Goal: Task Accomplishment & Management: Complete application form

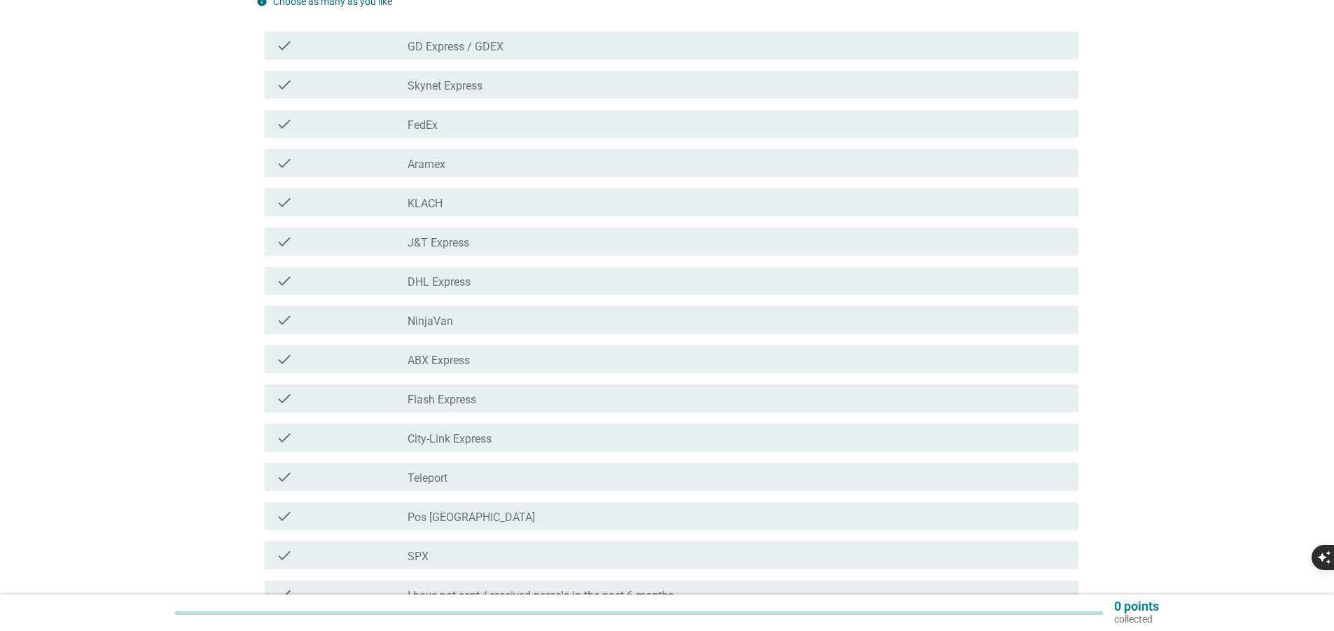
scroll to position [140, 0]
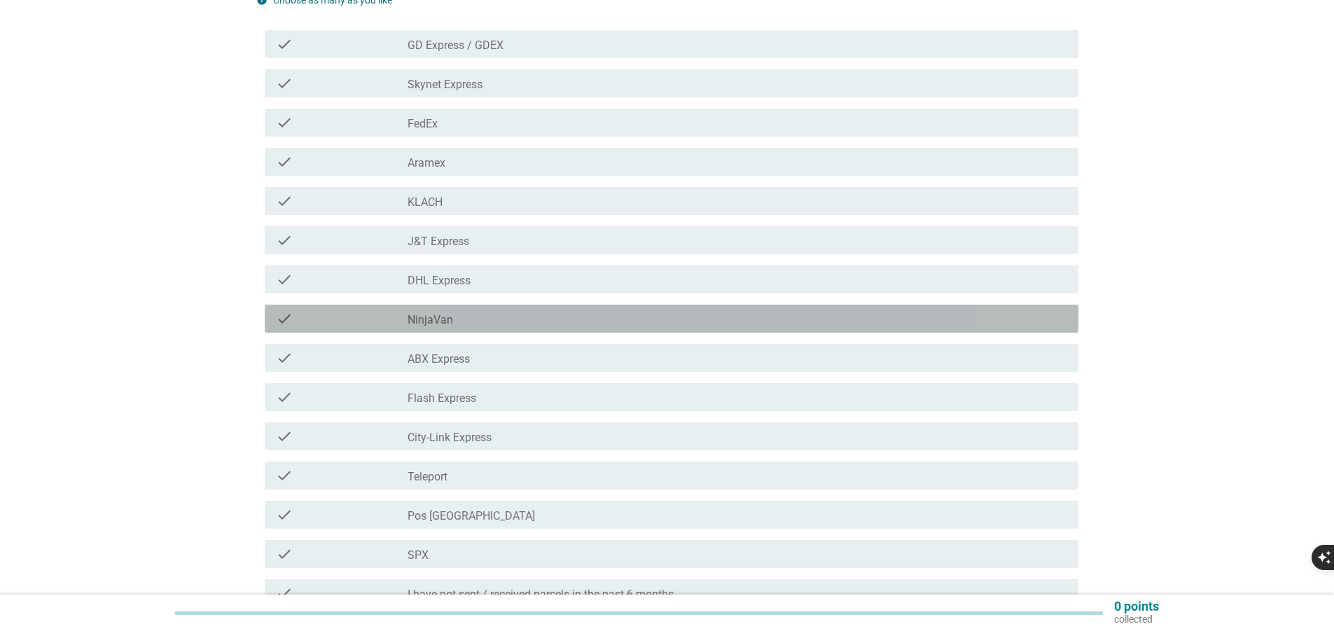
click at [476, 320] on div "check_box_outline_blank NinjaVan" at bounding box center [738, 318] width 660 height 17
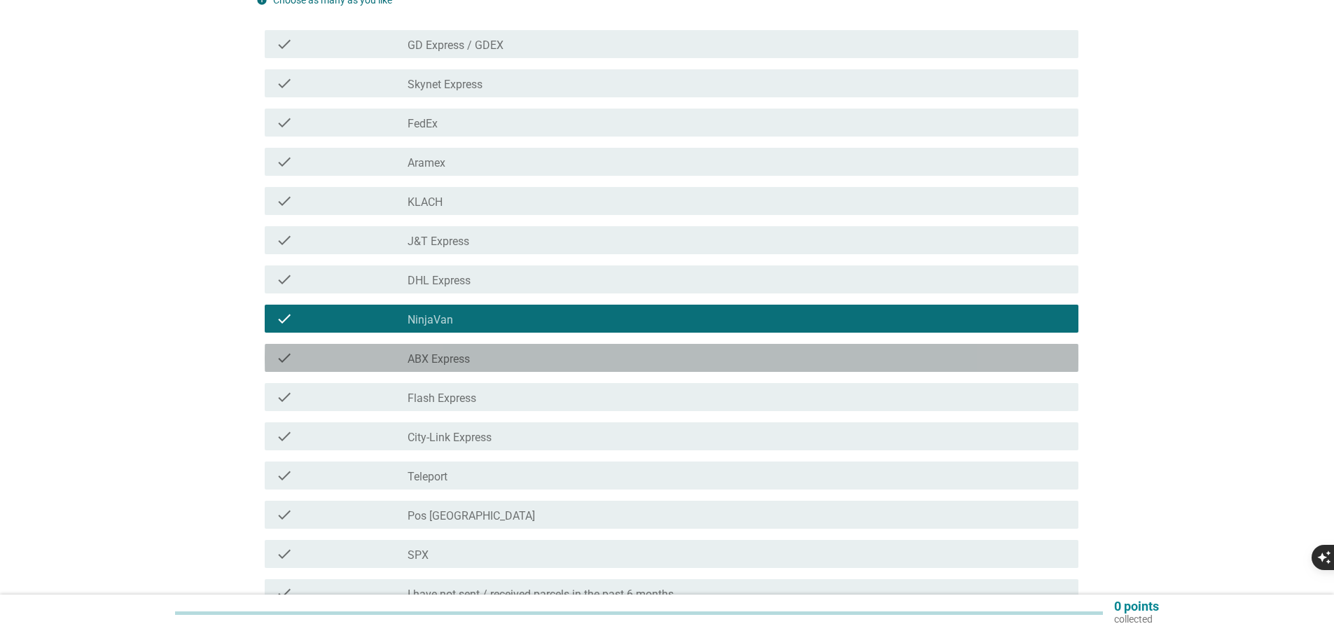
click at [489, 365] on div "check_box_outline_blank ABX Express" at bounding box center [738, 357] width 660 height 17
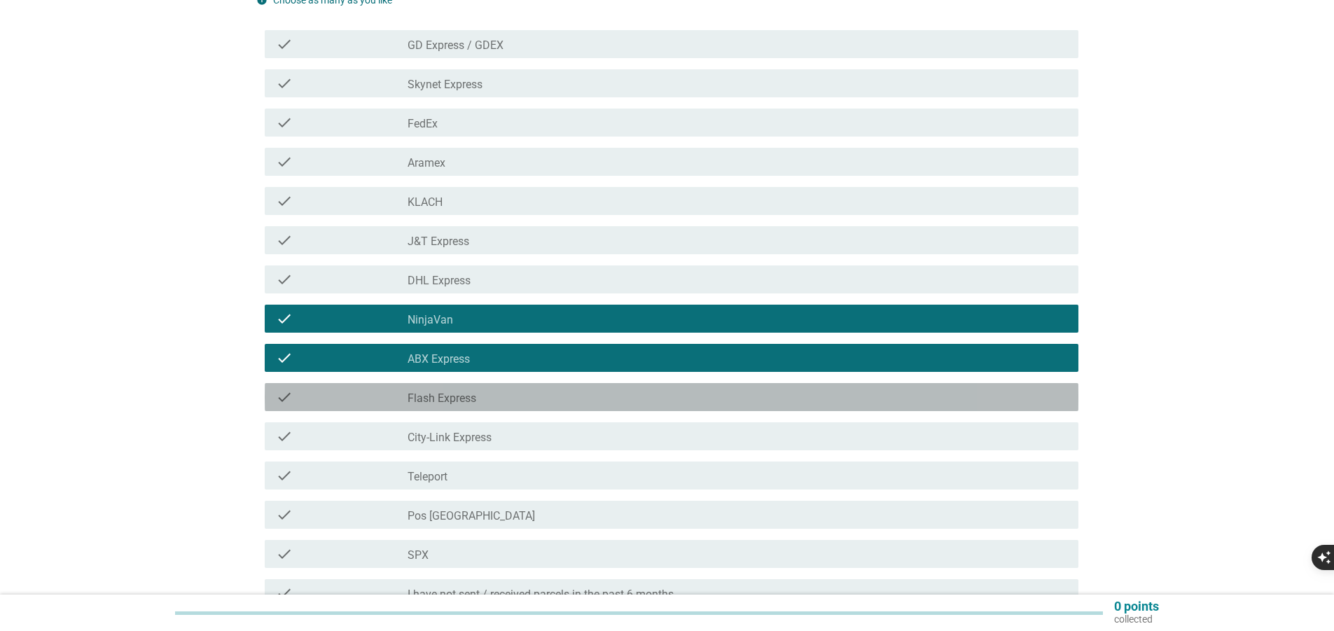
click at [500, 403] on div "check_box_outline_blank Flash Express" at bounding box center [738, 397] width 660 height 17
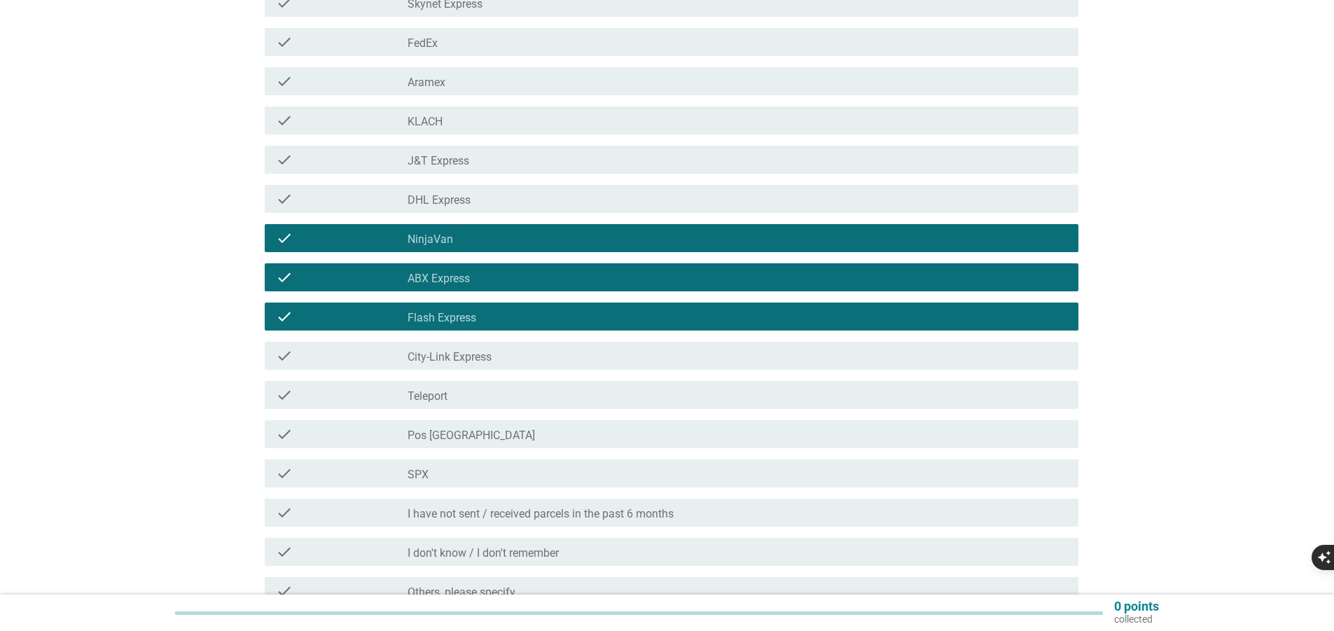
scroll to position [280, 0]
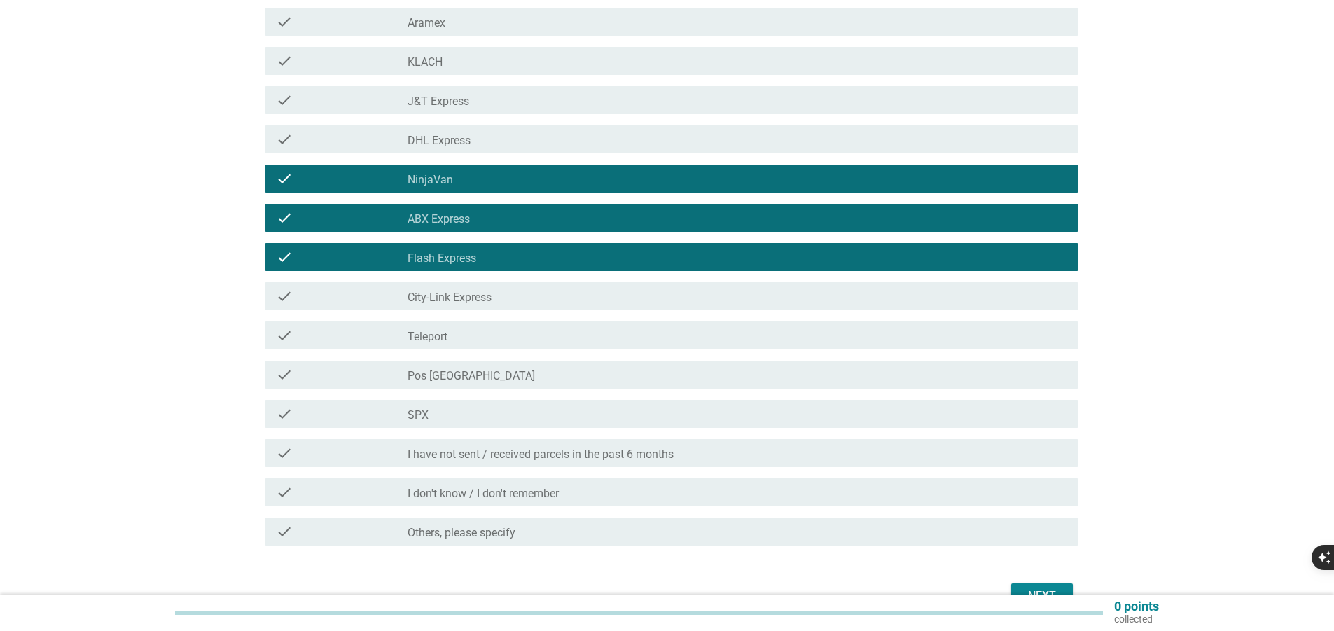
click at [539, 372] on div "check_box_outline_blank Pos [GEOGRAPHIC_DATA]" at bounding box center [738, 374] width 660 height 17
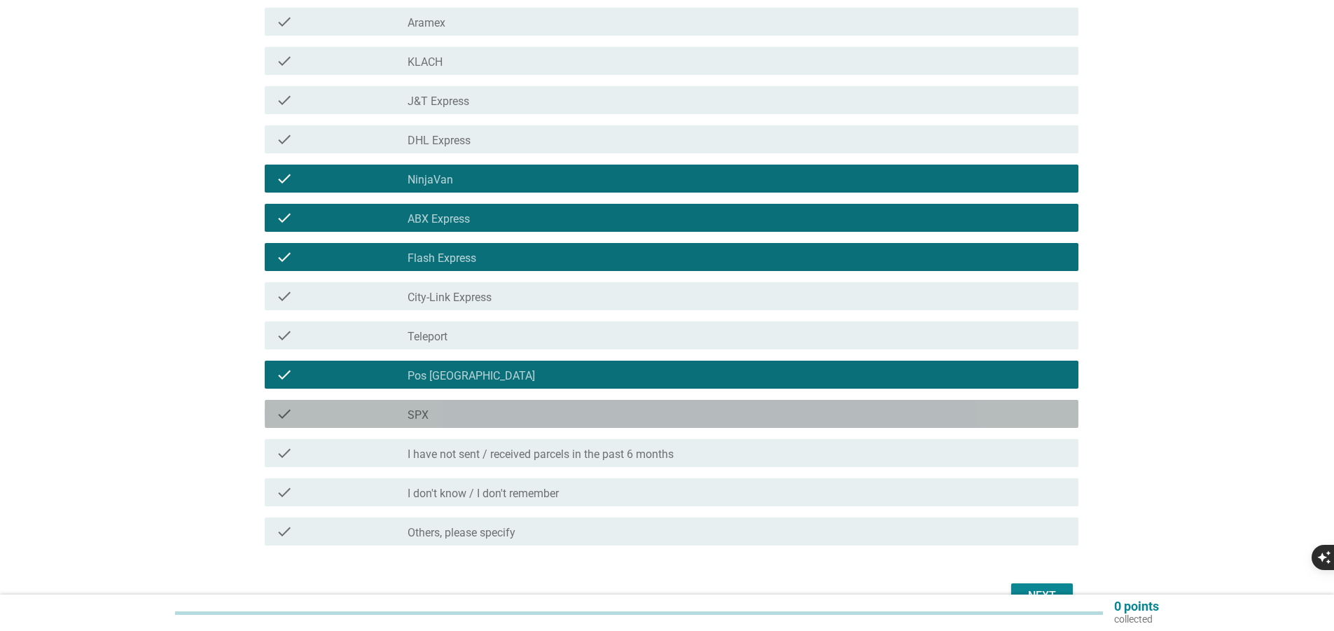
click at [488, 416] on div "check_box_outline_blank SPX" at bounding box center [738, 414] width 660 height 17
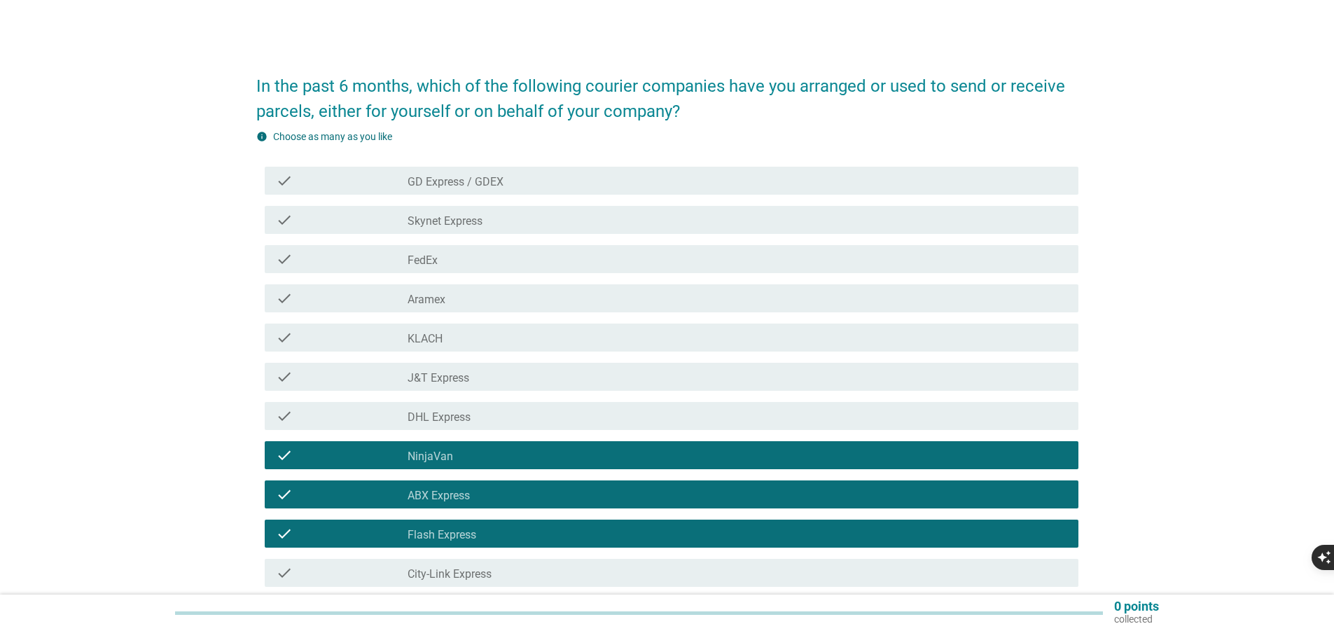
scroll to position [0, 0]
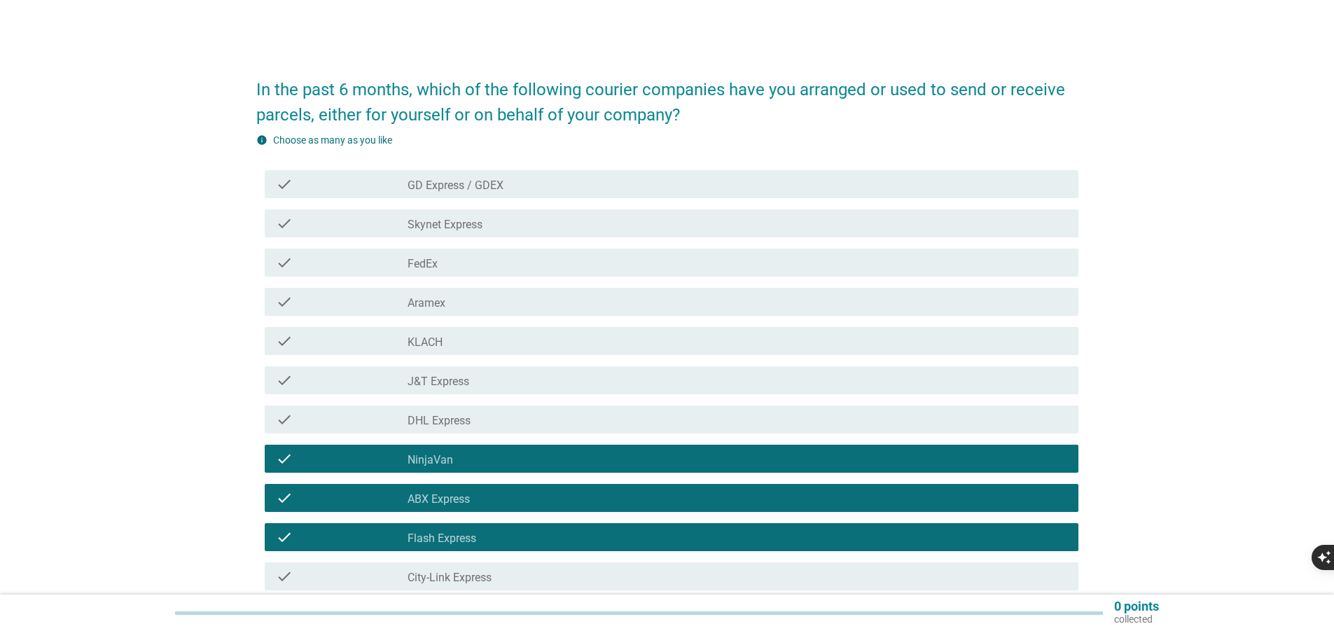
click at [512, 181] on div "check_box_outline_blank GD Express / GDEX" at bounding box center [738, 184] width 660 height 17
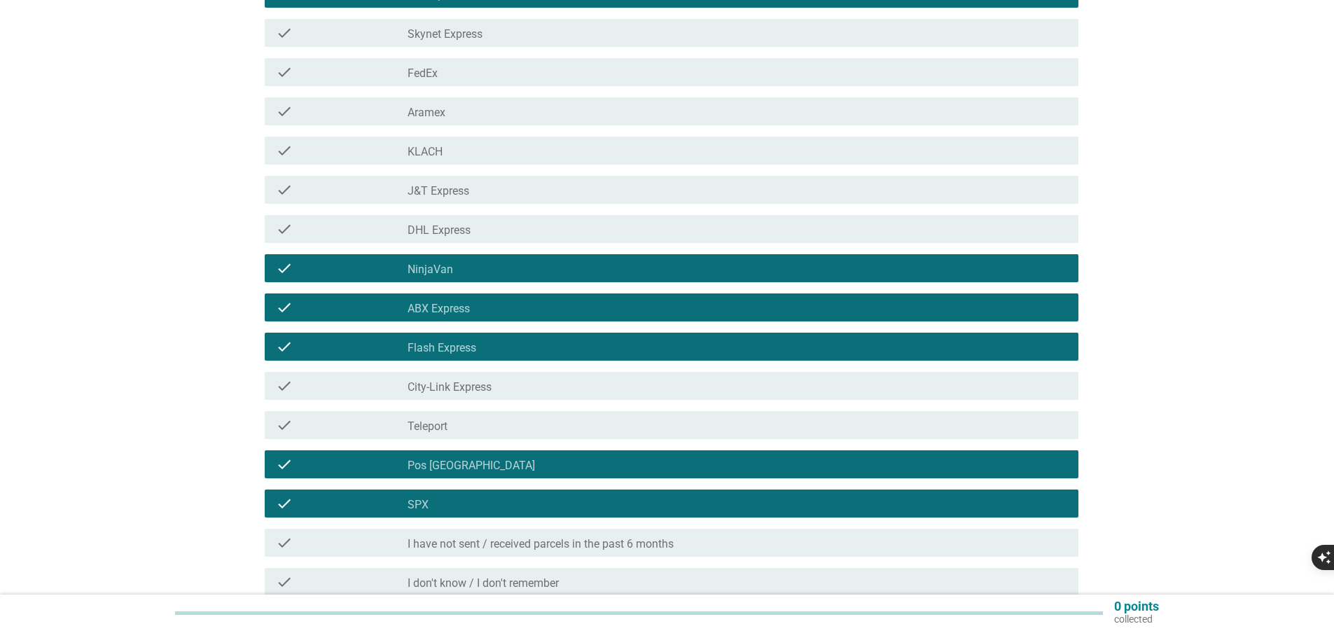
scroll to position [361, 0]
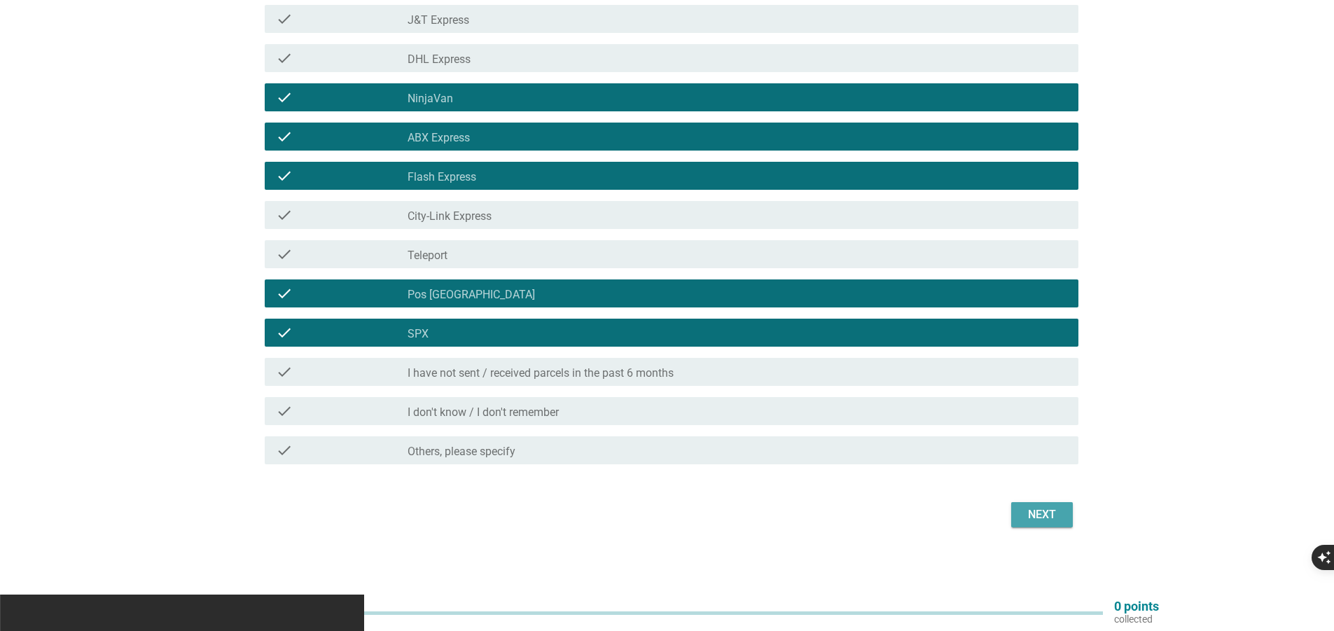
click at [1041, 518] on div "Next" at bounding box center [1042, 514] width 39 height 17
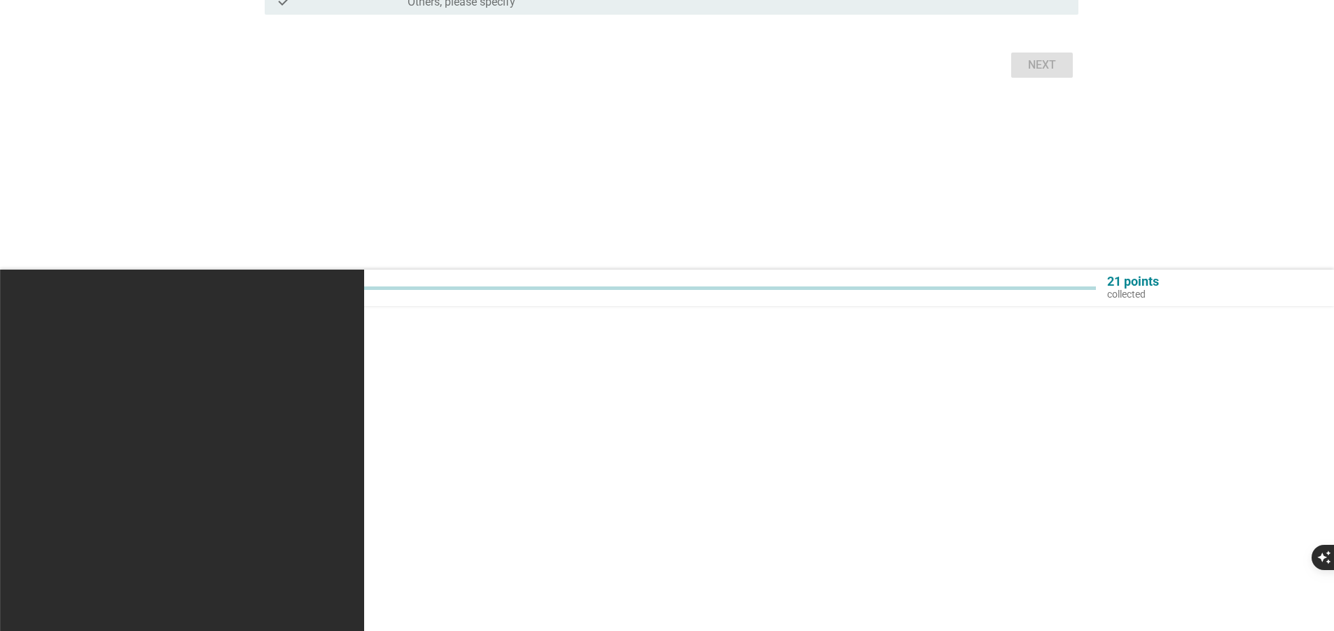
scroll to position [0, 0]
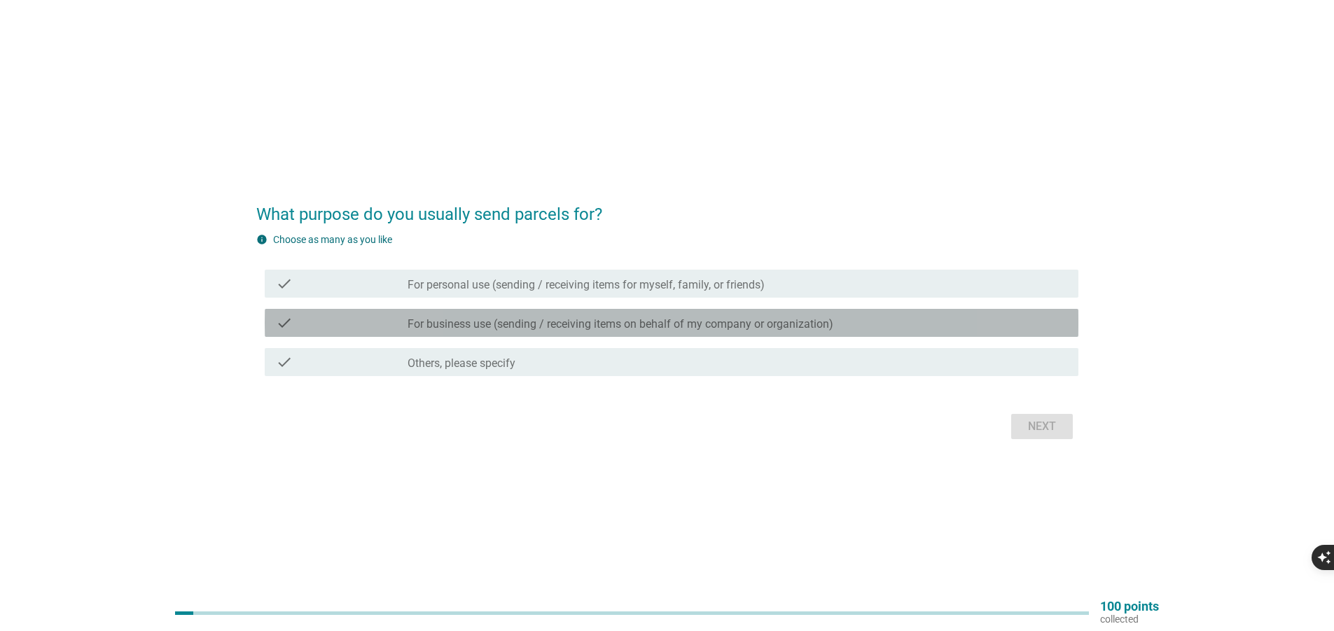
click at [702, 319] on label "For business use (sending / receiving items on behalf of my company or organiza…" at bounding box center [621, 324] width 426 height 14
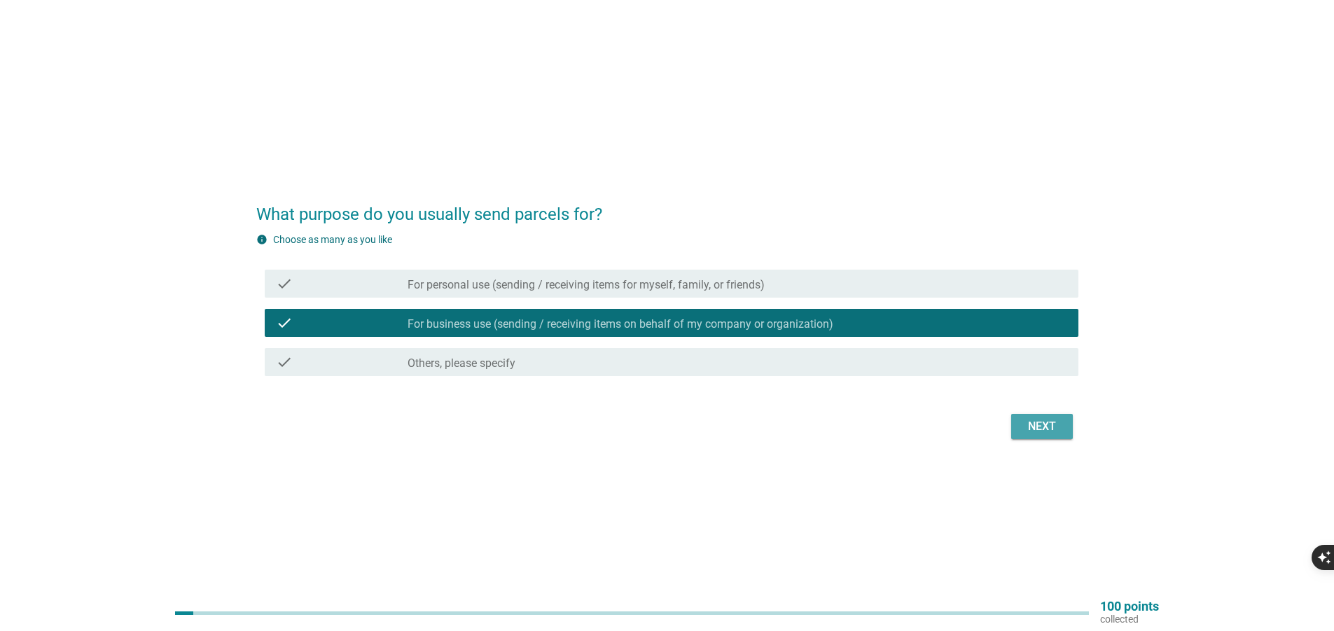
click at [1037, 424] on div "Next" at bounding box center [1042, 426] width 39 height 17
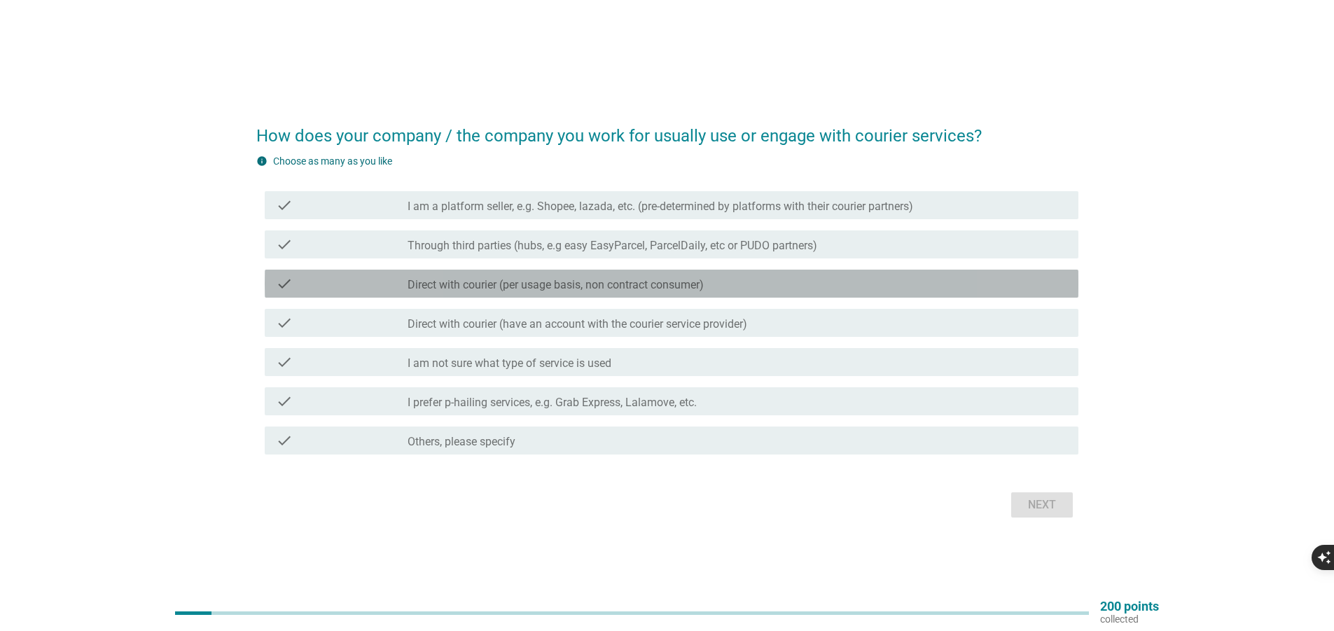
click at [565, 285] on label "Direct with courier (per usage basis, non contract consumer)" at bounding box center [556, 285] width 296 height 14
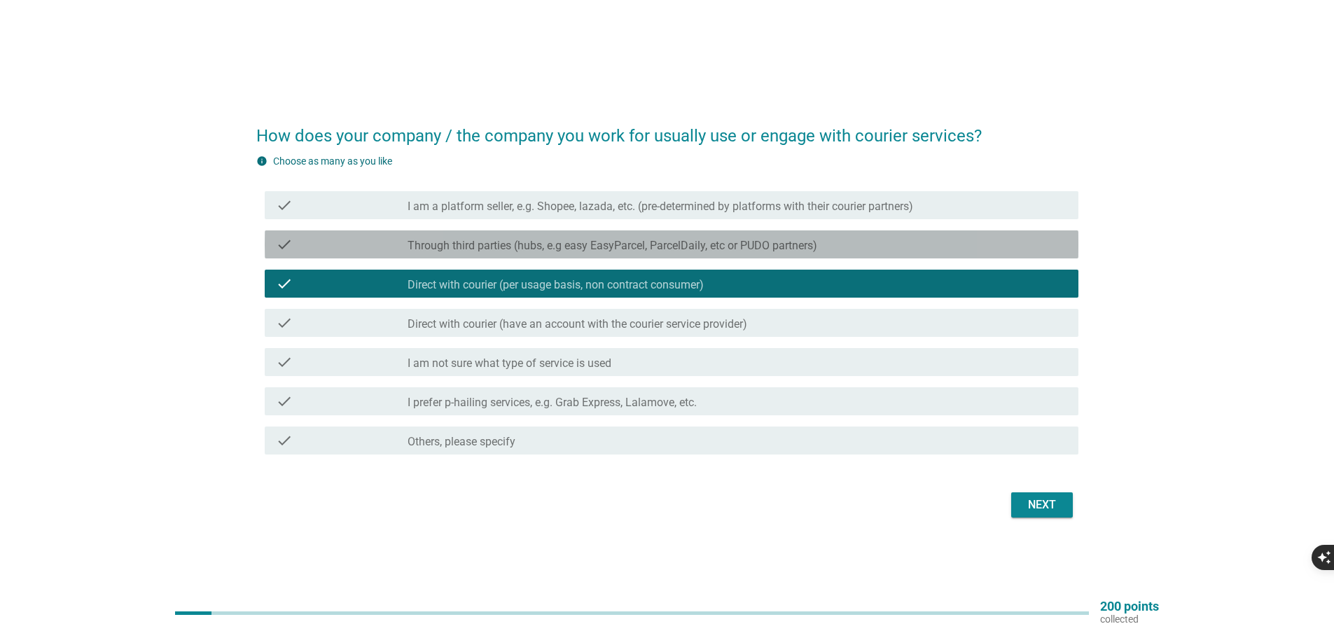
click at [526, 250] on label "Through third parties (hubs, e.g easy EasyParcel, ParcelDaily, etc or PUDO part…" at bounding box center [613, 246] width 410 height 14
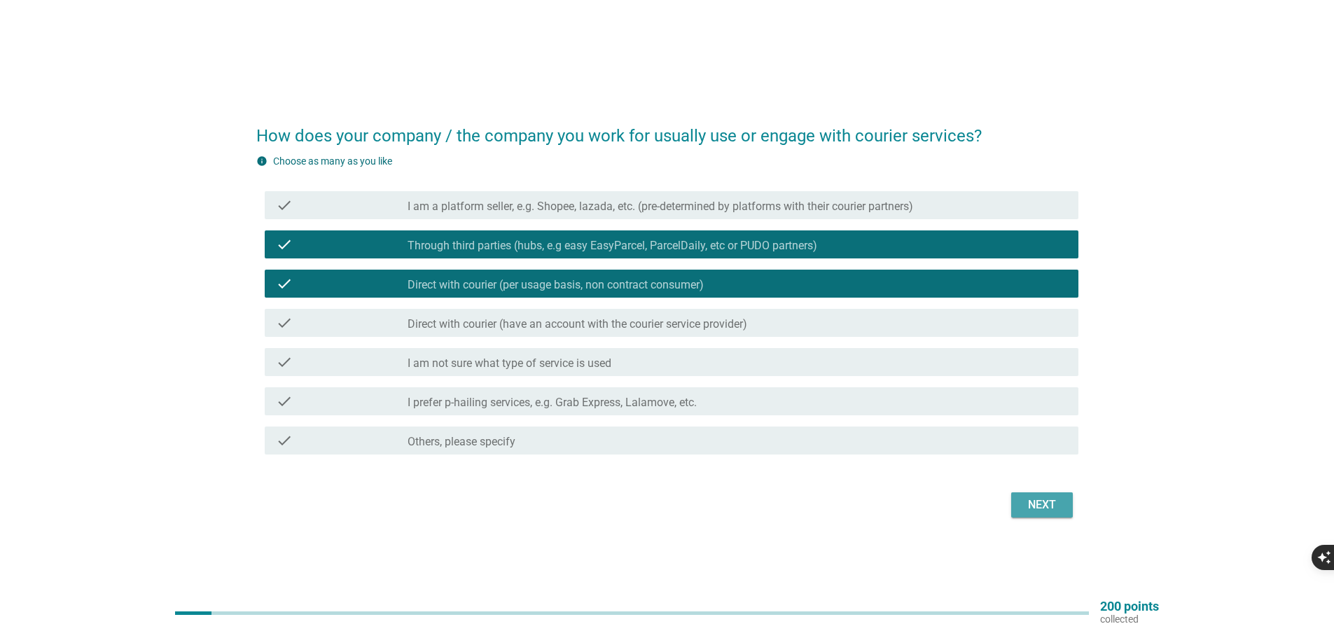
click at [1039, 507] on div "Next" at bounding box center [1042, 505] width 39 height 17
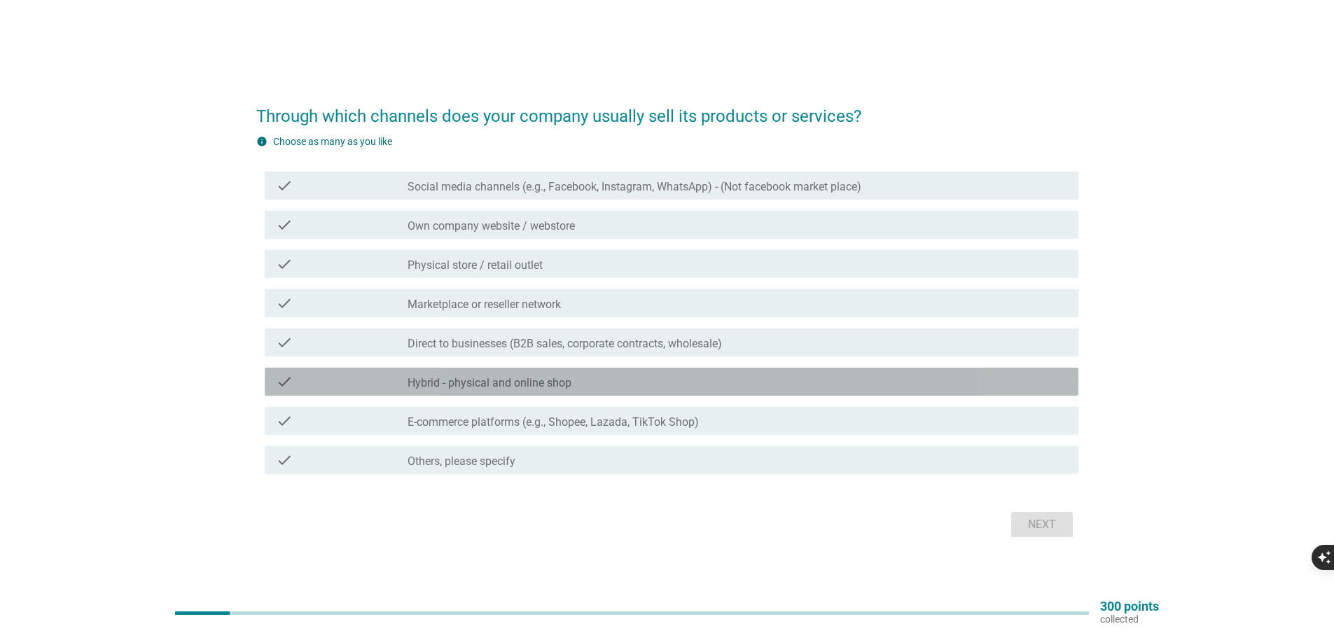
click at [492, 381] on label "Hybrid - physical and online shop" at bounding box center [490, 383] width 164 height 14
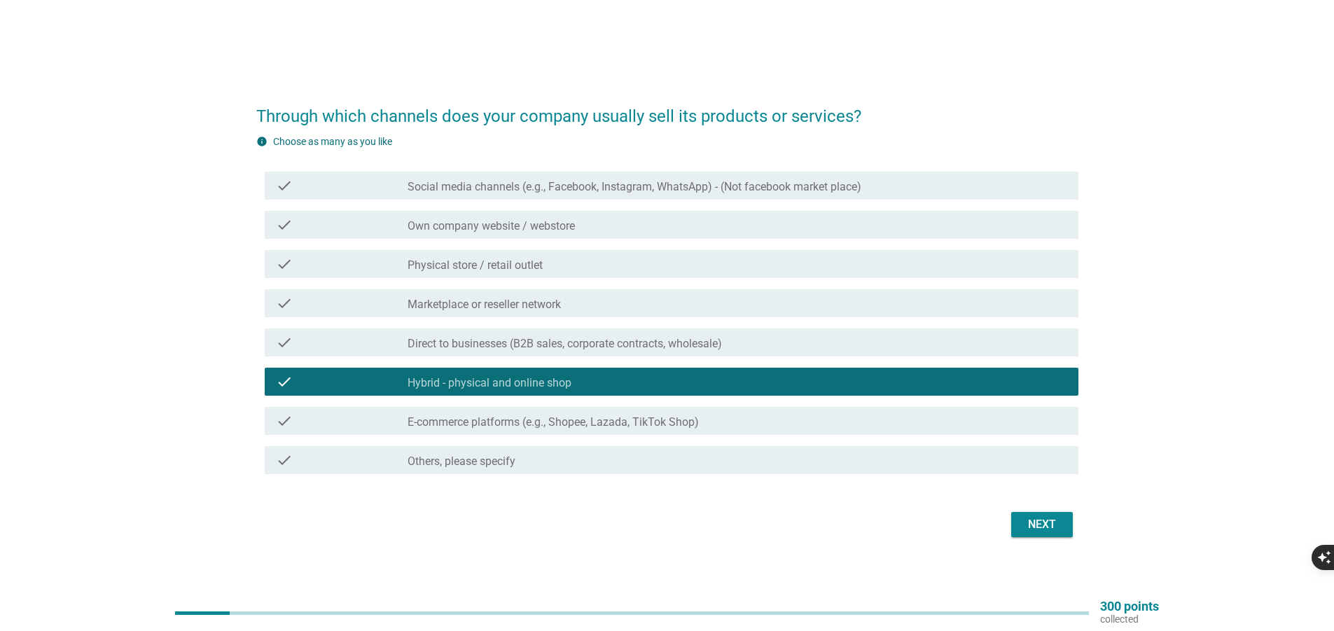
click at [698, 184] on label "Social media channels (e.g., Facebook, Instagram, WhatsApp) - (Not facebook mar…" at bounding box center [635, 187] width 454 height 14
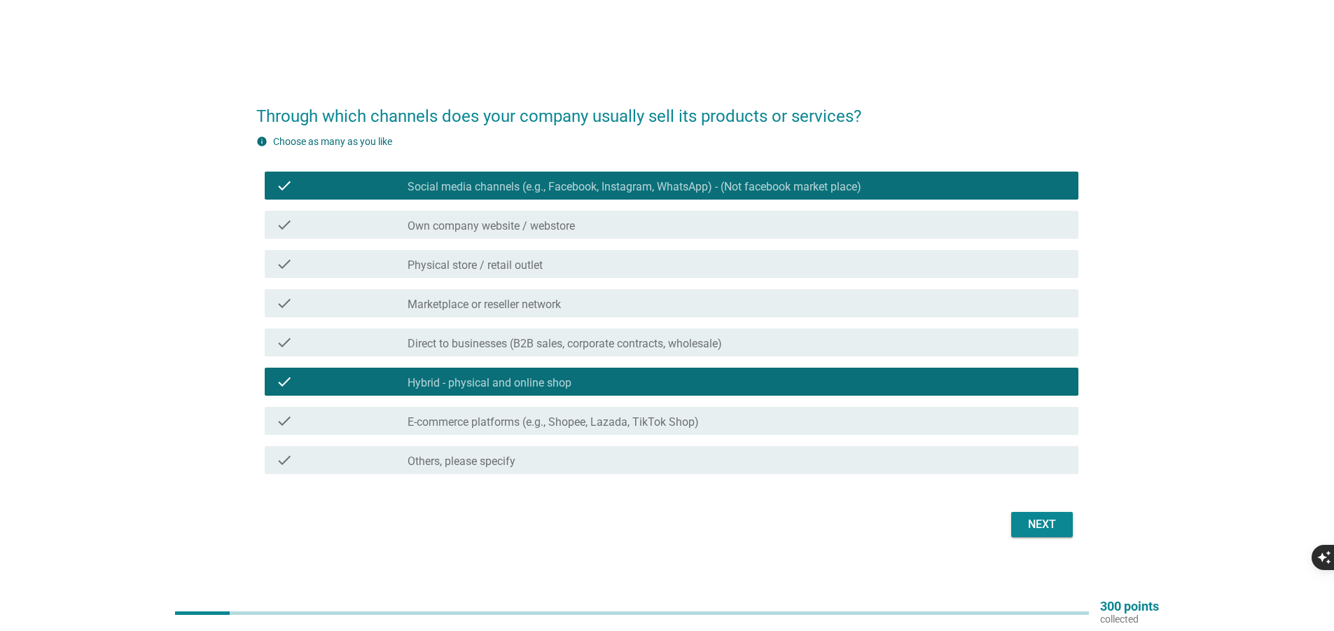
click at [628, 221] on div "check_box_outline_blank Own company website / webstore" at bounding box center [738, 224] width 660 height 17
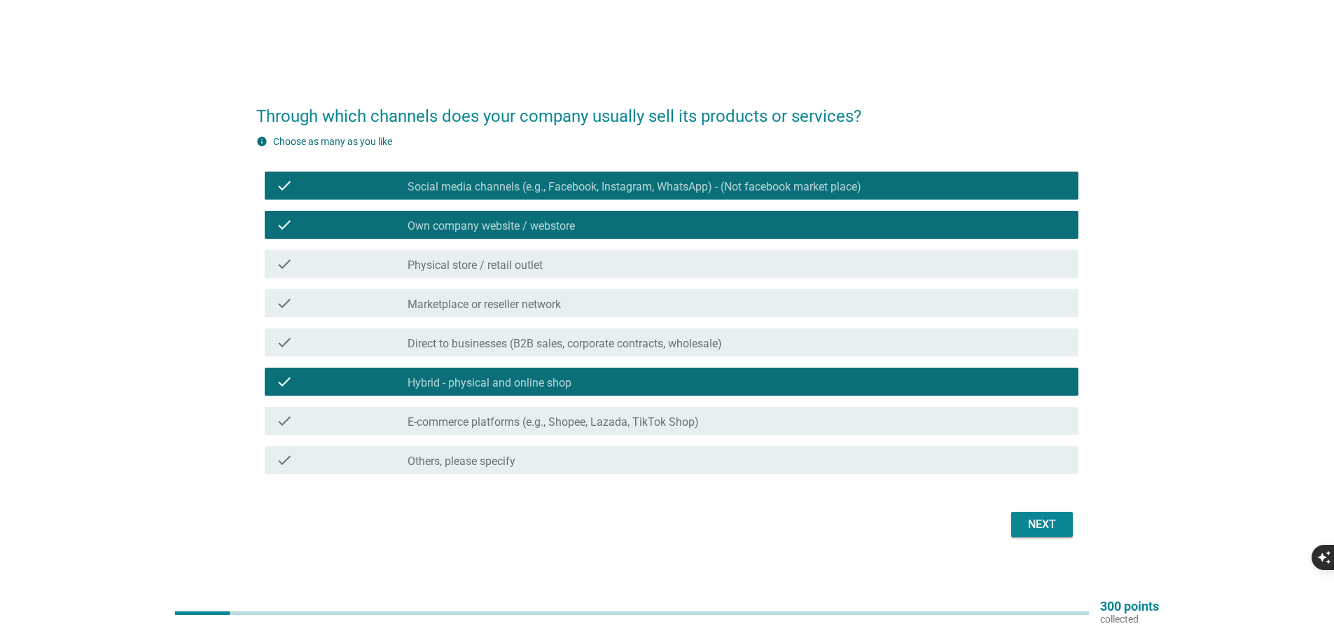
click at [1045, 526] on div "Next" at bounding box center [1042, 524] width 39 height 17
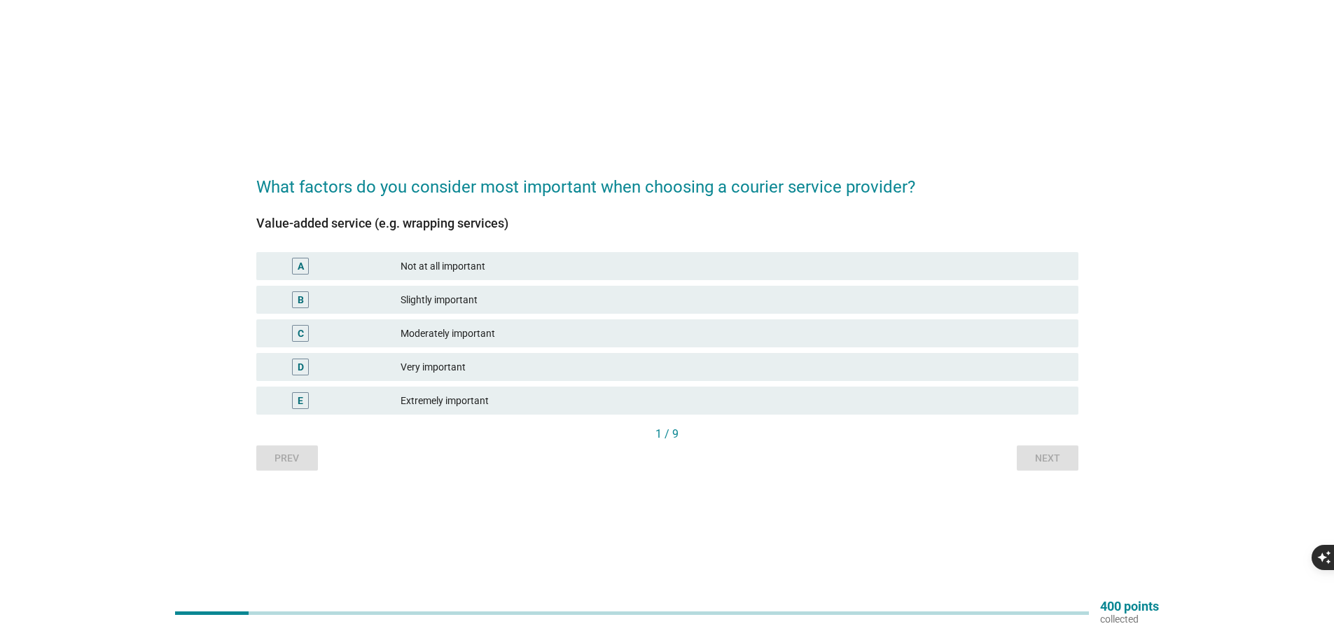
click at [451, 371] on div "Very important" at bounding box center [734, 367] width 667 height 17
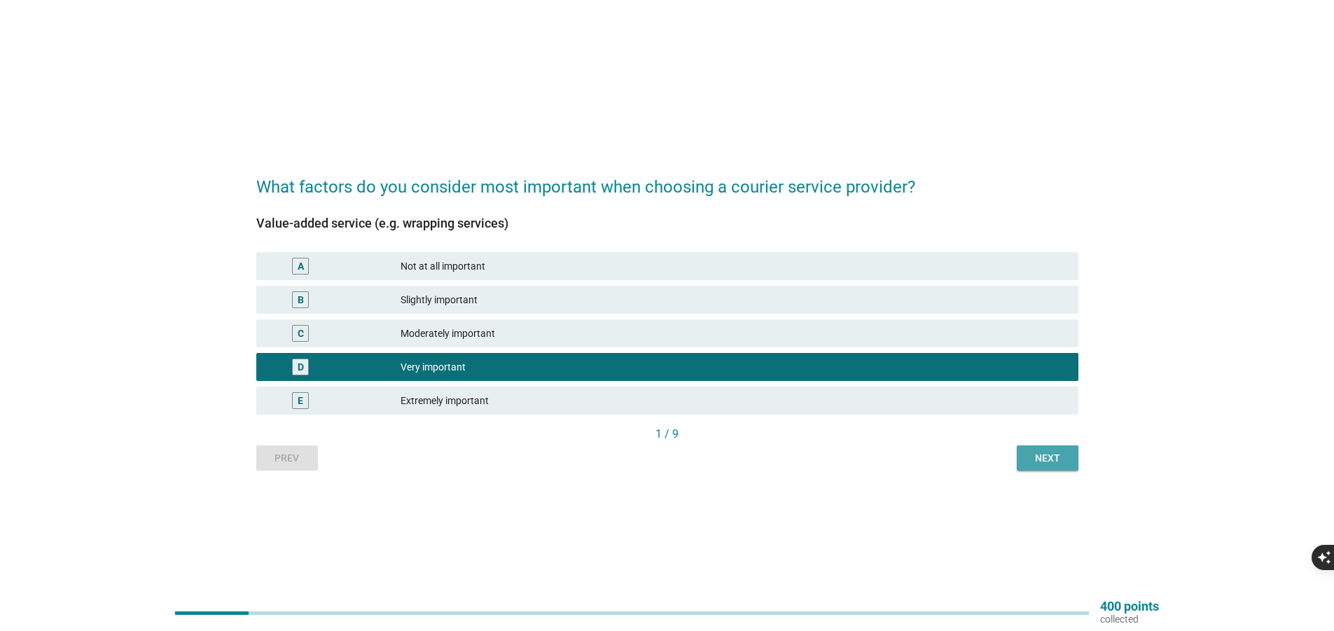
click at [1044, 455] on div "Next" at bounding box center [1047, 458] width 39 height 15
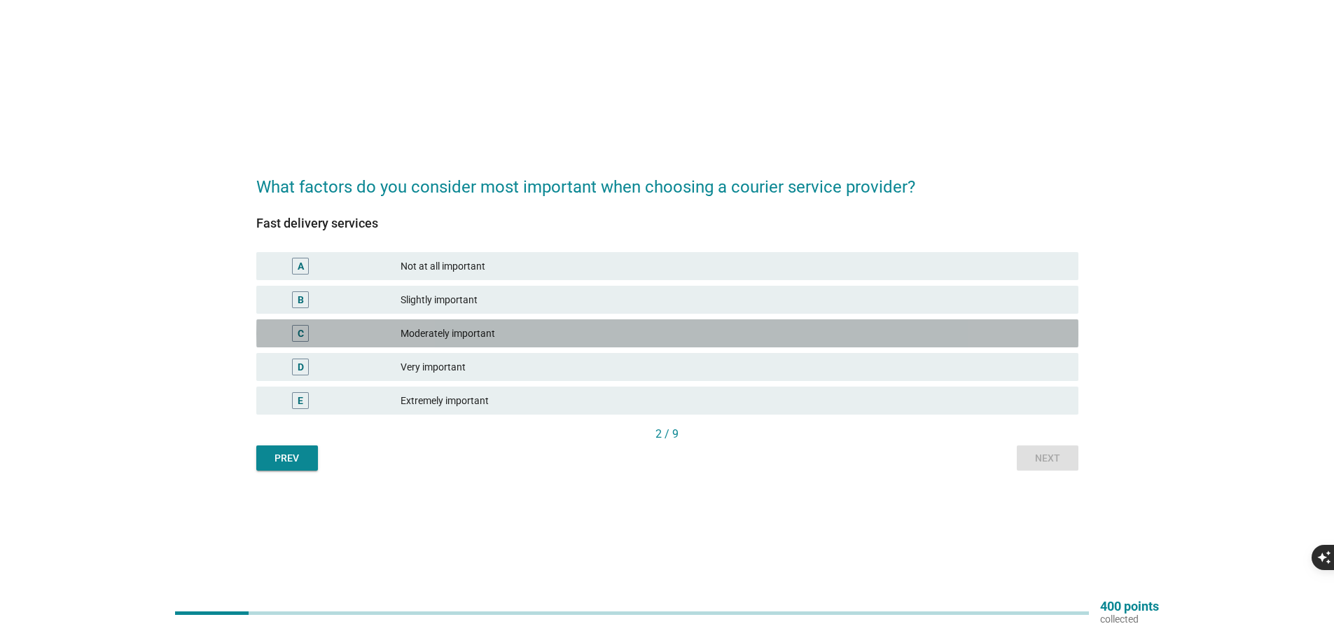
click at [452, 328] on div "Moderately important" at bounding box center [734, 333] width 667 height 17
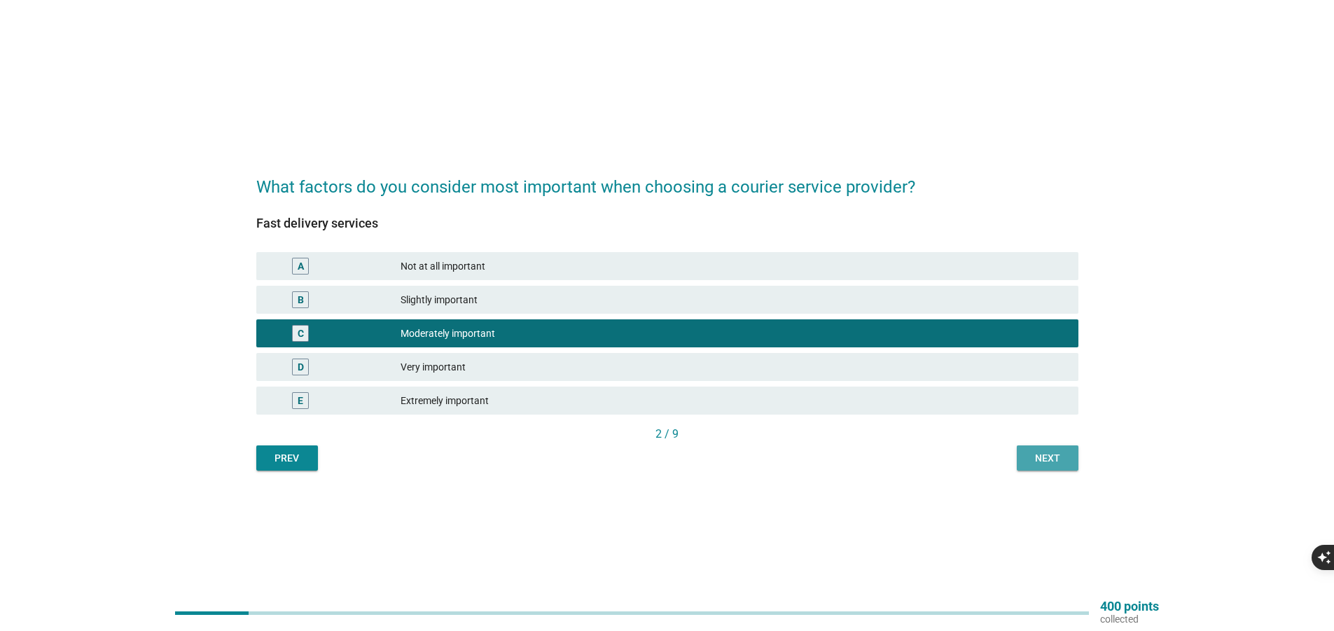
click at [1052, 464] on div "Next" at bounding box center [1047, 458] width 39 height 15
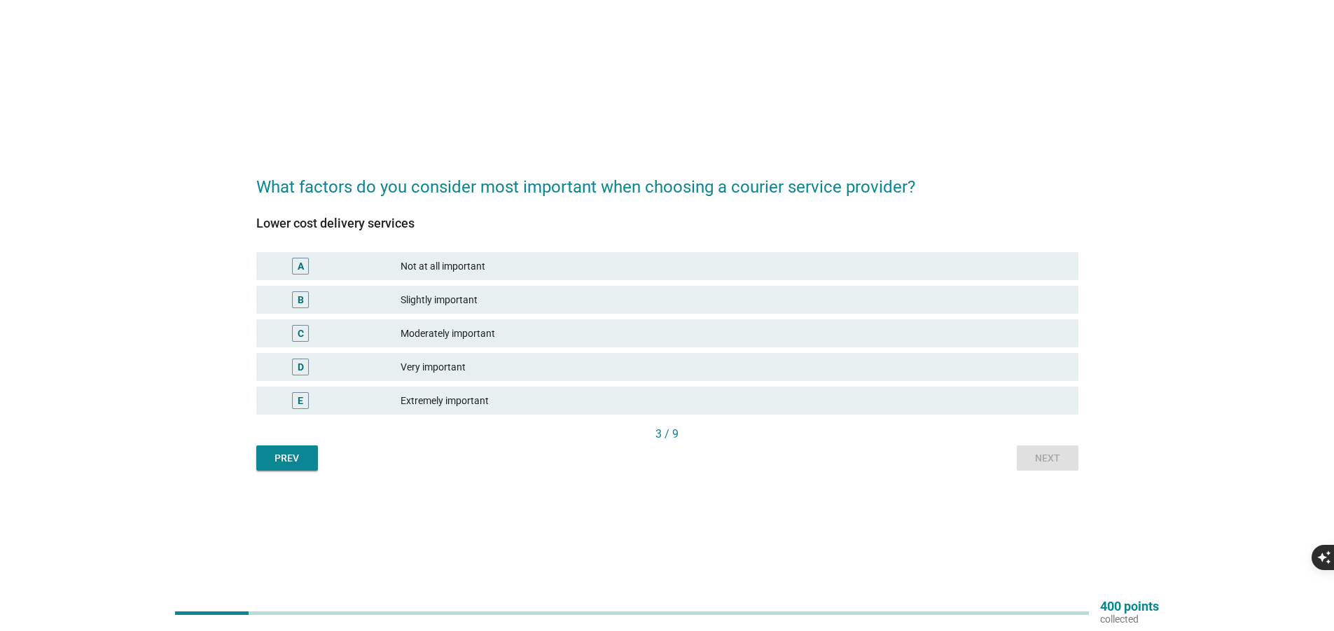
click at [487, 333] on div "Moderately important" at bounding box center [734, 333] width 667 height 17
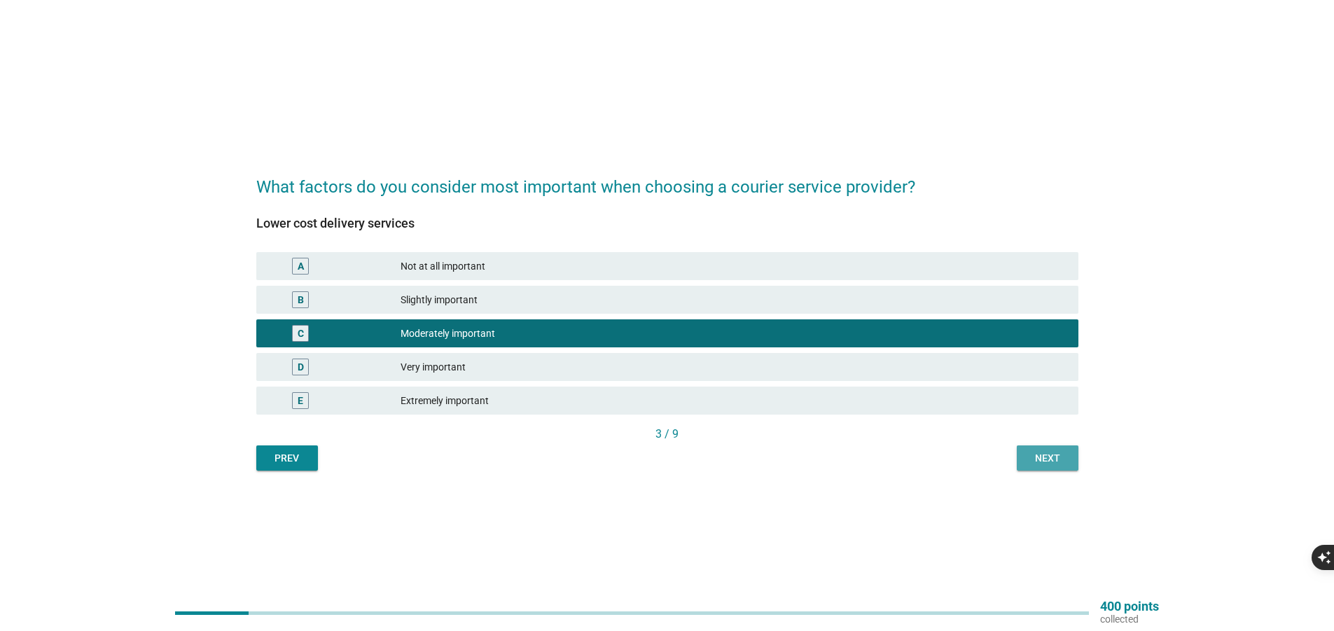
click at [1055, 457] on div "Next" at bounding box center [1047, 458] width 39 height 15
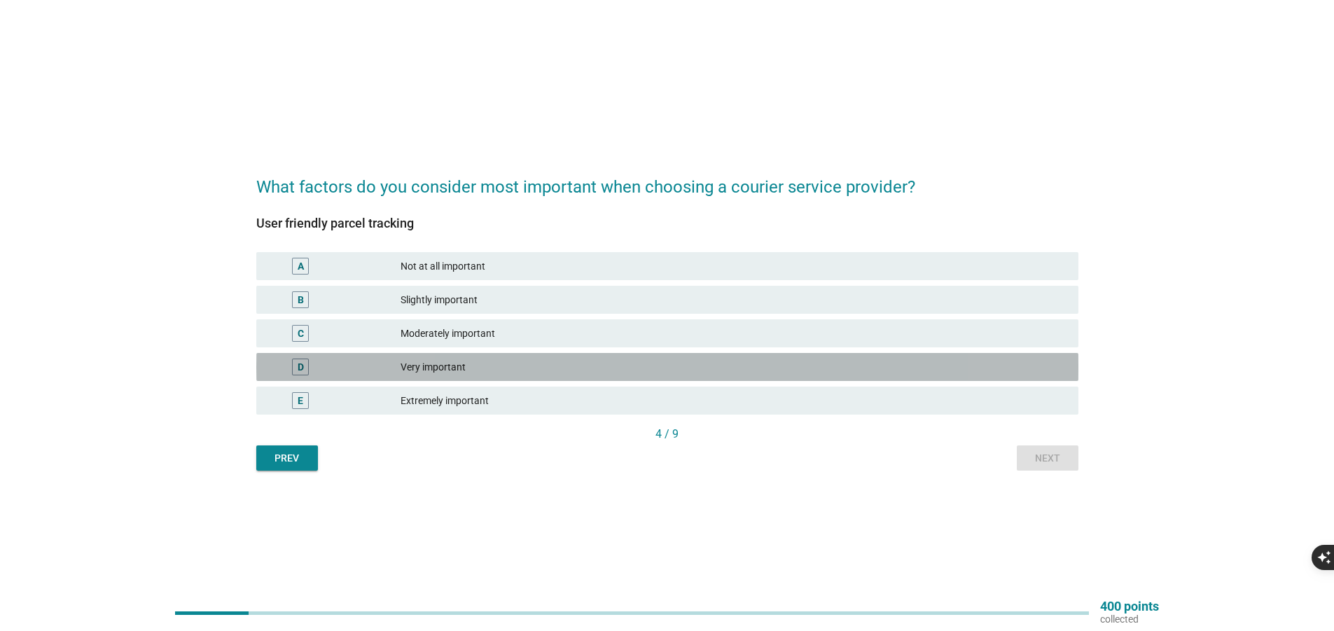
click at [463, 373] on div "Very important" at bounding box center [734, 367] width 667 height 17
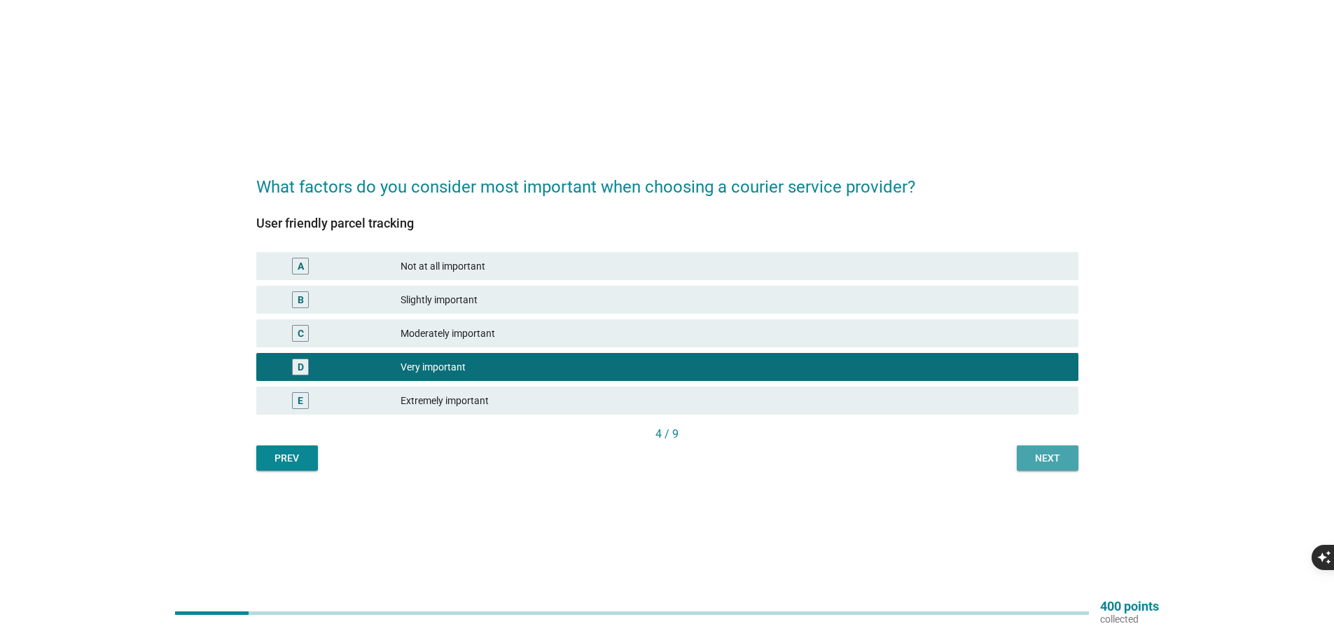
click at [1051, 455] on div "Next" at bounding box center [1047, 458] width 39 height 15
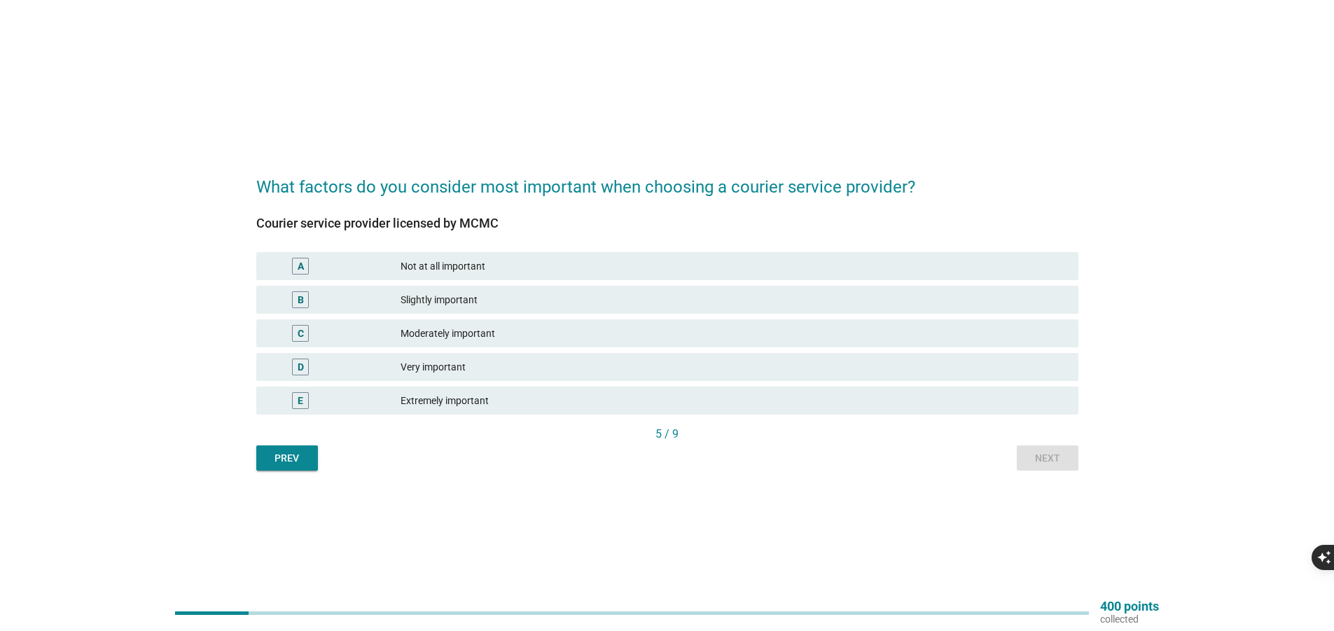
click at [441, 404] on div "Extremely important" at bounding box center [734, 400] width 667 height 17
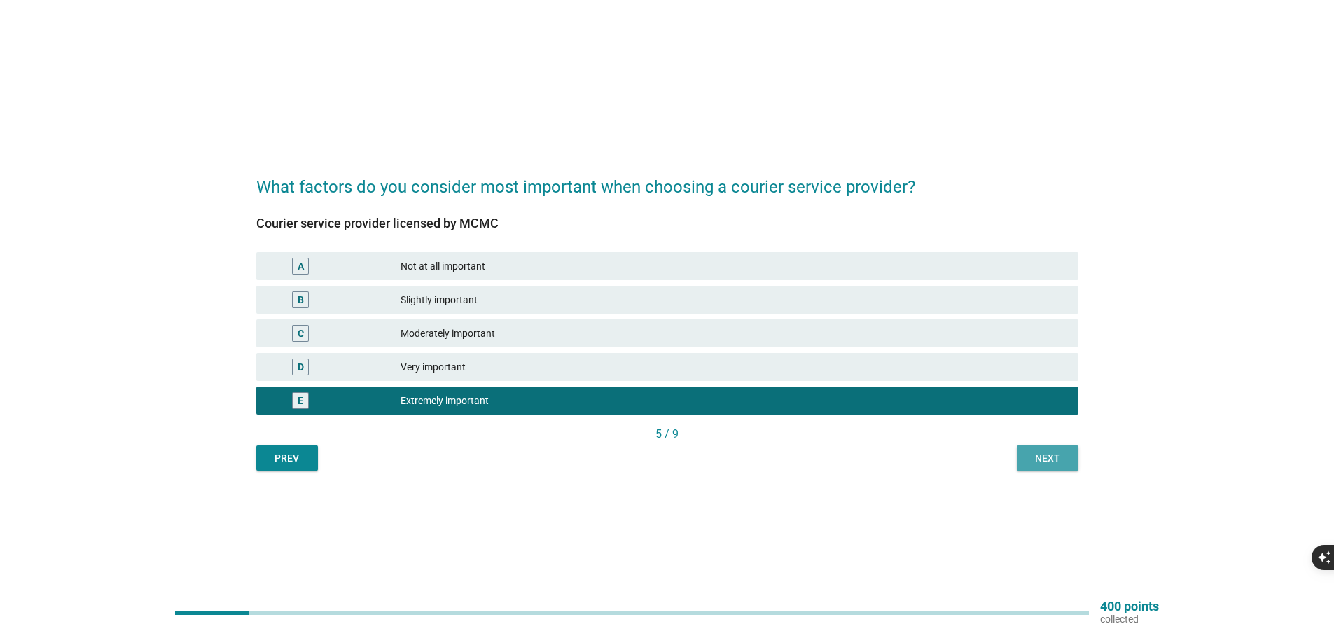
click at [1060, 457] on div "Next" at bounding box center [1047, 458] width 39 height 15
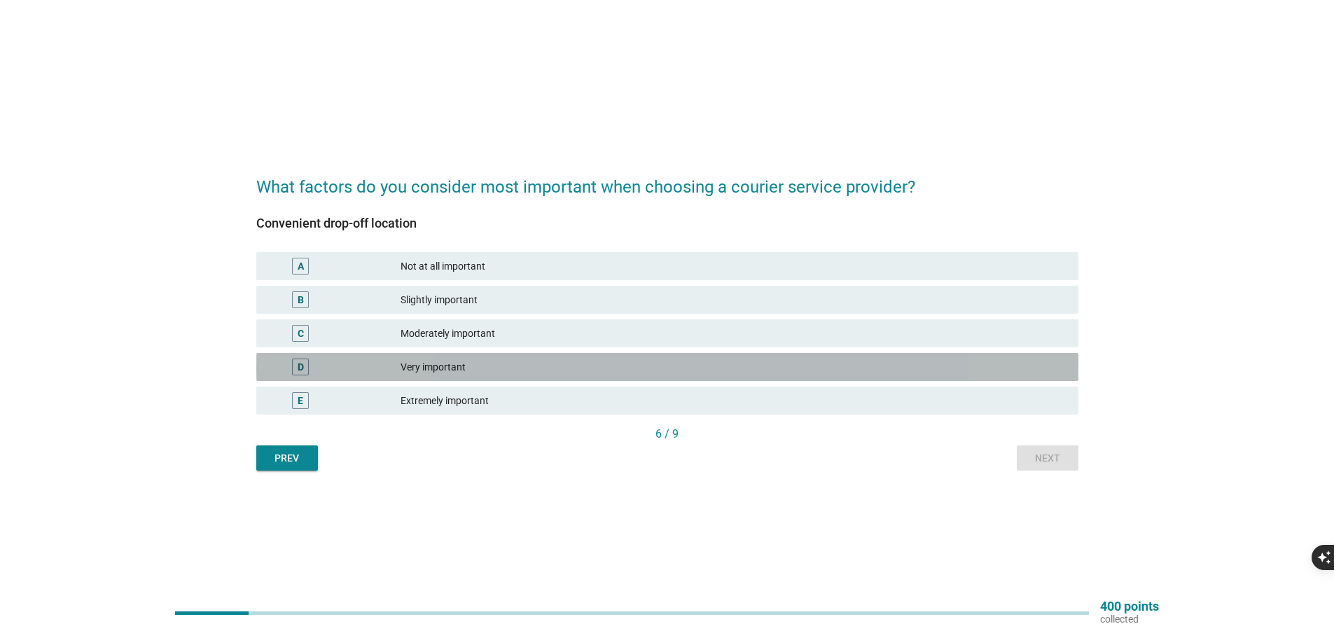
click at [564, 358] on div "D Very important" at bounding box center [667, 367] width 822 height 28
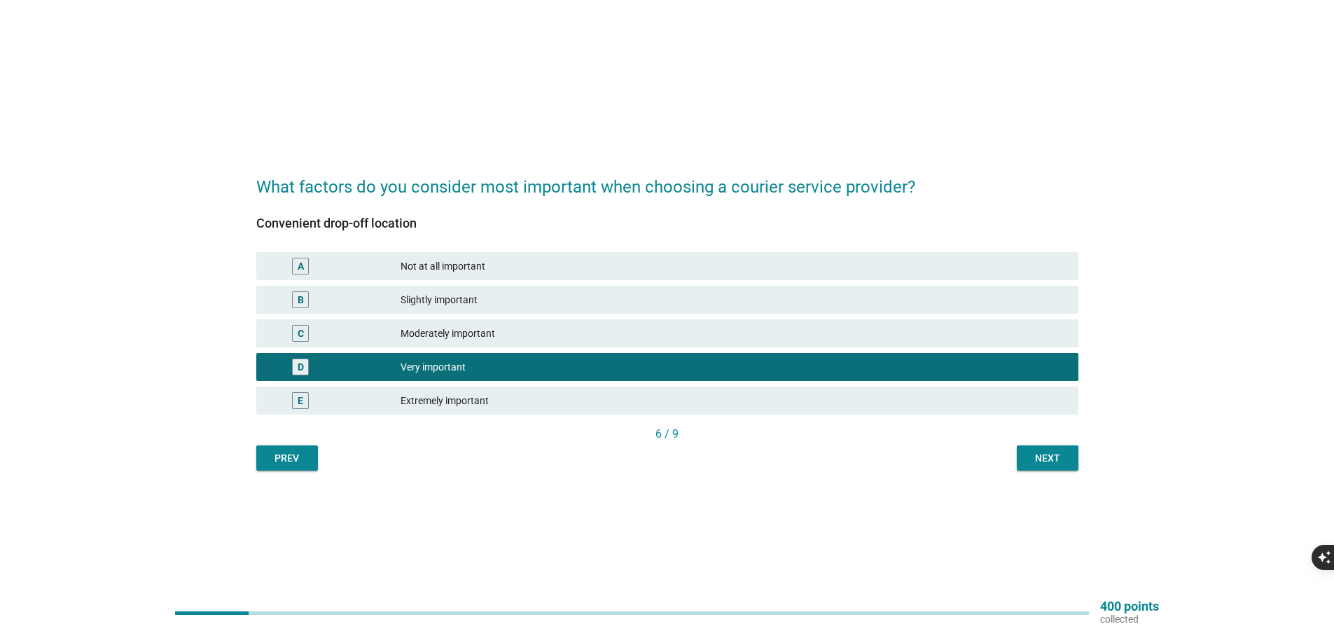
click at [1041, 457] on div "Next" at bounding box center [1047, 458] width 39 height 15
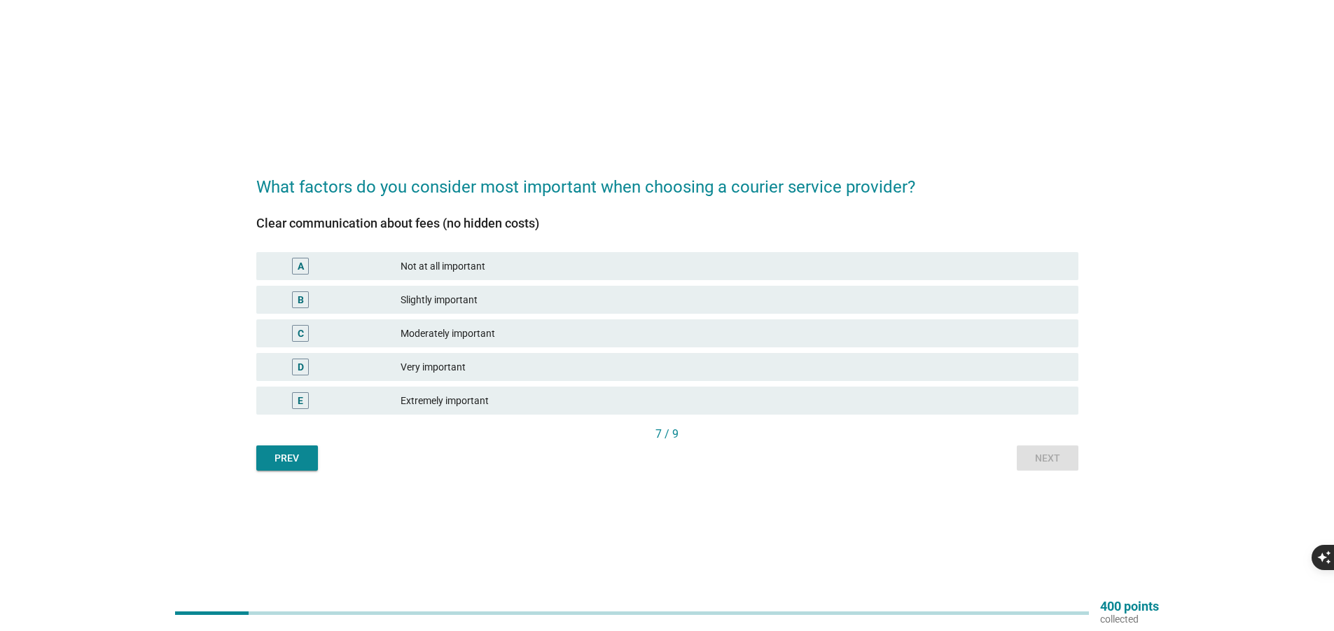
click at [462, 401] on div "Extremely important" at bounding box center [734, 400] width 667 height 17
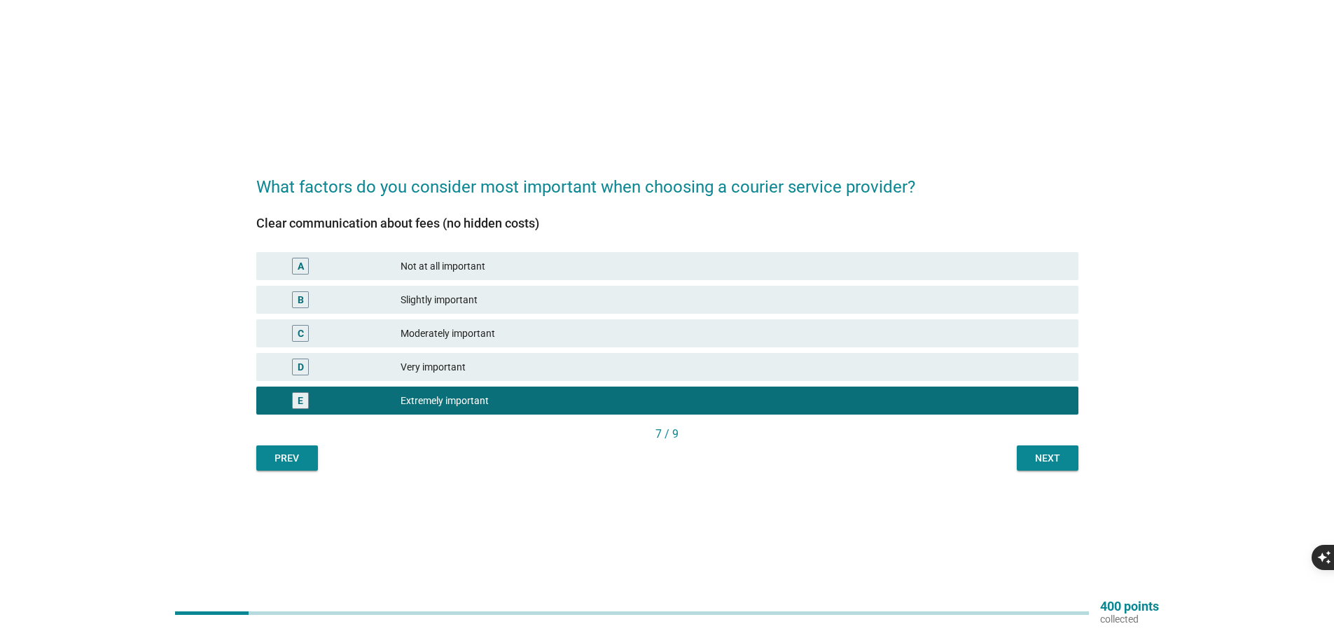
click at [1048, 462] on div "Next" at bounding box center [1047, 458] width 39 height 15
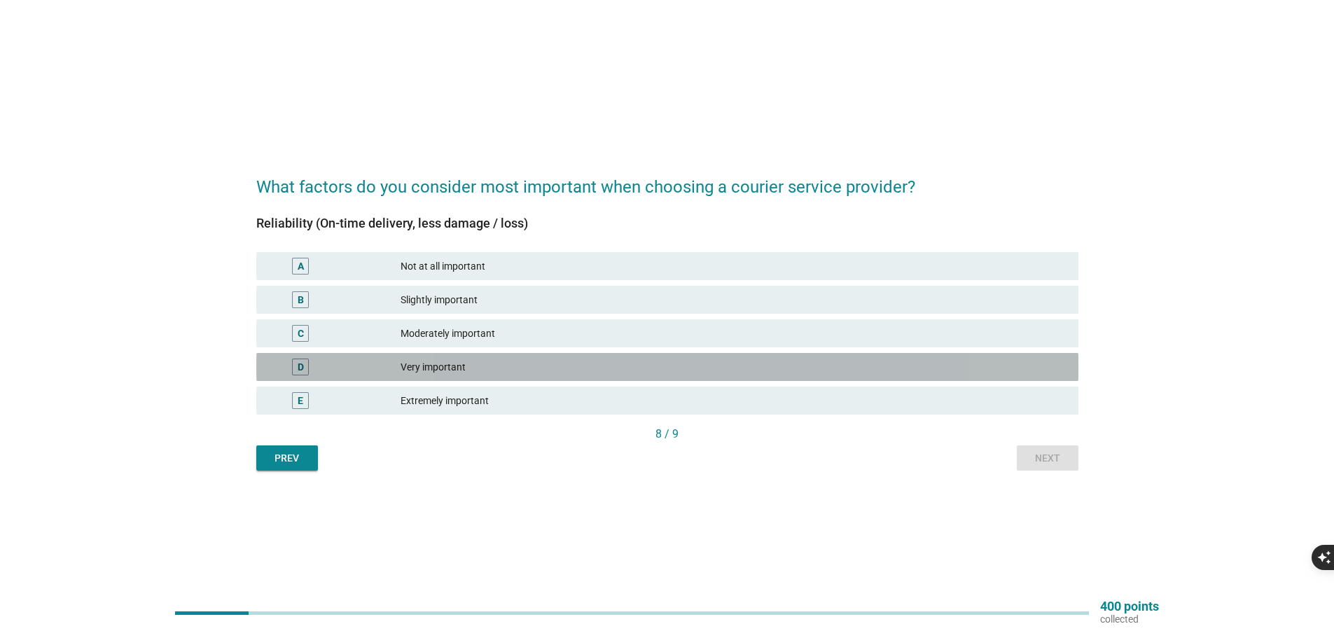
click at [724, 363] on div "Very important" at bounding box center [734, 367] width 667 height 17
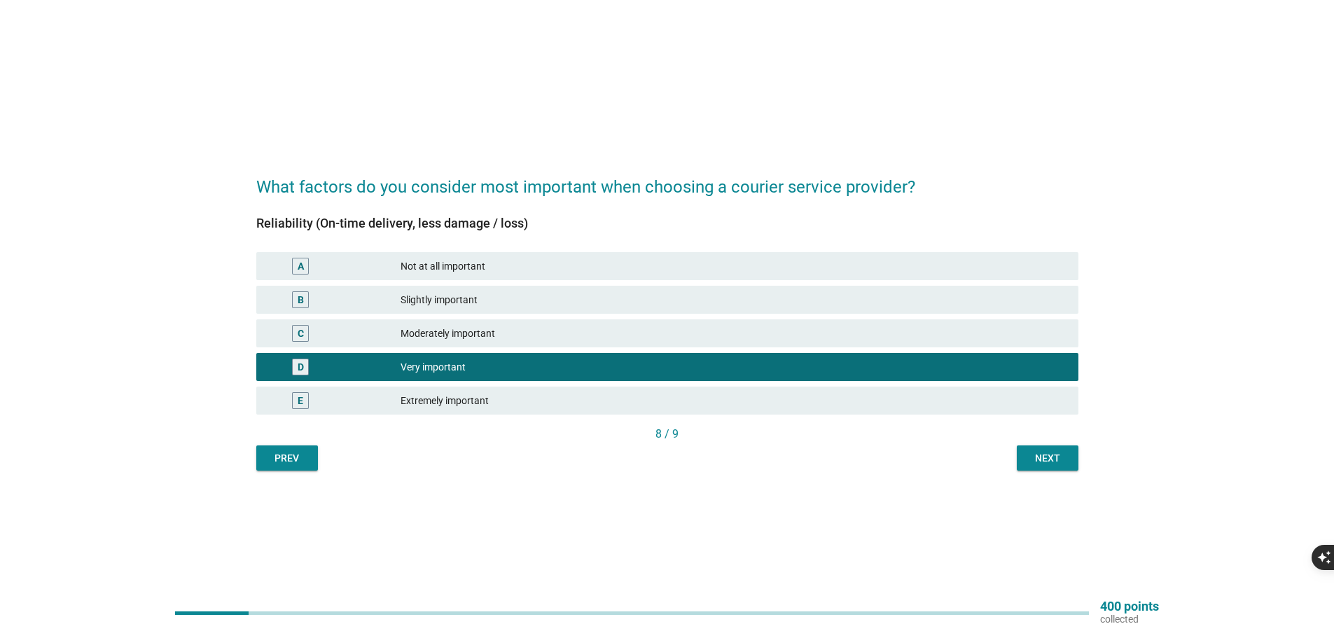
click at [733, 403] on div "Extremely important" at bounding box center [734, 400] width 667 height 17
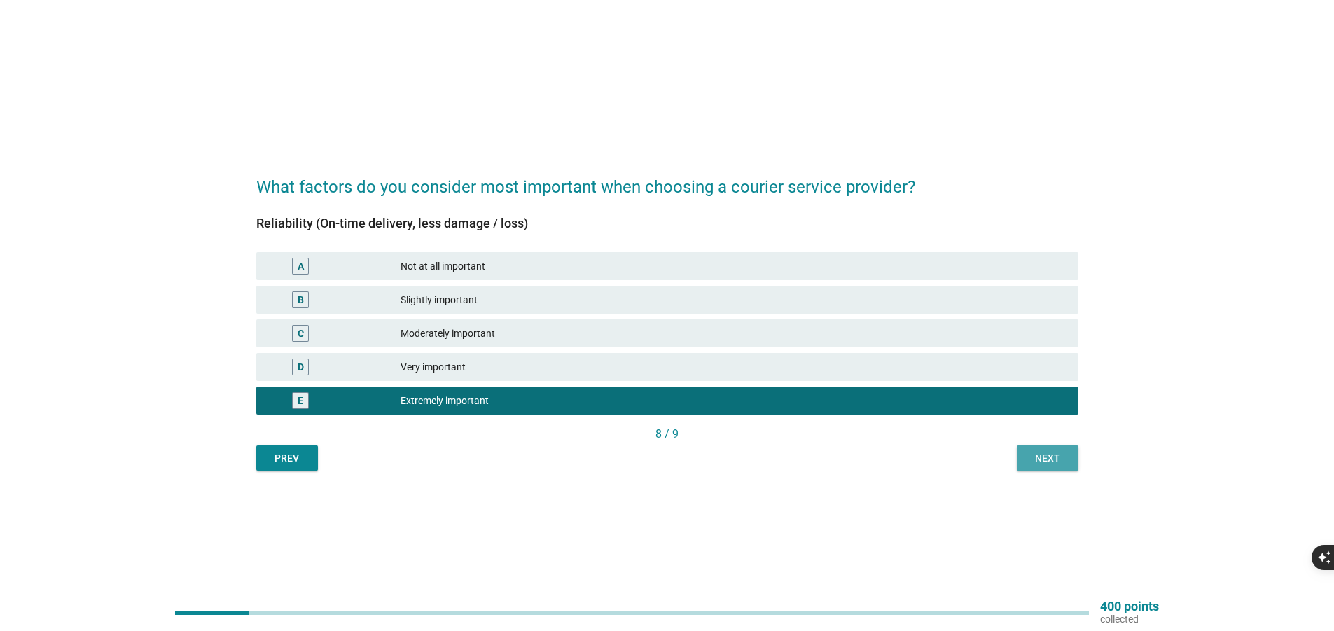
click at [1043, 457] on div "Next" at bounding box center [1047, 458] width 39 height 15
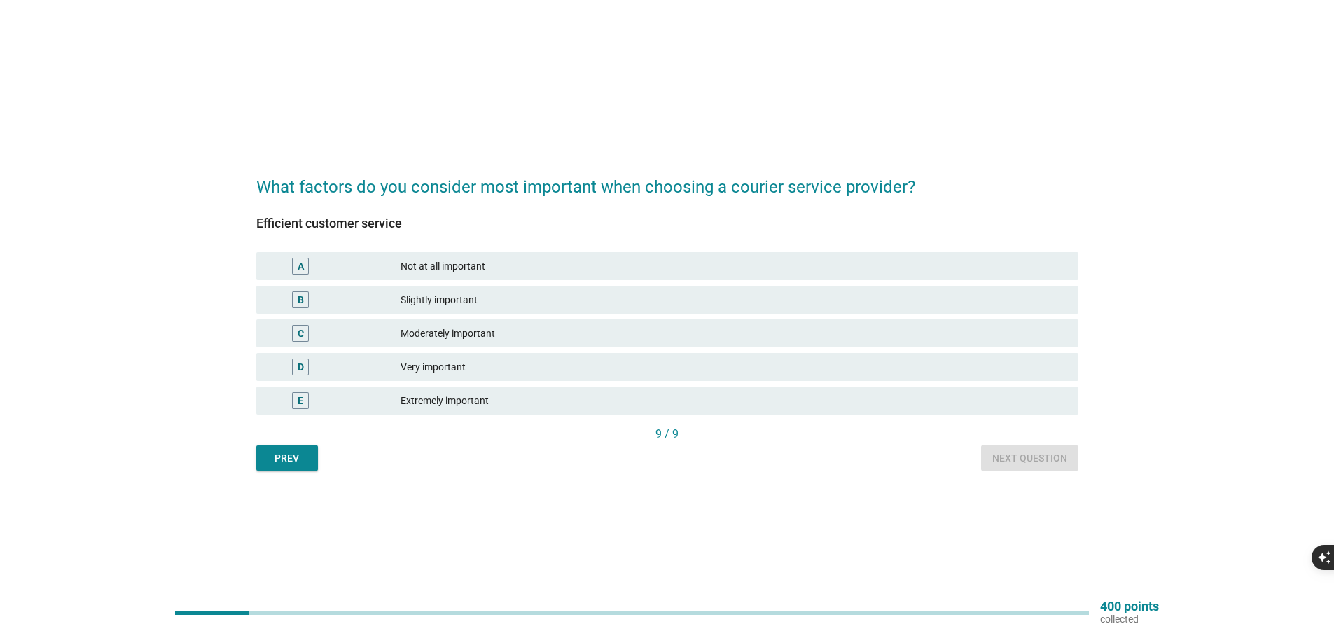
click at [942, 389] on div "E Extremely important" at bounding box center [667, 401] width 822 height 28
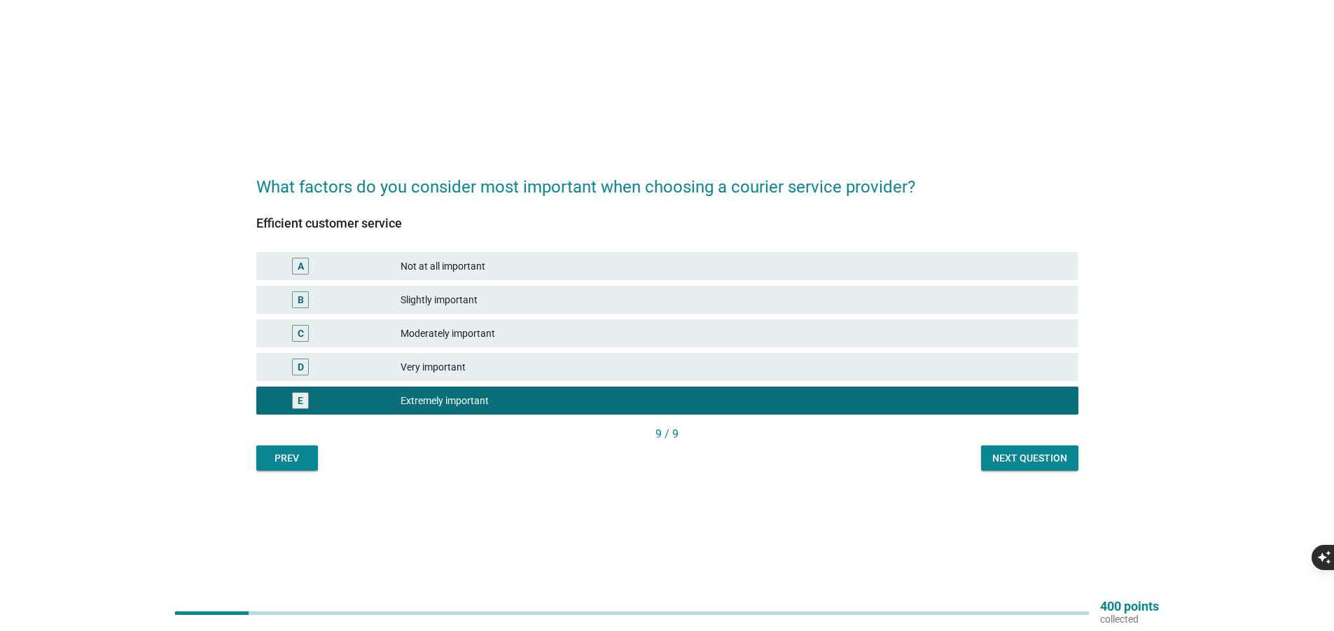
click at [1020, 460] on div "Next question" at bounding box center [1029, 458] width 75 height 15
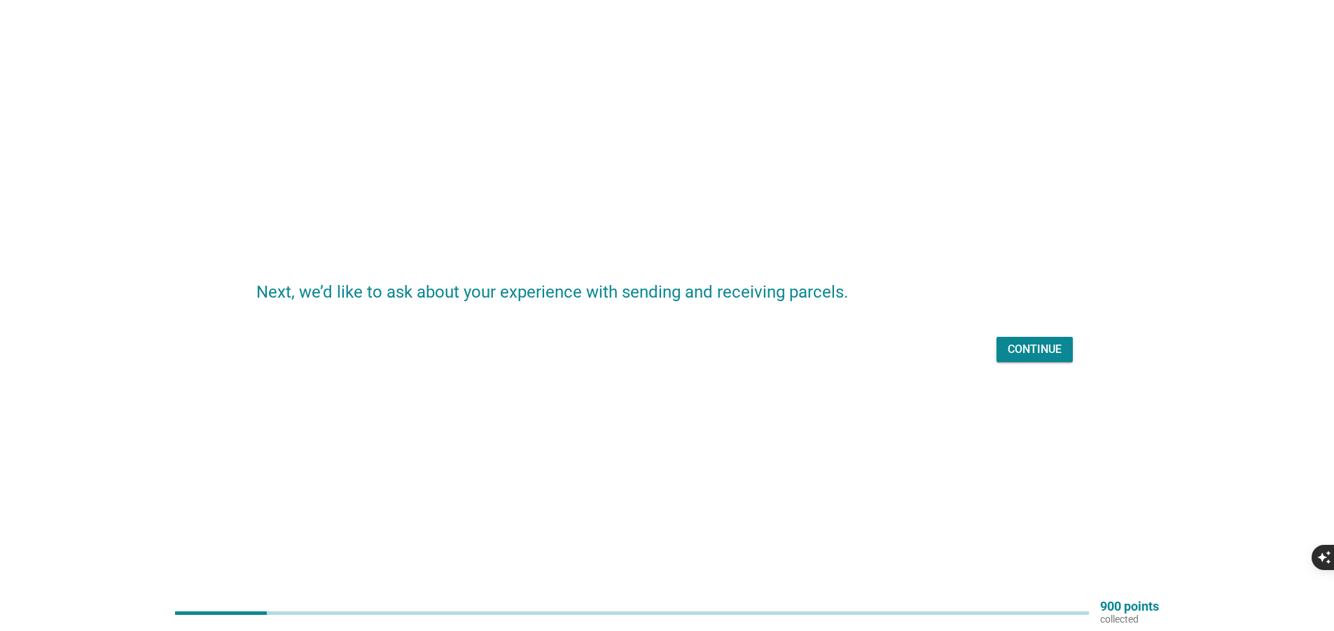
click at [1037, 337] on button "Continue" at bounding box center [1035, 349] width 76 height 25
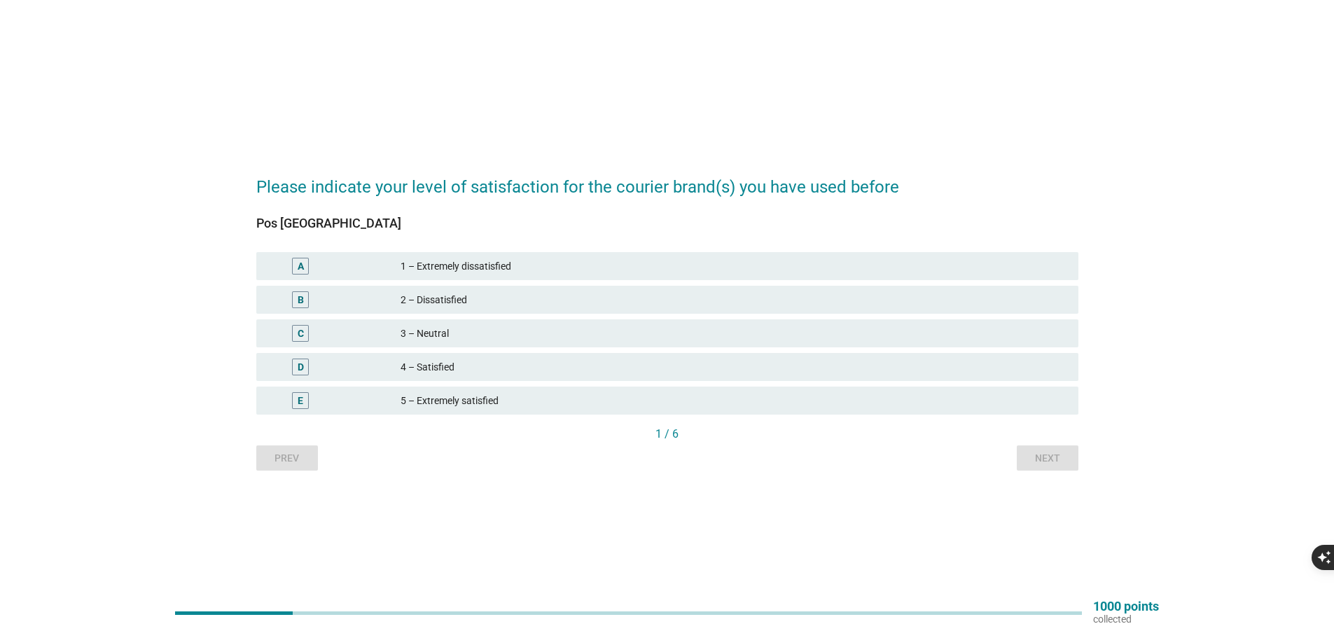
click at [706, 398] on div "5 – Extremely satisfied" at bounding box center [734, 400] width 667 height 17
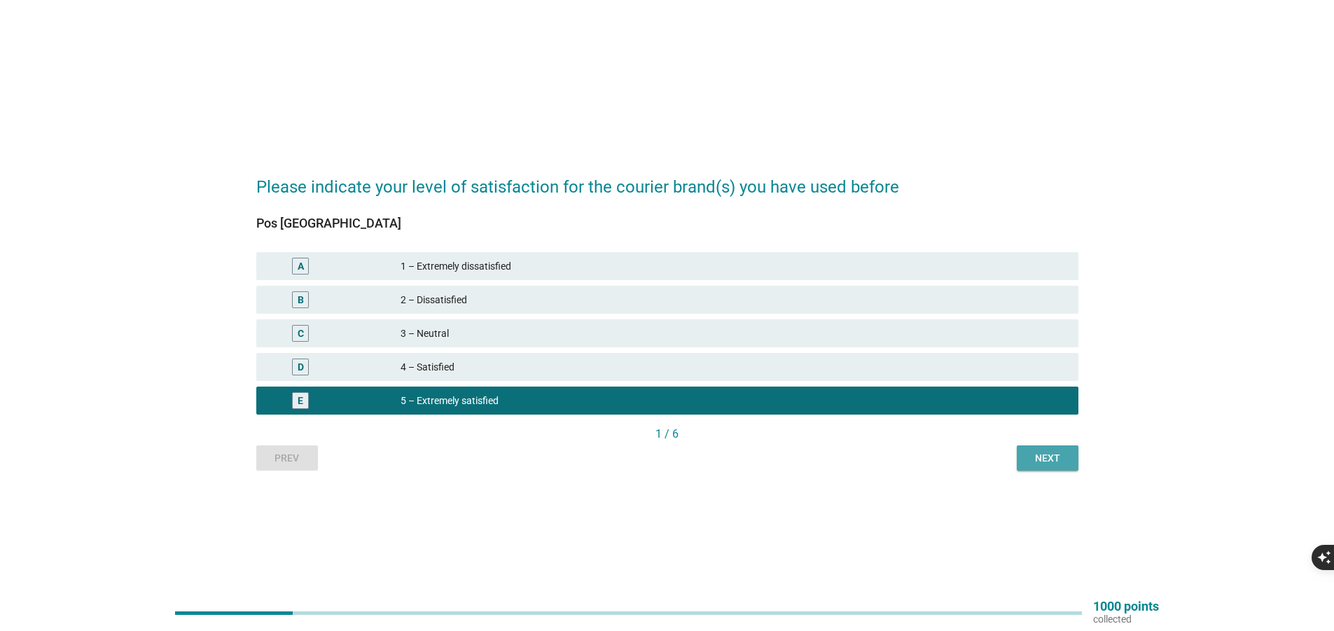
click at [1048, 453] on div "Next" at bounding box center [1047, 458] width 39 height 15
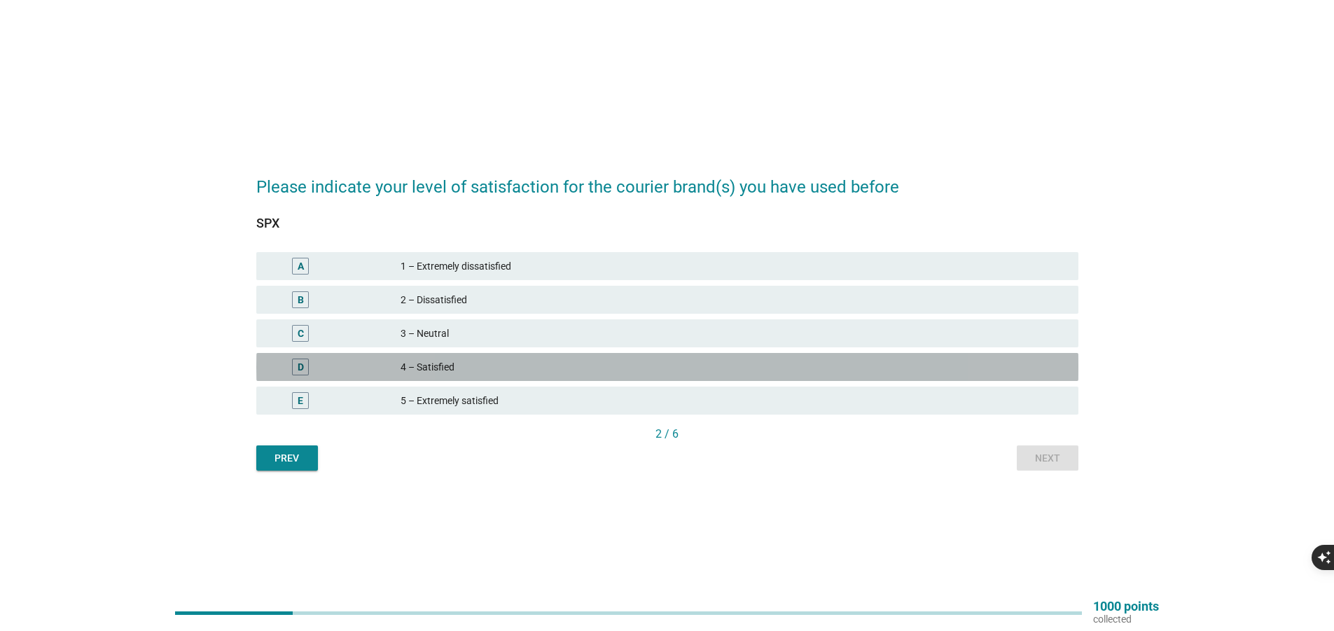
click at [875, 368] on div "4 – Satisfied" at bounding box center [734, 367] width 667 height 17
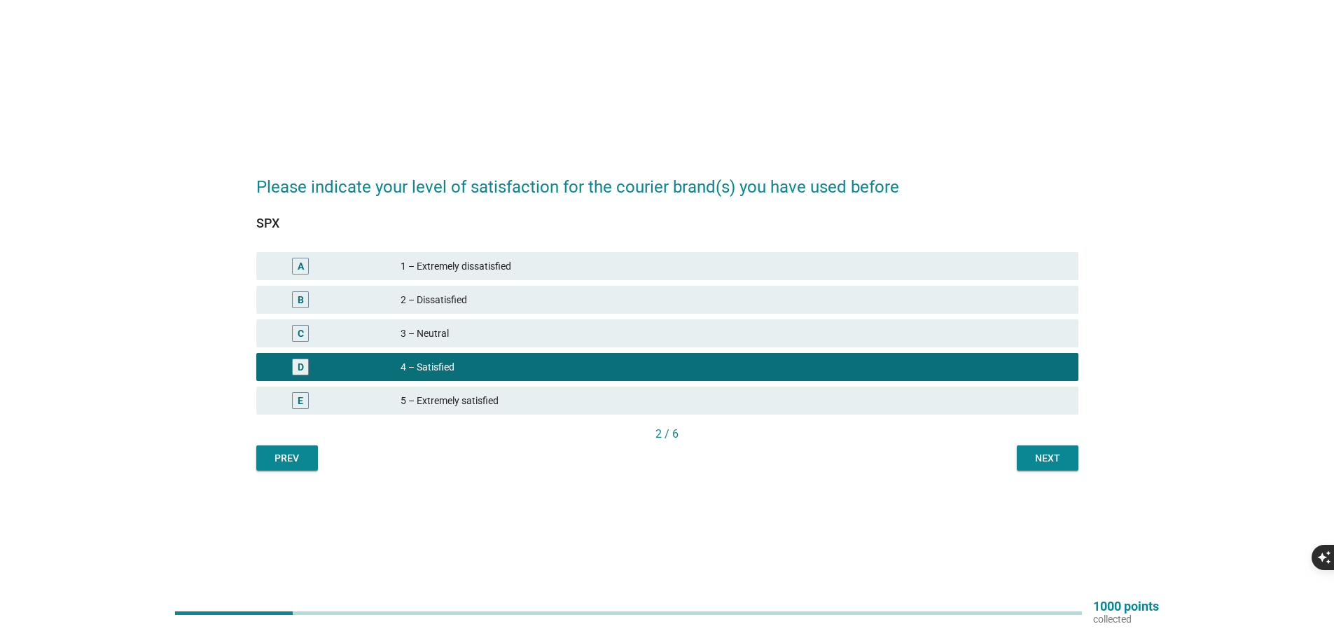
click at [1023, 400] on div "5 – Extremely satisfied" at bounding box center [734, 400] width 667 height 17
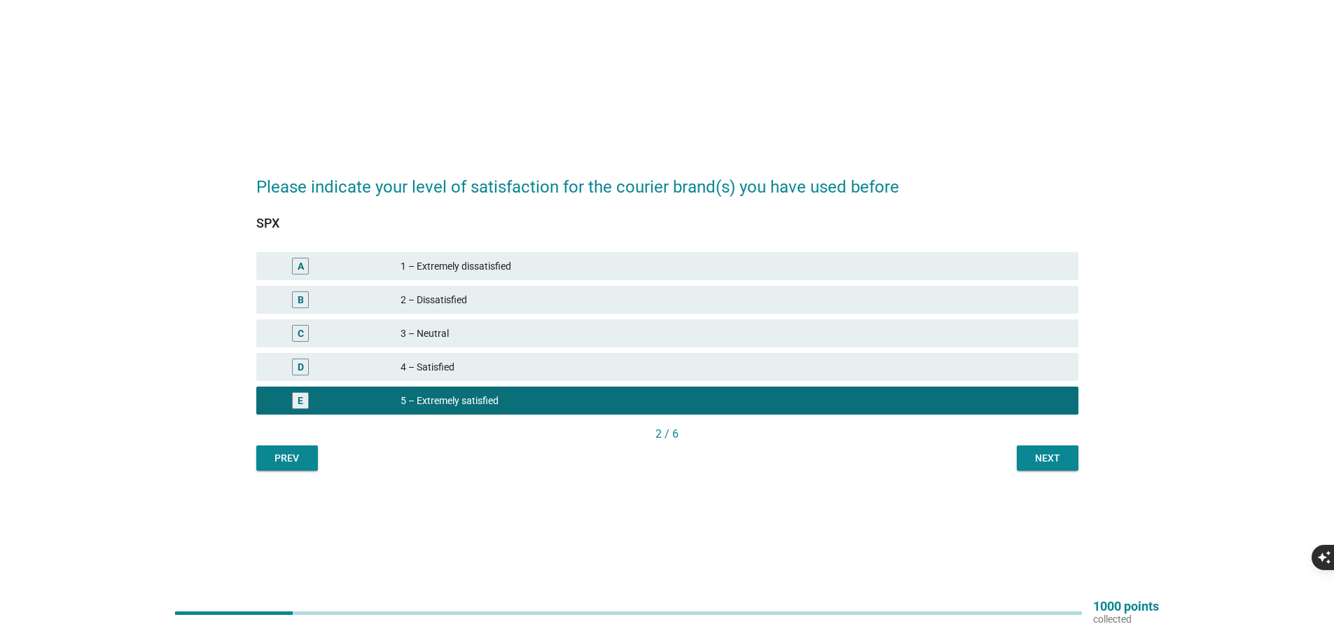
click at [1054, 462] on div "Next" at bounding box center [1047, 458] width 39 height 15
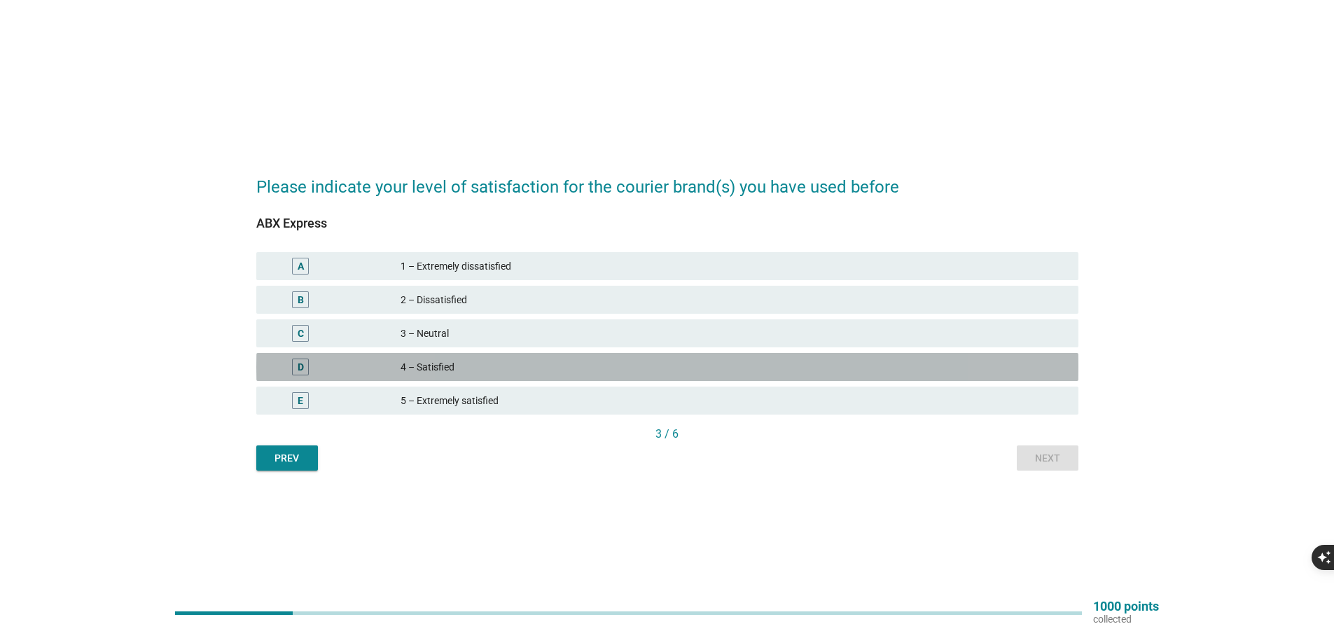
click at [970, 367] on div "4 – Satisfied" at bounding box center [734, 367] width 667 height 17
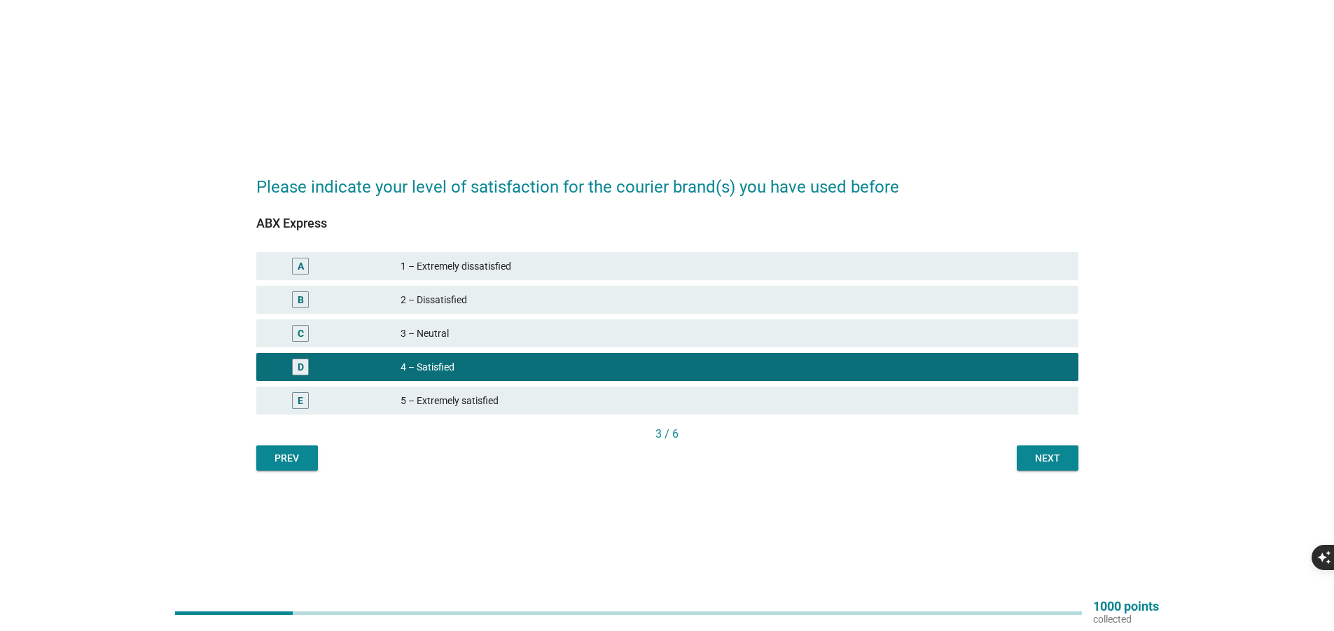
click at [1045, 463] on div "Next" at bounding box center [1047, 458] width 39 height 15
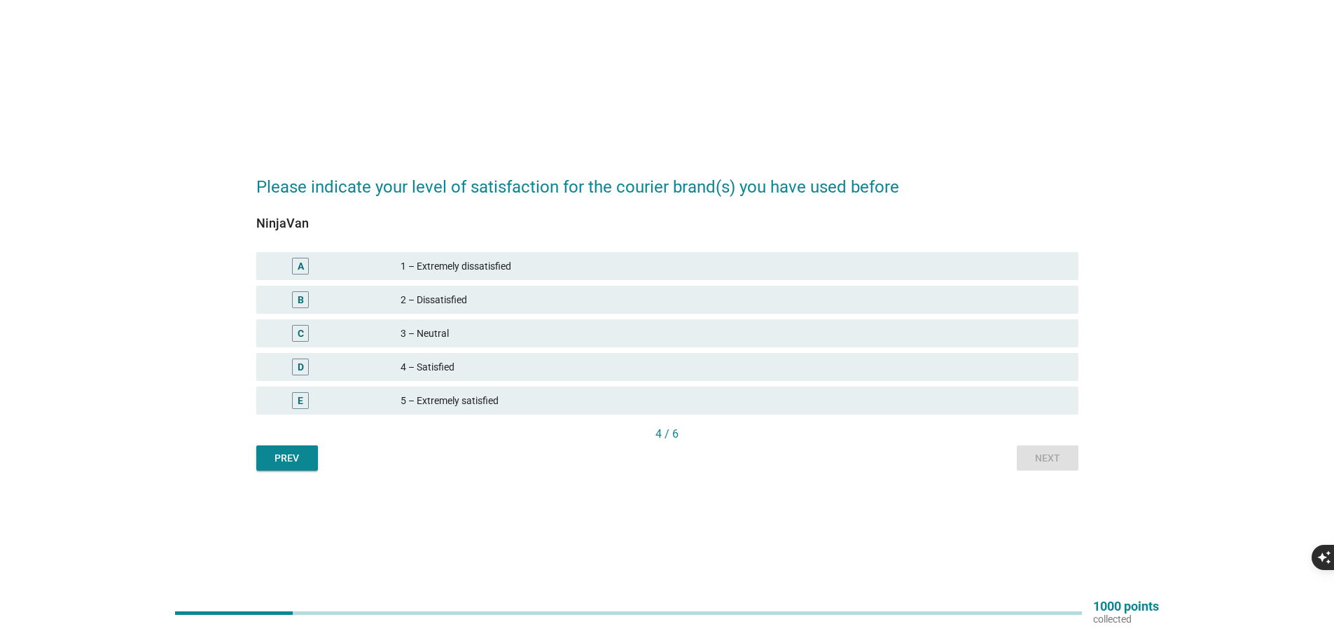
click at [911, 396] on div "5 – Extremely satisfied" at bounding box center [734, 400] width 667 height 17
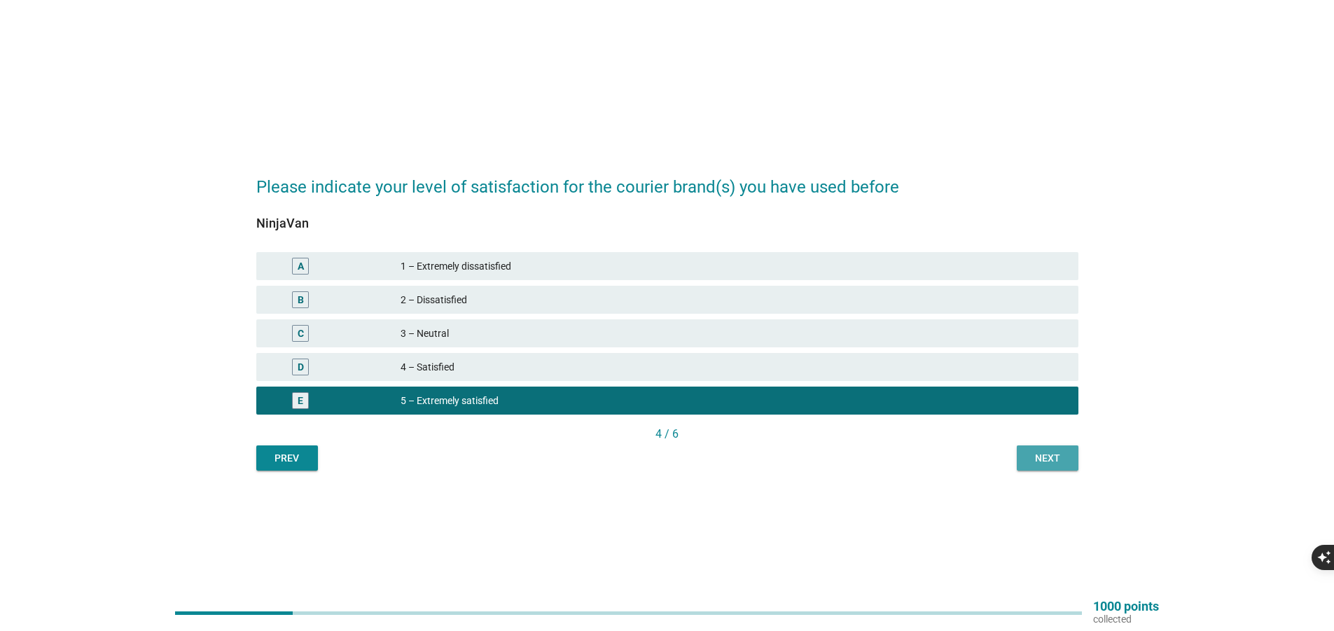
drag, startPoint x: 1049, startPoint y: 446, endPoint x: 1025, endPoint y: 431, distance: 29.0
click at [1049, 447] on button "Next" at bounding box center [1048, 457] width 62 height 25
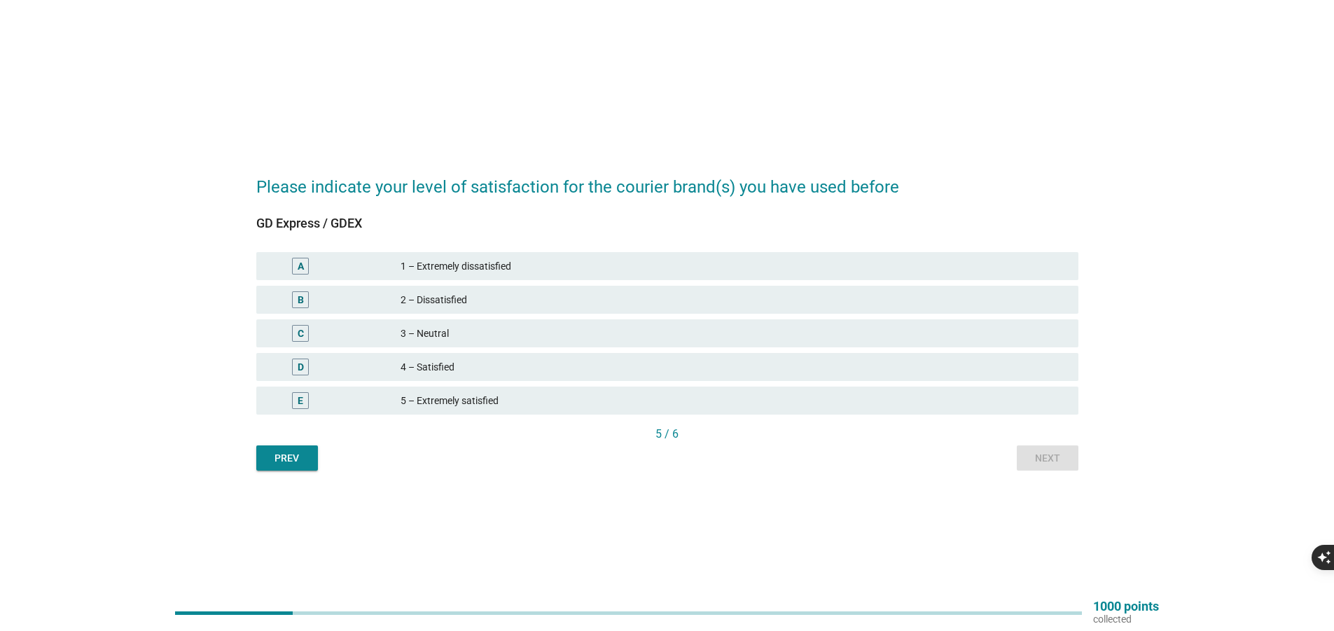
click at [934, 400] on div "5 – Extremely satisfied" at bounding box center [734, 400] width 667 height 17
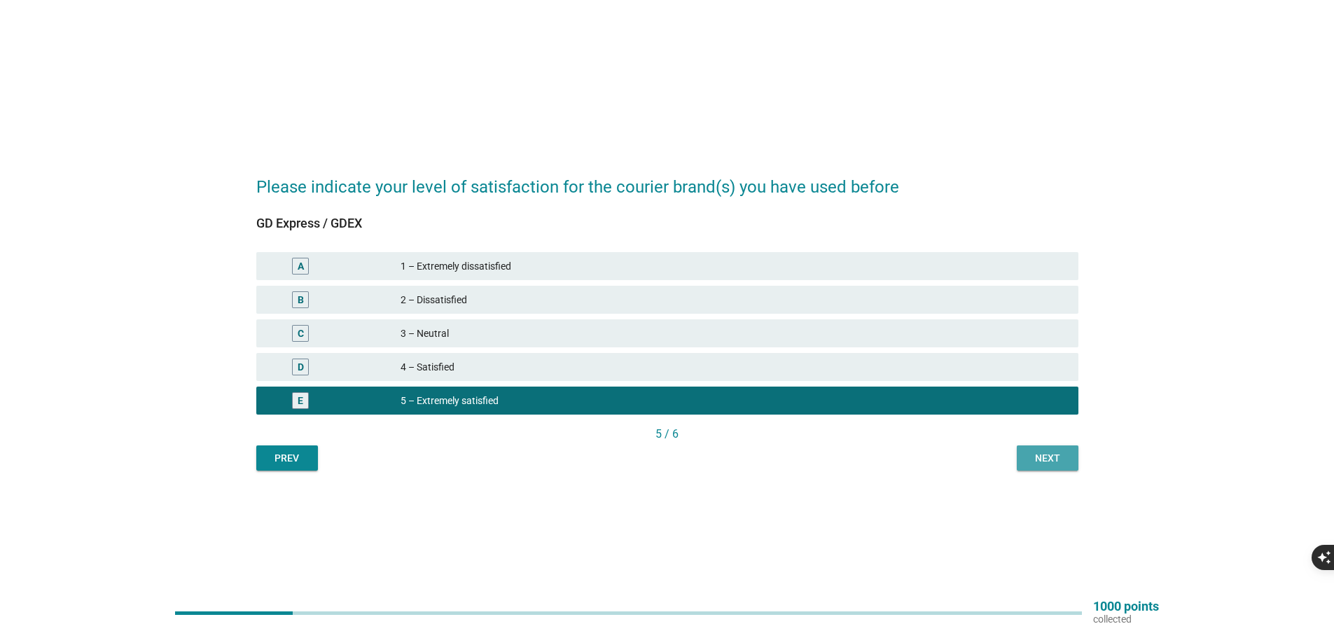
click at [1048, 457] on div "Next" at bounding box center [1047, 458] width 39 height 15
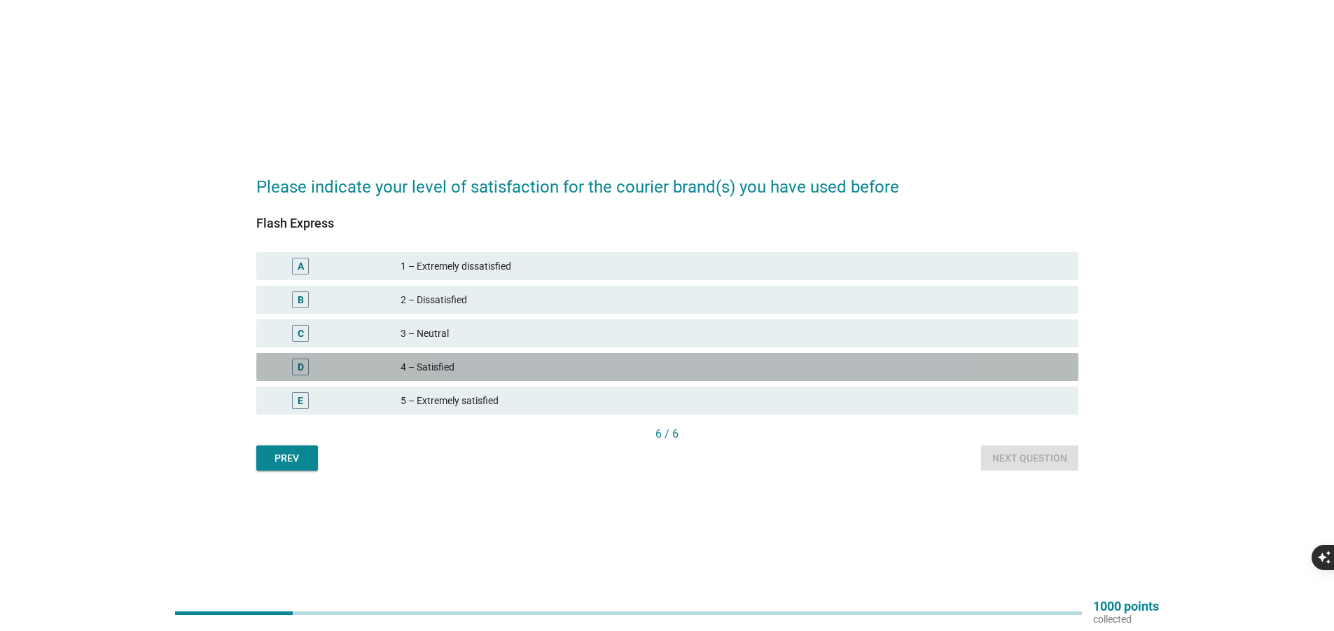
click at [939, 371] on div "4 – Satisfied" at bounding box center [734, 367] width 667 height 17
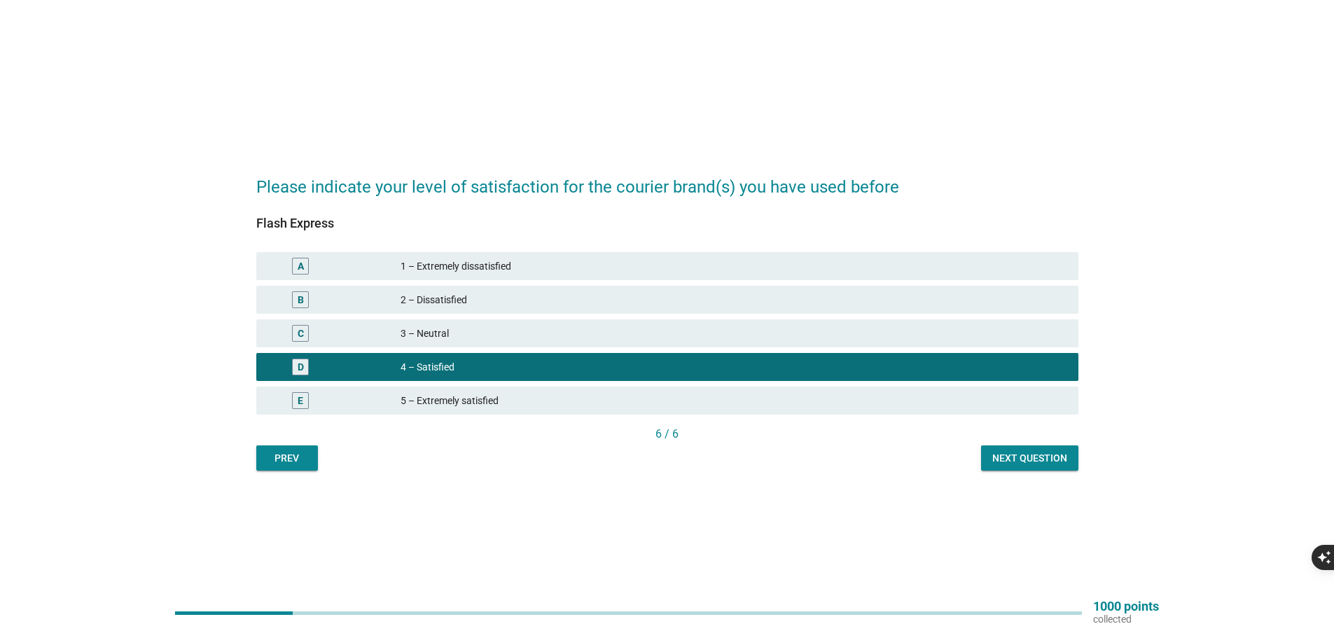
click at [1030, 462] on div "Next question" at bounding box center [1029, 458] width 75 height 15
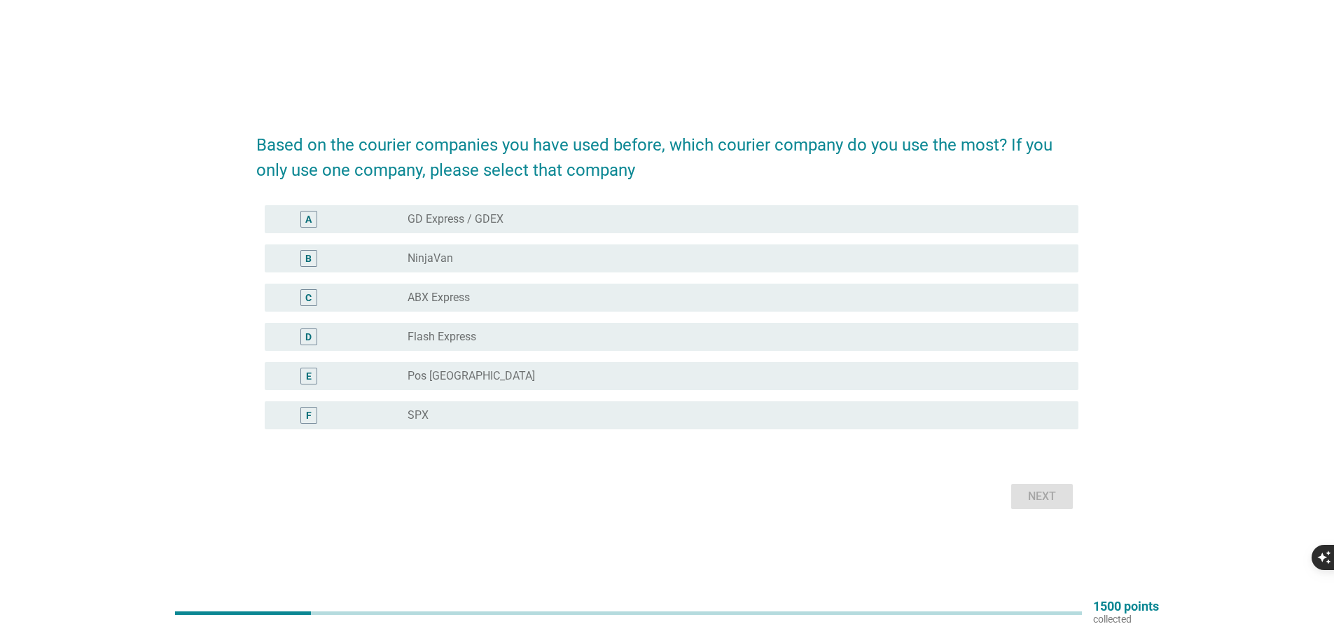
click at [511, 561] on div "Based on the courier companies you have used before, which courier company do y…" at bounding box center [667, 315] width 1334 height 631
click at [511, 370] on div "radio_button_unchecked Pos [GEOGRAPHIC_DATA]" at bounding box center [732, 376] width 649 height 14
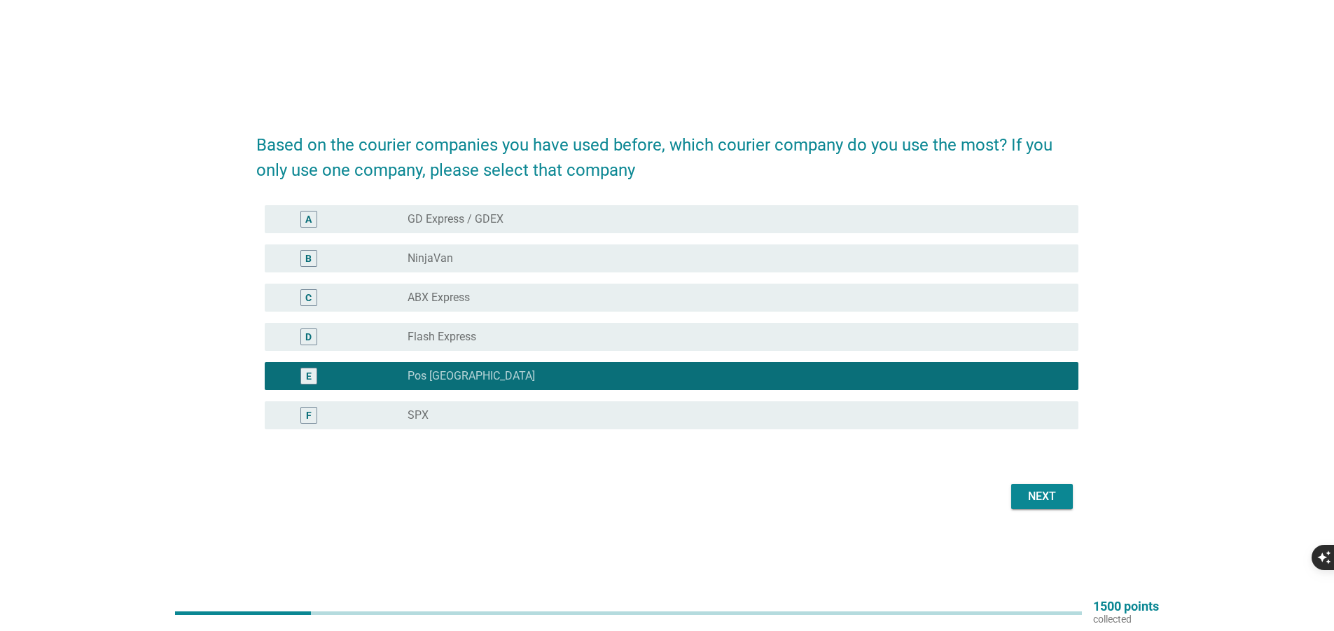
click at [1052, 488] on div "Next" at bounding box center [1042, 496] width 39 height 17
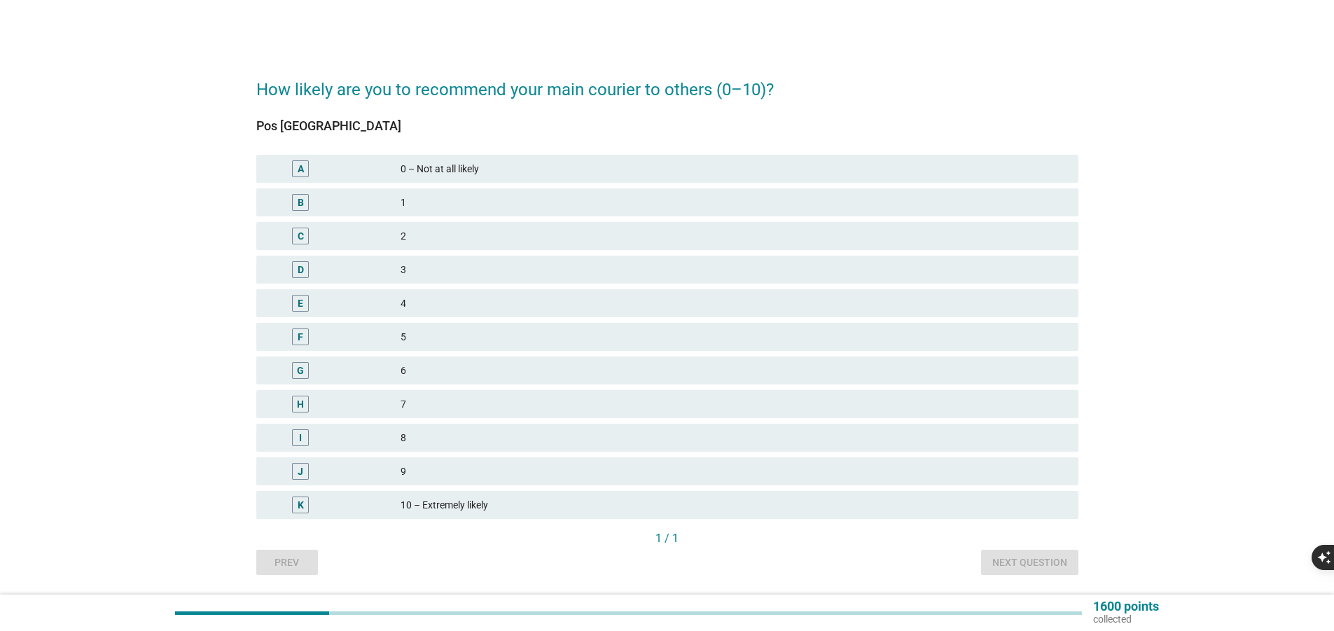
click at [480, 501] on div "10 – Extremely likely" at bounding box center [734, 505] width 667 height 17
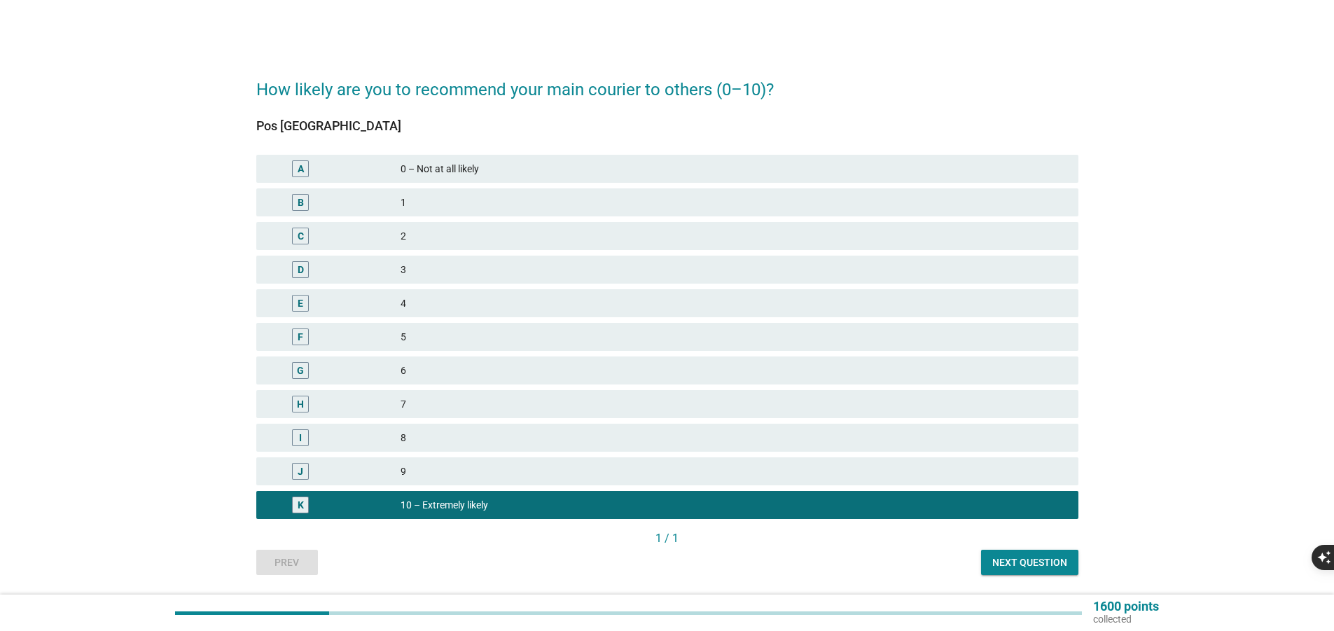
click at [1046, 571] on button "Next question" at bounding box center [1029, 562] width 97 height 25
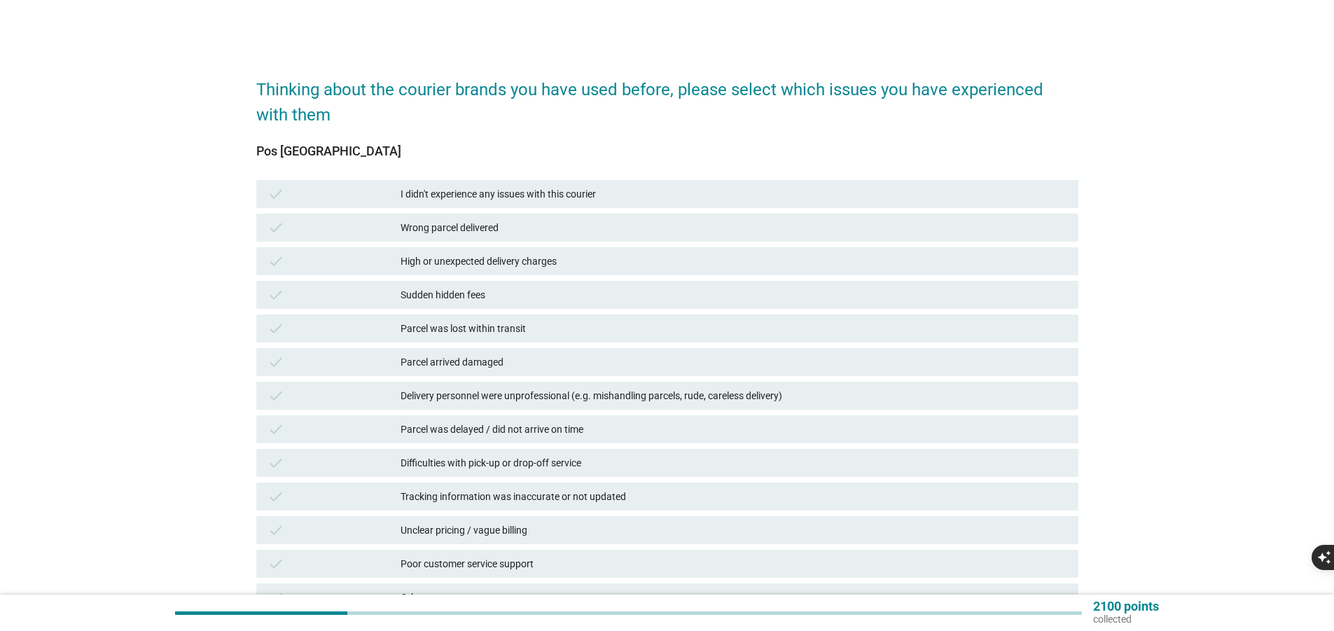
click at [583, 202] on div "I didn't experience any issues with this courier" at bounding box center [734, 194] width 667 height 17
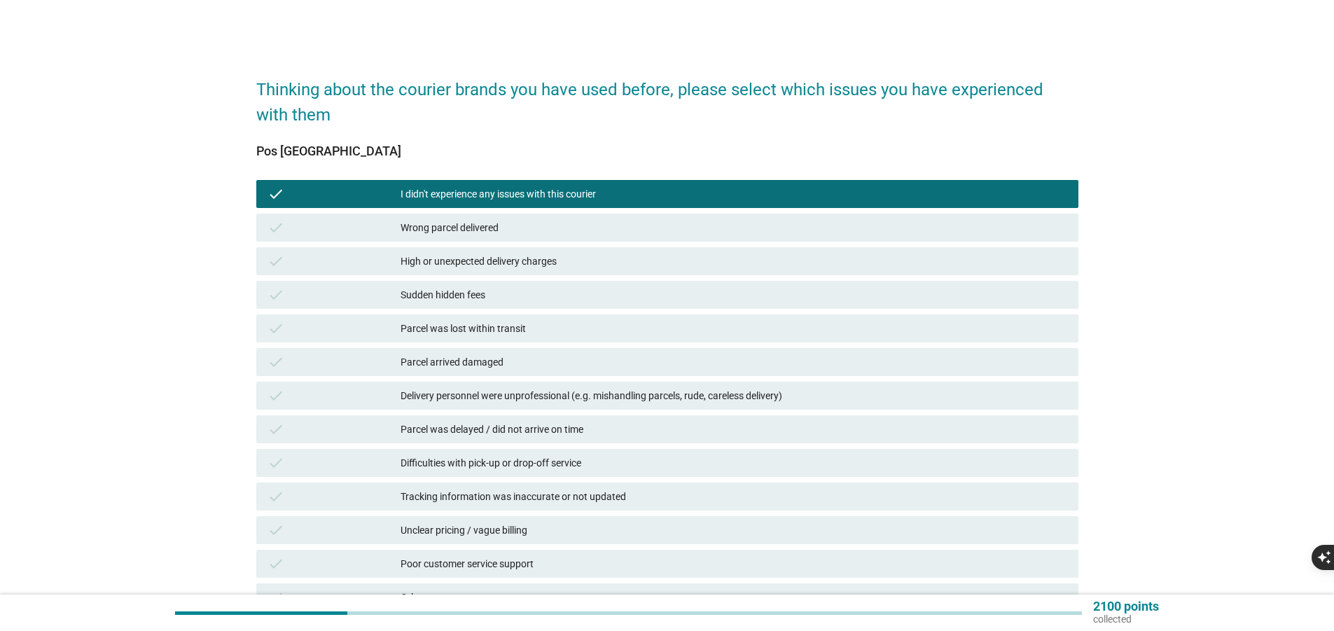
click at [546, 324] on div "Parcel was lost within transit" at bounding box center [734, 328] width 667 height 17
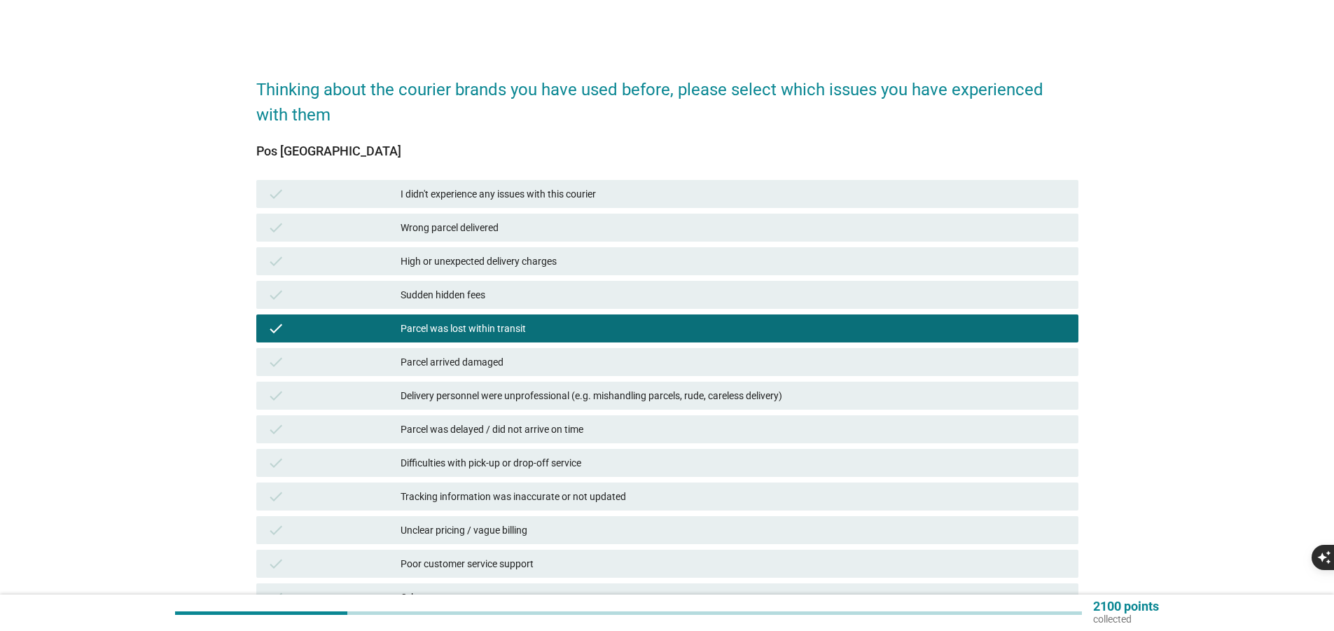
click at [594, 193] on div "I didn't experience any issues with this courier" at bounding box center [734, 194] width 667 height 17
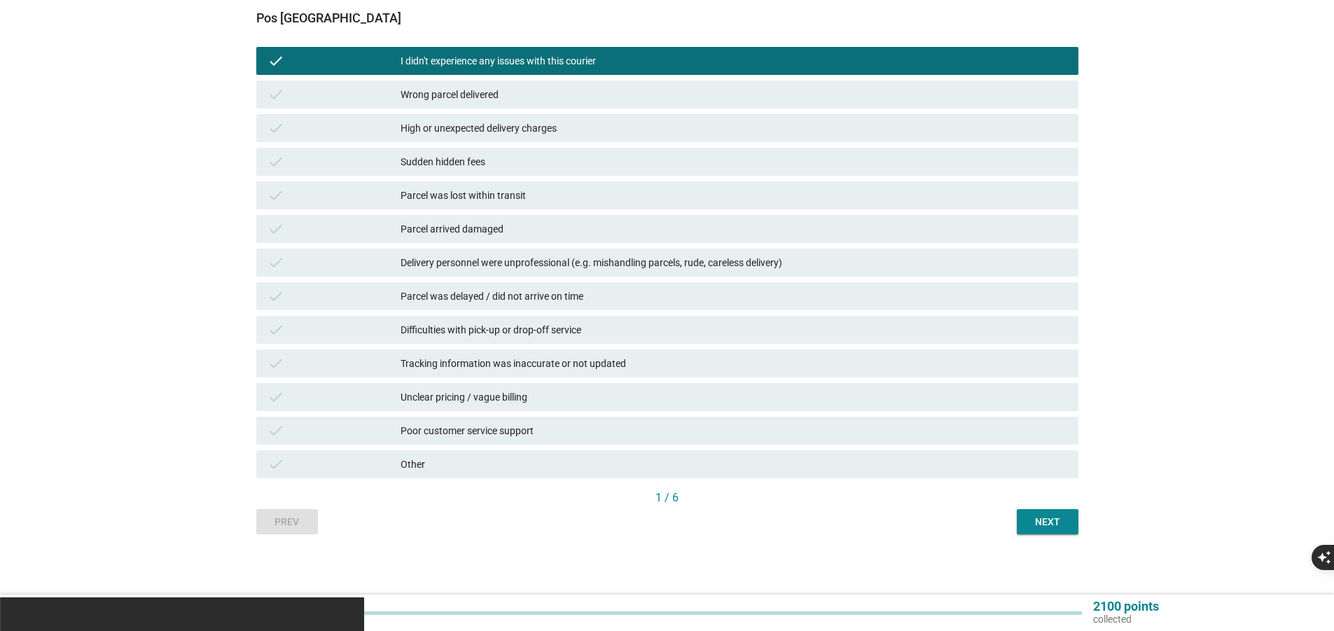
scroll to position [136, 0]
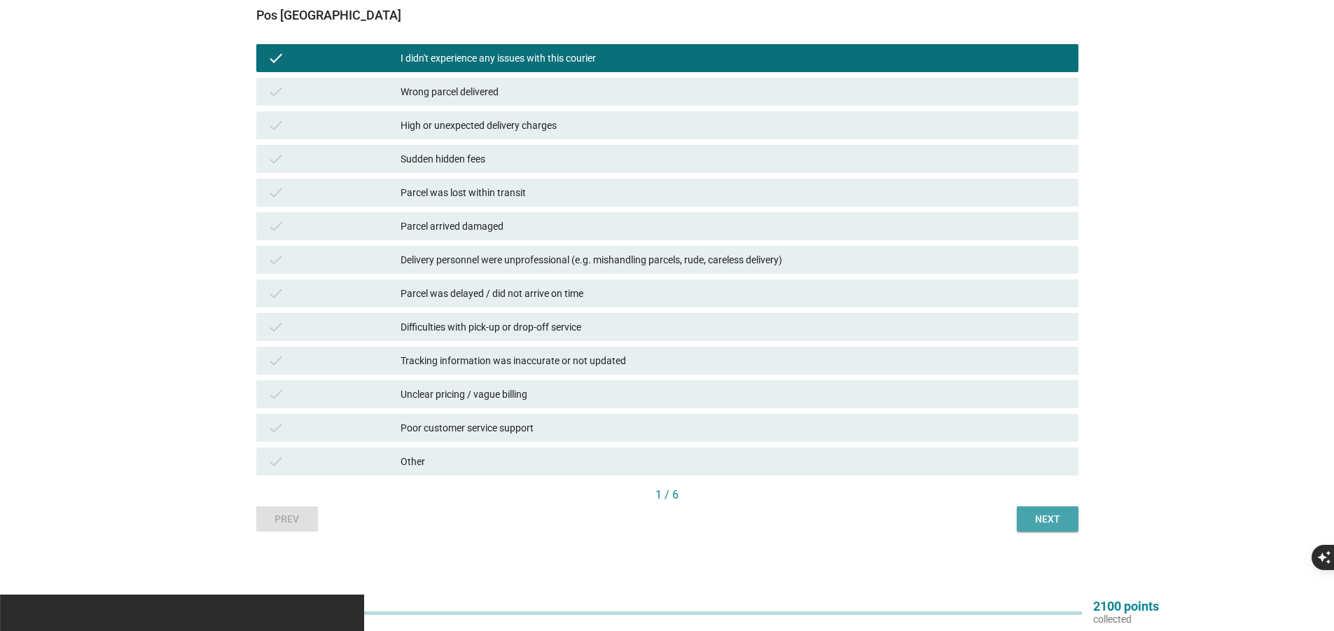
click at [1056, 517] on div "Next" at bounding box center [1047, 519] width 39 height 15
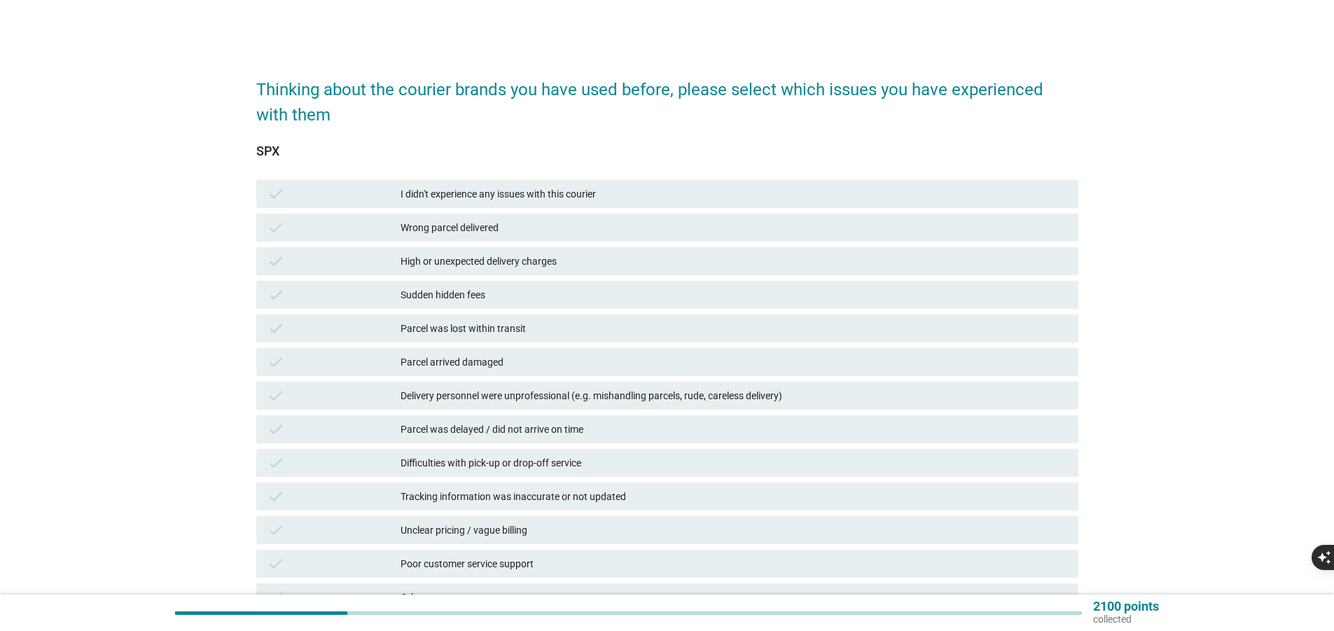
click at [520, 195] on div "I didn't experience any issues with this courier" at bounding box center [734, 194] width 667 height 17
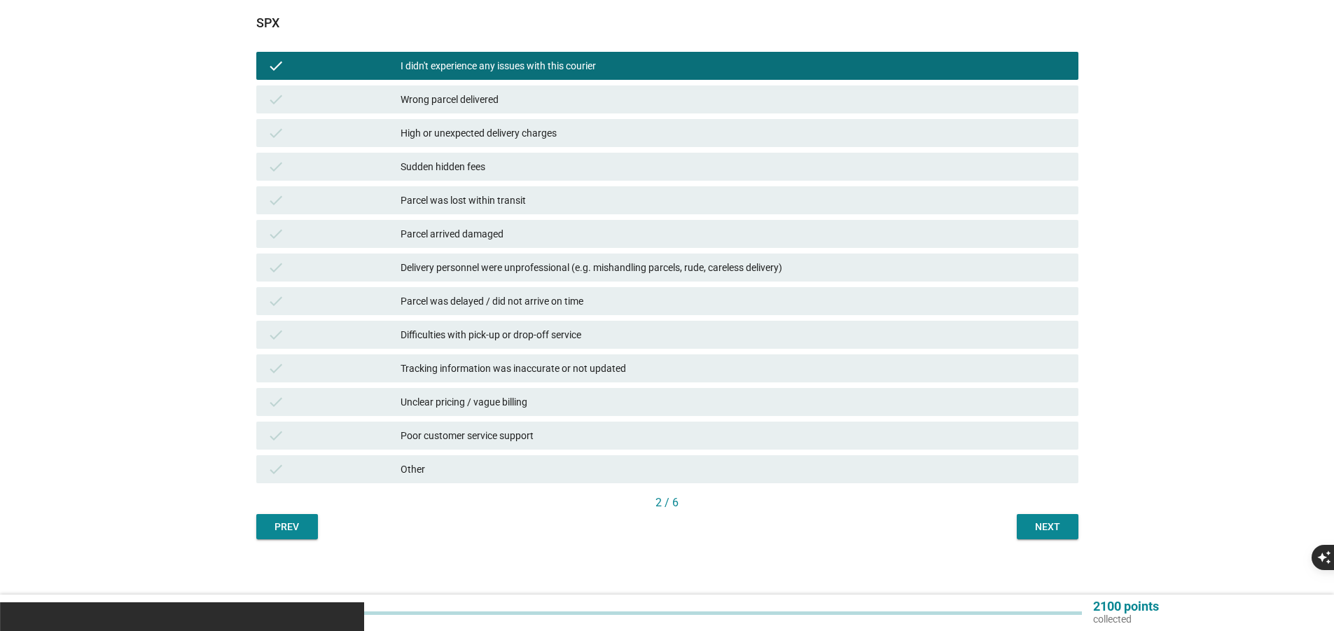
scroll to position [136, 0]
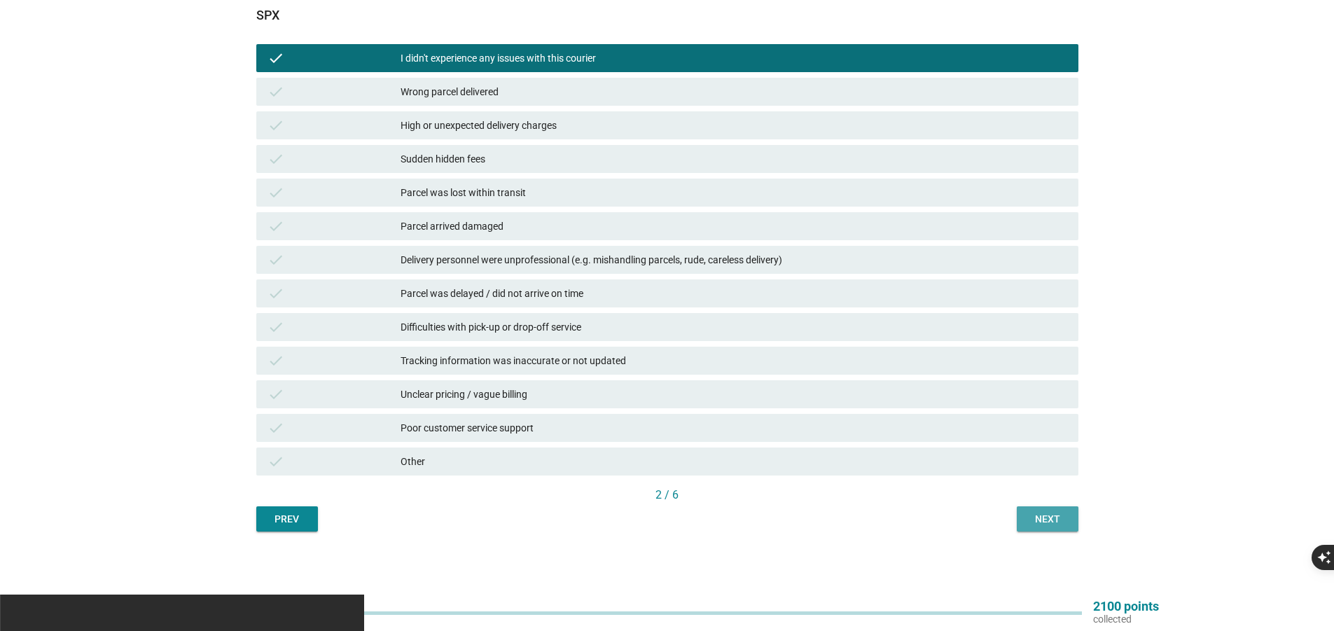
click at [1055, 511] on button "Next" at bounding box center [1048, 518] width 62 height 25
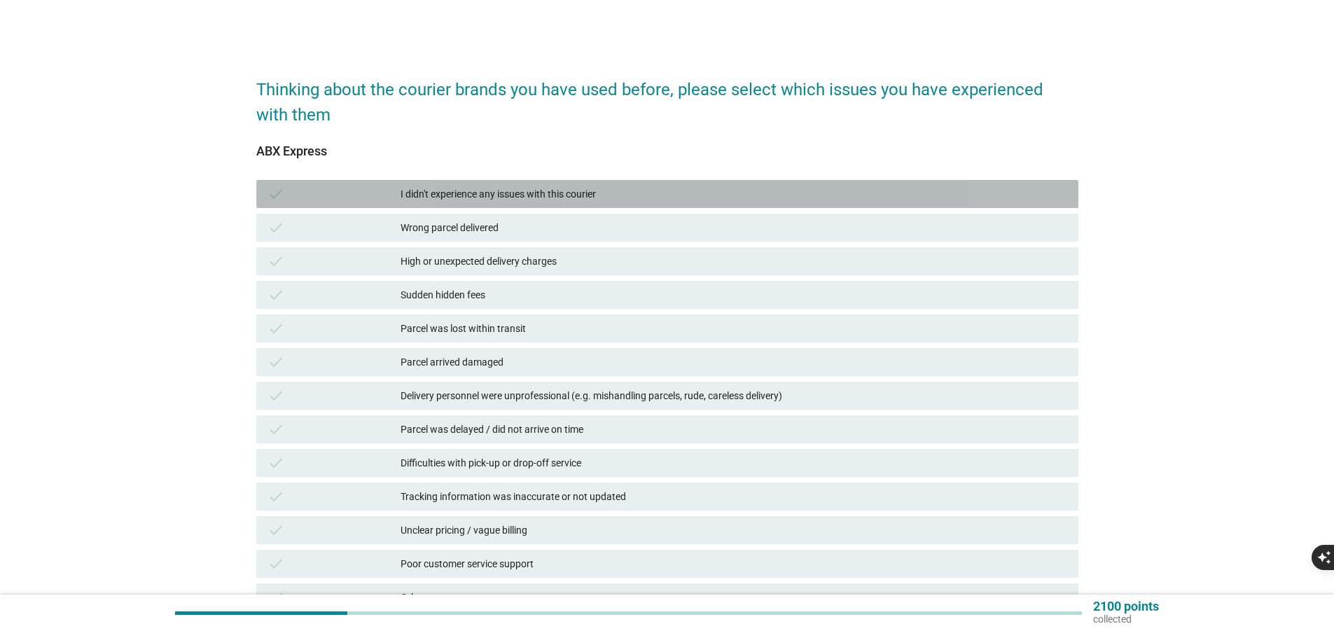
click at [456, 185] on div "check I didn't experience any issues with this courier" at bounding box center [667, 194] width 822 height 28
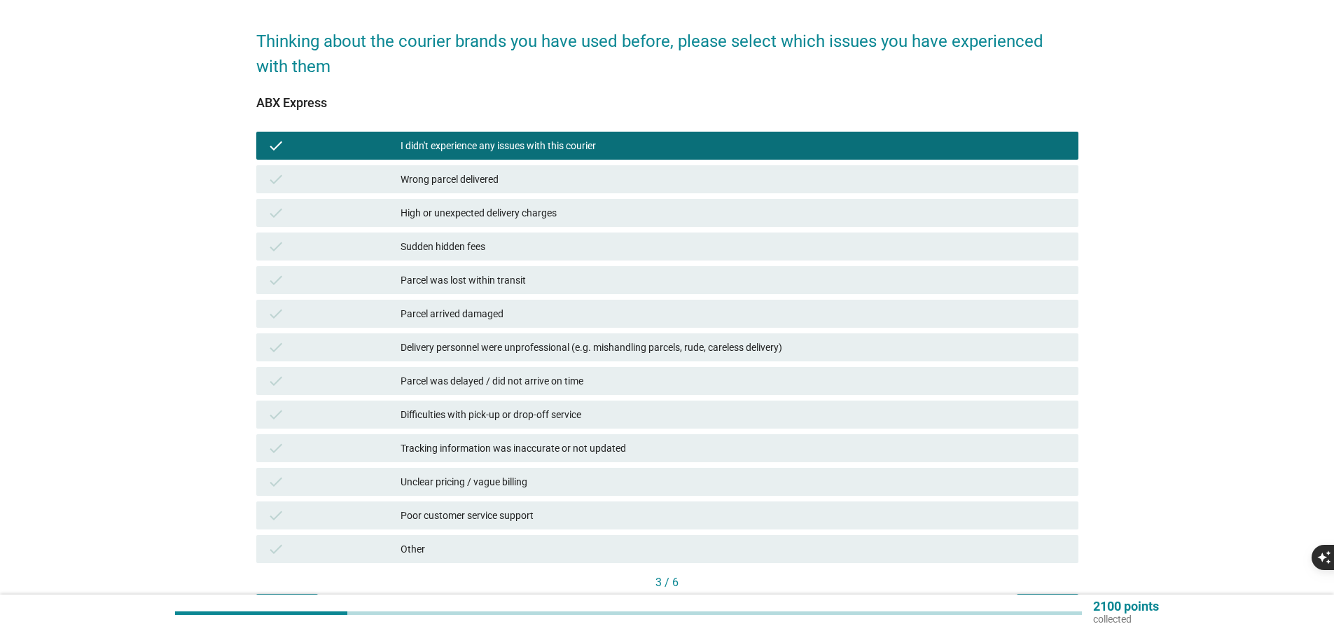
scroll to position [136, 0]
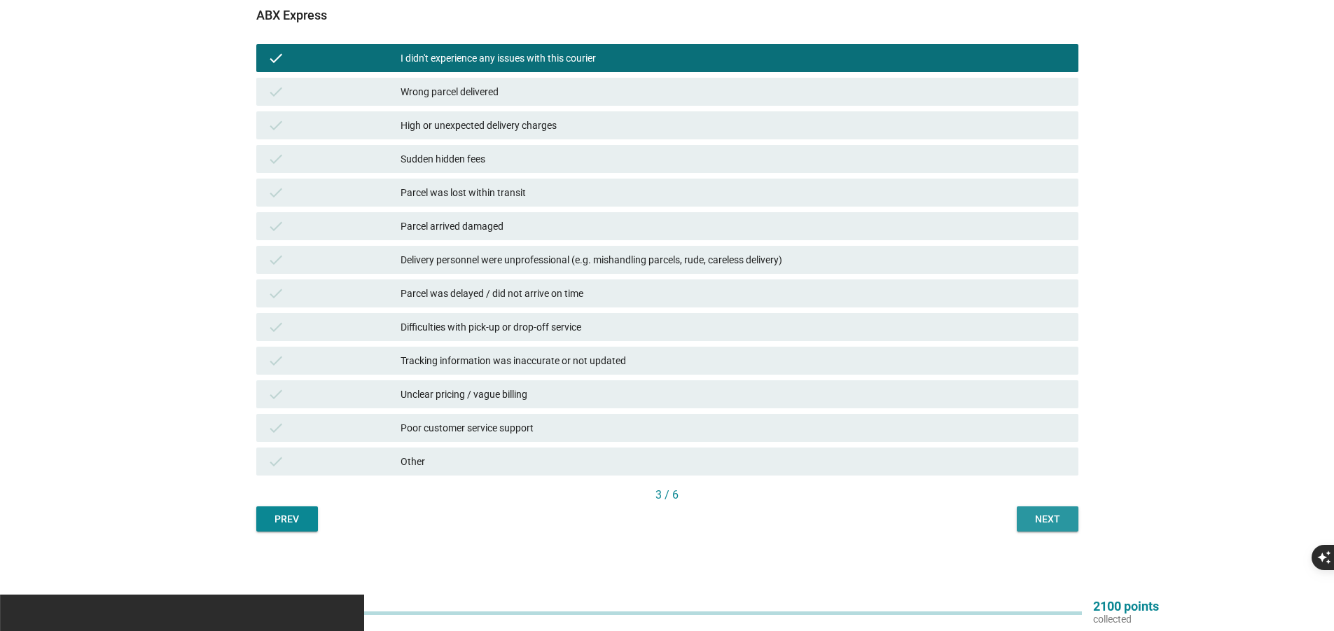
click at [1053, 520] on div "Next" at bounding box center [1047, 519] width 39 height 15
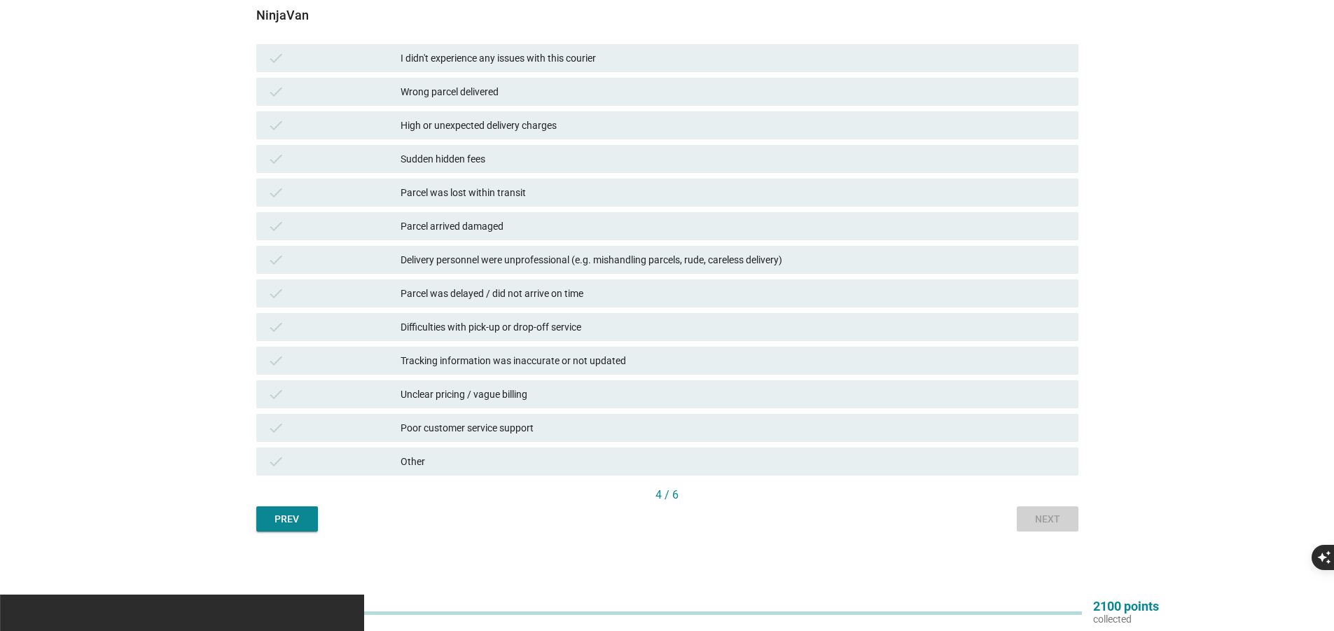
scroll to position [0, 0]
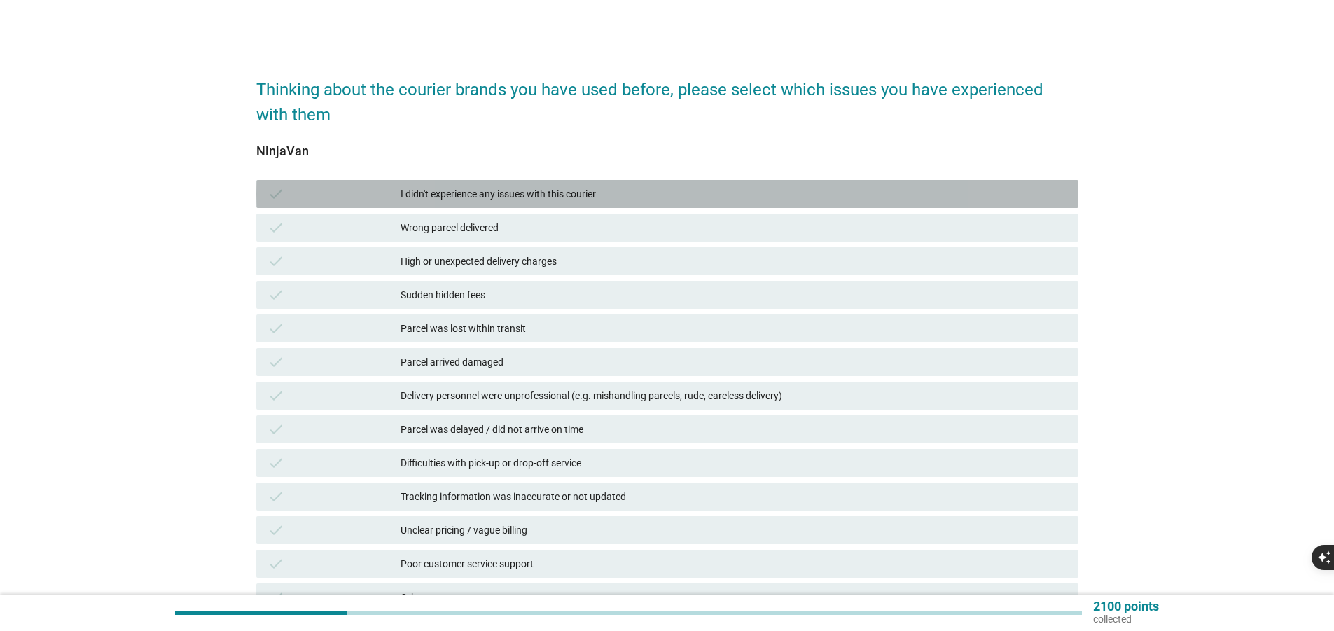
click at [631, 193] on div "I didn't experience any issues with this courier" at bounding box center [734, 194] width 667 height 17
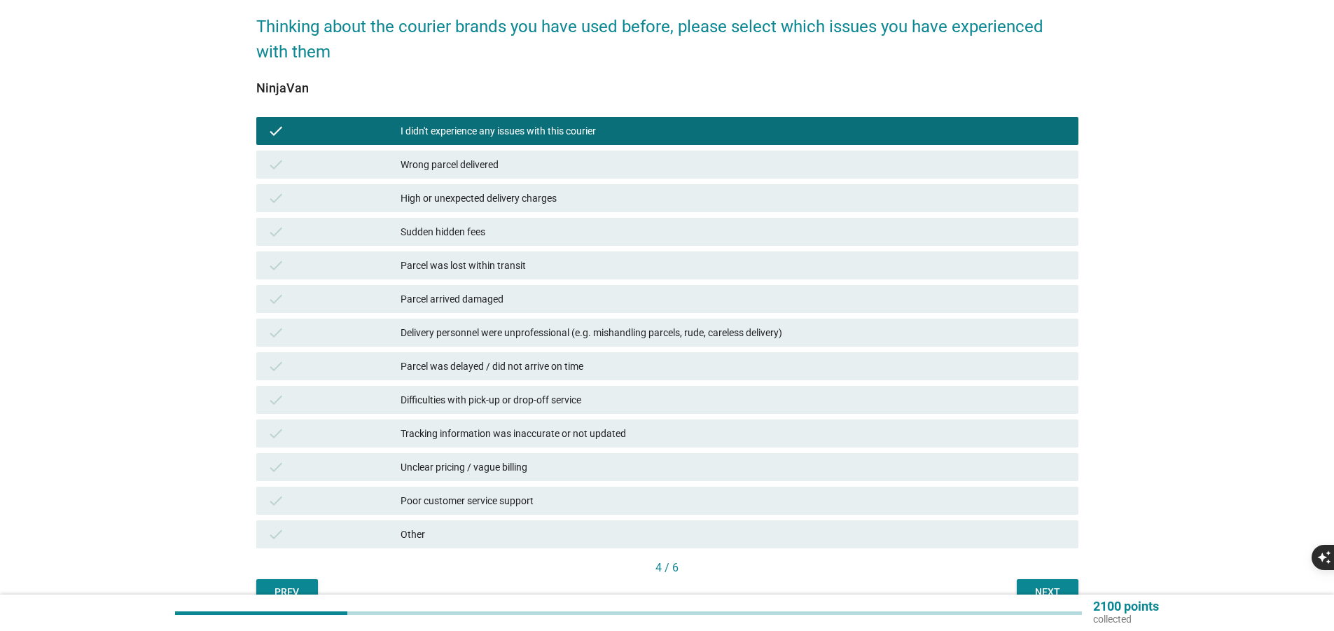
scroll to position [136, 0]
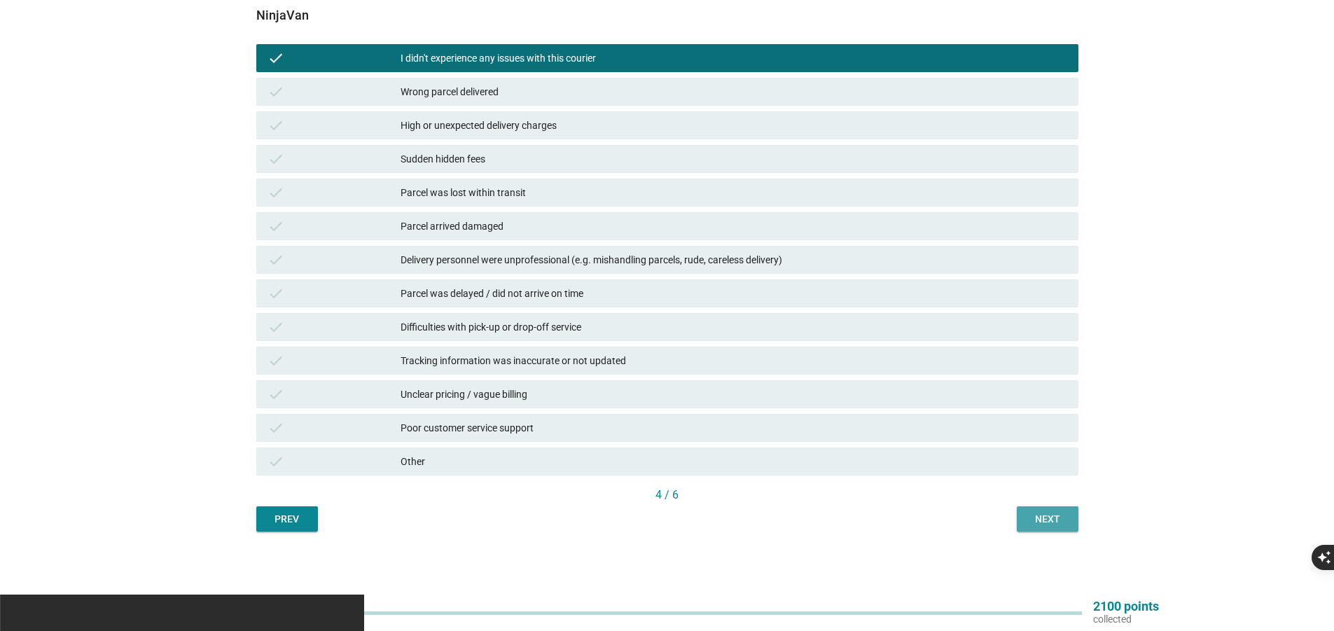
click at [1043, 515] on div "Next" at bounding box center [1047, 519] width 39 height 15
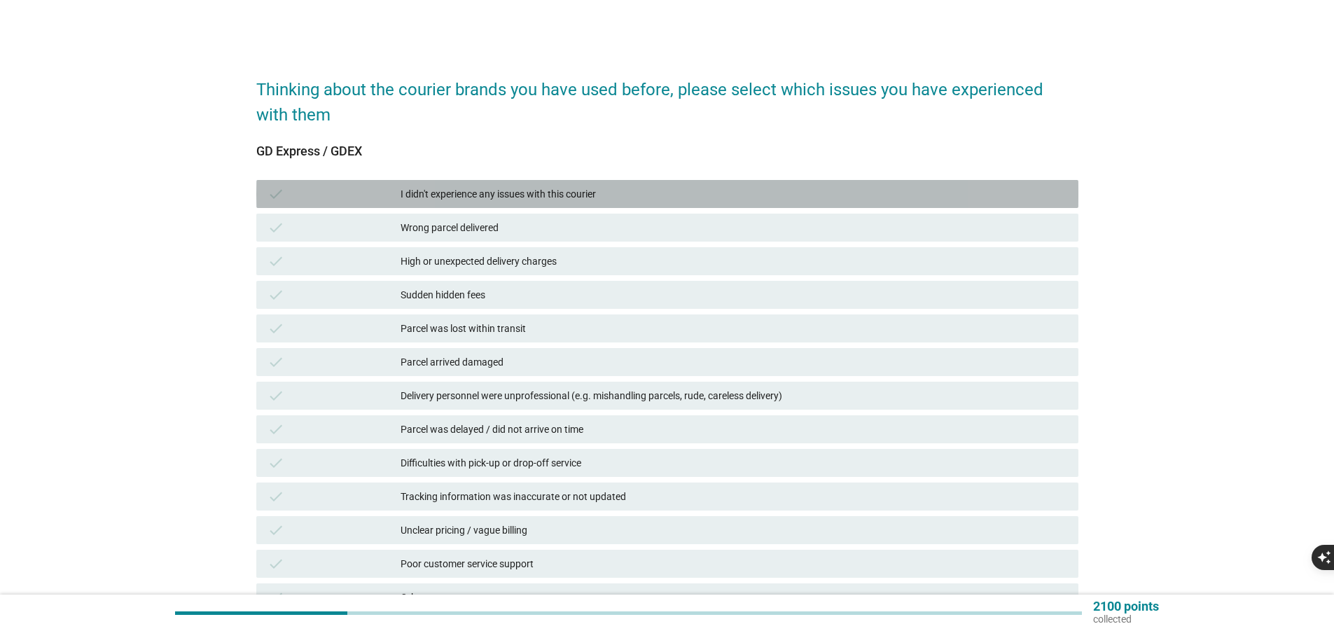
click at [441, 191] on div "I didn't experience any issues with this courier" at bounding box center [734, 194] width 667 height 17
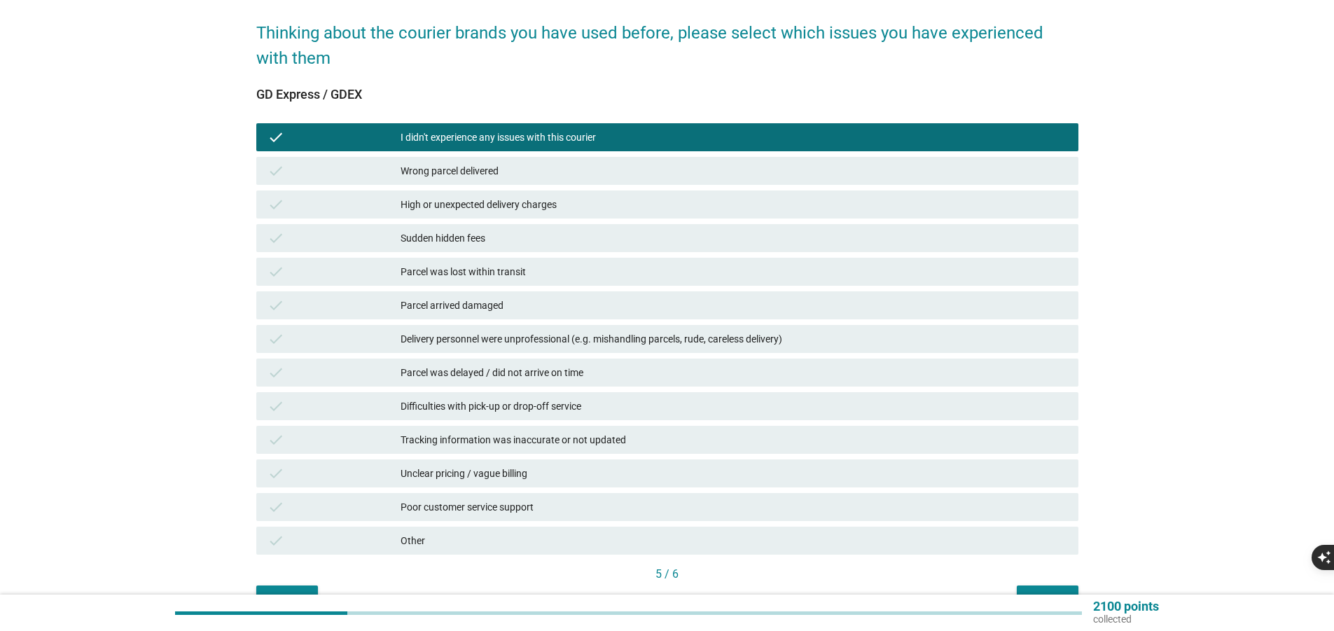
scroll to position [136, 0]
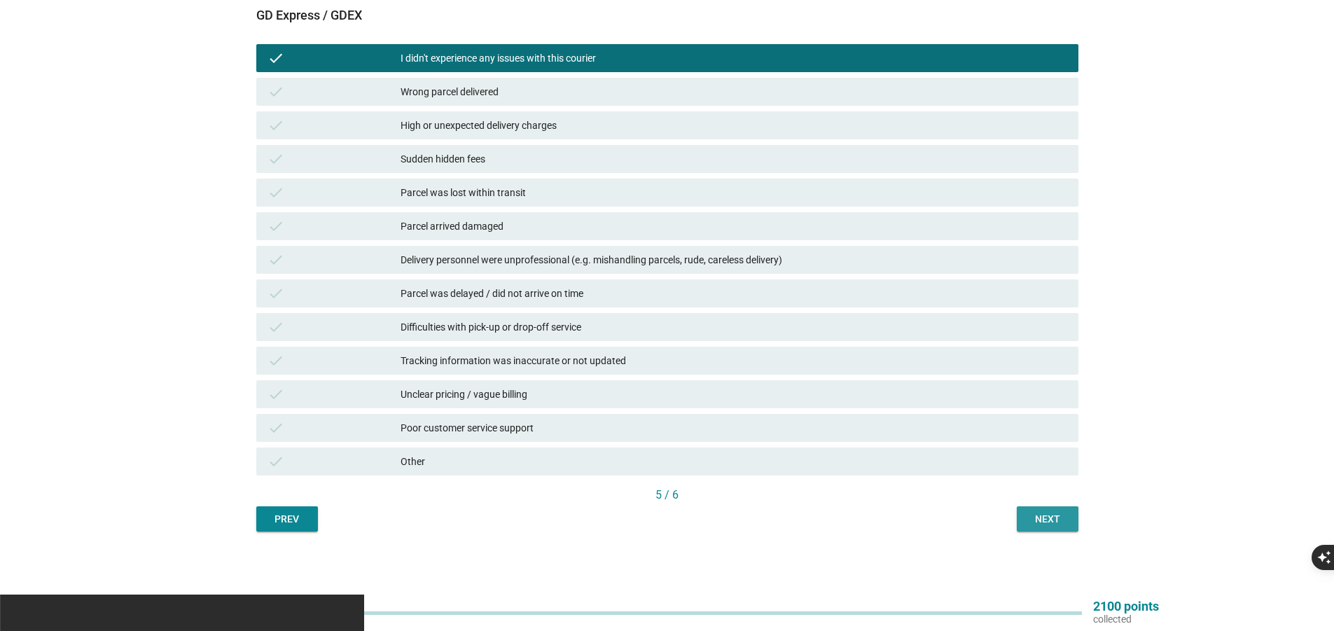
click at [1039, 518] on div "Next" at bounding box center [1047, 519] width 39 height 15
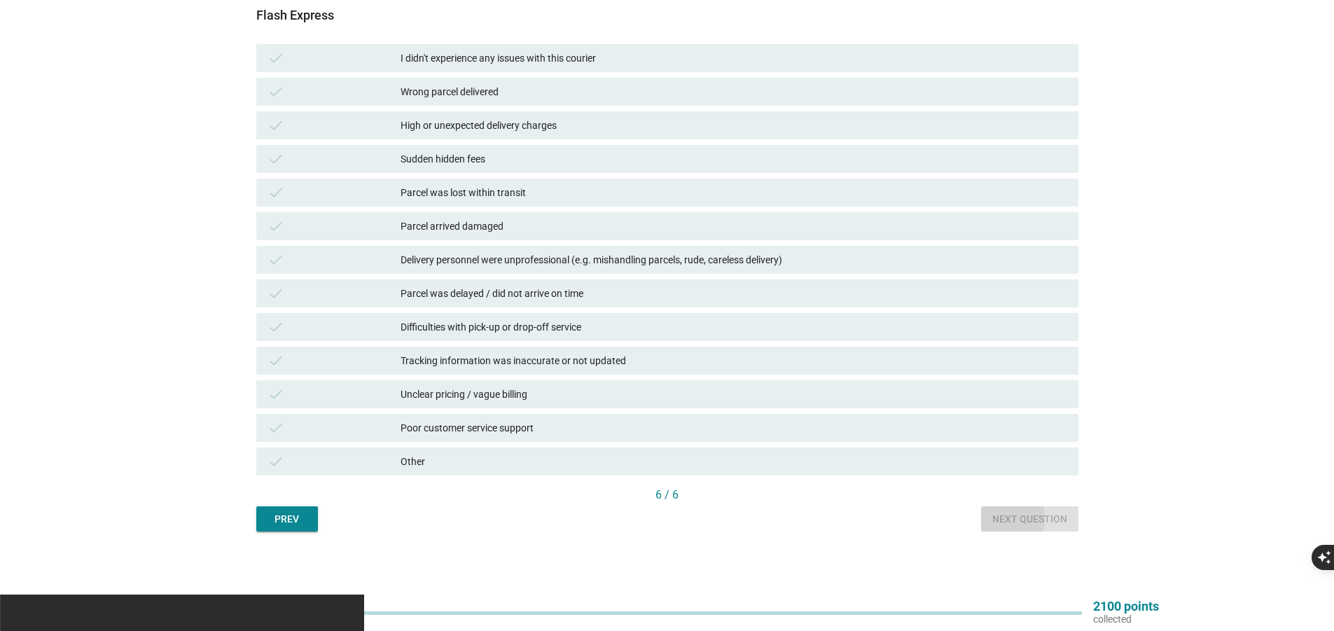
scroll to position [0, 0]
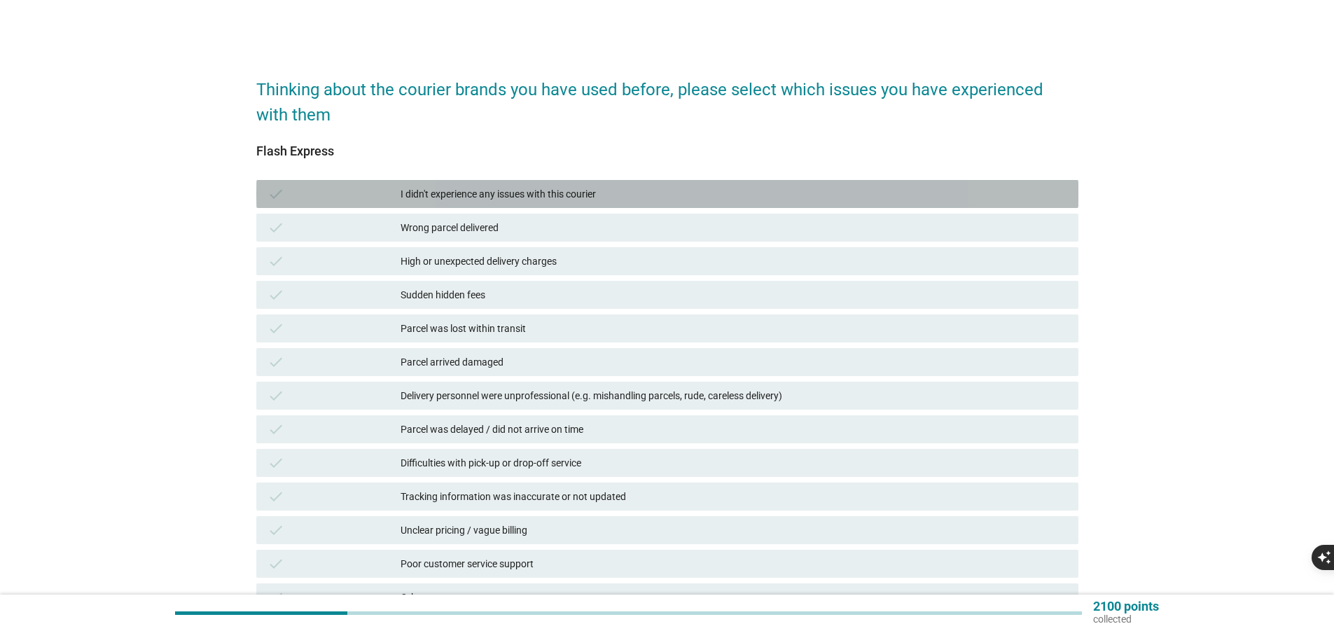
click at [499, 191] on div "I didn't experience any issues with this courier" at bounding box center [734, 194] width 667 height 17
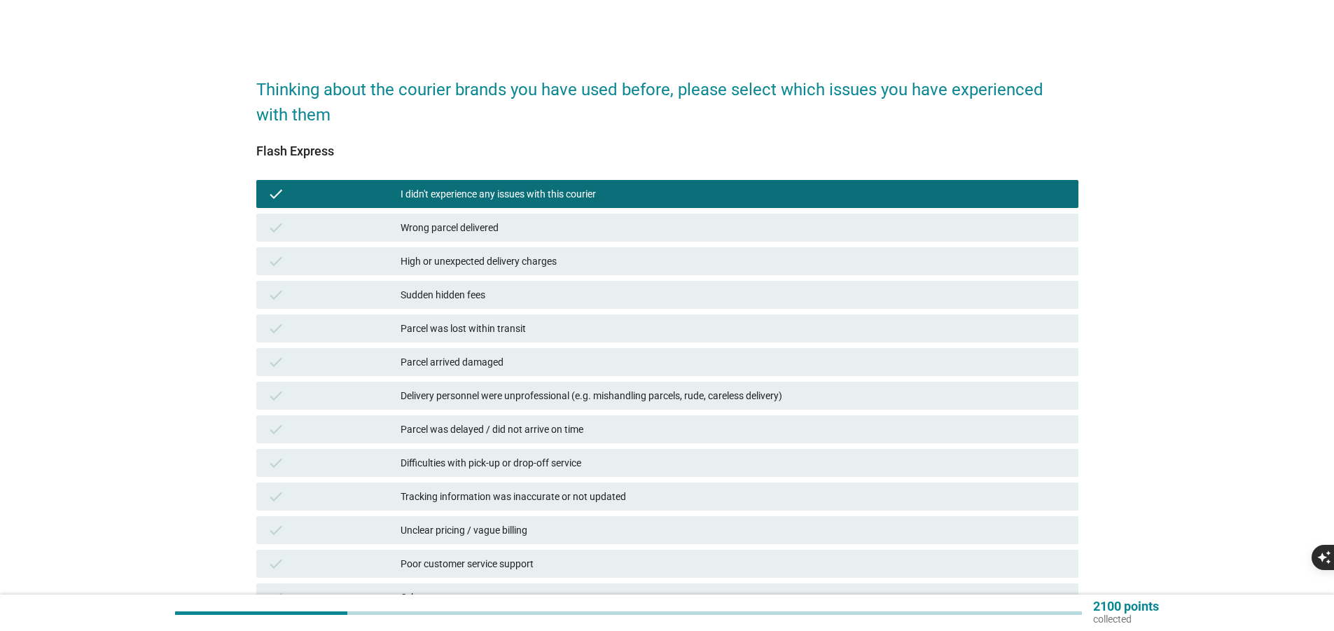
drag, startPoint x: 518, startPoint y: 429, endPoint x: 558, endPoint y: 445, distance: 42.4
click at [520, 429] on div "Parcel was delayed / did not arrive on time" at bounding box center [734, 429] width 667 height 17
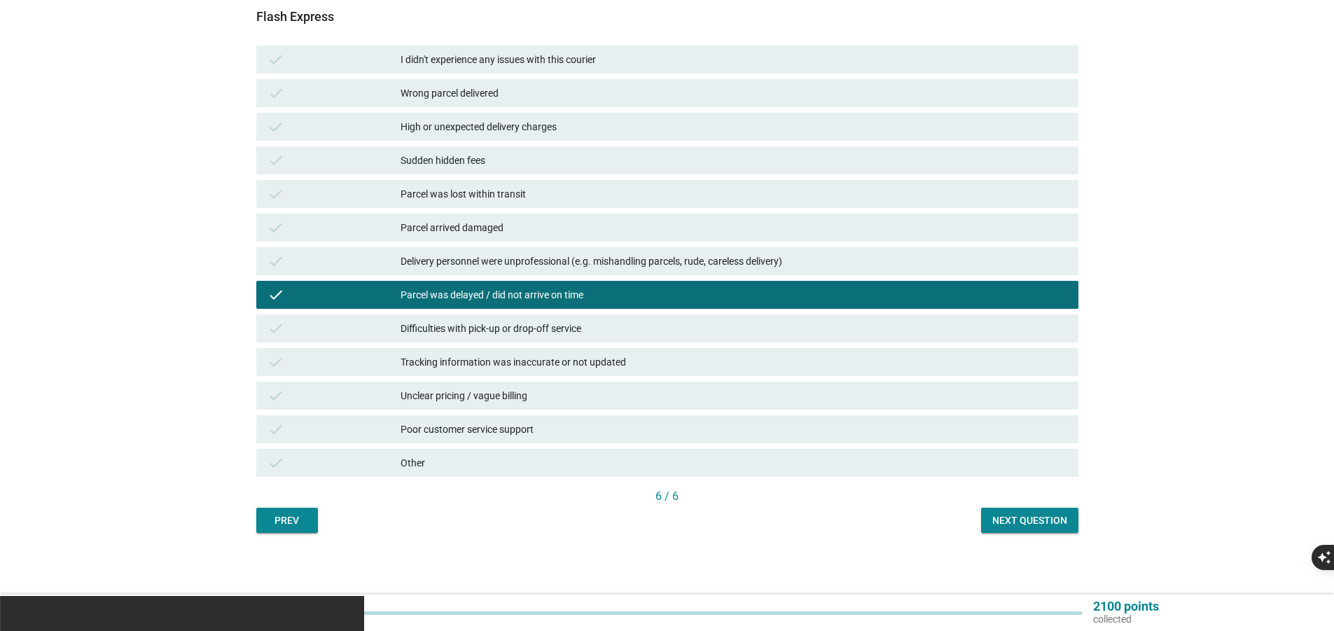
scroll to position [136, 0]
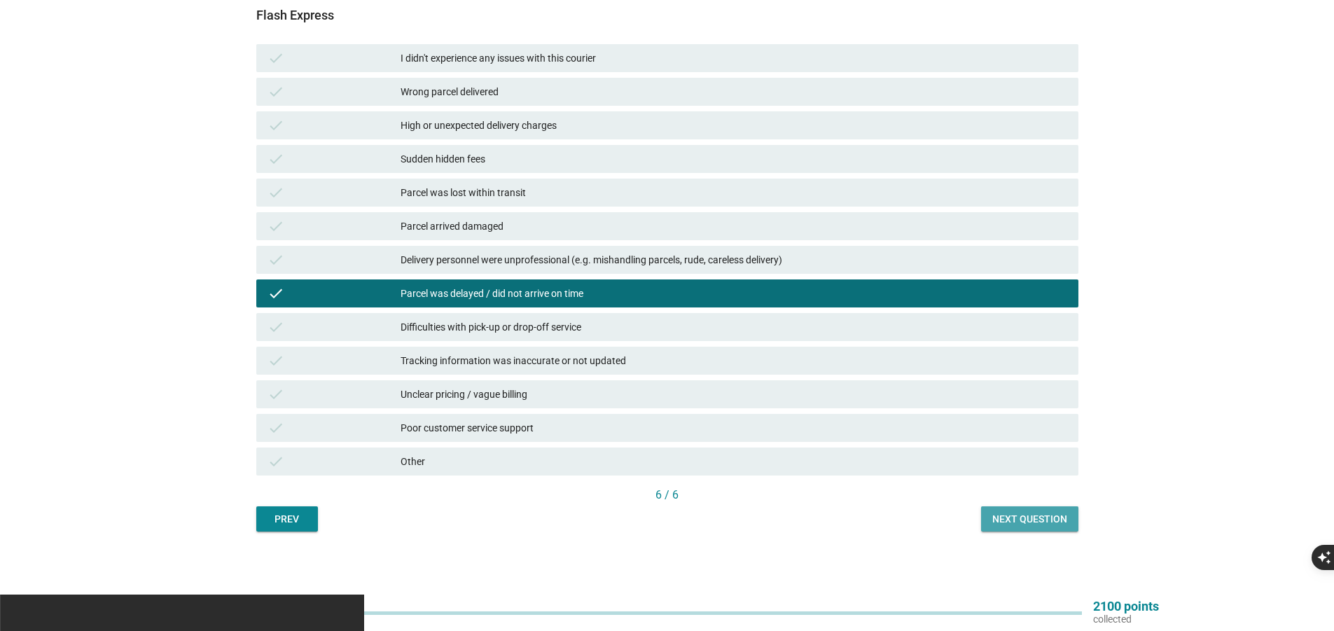
click at [1065, 517] on div "Next question" at bounding box center [1029, 519] width 75 height 15
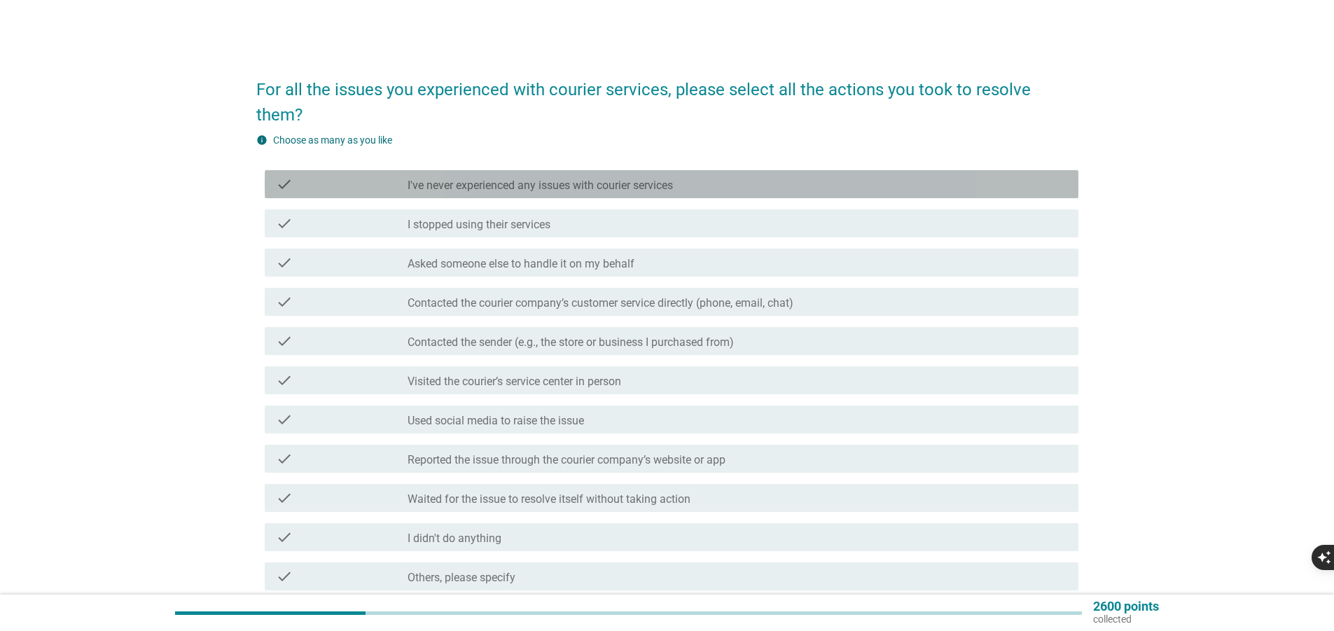
click at [562, 188] on label "I've never experienced any issues with courier services" at bounding box center [540, 186] width 265 height 14
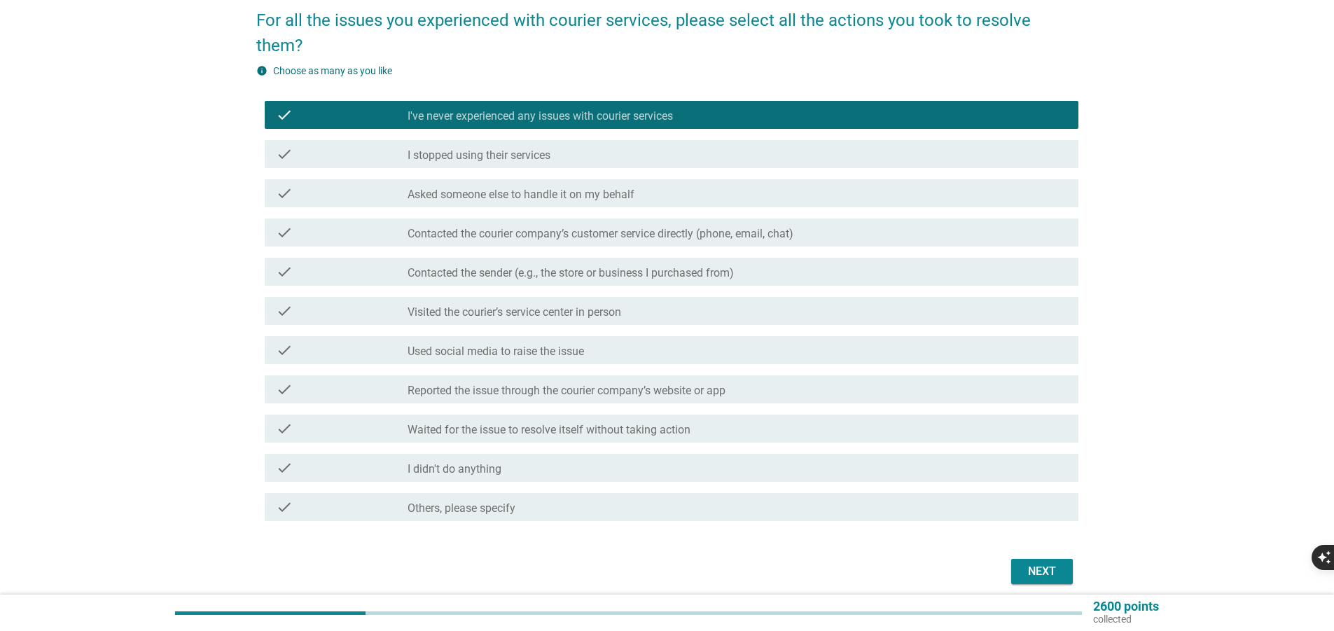
scroll to position [70, 0]
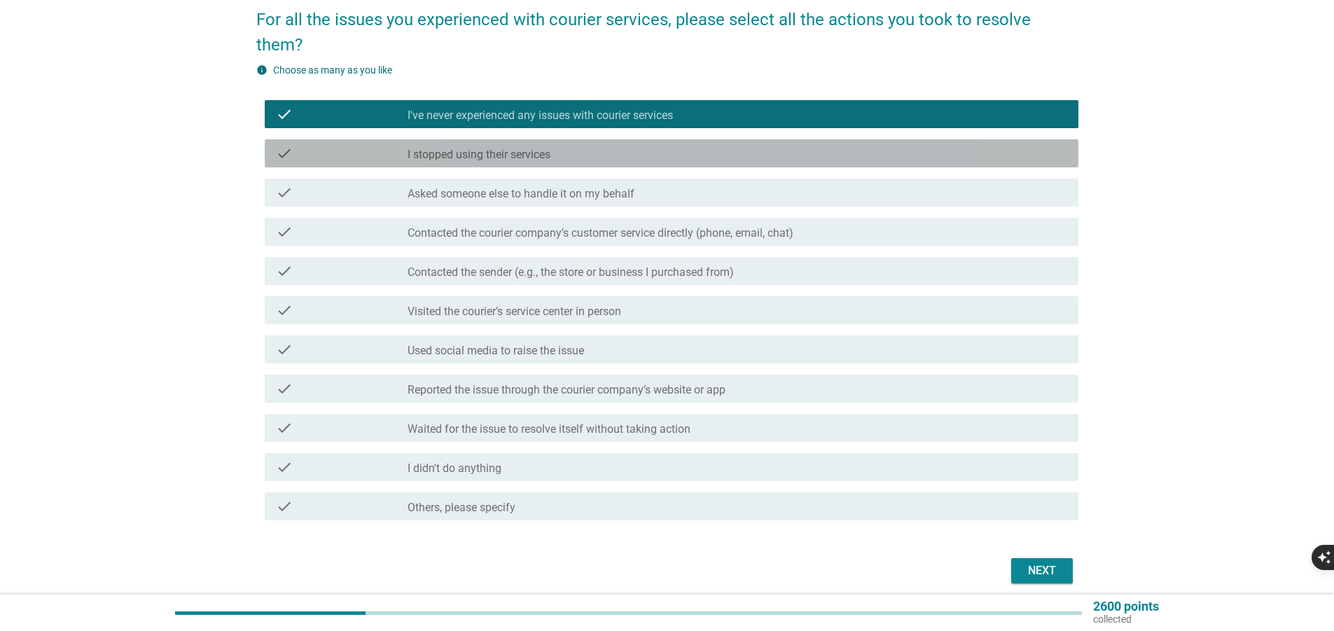
click at [567, 150] on div "check_box_outline_blank I stopped using their services" at bounding box center [738, 153] width 660 height 17
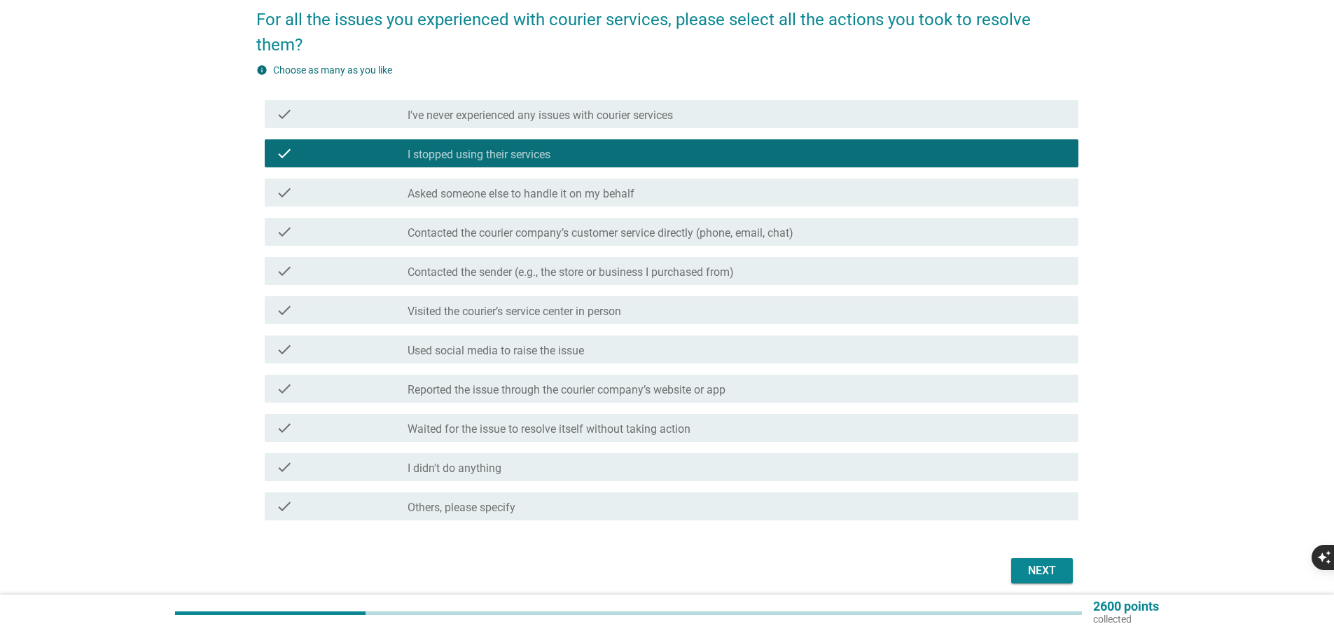
click at [541, 107] on div "check_box I've never experienced any issues with courier services" at bounding box center [738, 114] width 660 height 17
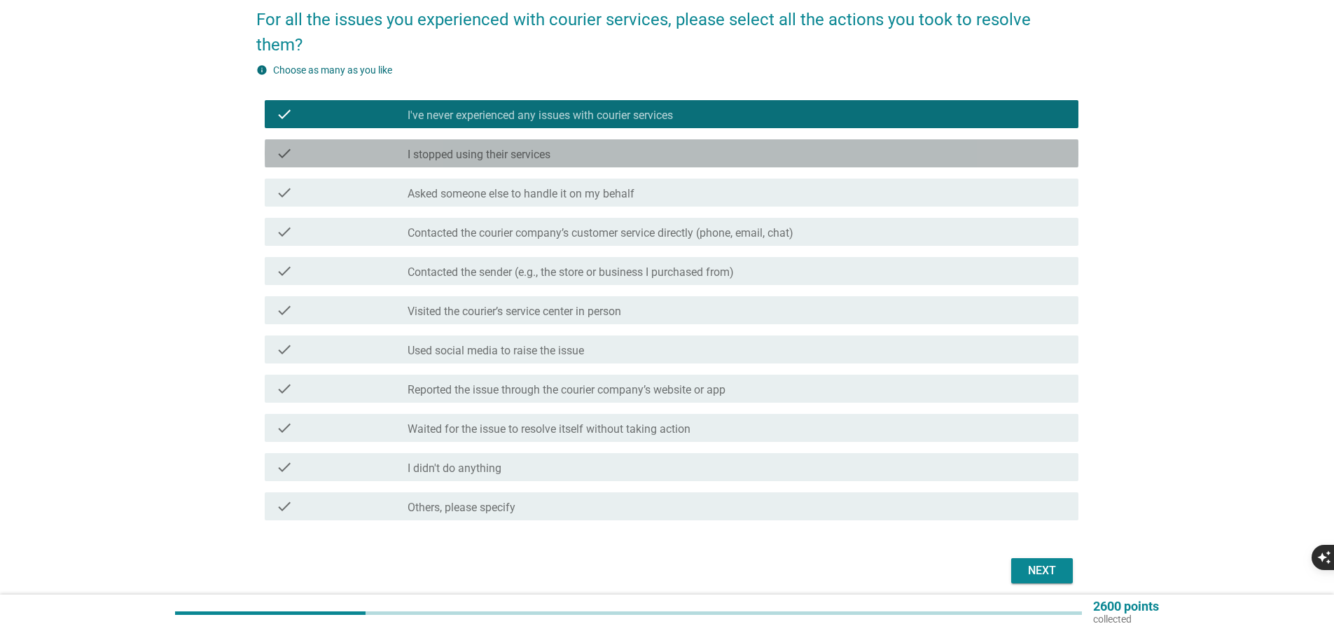
click at [609, 157] on div "check_box_outline_blank I stopped using their services" at bounding box center [738, 153] width 660 height 17
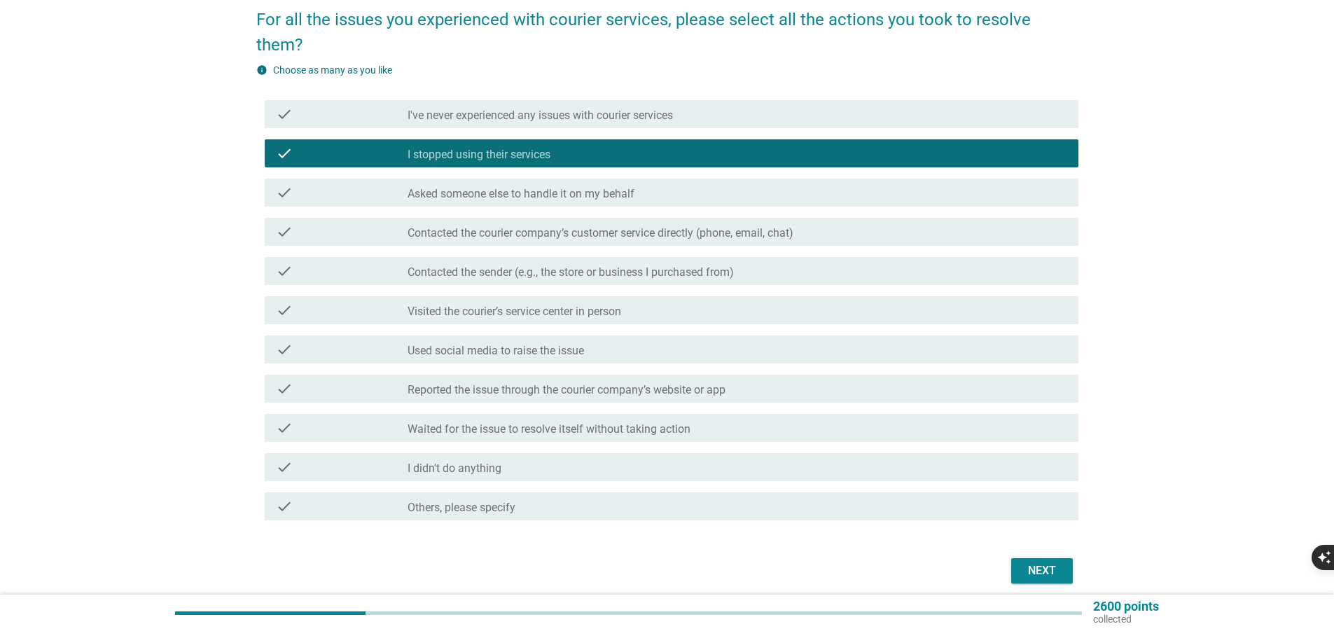
click at [1046, 569] on div "Next" at bounding box center [1042, 570] width 39 height 17
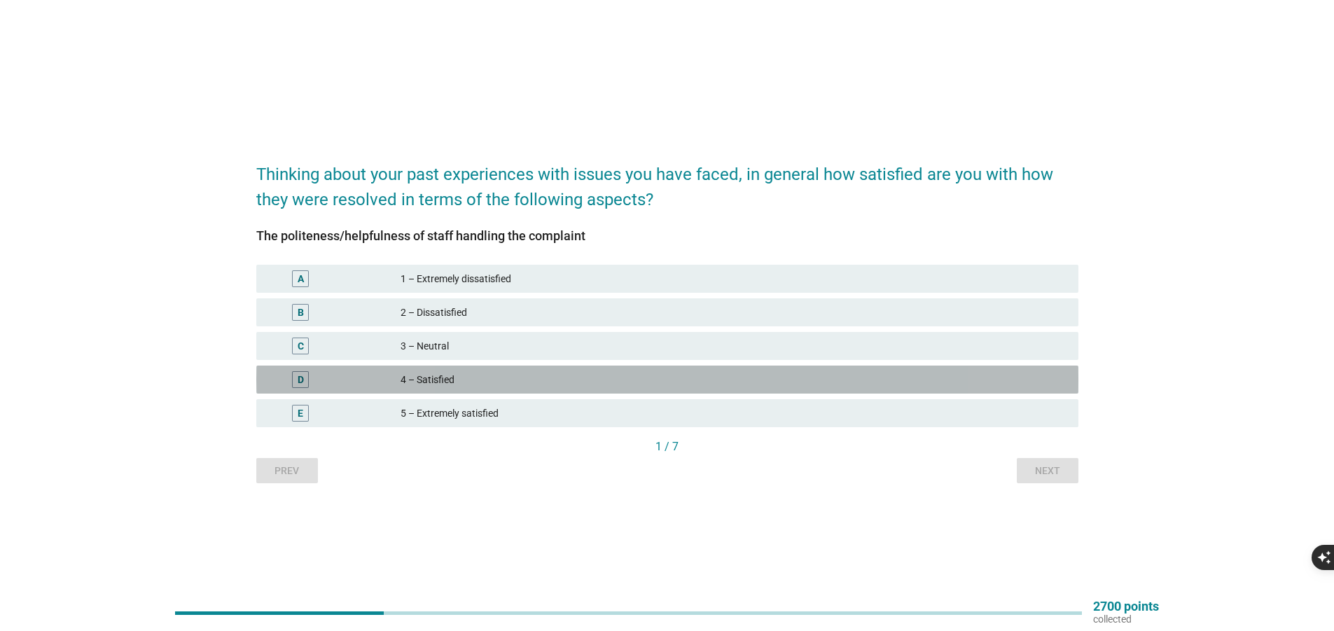
drag, startPoint x: 453, startPoint y: 381, endPoint x: 674, endPoint y: 434, distance: 227.5
click at [454, 381] on div "4 – Satisfied" at bounding box center [734, 379] width 667 height 17
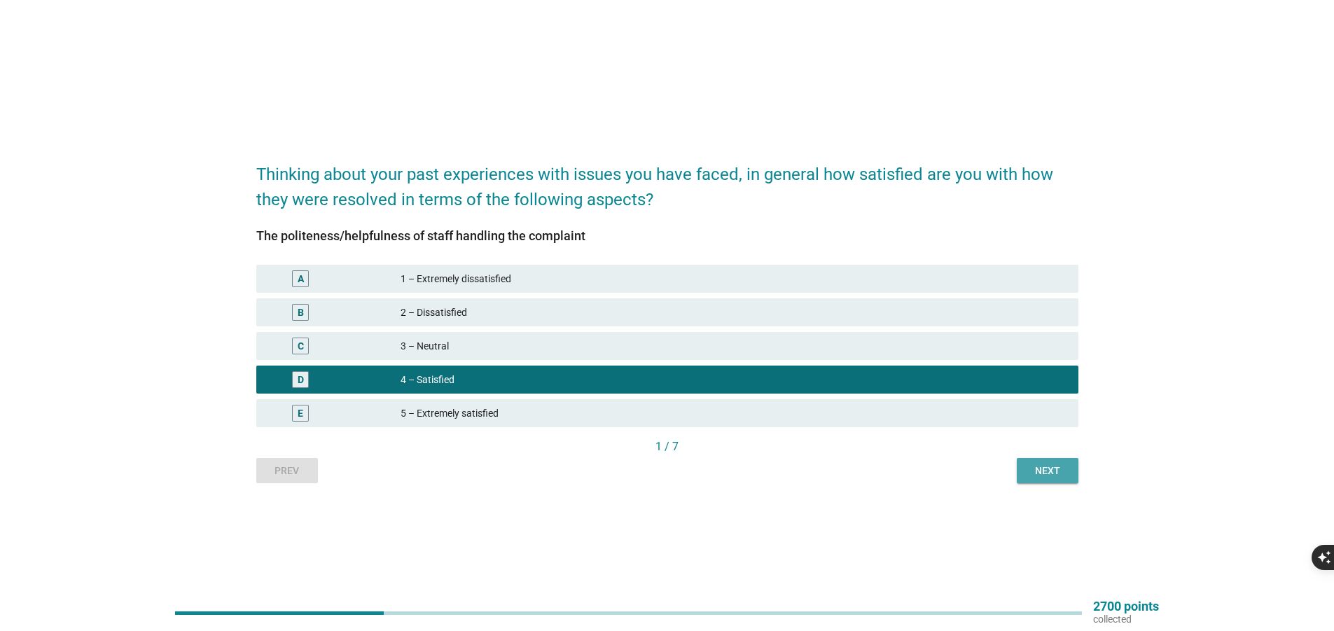
click at [1046, 466] on div "Next" at bounding box center [1047, 471] width 39 height 15
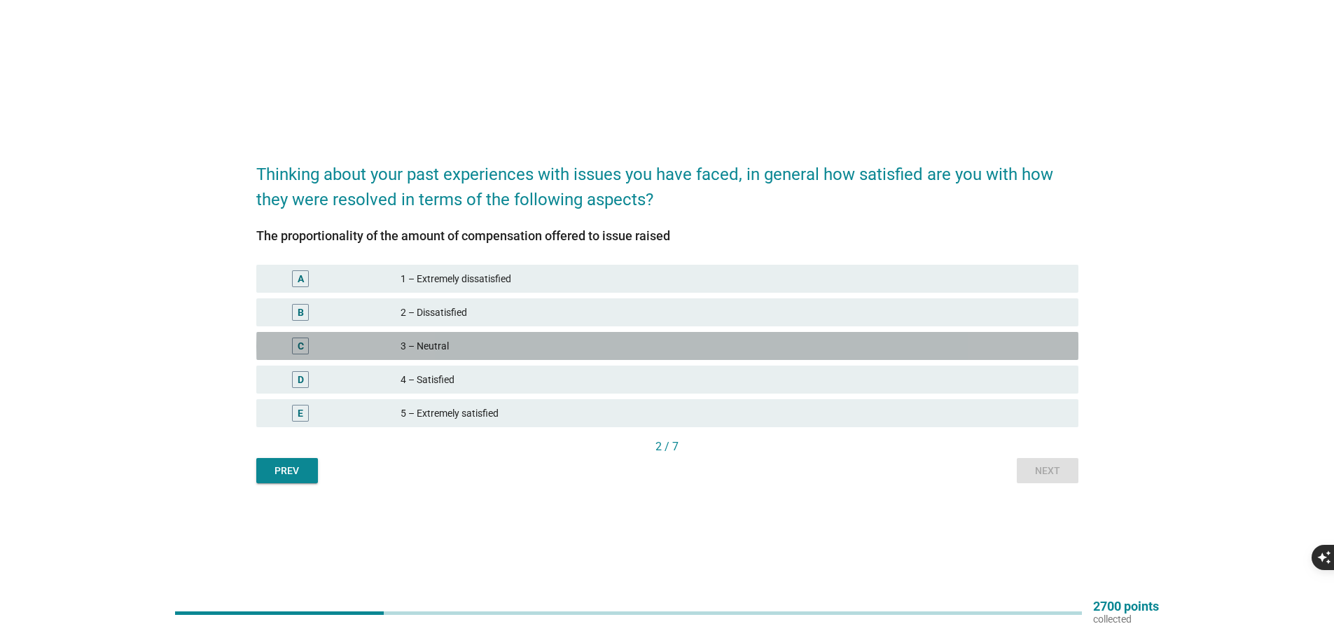
click at [511, 341] on div "3 – Neutral" at bounding box center [734, 346] width 667 height 17
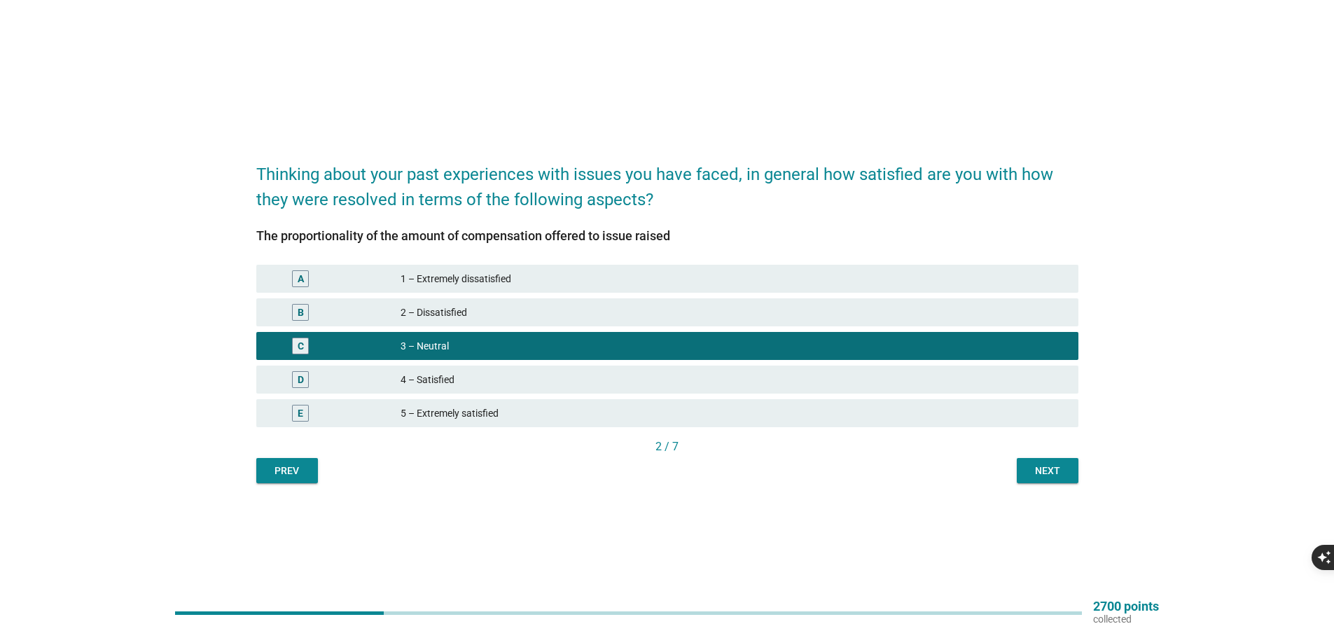
drag, startPoint x: 1098, startPoint y: 466, endPoint x: 1051, endPoint y: 469, distance: 47.7
click at [1074, 466] on div "Thinking about your past experiences with issues you have faced, in general how…" at bounding box center [667, 316] width 1267 height 358
click at [1051, 469] on div "Next" at bounding box center [1047, 471] width 39 height 15
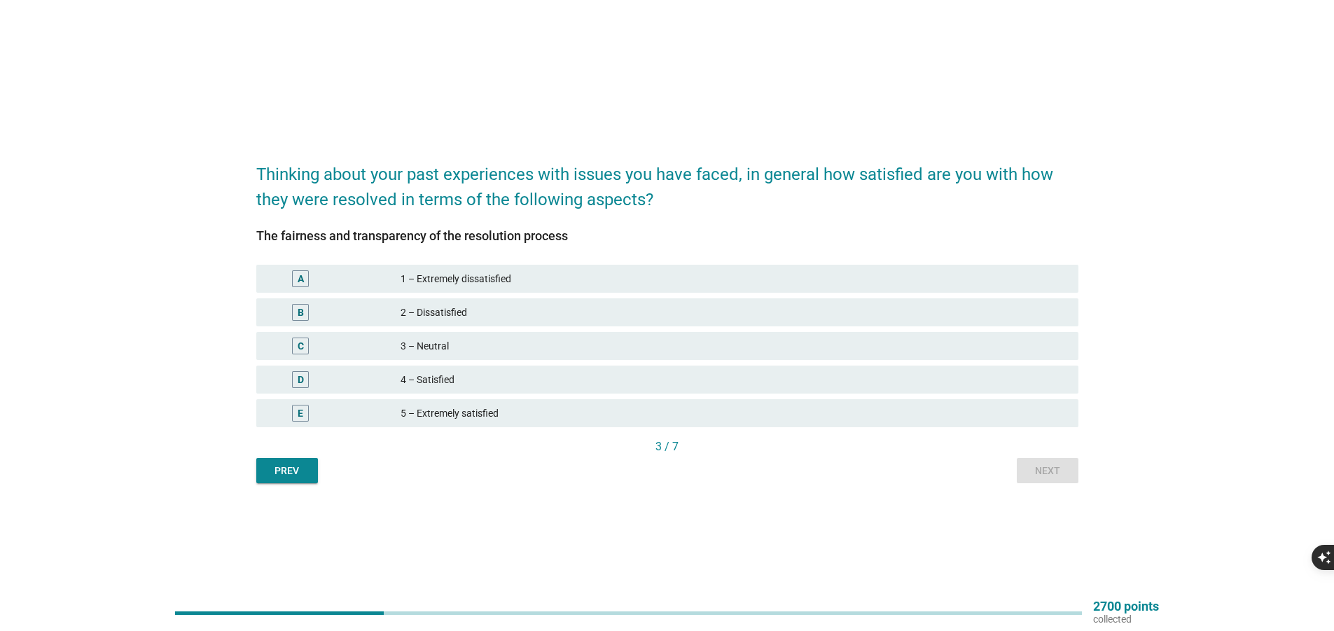
click at [493, 378] on div "4 – Satisfied" at bounding box center [734, 379] width 667 height 17
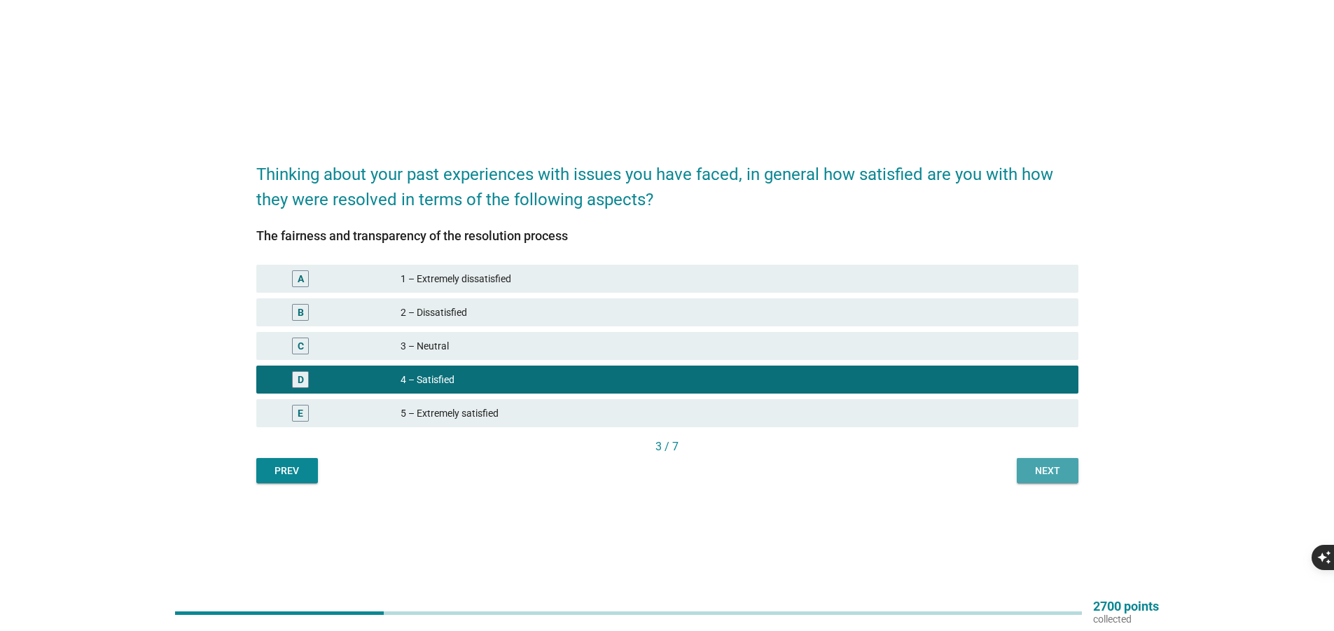
click at [1051, 468] on div "Next" at bounding box center [1047, 471] width 39 height 15
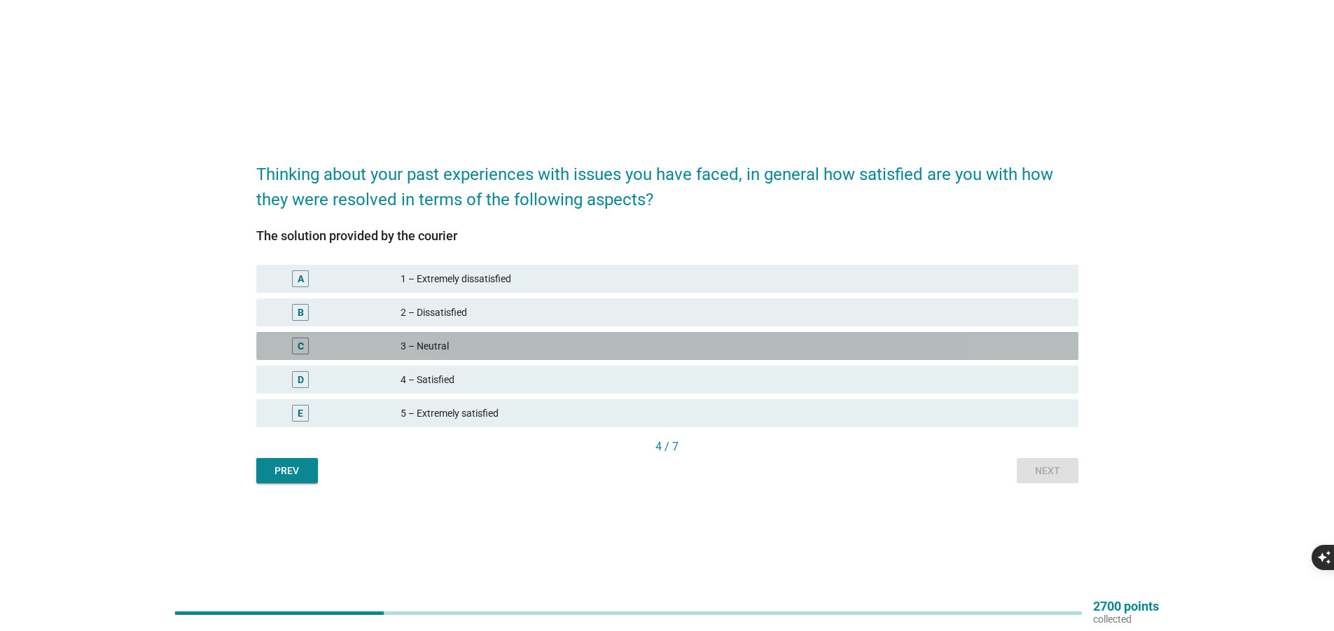
click at [614, 336] on div "C 3 – Neutral" at bounding box center [667, 346] width 822 height 28
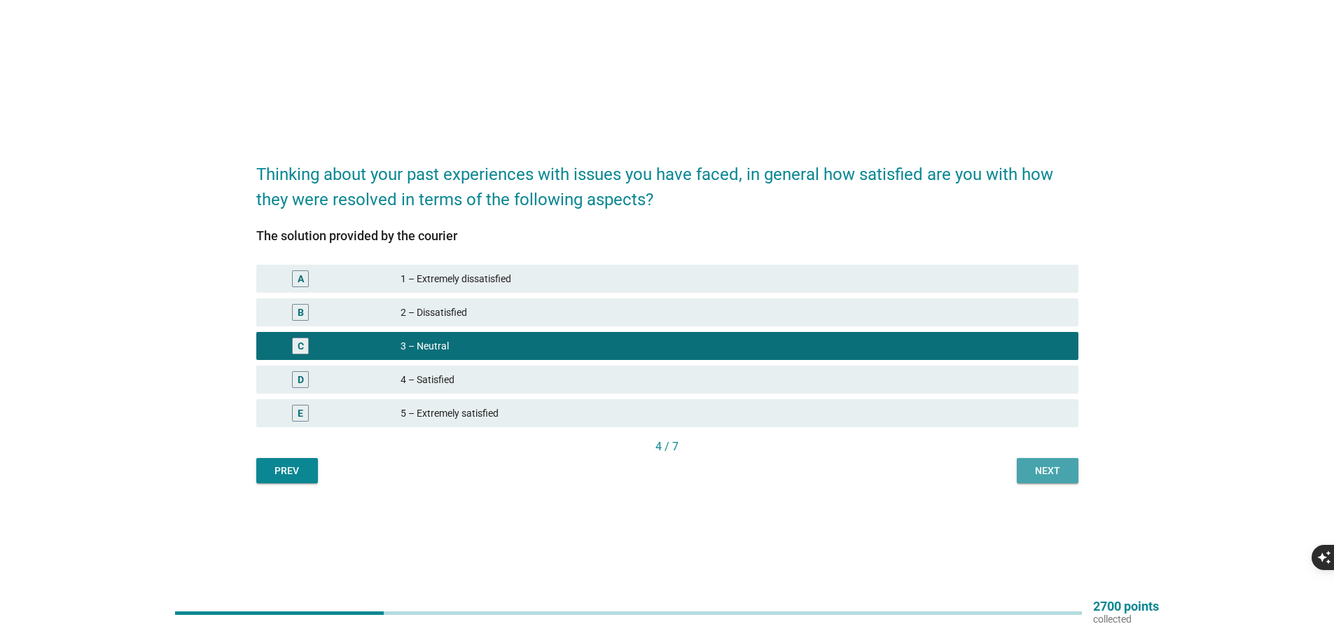
click at [1035, 469] on div "Next" at bounding box center [1047, 471] width 39 height 15
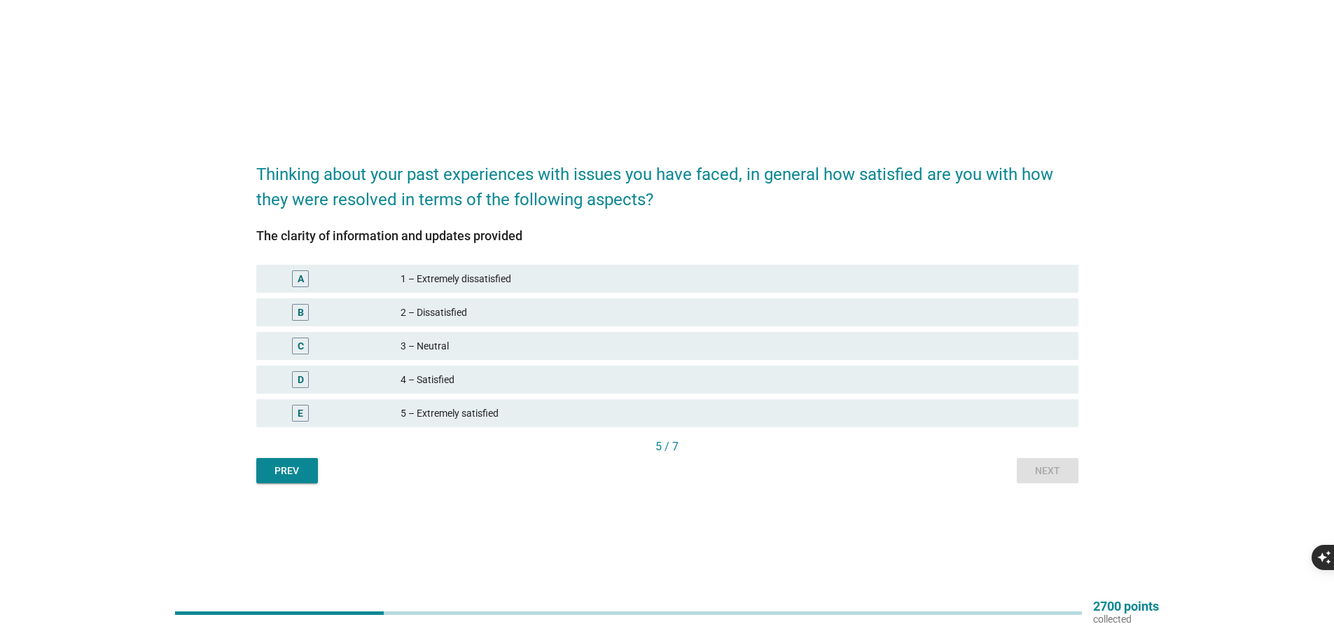
click at [529, 372] on div "4 – Satisfied" at bounding box center [734, 379] width 667 height 17
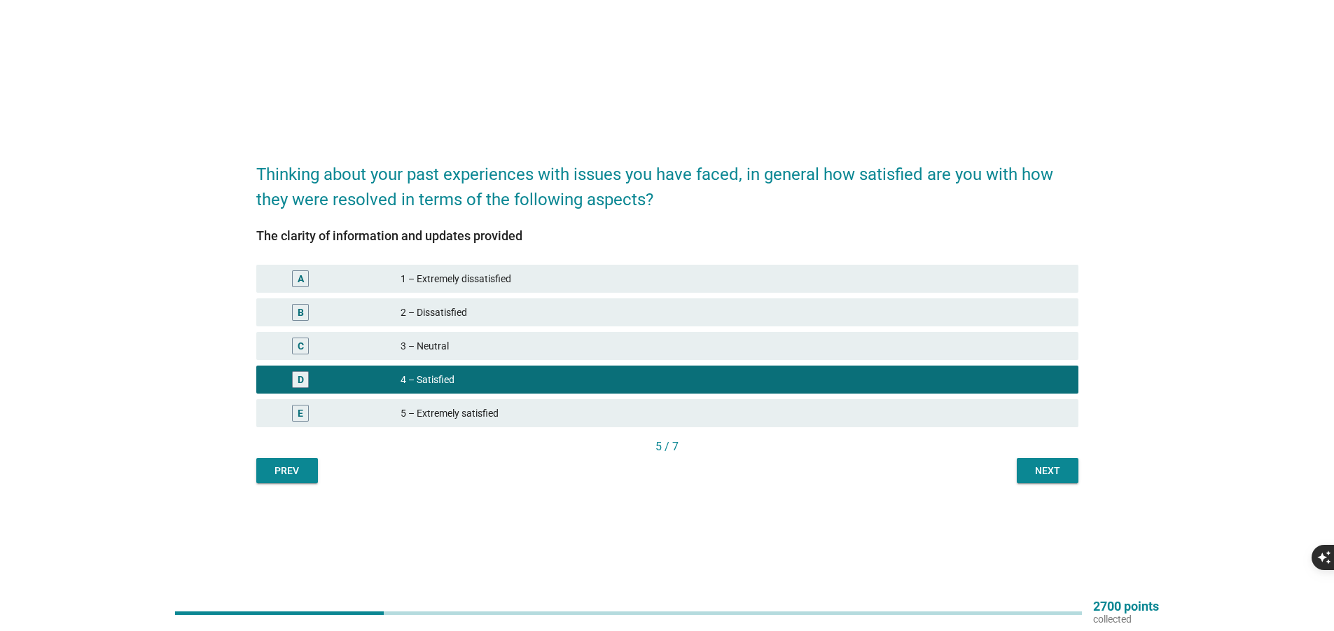
click at [1058, 470] on div "Next" at bounding box center [1047, 471] width 39 height 15
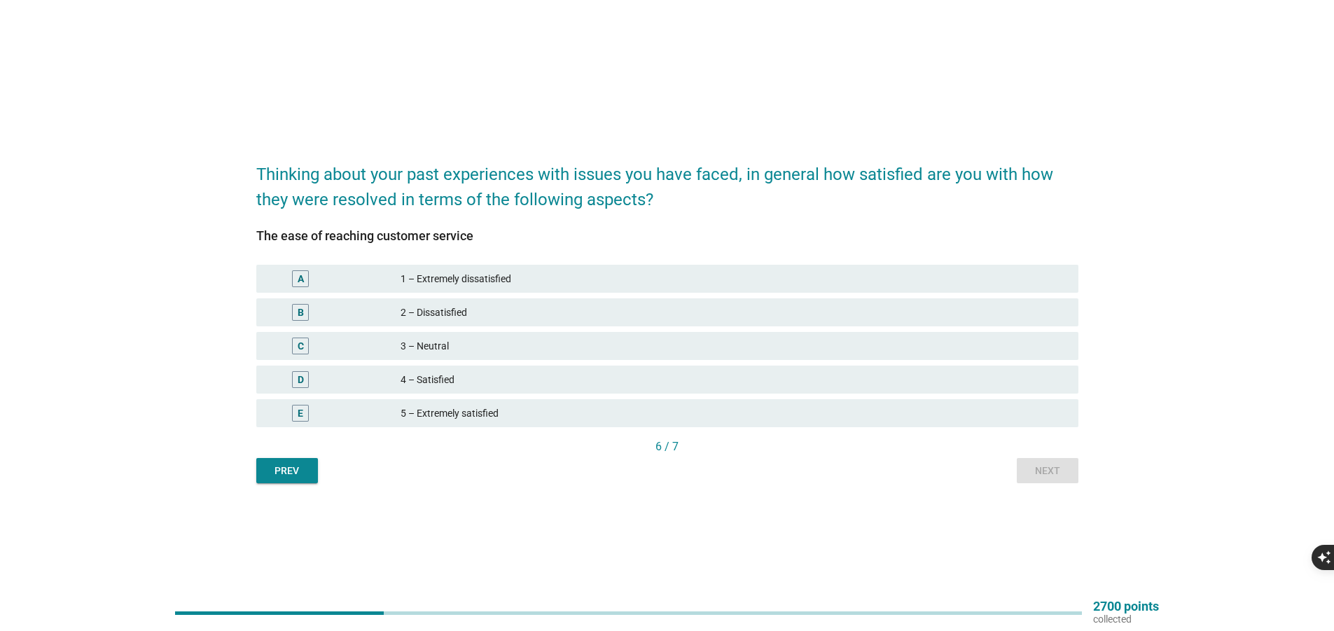
click at [572, 497] on div "Thinking about your past experiences with issues you have faced, in general how…" at bounding box center [667, 316] width 1301 height 392
click at [449, 382] on div "4 – Satisfied" at bounding box center [734, 379] width 667 height 17
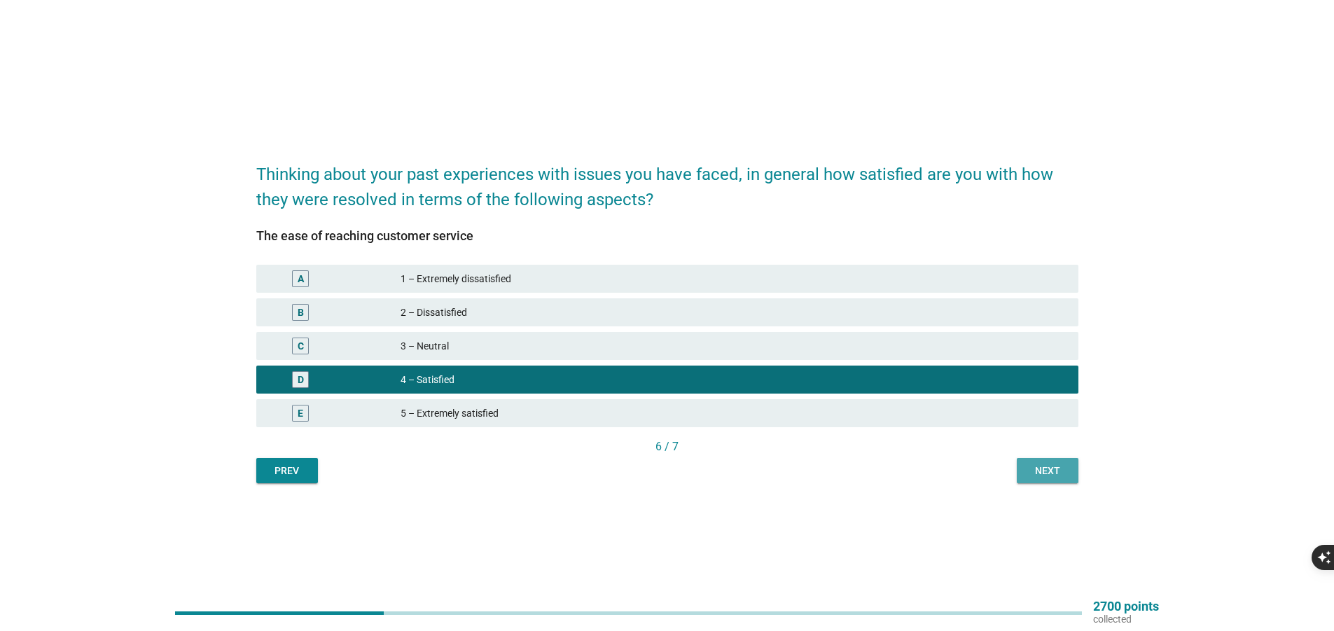
click at [1060, 469] on div "Next" at bounding box center [1047, 471] width 39 height 15
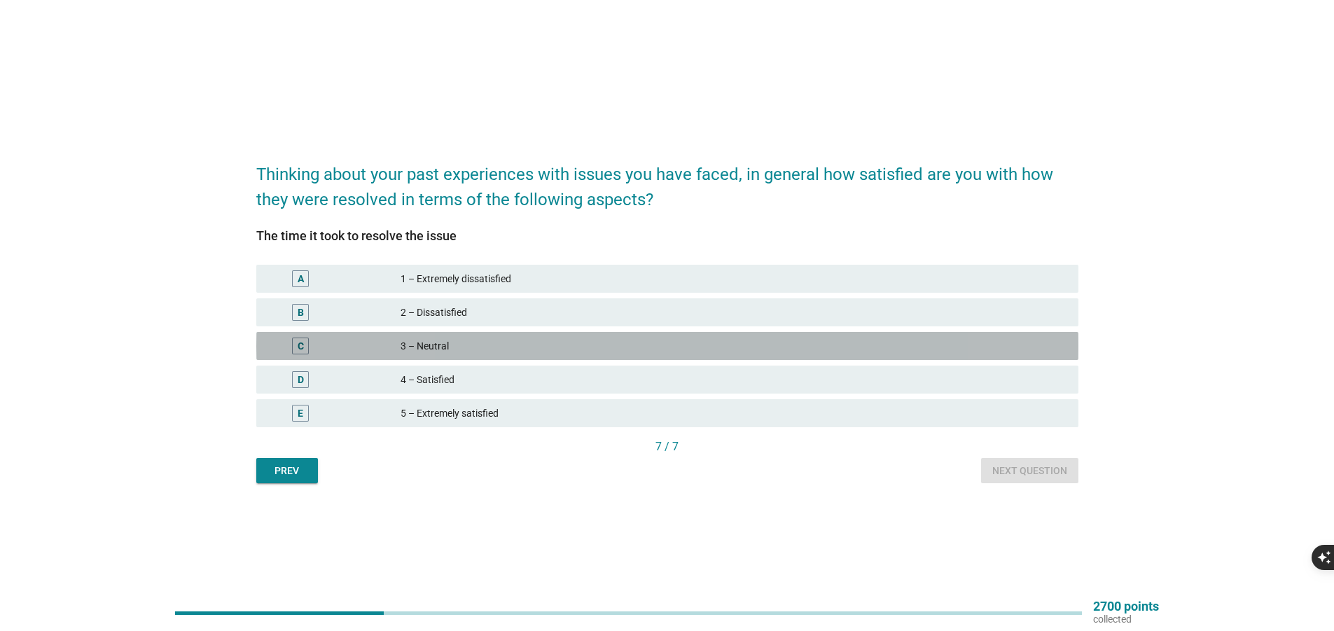
click at [887, 352] on div "3 – Neutral" at bounding box center [734, 346] width 667 height 17
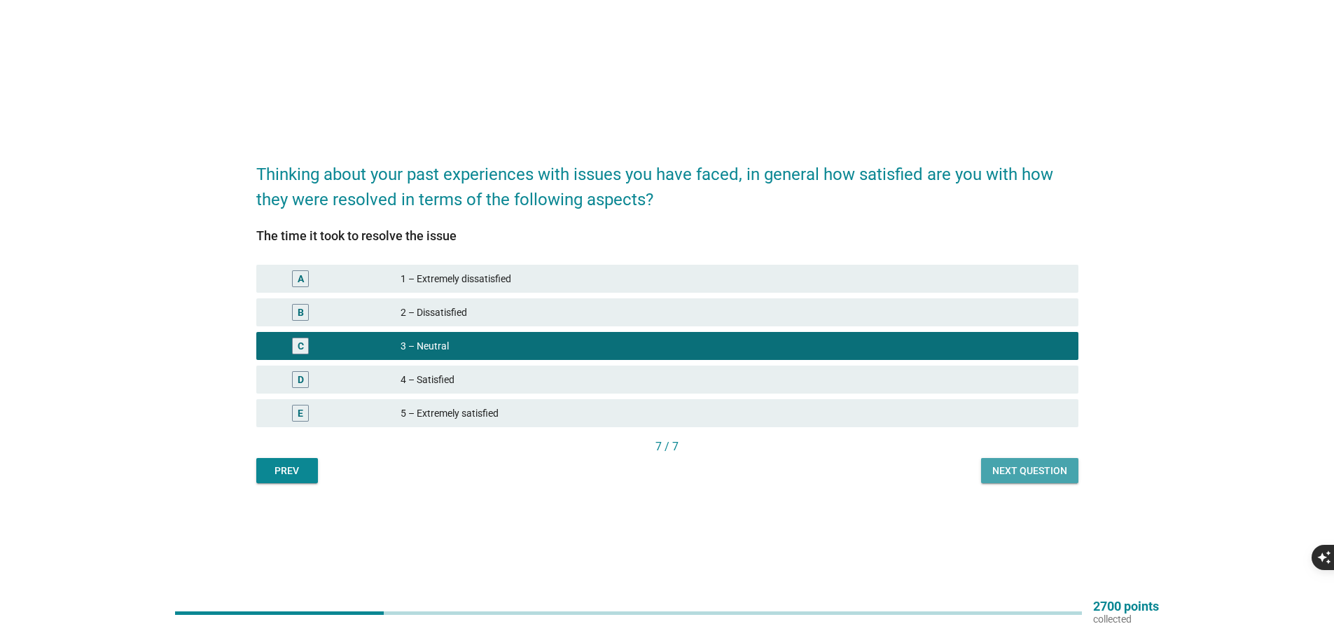
click at [1033, 471] on div "Next question" at bounding box center [1029, 471] width 75 height 15
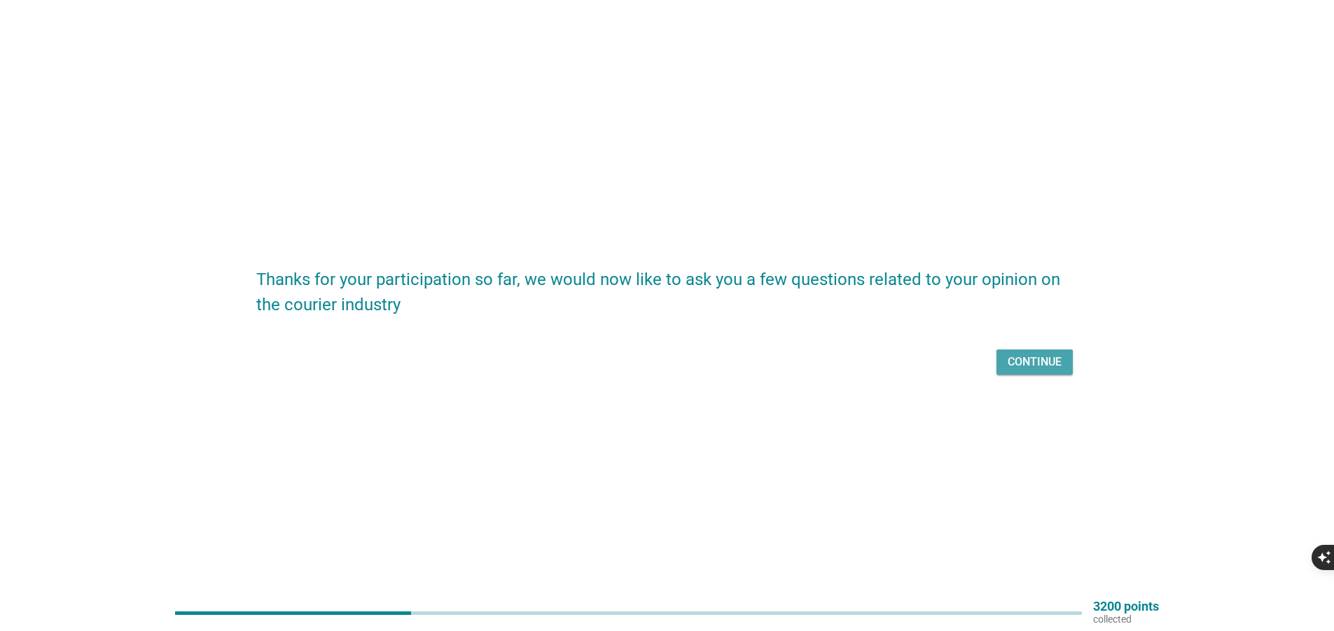
click at [1030, 365] on div "Continue" at bounding box center [1035, 362] width 54 height 17
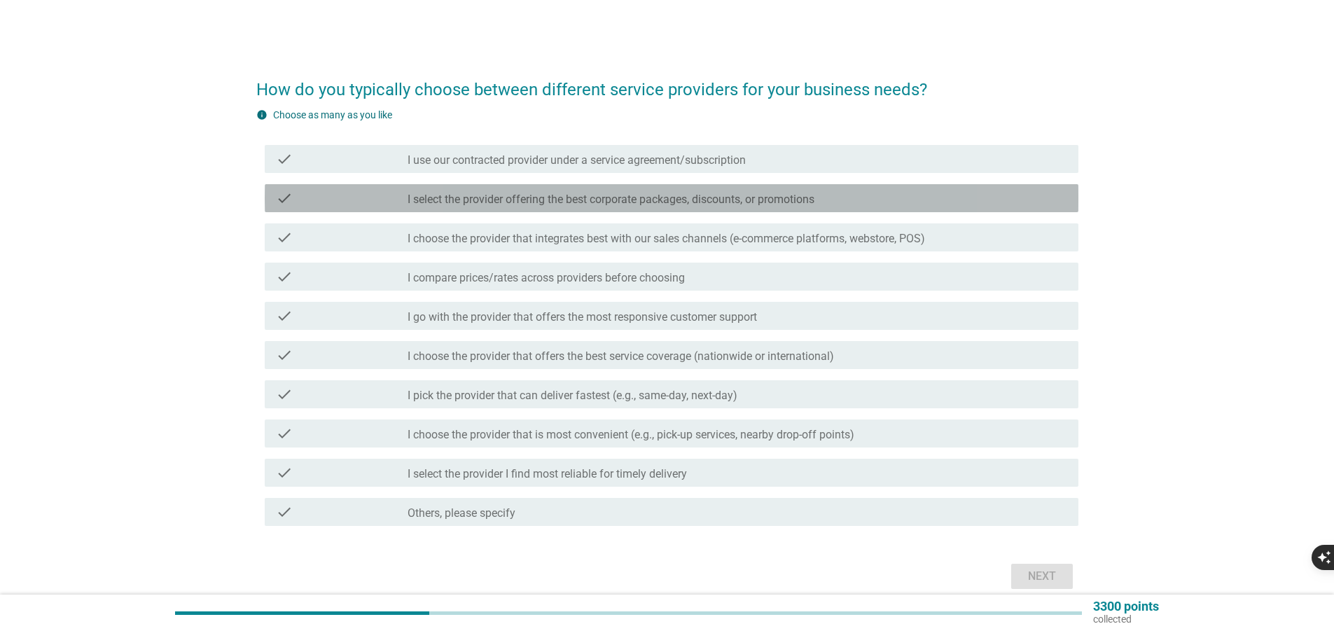
click at [707, 204] on label "I select the provider offering the best corporate packages, discounts, or promo…" at bounding box center [611, 200] width 407 height 14
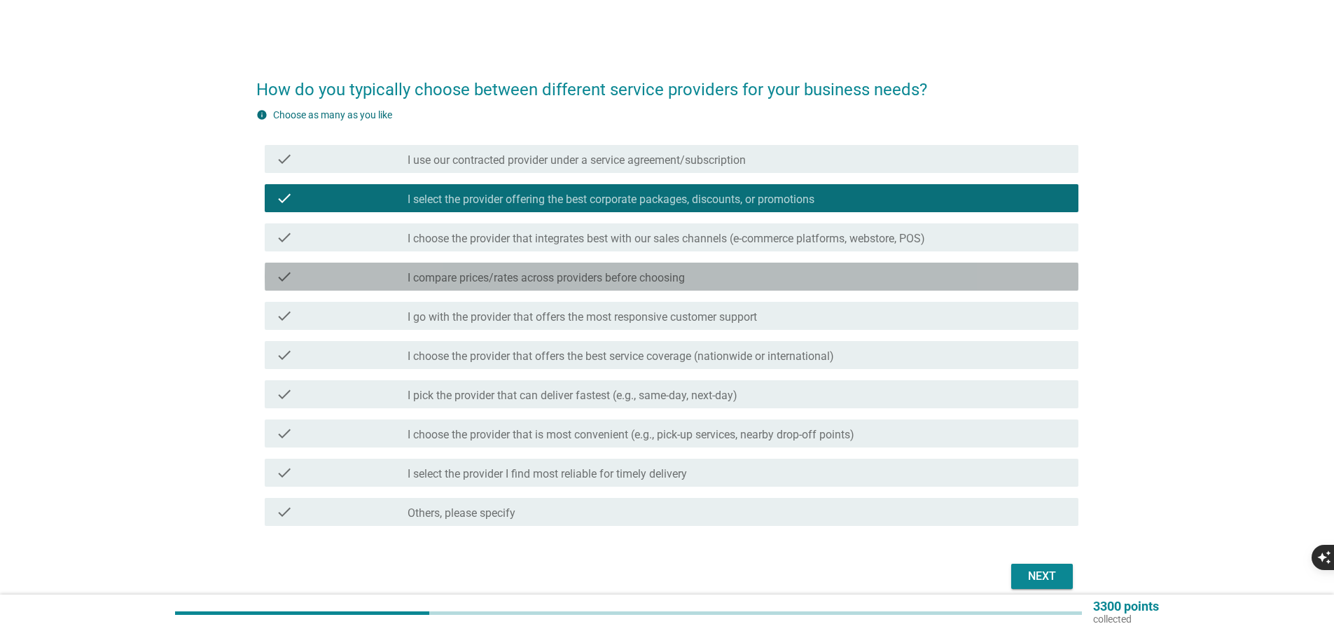
click at [688, 277] on div "check_box_outline_blank I compare prices/rates across providers before choosing" at bounding box center [738, 276] width 660 height 17
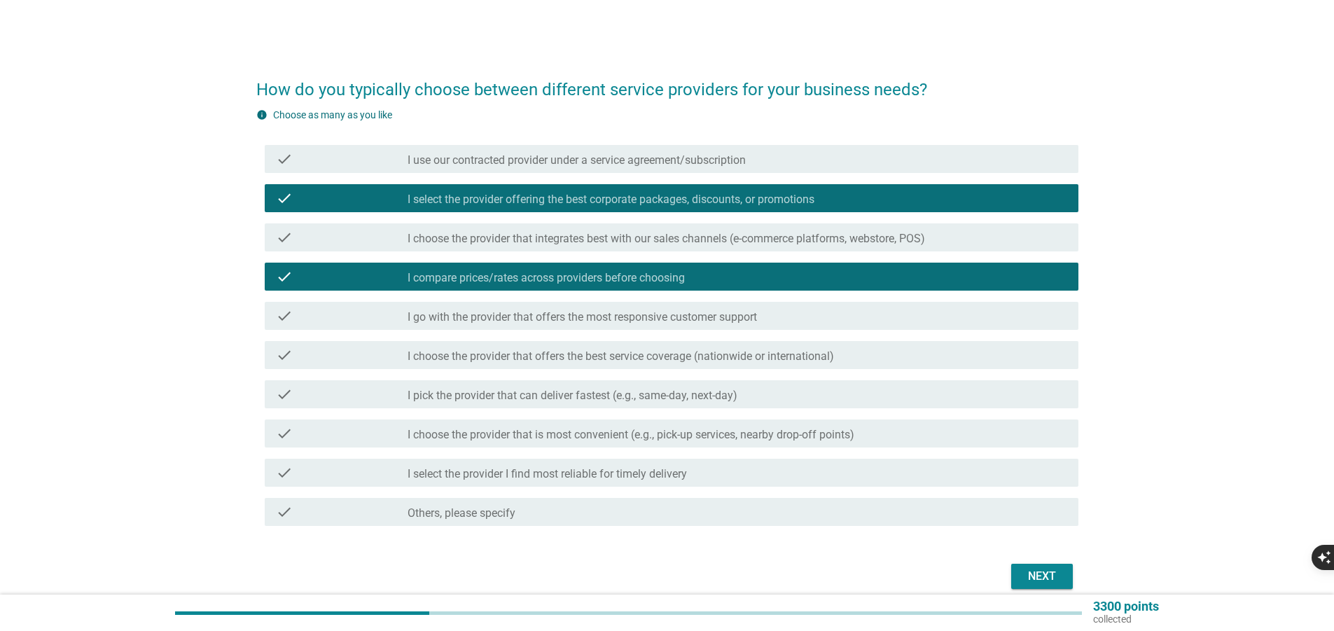
click at [684, 312] on label "I go with the provider that offers the most responsive customer support" at bounding box center [582, 317] width 349 height 14
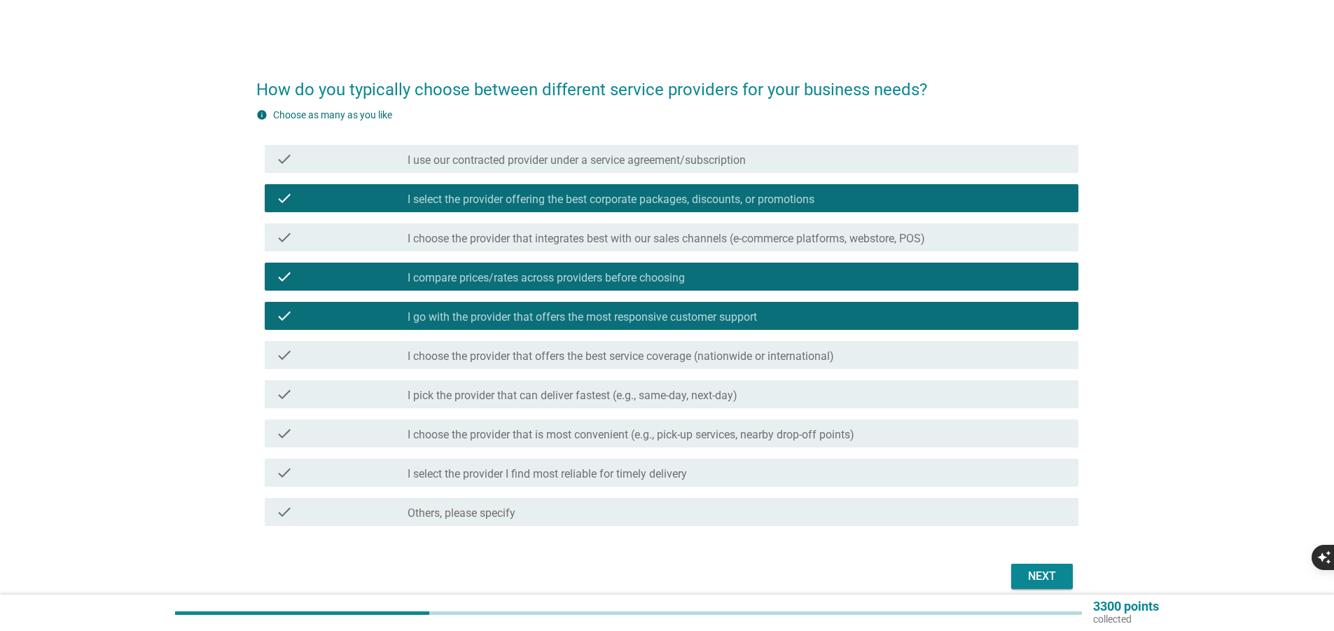
click at [675, 359] on label "I choose the provider that offers the best service coverage (nationwide or inte…" at bounding box center [621, 356] width 427 height 14
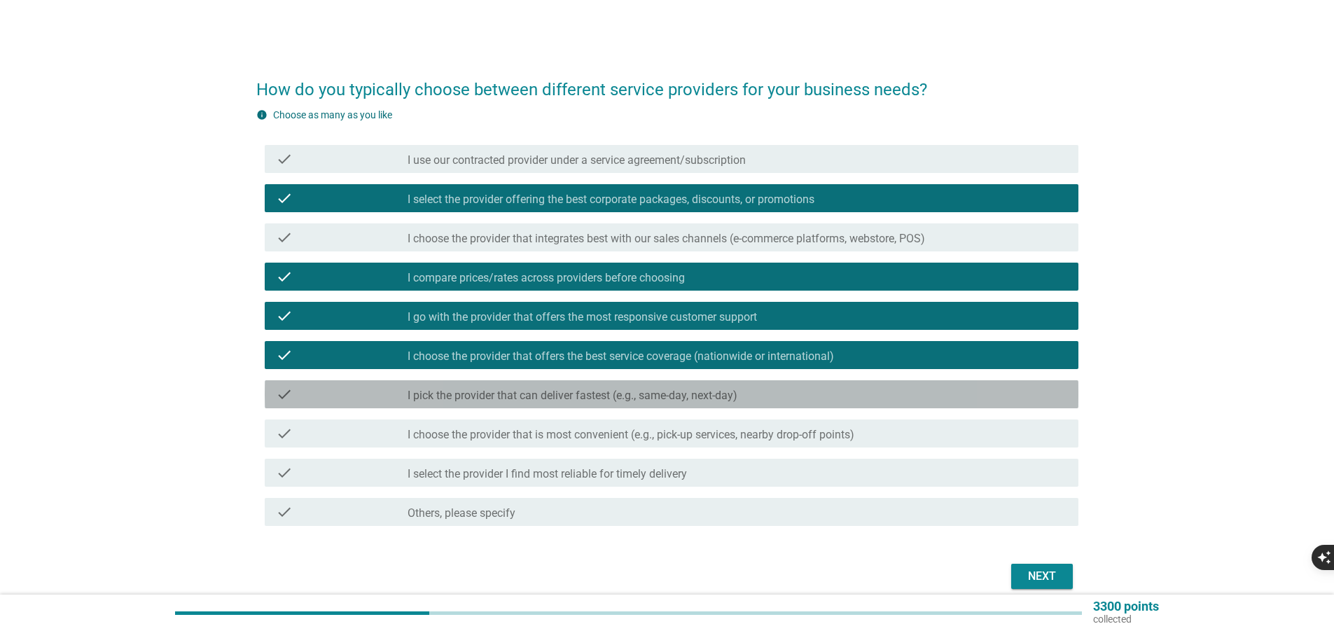
click at [674, 399] on label "I pick the provider that can deliver fastest (e.g., same-day, next-day)" at bounding box center [573, 396] width 330 height 14
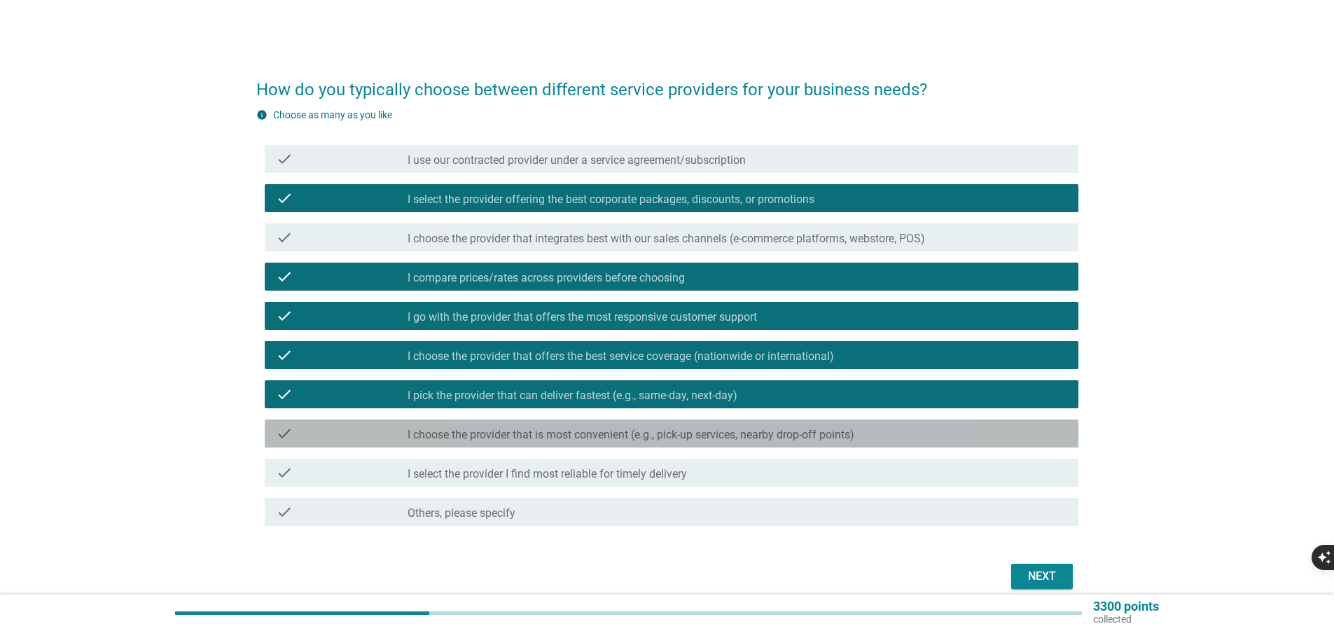
click at [672, 439] on label "I choose the provider that is most convenient (e.g., pick-up services, nearby d…" at bounding box center [631, 435] width 447 height 14
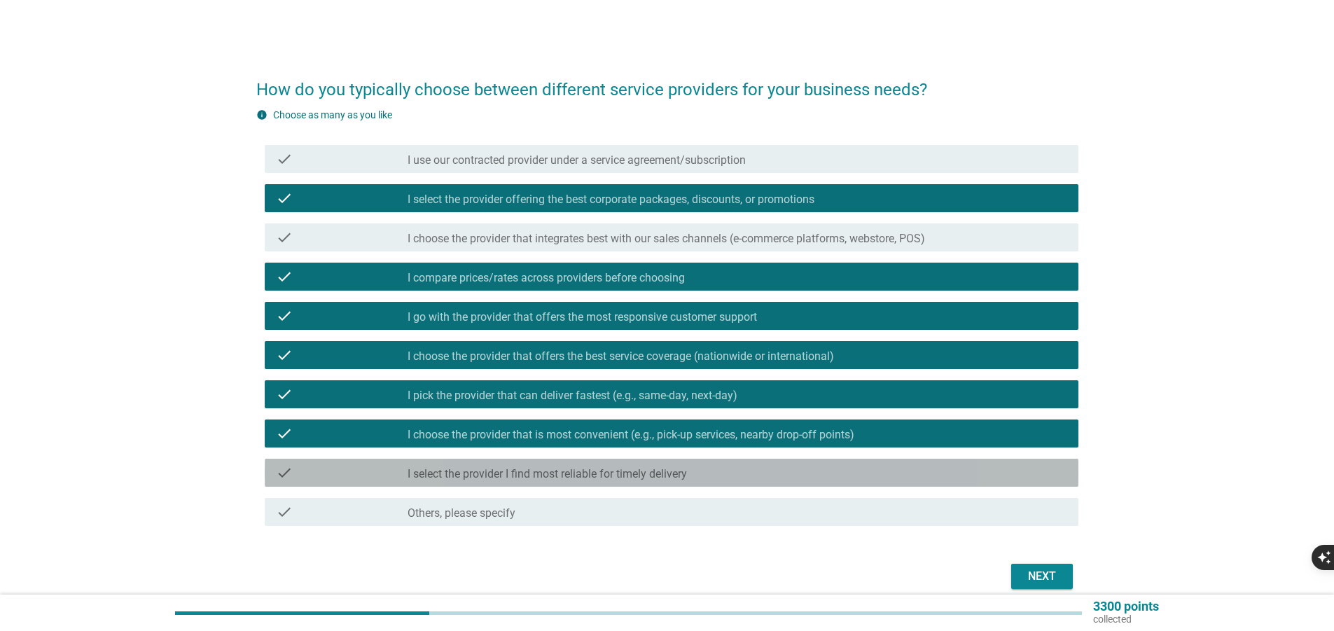
click at [670, 479] on label "I select the provider I find most reliable for timely delivery" at bounding box center [547, 474] width 279 height 14
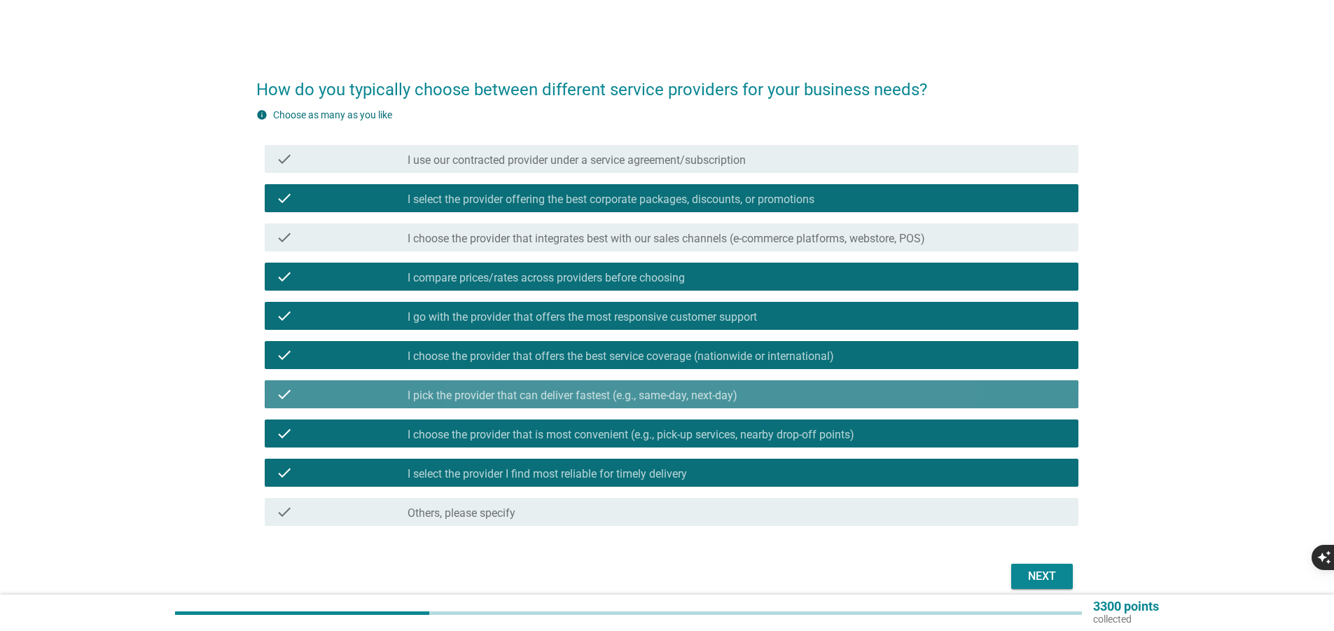
click at [643, 392] on label "I pick the provider that can deliver fastest (e.g., same-day, next-day)" at bounding box center [573, 396] width 330 height 14
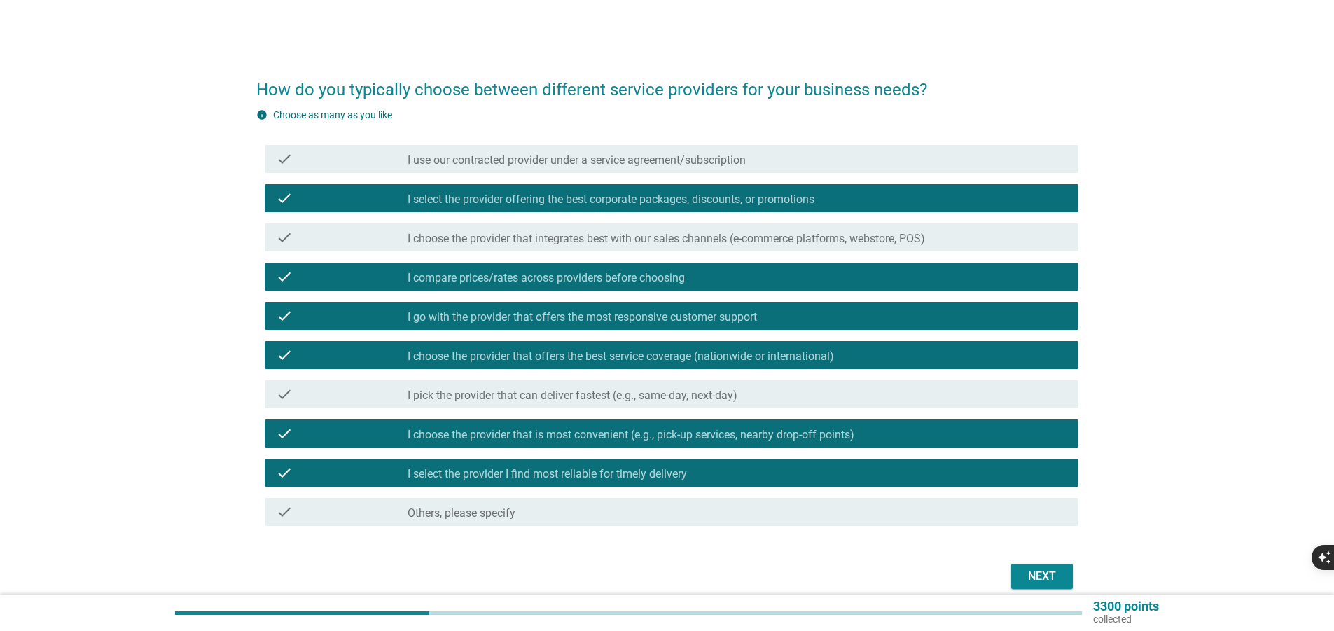
click at [1048, 572] on div "Next" at bounding box center [1042, 576] width 39 height 17
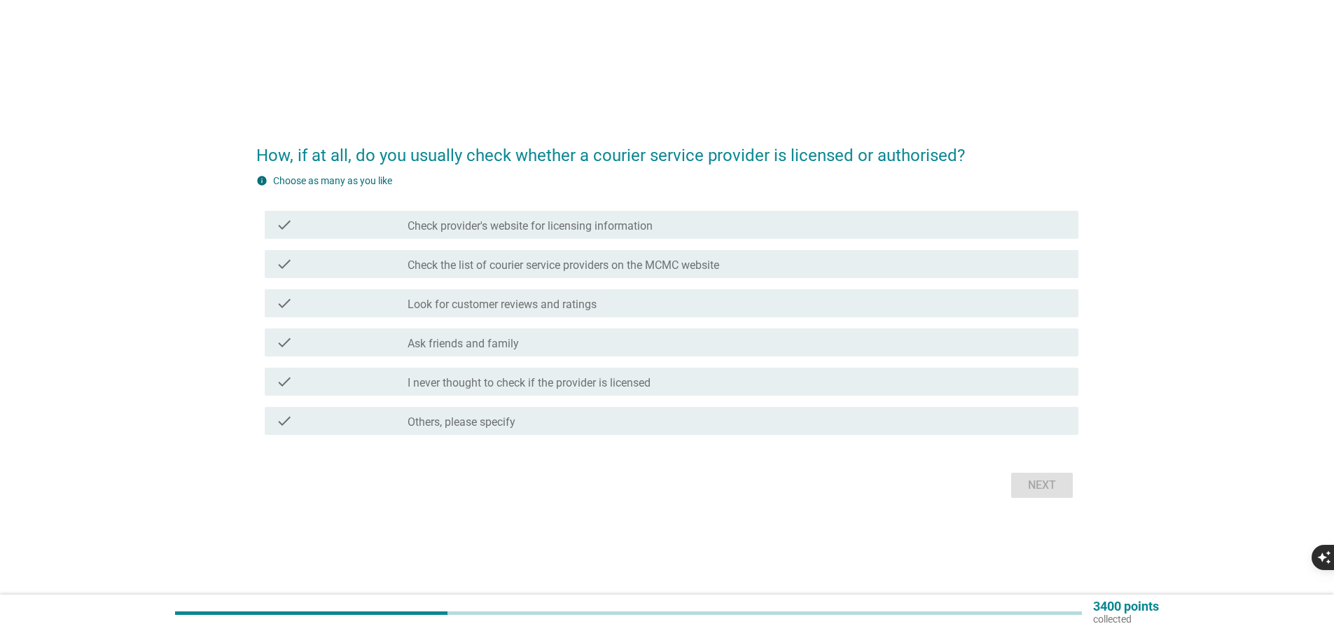
click at [529, 225] on label "Check provider's website for licensing information" at bounding box center [530, 226] width 245 height 14
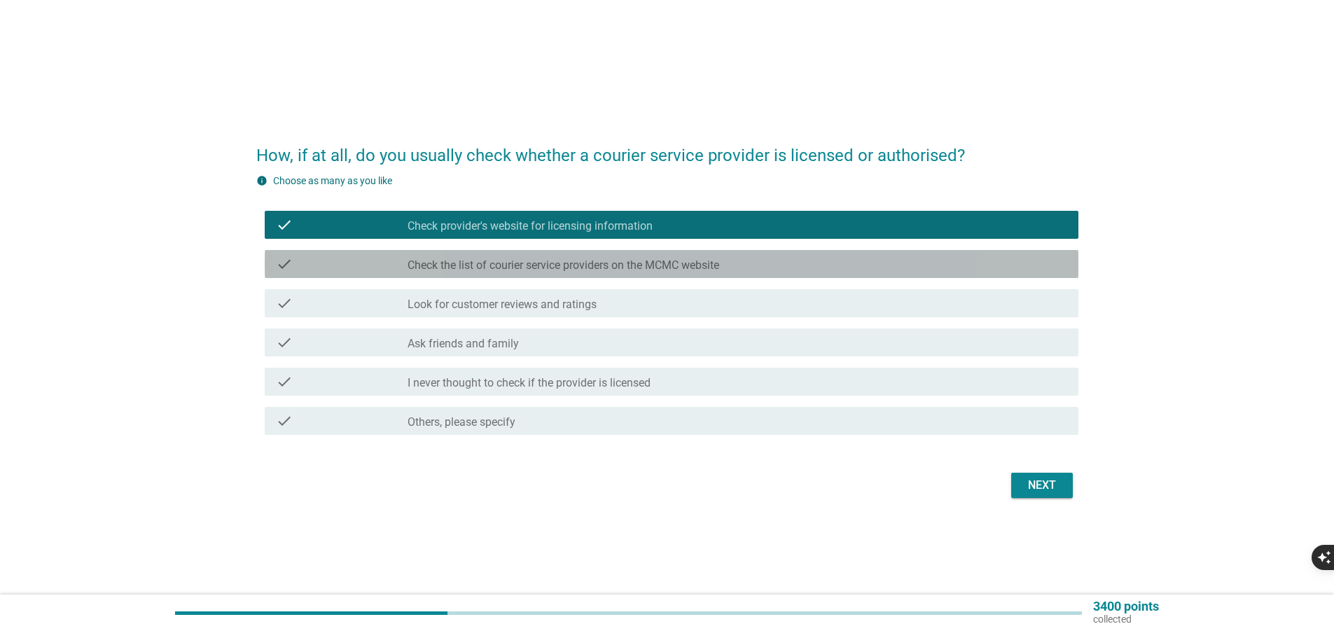
click at [522, 266] on label "Check the list of courier service providers on the MCMC website" at bounding box center [564, 265] width 312 height 14
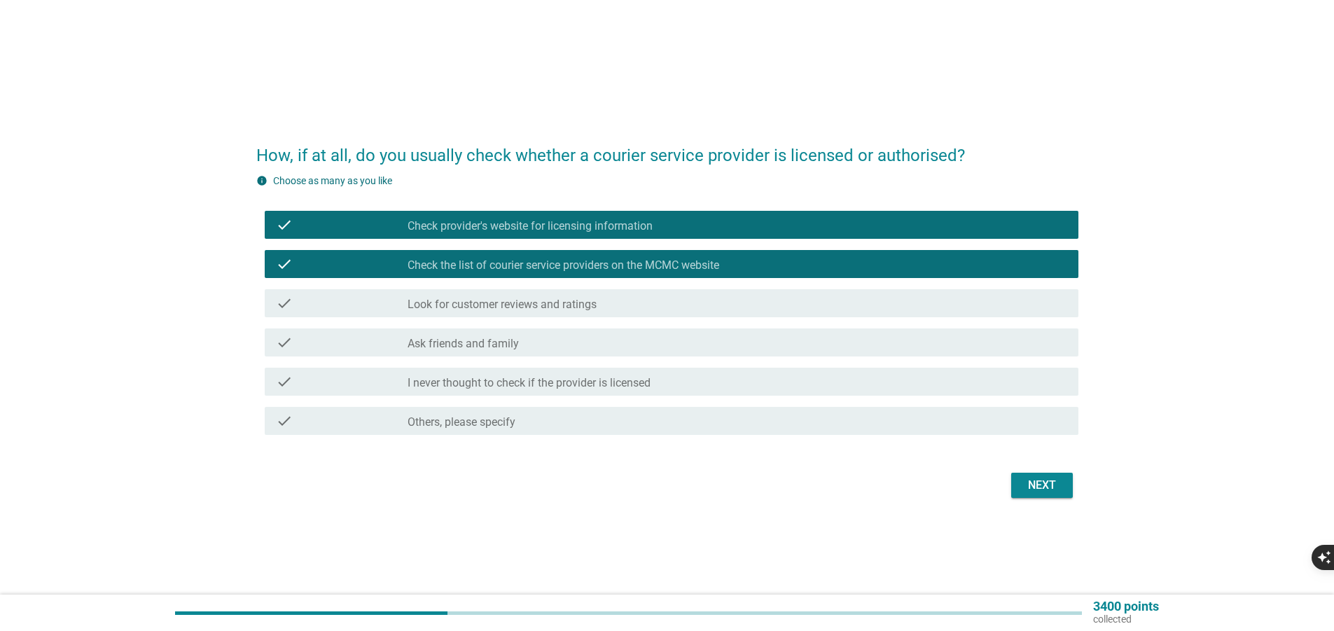
click at [1035, 487] on div "Next" at bounding box center [1042, 485] width 39 height 17
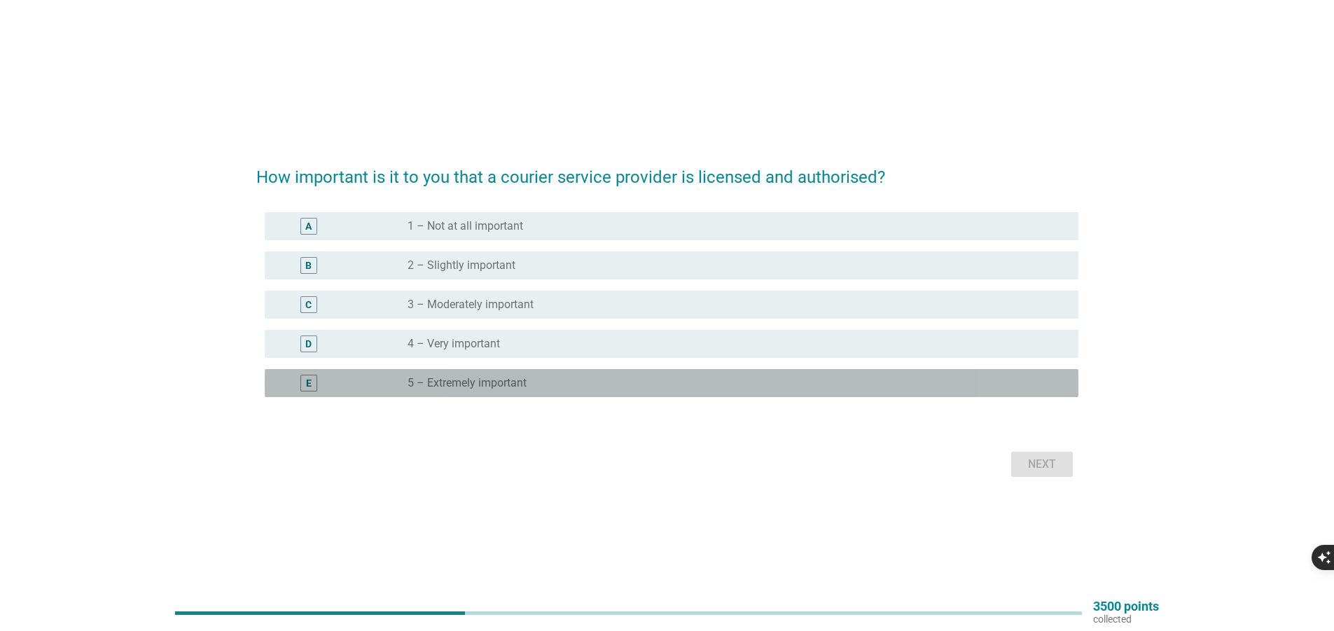
click at [538, 378] on div "radio_button_unchecked 5 – Extremely important" at bounding box center [732, 383] width 649 height 14
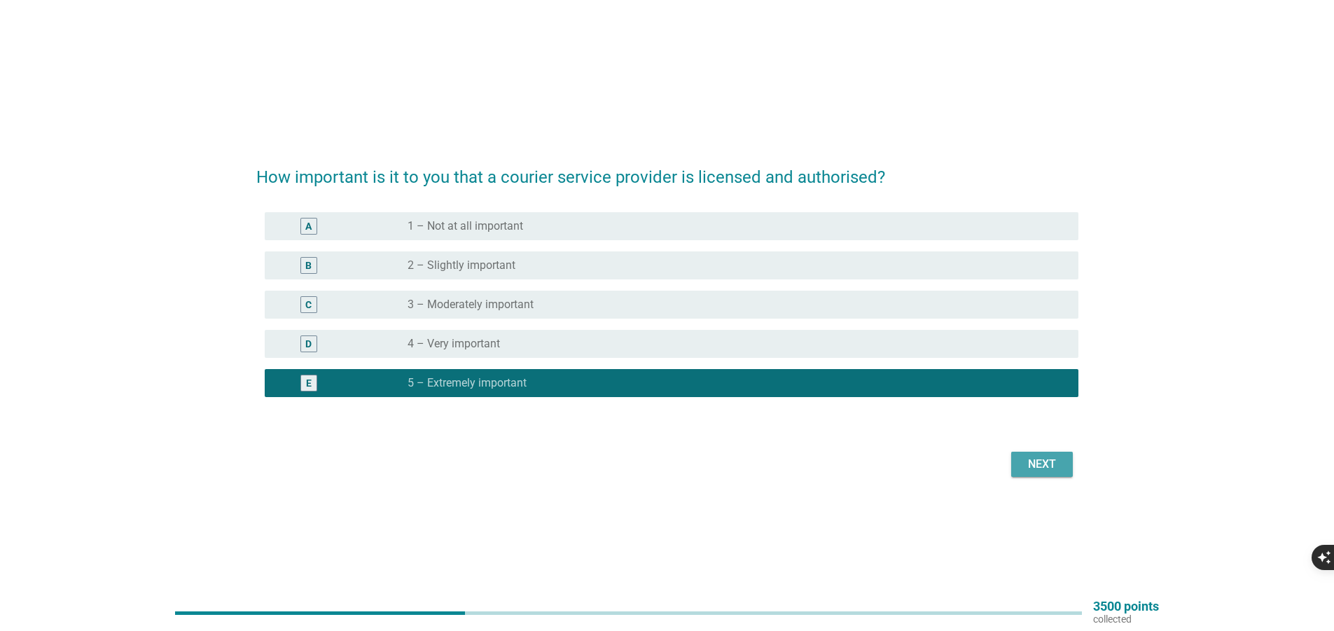
click at [1048, 462] on div "Next" at bounding box center [1042, 464] width 39 height 17
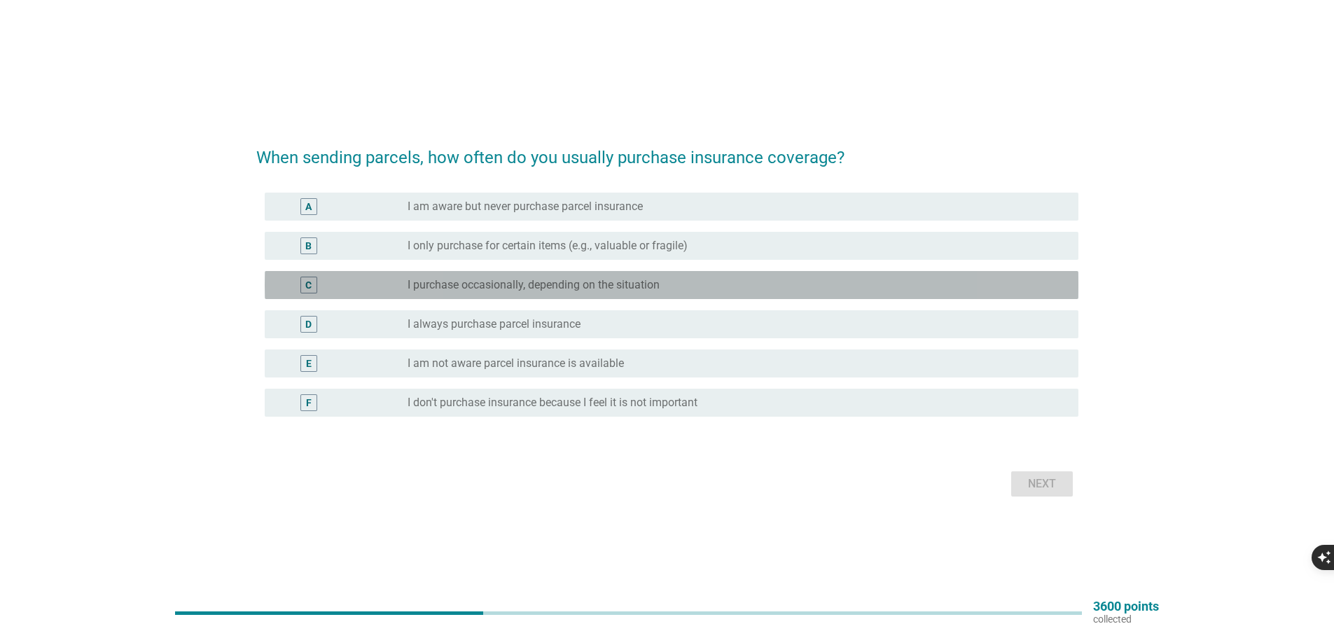
click at [581, 286] on label "I purchase occasionally, depending on the situation" at bounding box center [534, 285] width 252 height 14
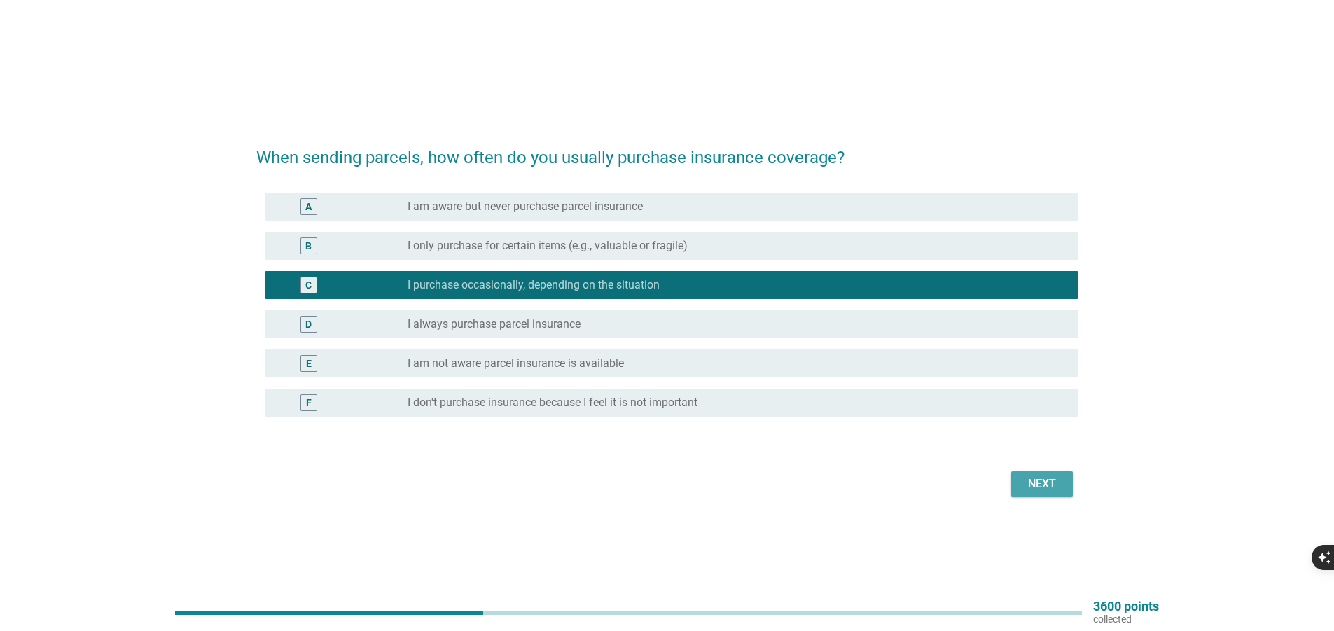
click at [1050, 480] on div "Next" at bounding box center [1042, 484] width 39 height 17
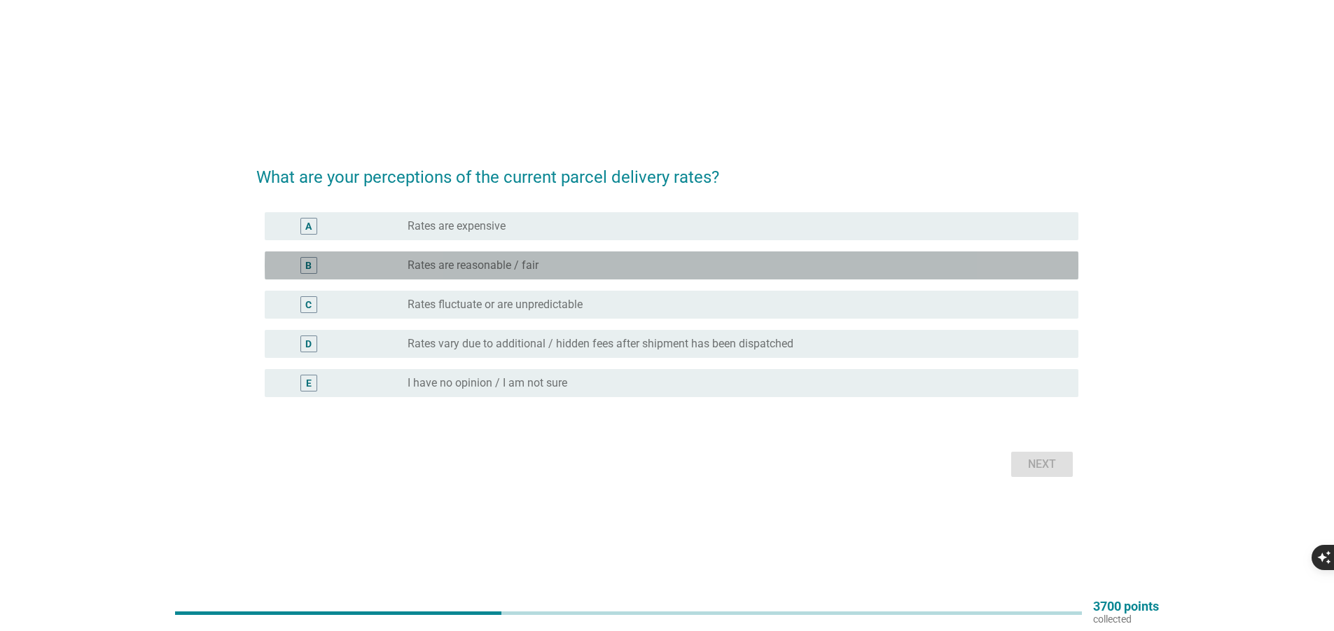
click at [559, 268] on div "radio_button_unchecked Rates are reasonable / fair" at bounding box center [732, 265] width 649 height 14
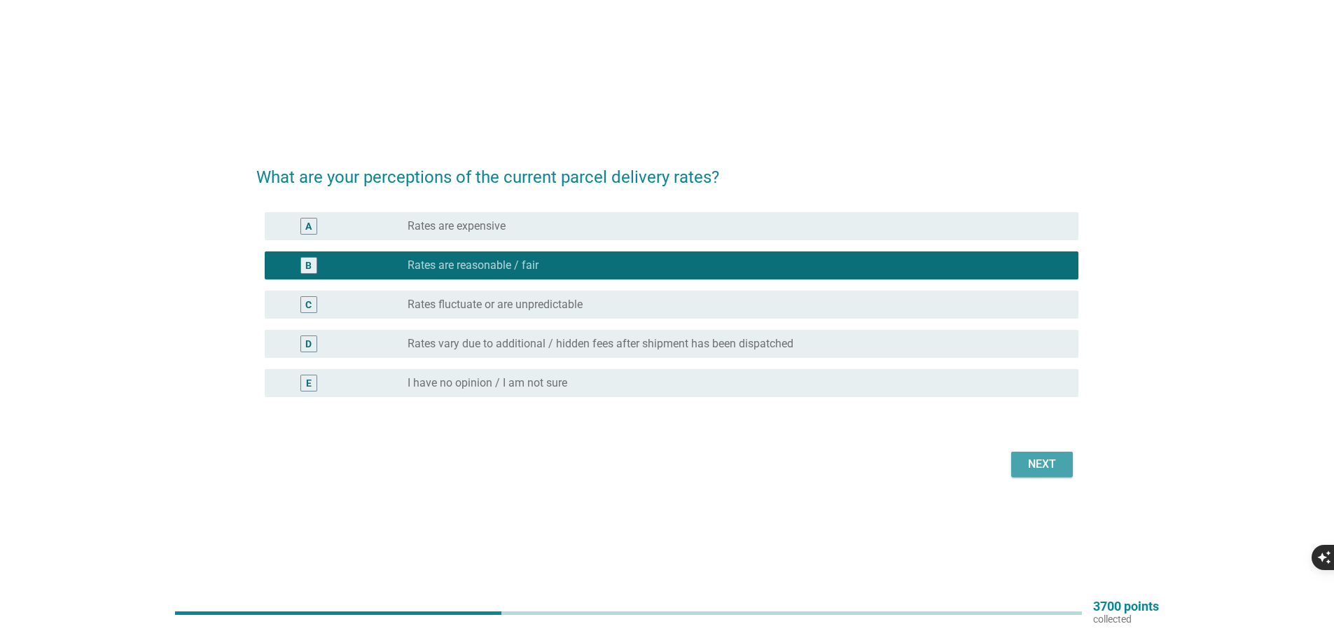
click at [1040, 467] on div "Next" at bounding box center [1042, 464] width 39 height 17
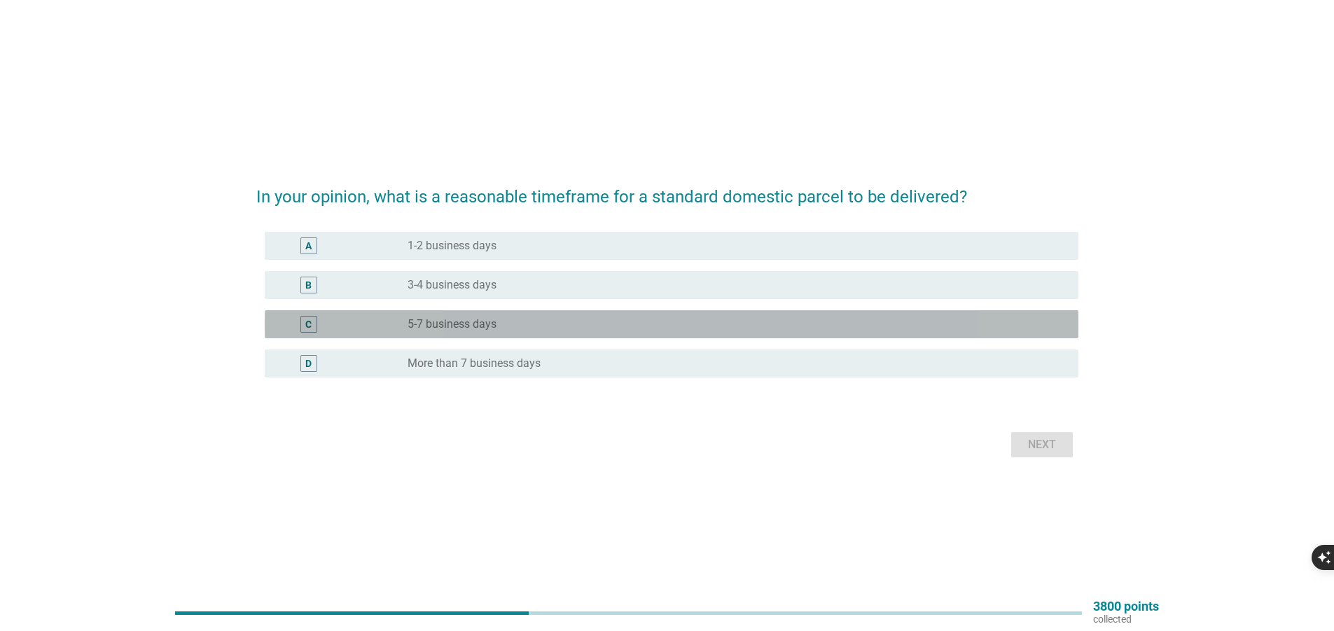
click at [569, 323] on div "radio_button_unchecked 5-7 business days" at bounding box center [732, 324] width 649 height 14
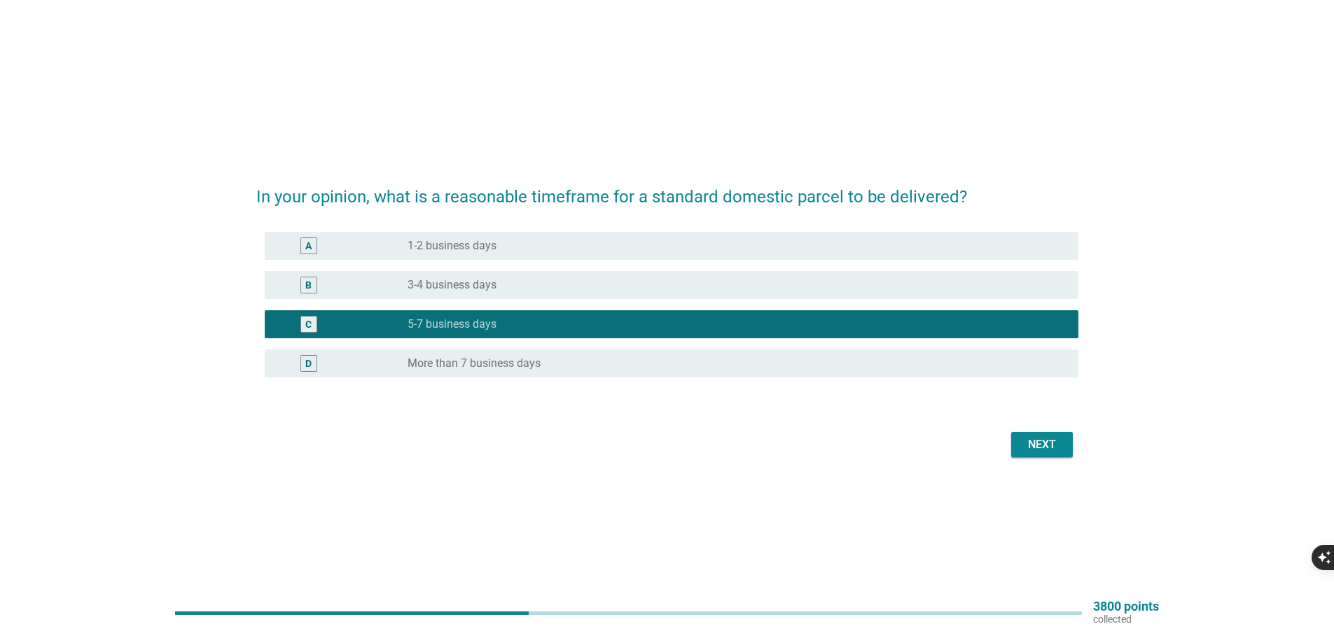
click at [1049, 445] on div "Next" at bounding box center [1042, 444] width 39 height 17
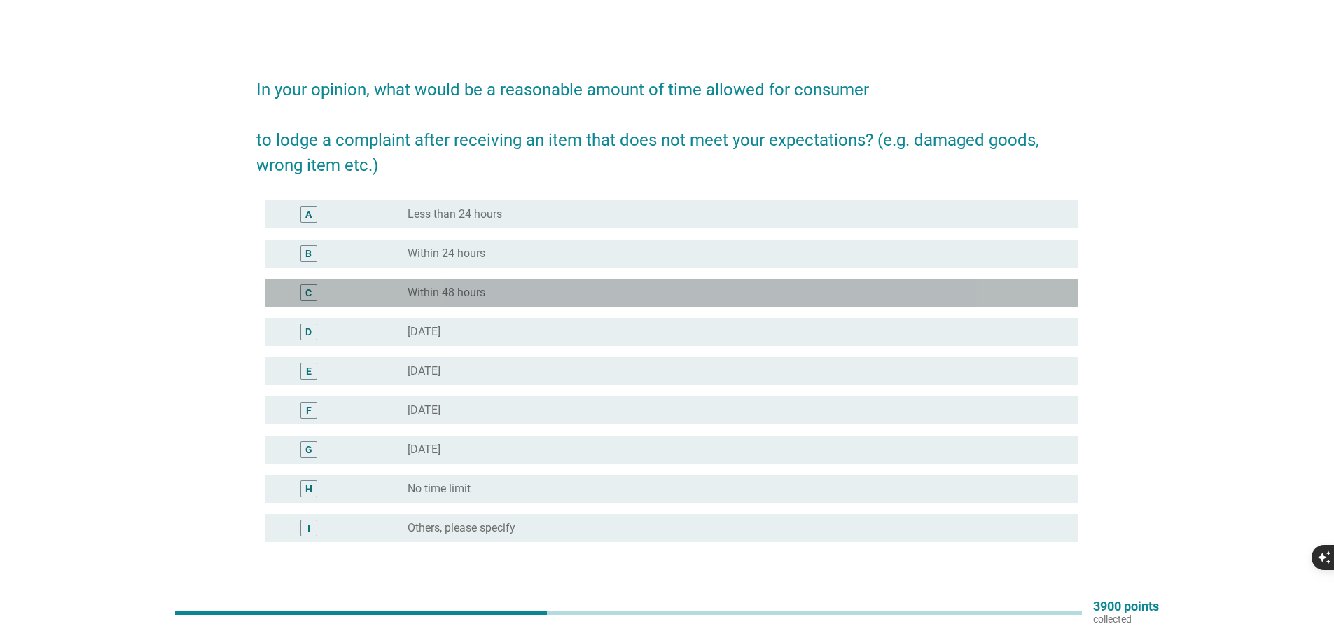
click at [468, 290] on label "Within 48 hours" at bounding box center [447, 293] width 78 height 14
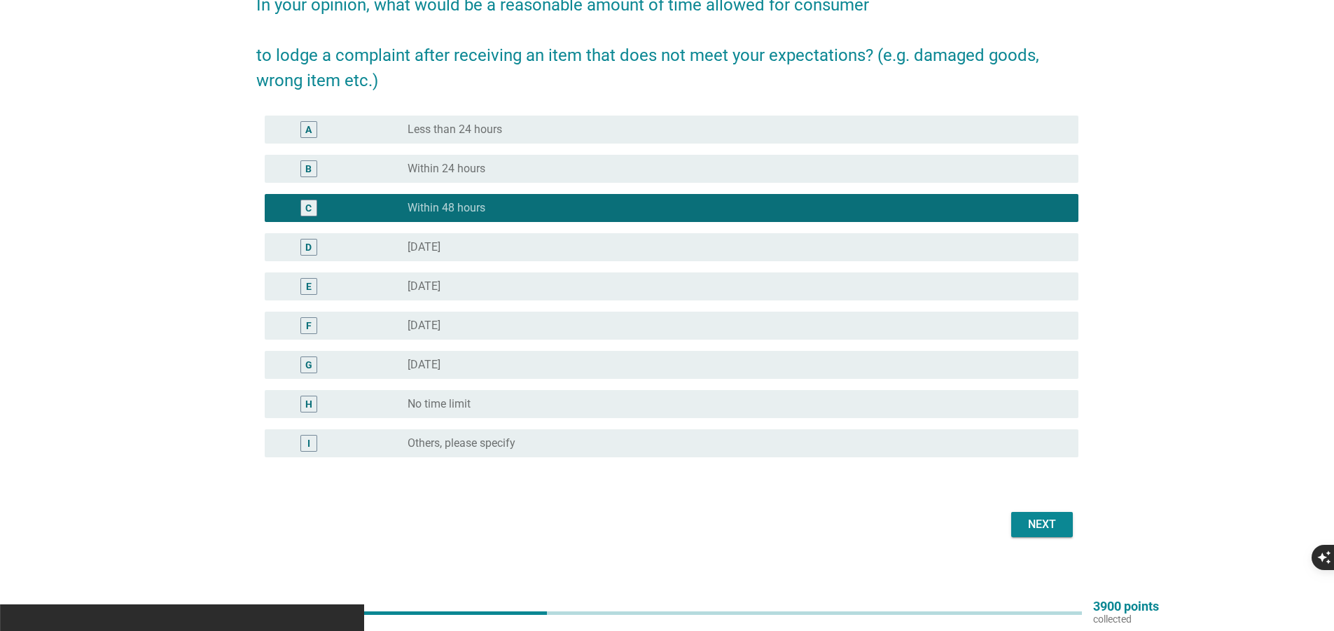
scroll to position [95, 0]
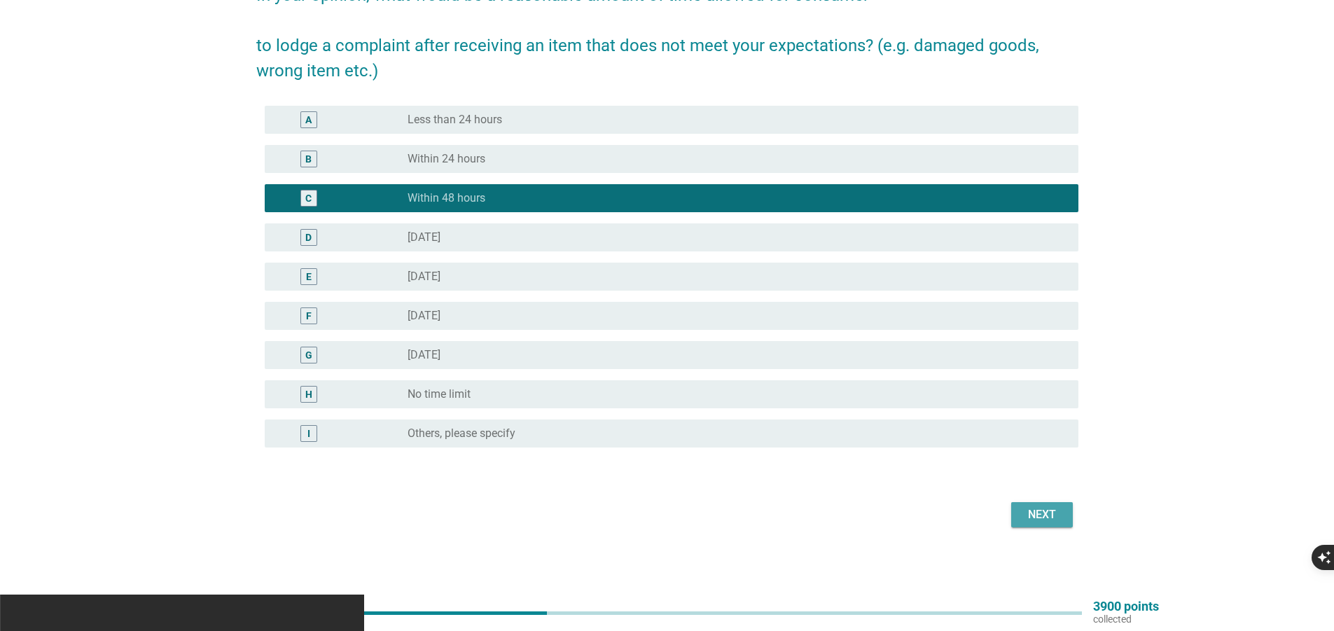
click at [1040, 514] on div "Next" at bounding box center [1042, 514] width 39 height 17
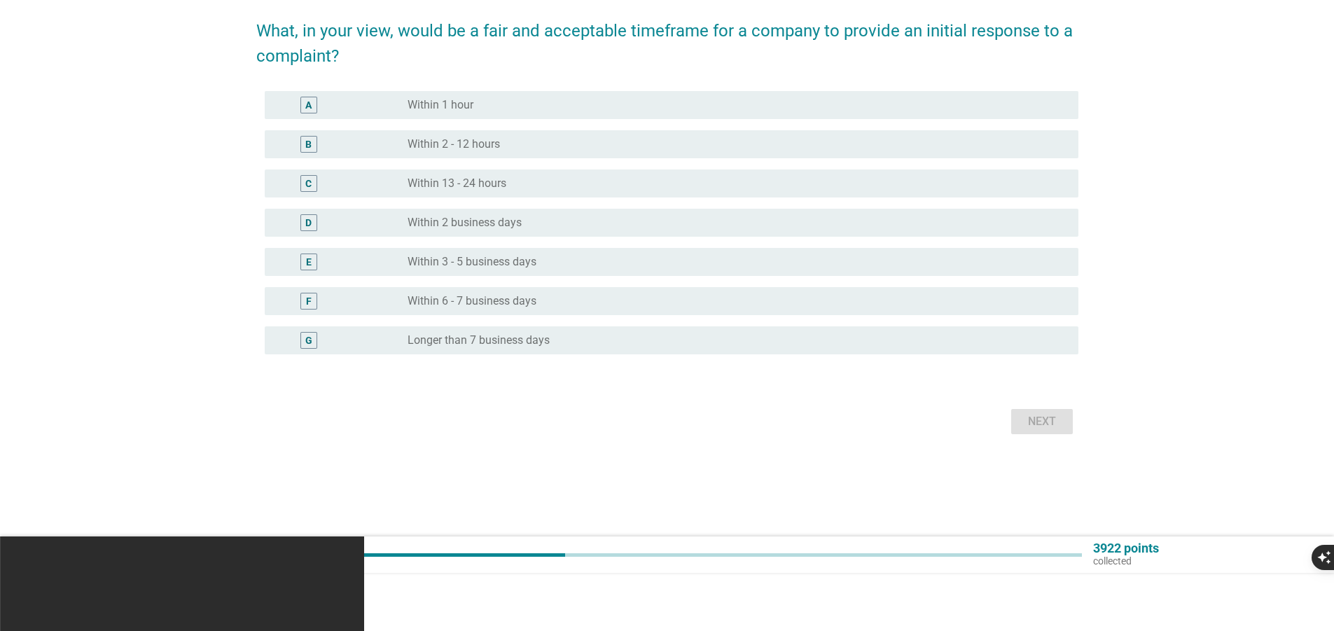
scroll to position [0, 0]
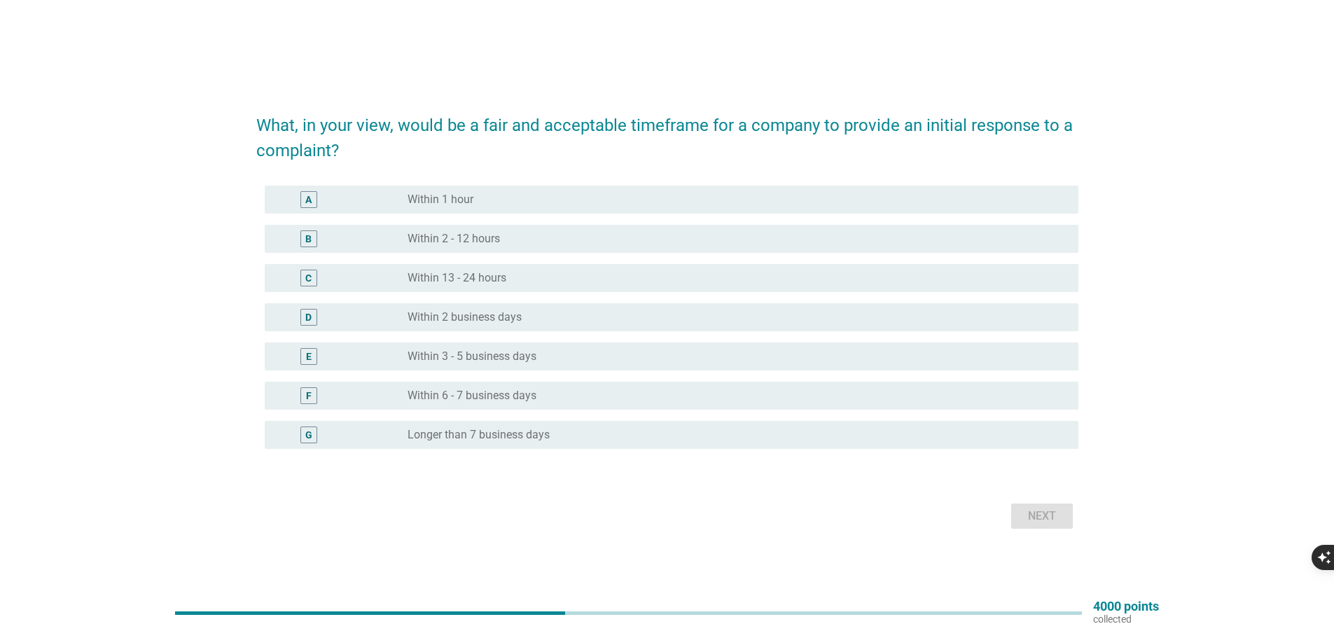
click at [598, 361] on div "radio_button_unchecked Within 3 - 5 business days" at bounding box center [732, 356] width 649 height 14
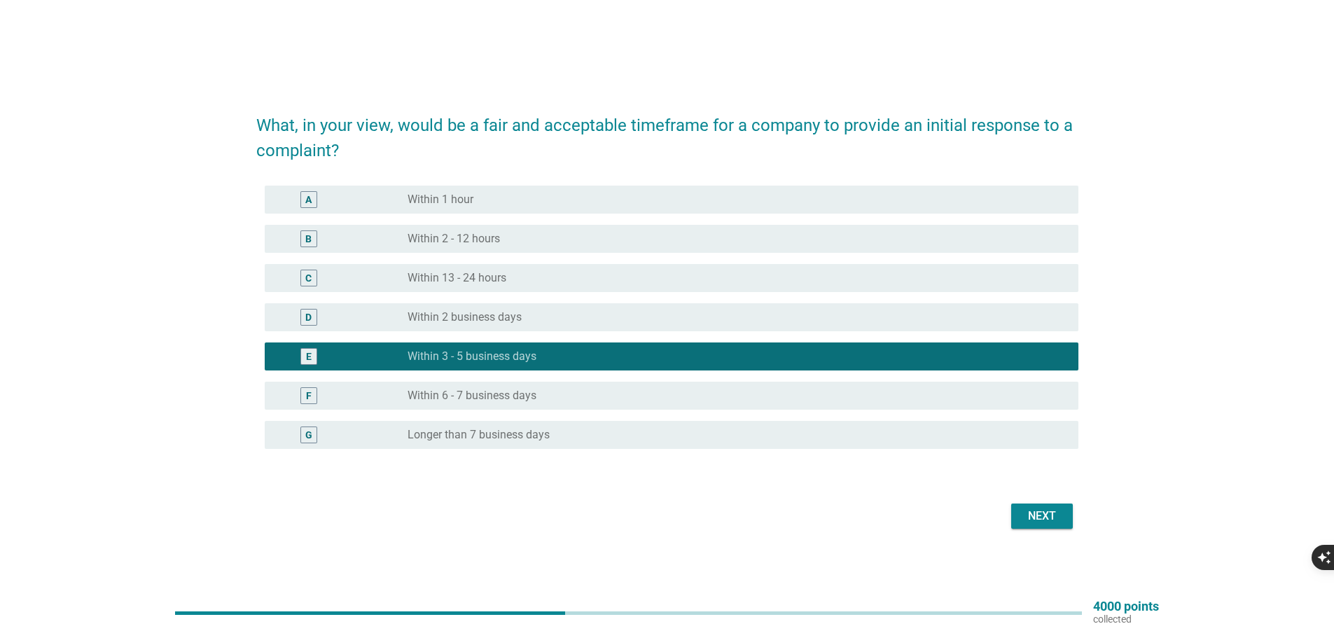
click at [1055, 514] on div "Next" at bounding box center [1042, 516] width 39 height 17
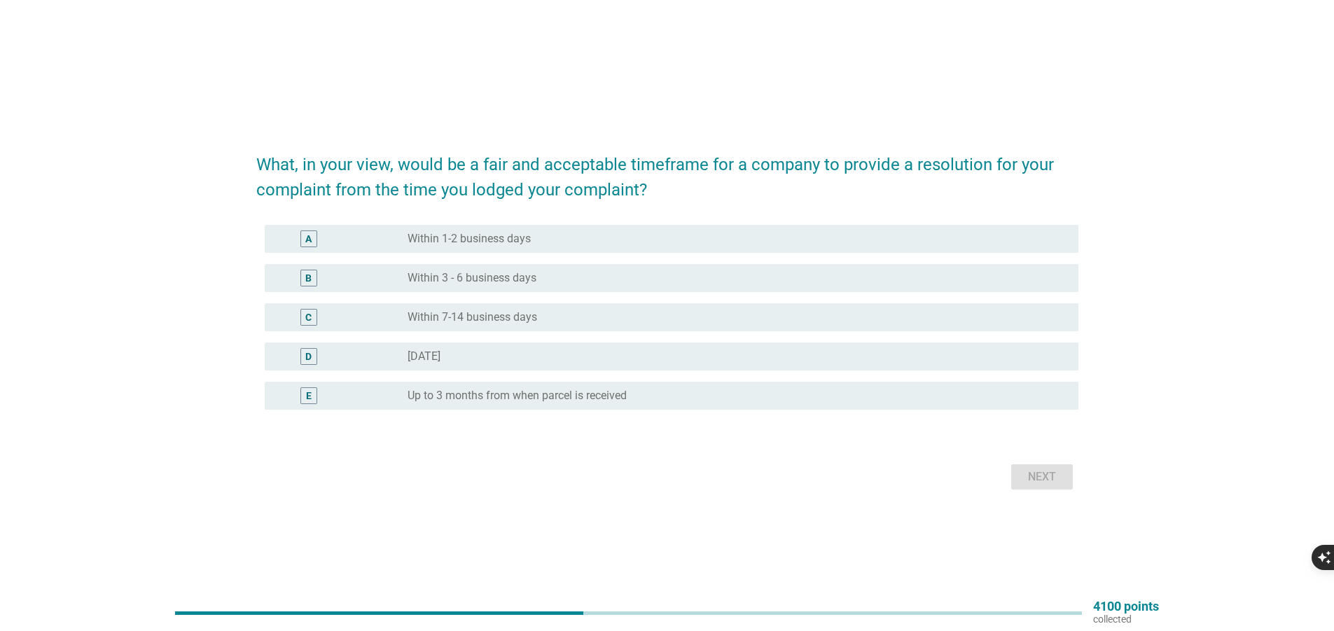
click at [631, 279] on div "radio_button_unchecked Within 3 - 6 business days" at bounding box center [732, 278] width 649 height 14
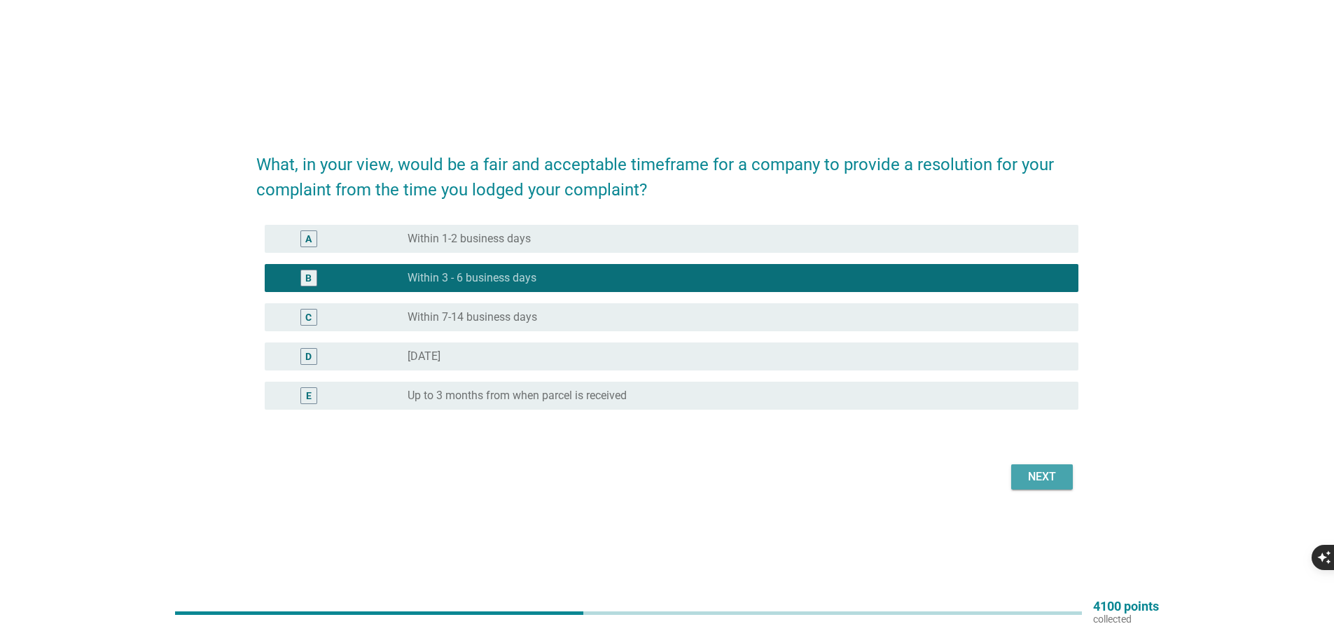
click at [1041, 480] on div "Next" at bounding box center [1042, 477] width 39 height 17
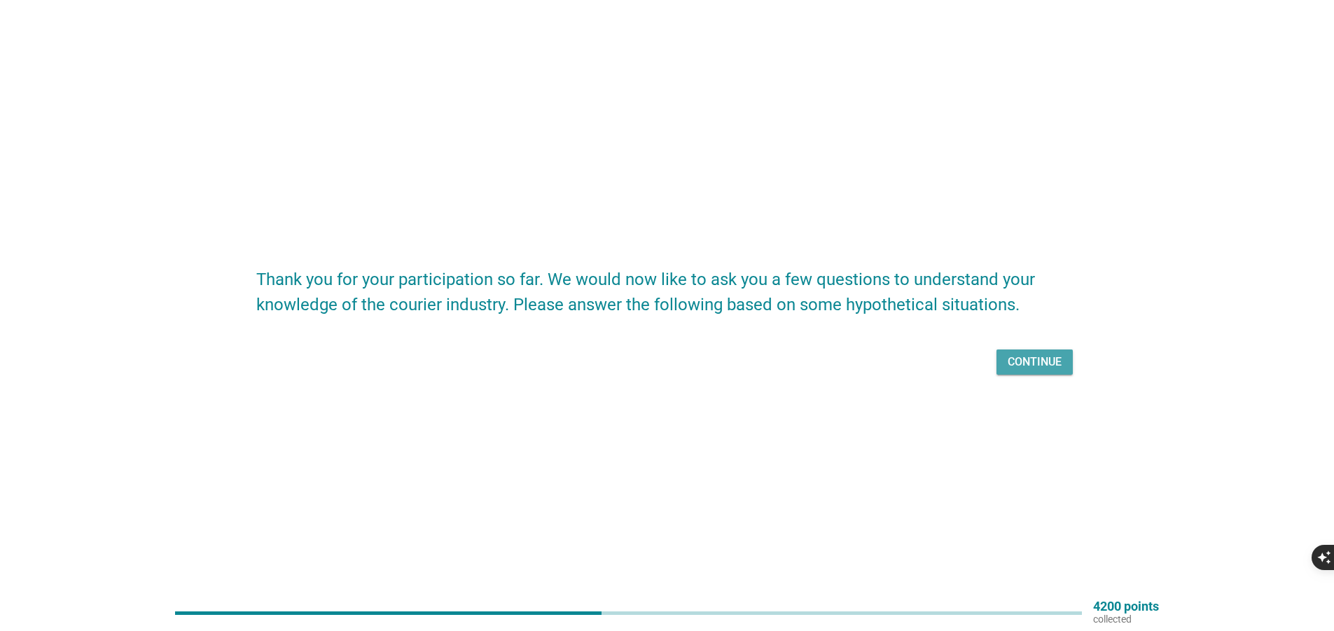
click at [1041, 356] on div "Continue" at bounding box center [1035, 362] width 54 height 17
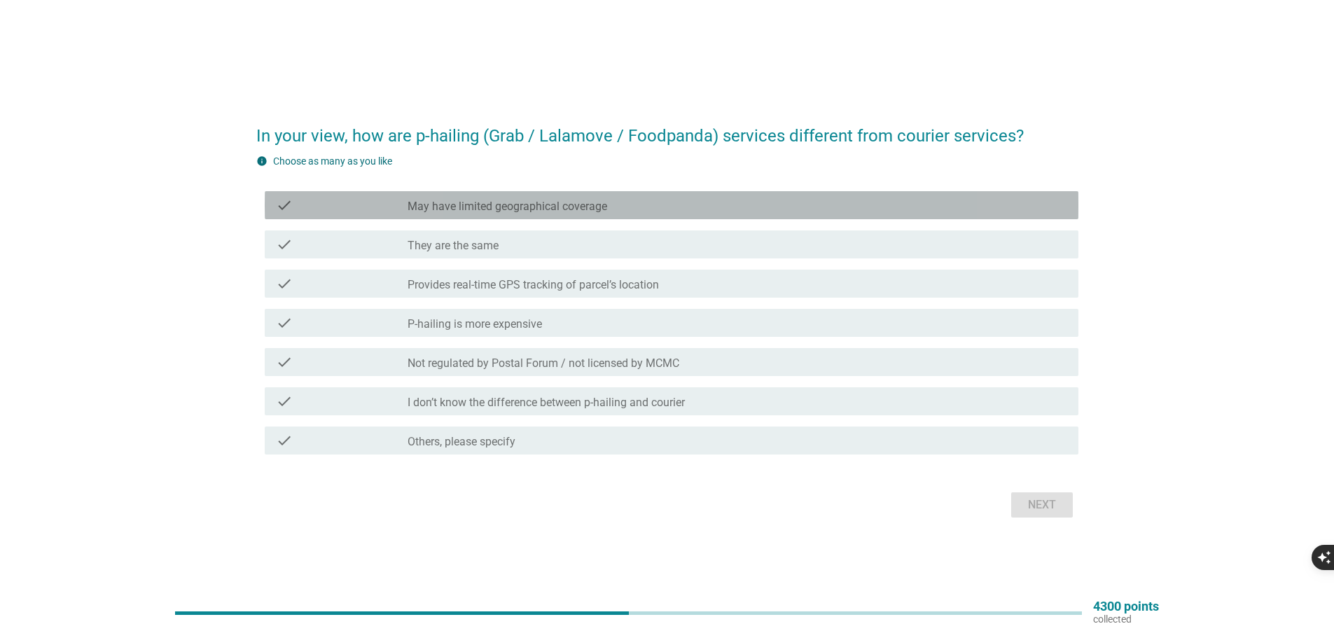
click at [630, 202] on div "check_box_outline_blank May have limited geographical coverage" at bounding box center [738, 205] width 660 height 17
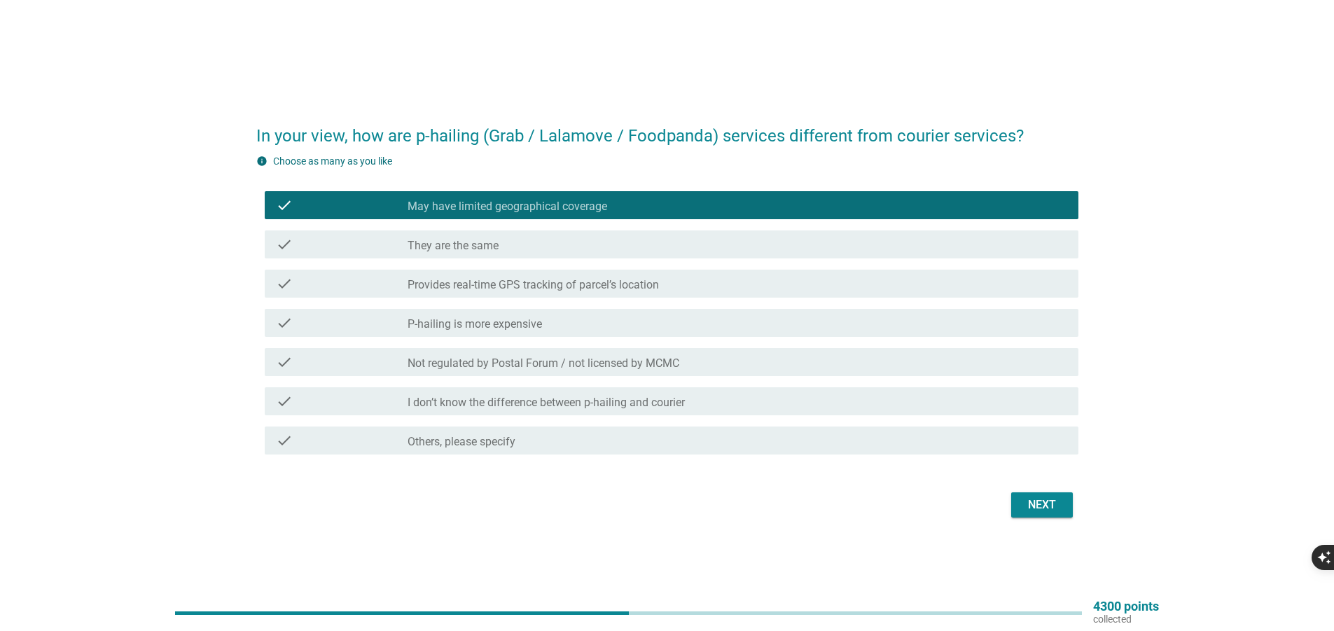
click at [678, 284] on div "check_box_outline_blank Provides real-time GPS tracking of parcel’s location" at bounding box center [738, 283] width 660 height 17
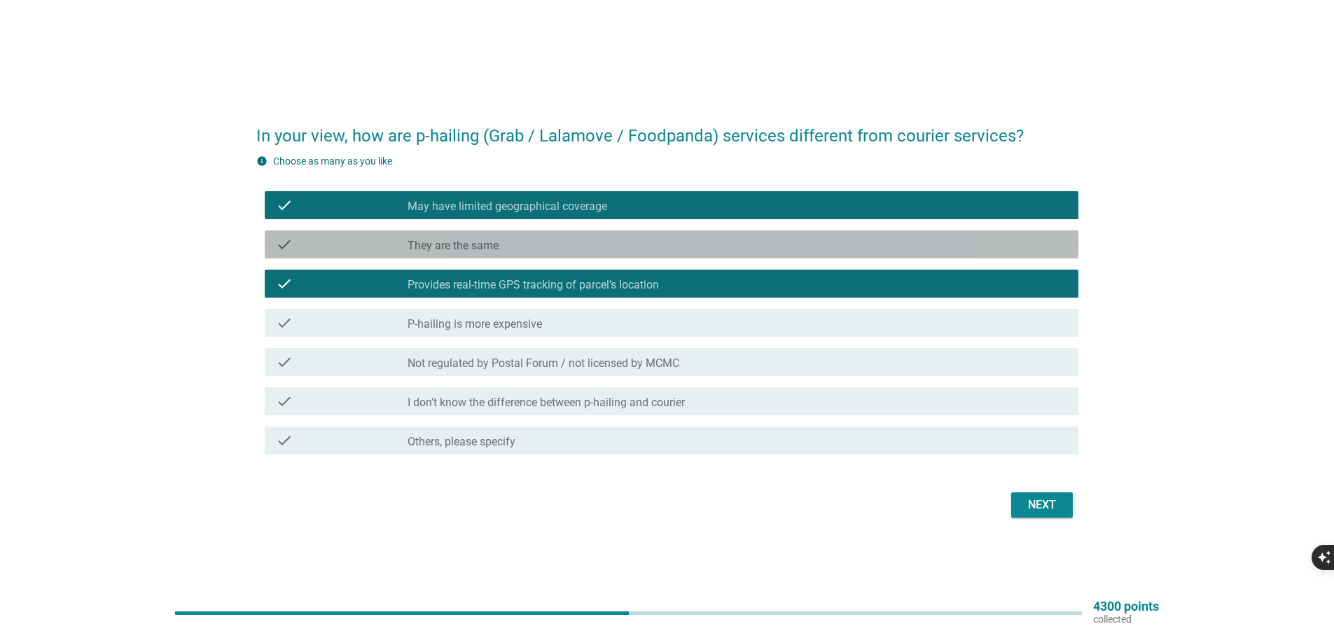
click at [682, 249] on div "check_box_outline_blank They are the same" at bounding box center [738, 244] width 660 height 17
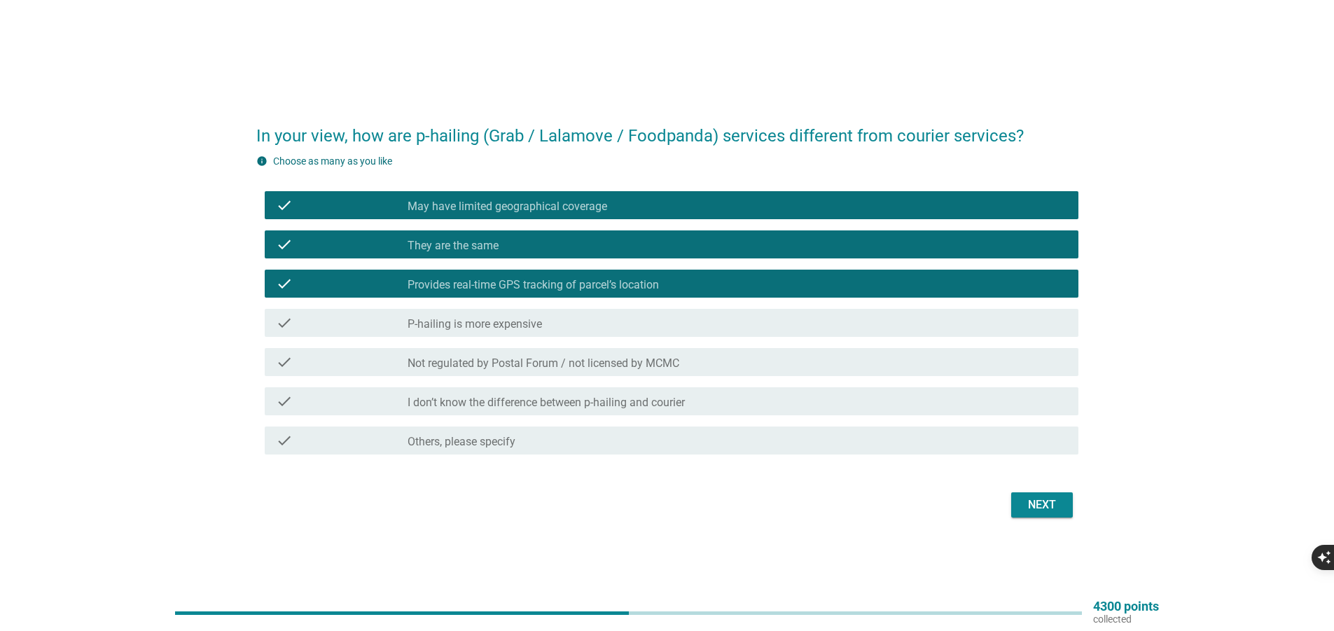
click at [677, 329] on div "check_box_outline_blank P-hailing is more expensive" at bounding box center [738, 322] width 660 height 17
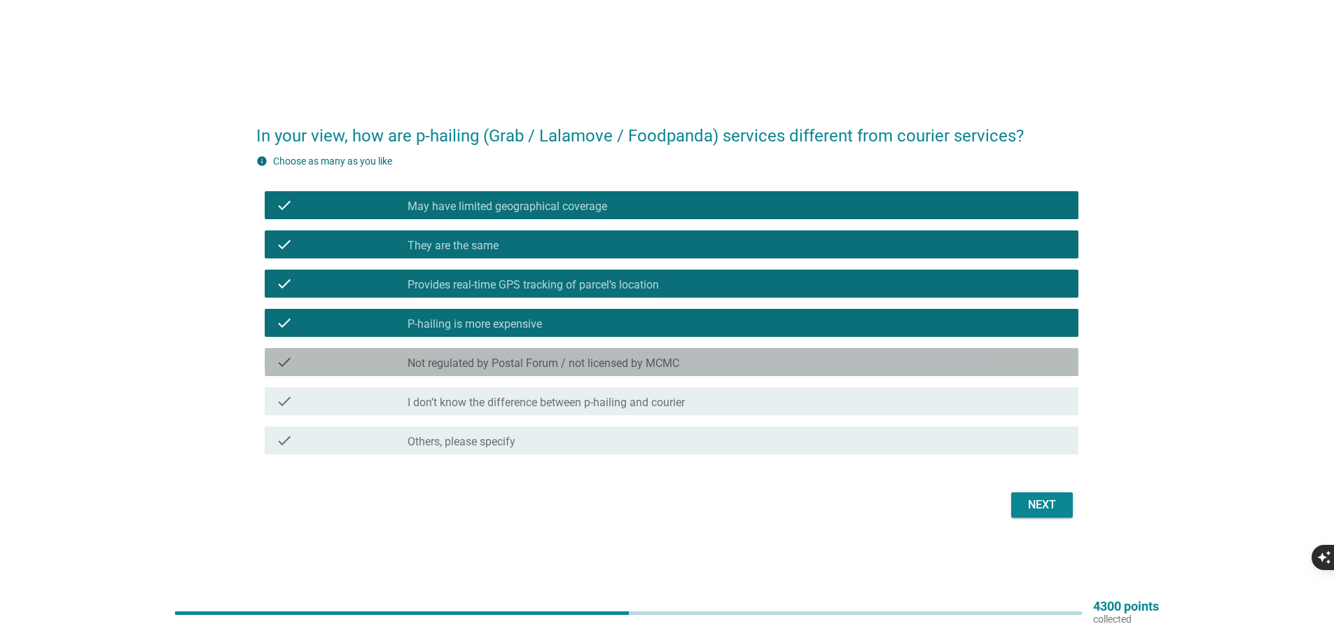
click at [683, 366] on div "check_box_outline_blank Not regulated by Postal Forum / not licensed by MCMC" at bounding box center [738, 362] width 660 height 17
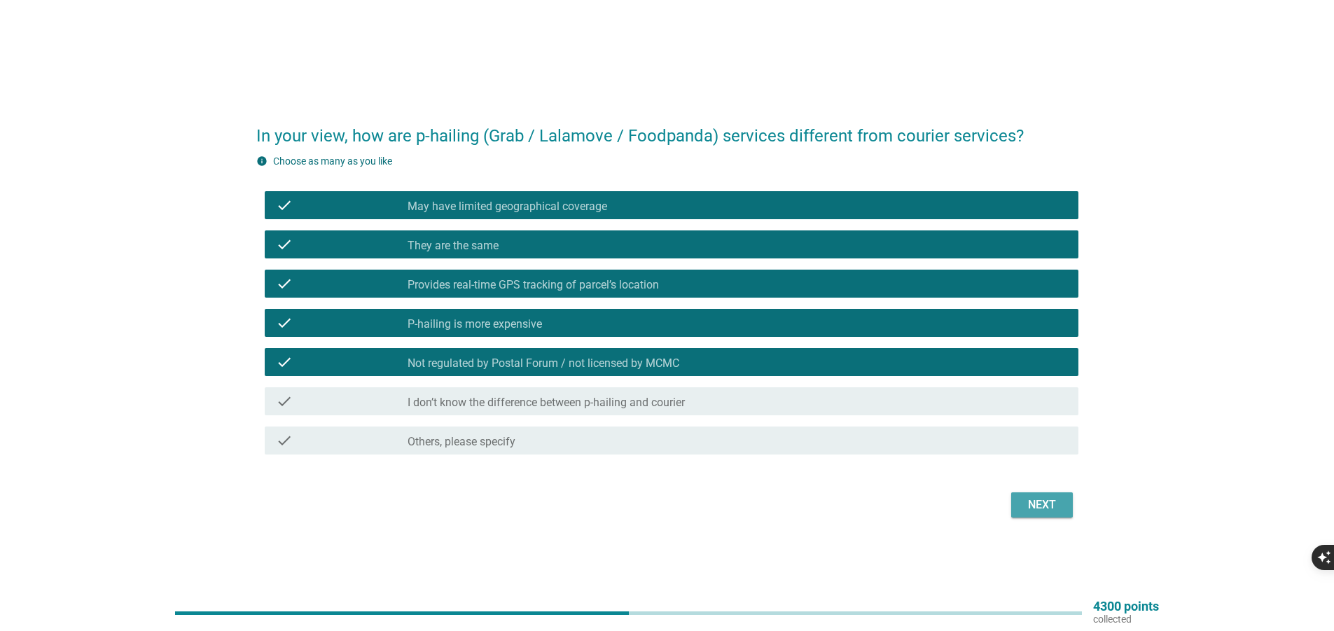
click at [1023, 511] on div "Next" at bounding box center [1042, 505] width 39 height 17
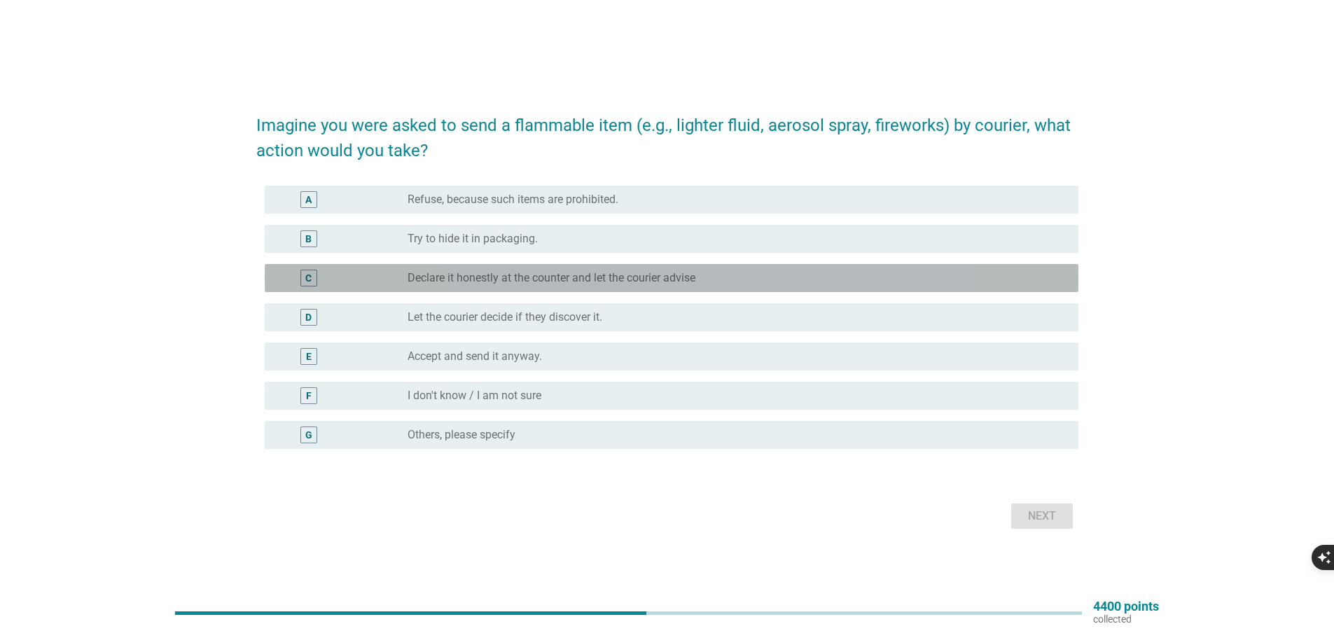
click at [740, 278] on div "radio_button_unchecked Declare it honestly at the counter and let the courier a…" at bounding box center [732, 278] width 649 height 14
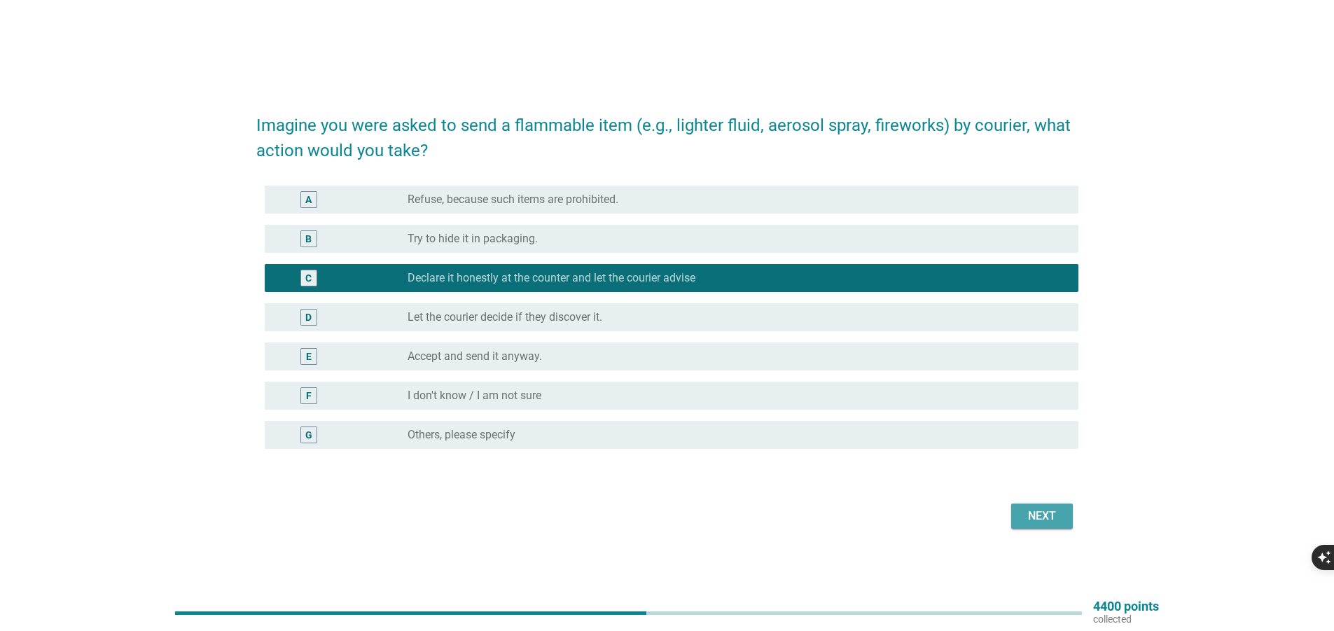
click at [1053, 514] on div "Next" at bounding box center [1042, 516] width 39 height 17
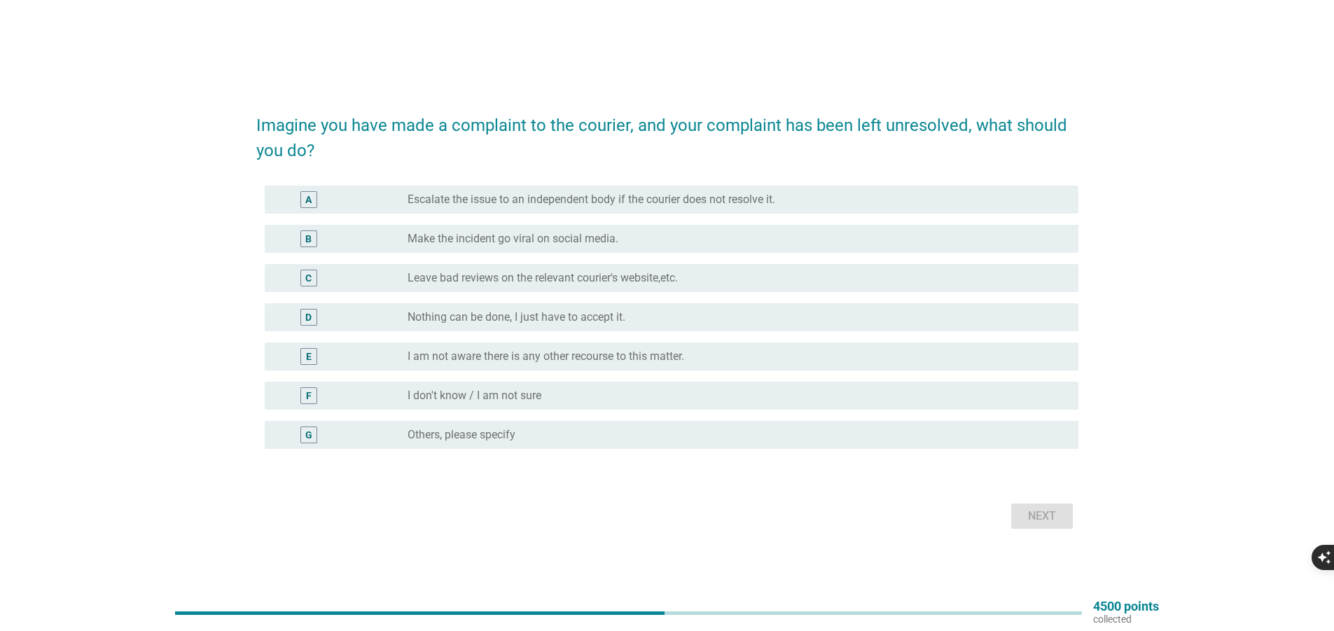
click at [728, 200] on label "Escalate the issue to an independent body if the courier does not resolve it." at bounding box center [592, 200] width 368 height 14
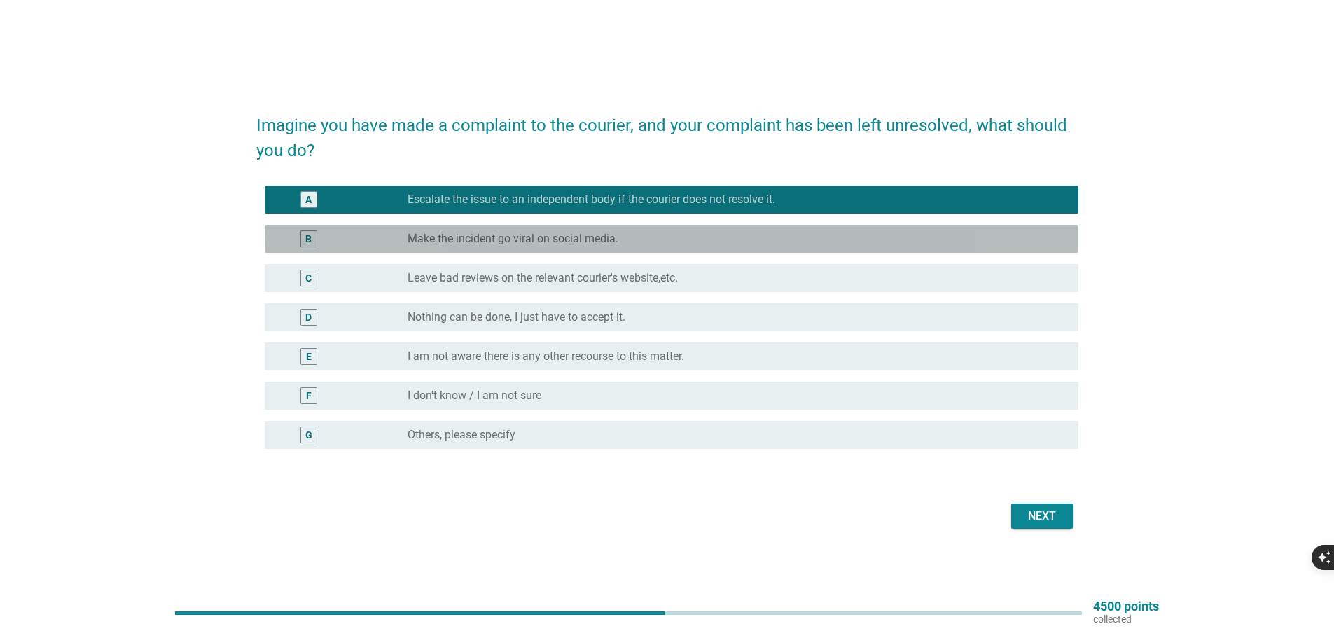
click at [726, 234] on div "radio_button_unchecked Make the incident go viral on social media." at bounding box center [732, 239] width 649 height 14
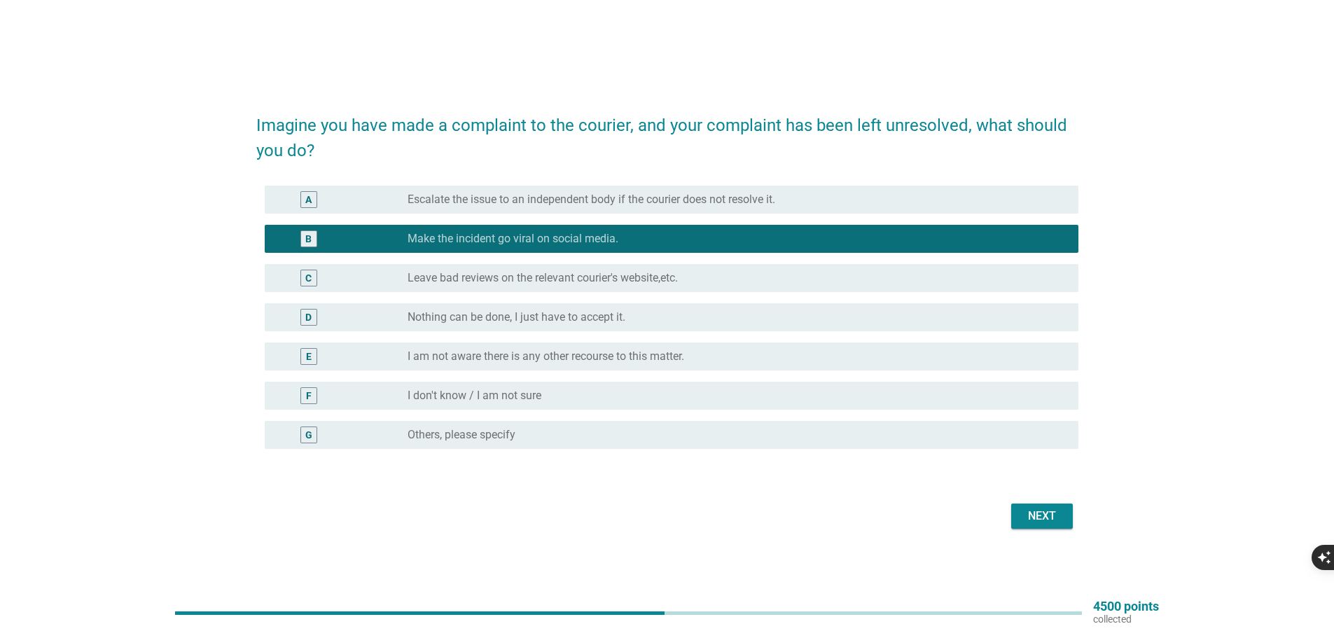
click at [729, 202] on label "Escalate the issue to an independent body if the courier does not resolve it." at bounding box center [592, 200] width 368 height 14
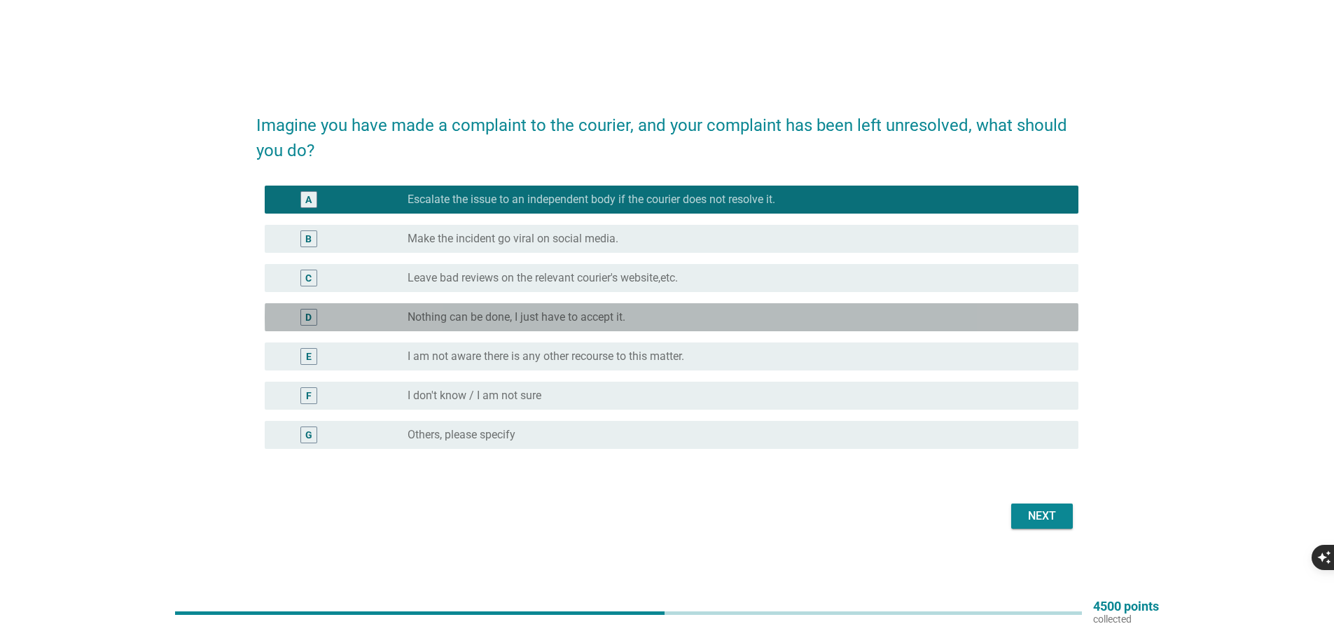
click at [678, 317] on div "radio_button_unchecked Nothing can be done, I just have to accept it." at bounding box center [732, 317] width 649 height 14
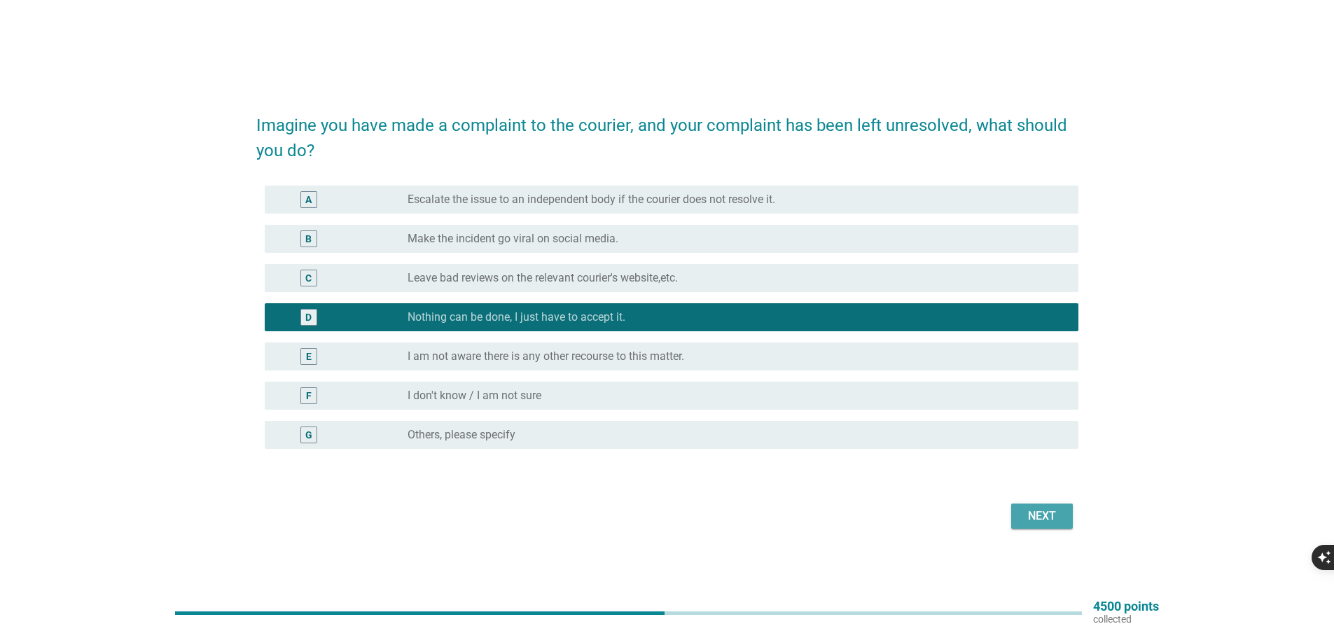
click at [1036, 514] on div "Next" at bounding box center [1042, 516] width 39 height 17
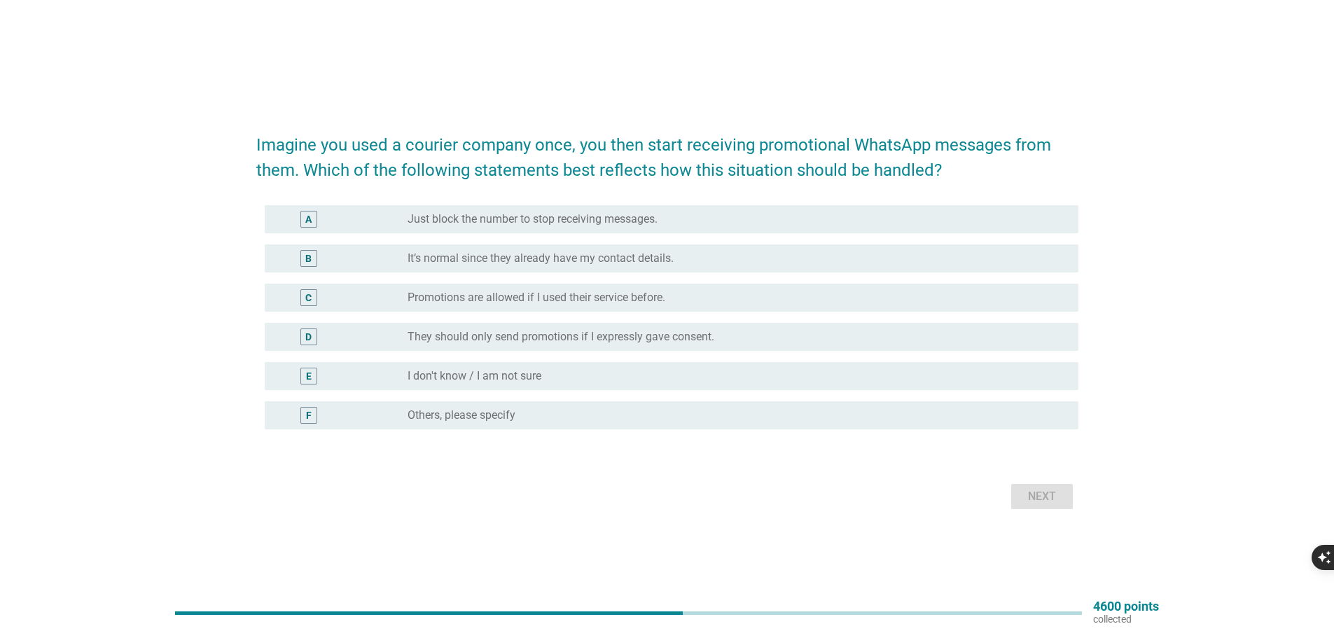
click at [712, 331] on label "They should only send promotions if I expressly gave consent." at bounding box center [561, 337] width 307 height 14
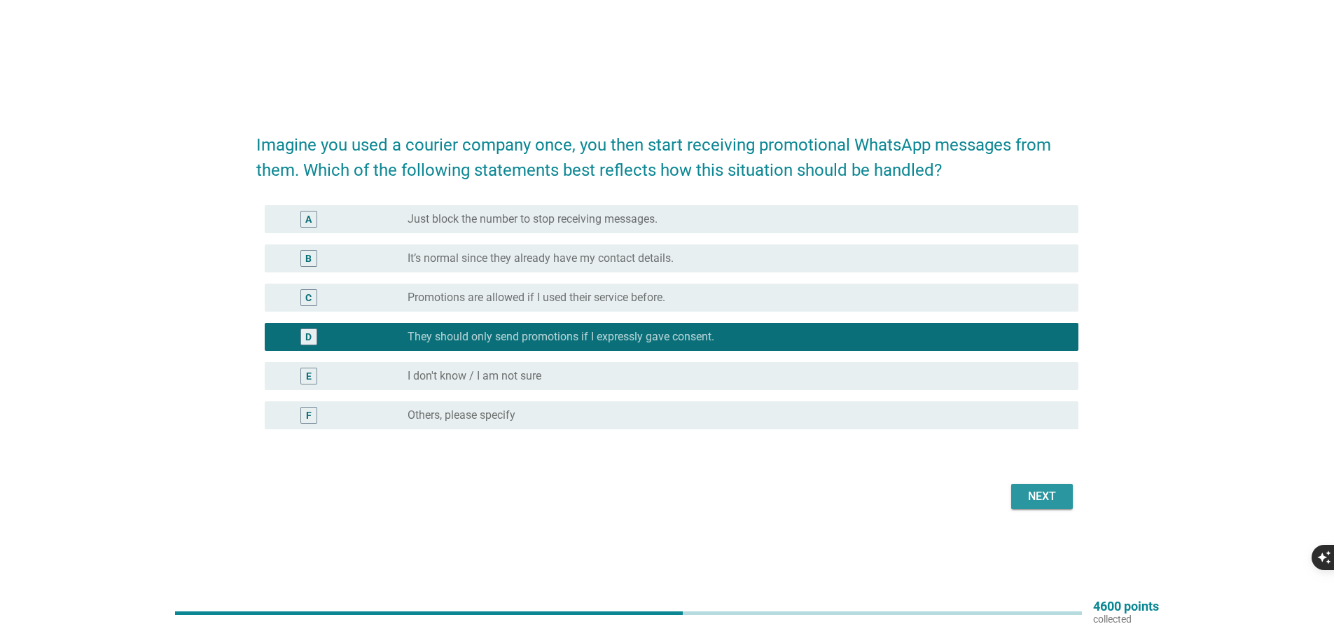
click at [1038, 499] on div "Next" at bounding box center [1042, 496] width 39 height 17
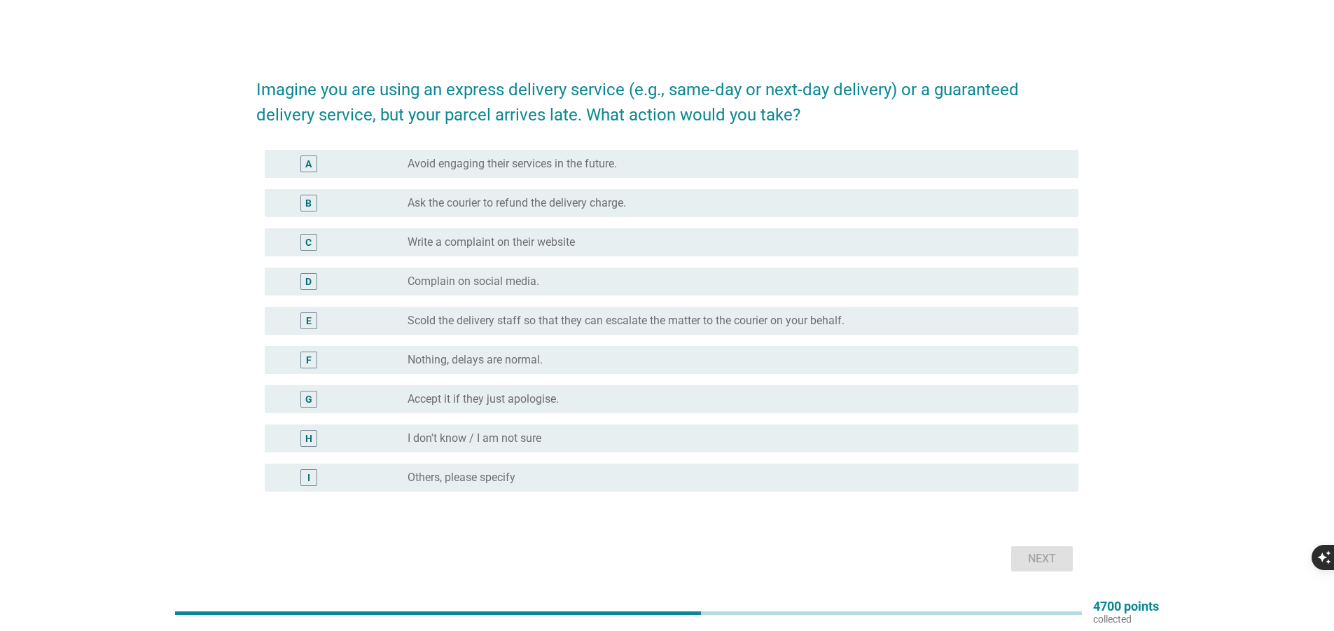
click at [682, 166] on div "radio_button_unchecked Avoid engaging their services in the future." at bounding box center [732, 164] width 649 height 14
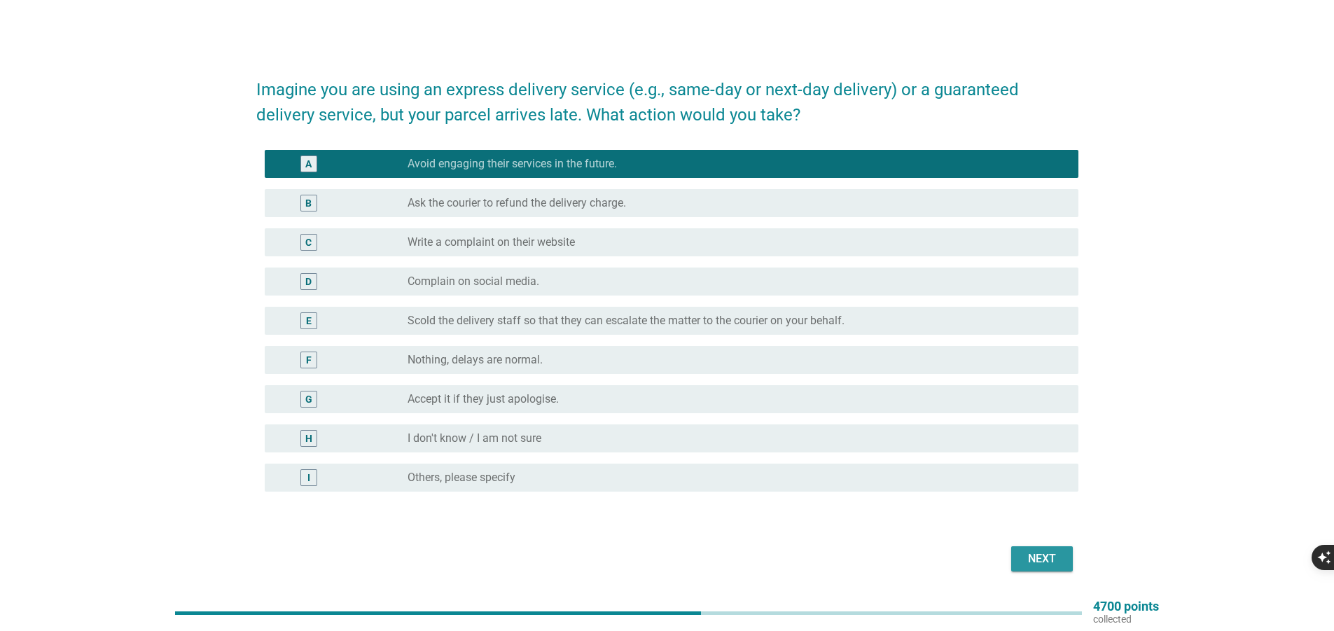
click at [1043, 555] on div "Next" at bounding box center [1042, 559] width 39 height 17
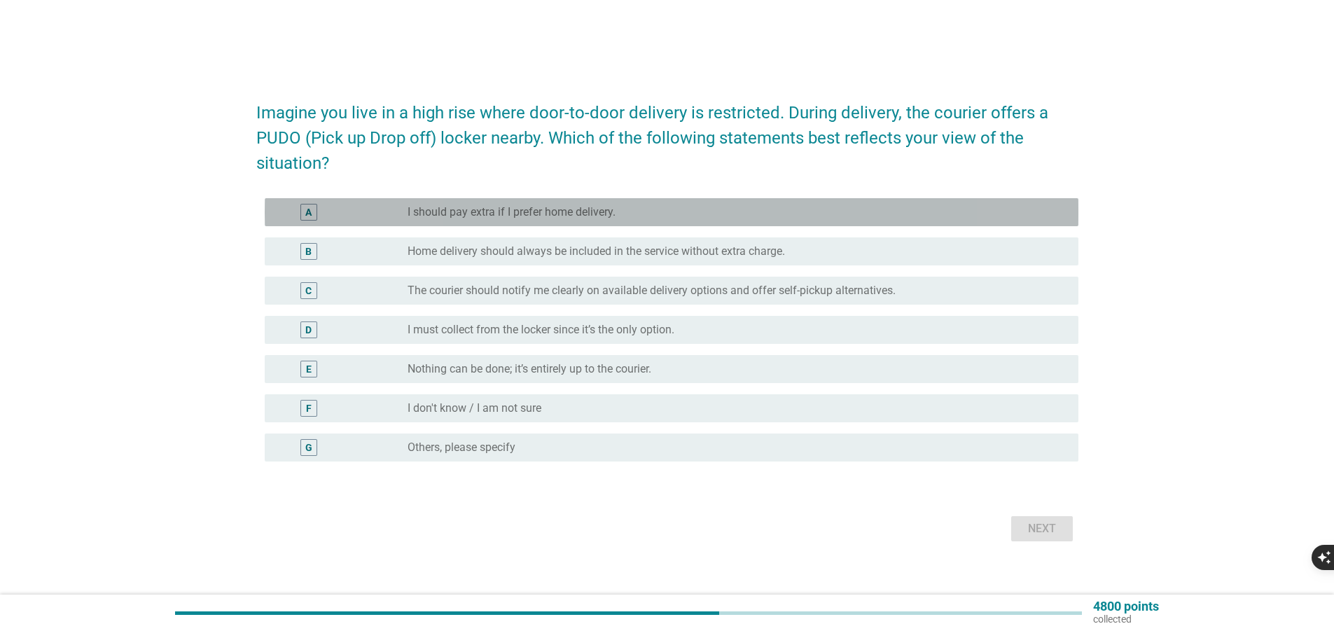
click at [659, 207] on div "radio_button_unchecked I should pay extra if I prefer home delivery." at bounding box center [732, 212] width 649 height 14
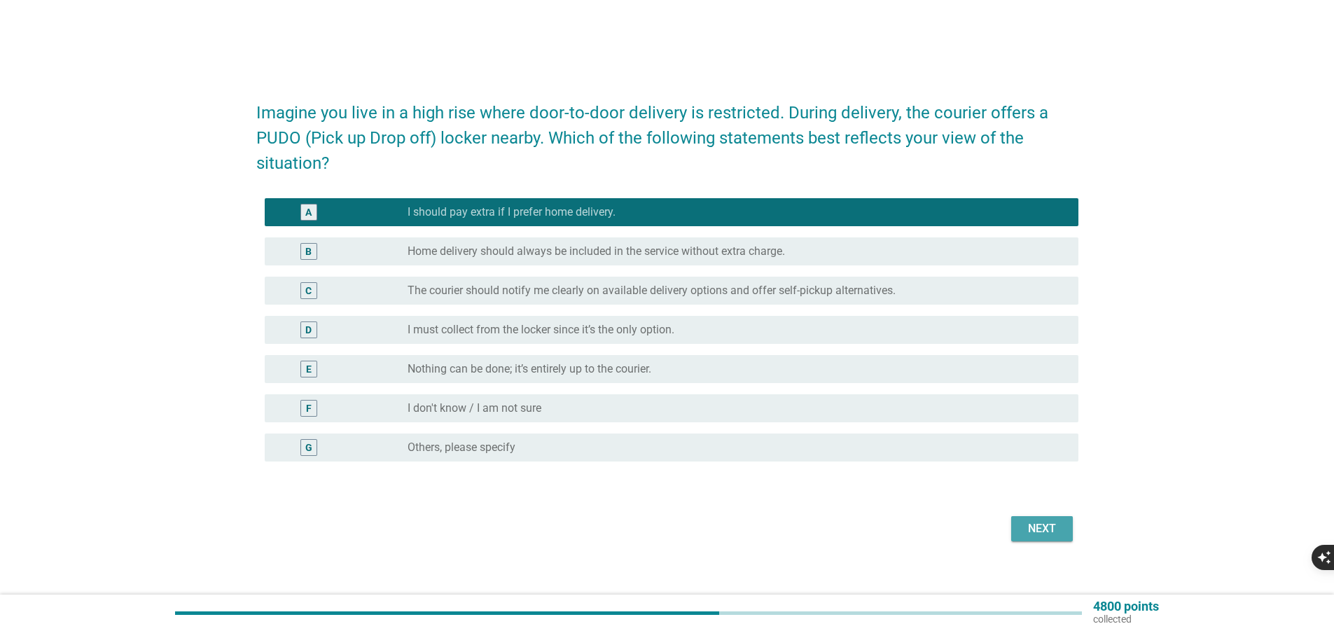
click at [1041, 537] on button "Next" at bounding box center [1042, 528] width 62 height 25
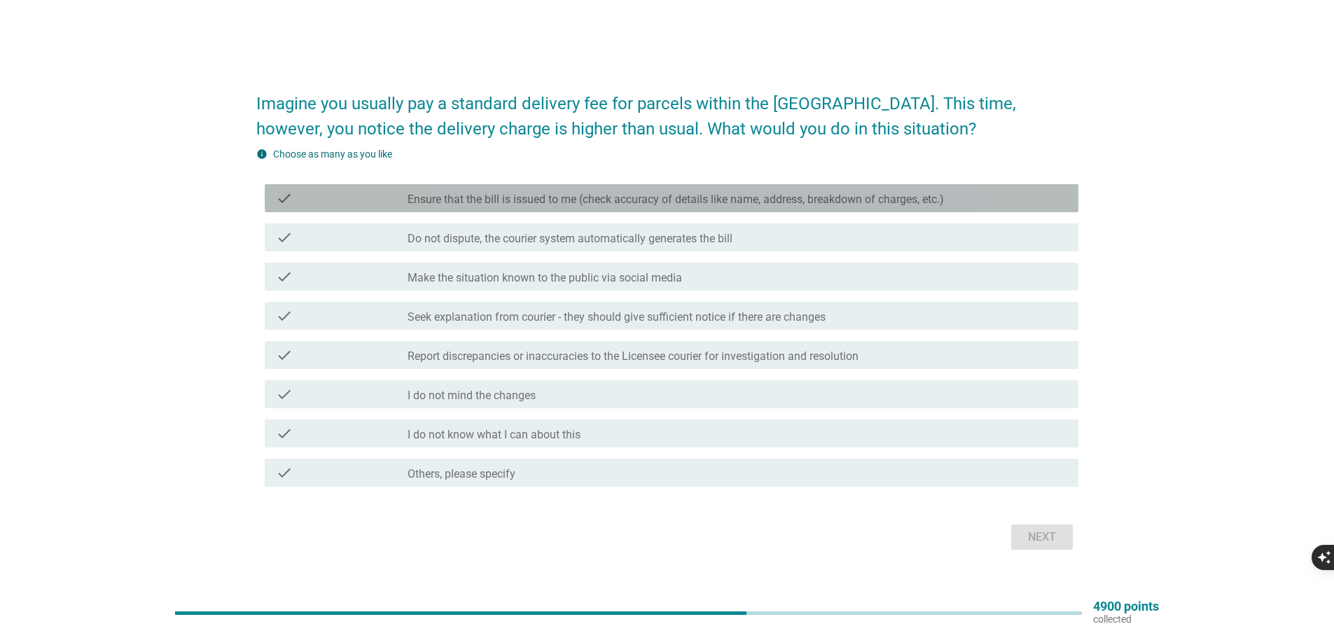
click at [813, 206] on label "Ensure that the bill is issued to me (check accuracy of details like name, addr…" at bounding box center [676, 200] width 537 height 14
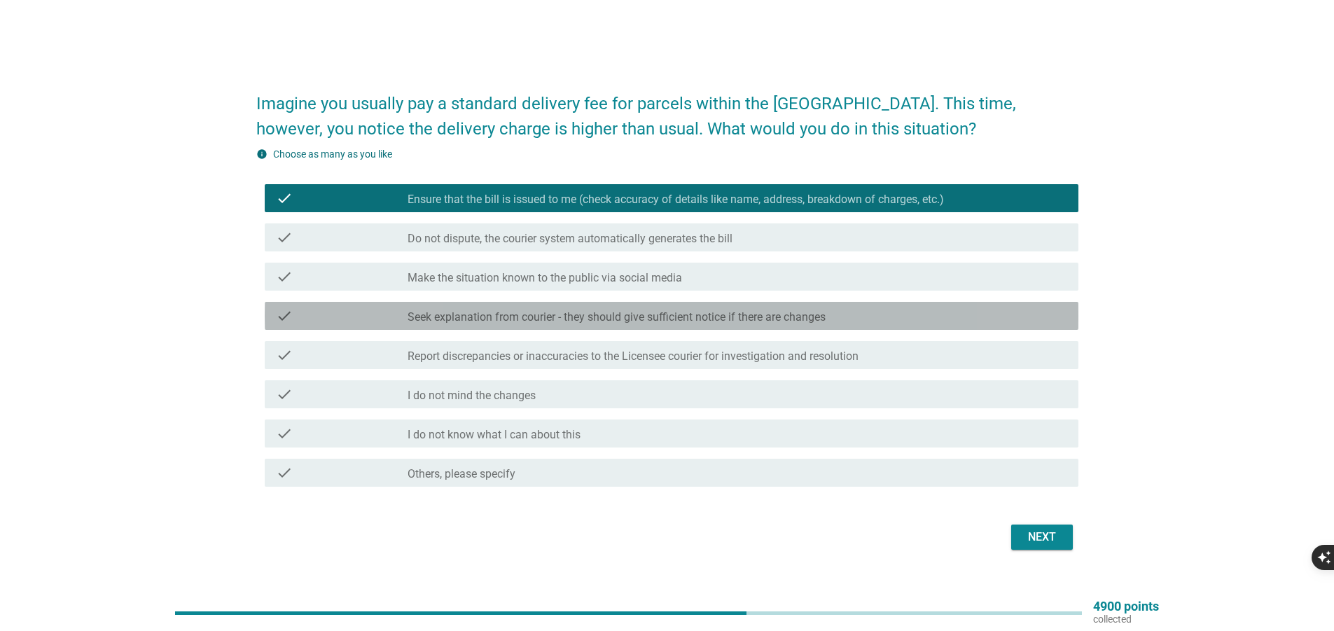
click at [833, 321] on div "check_box_outline_blank Seek explanation from courier - they should give suffic…" at bounding box center [738, 315] width 660 height 17
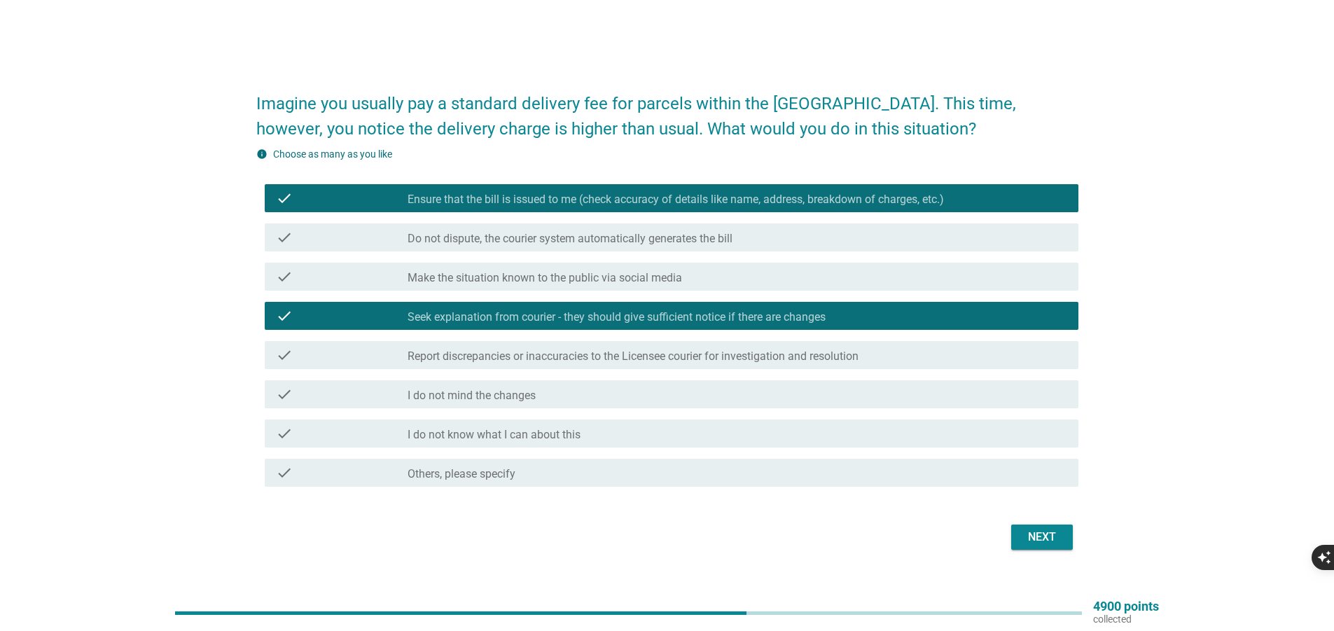
click at [1041, 536] on div "Next" at bounding box center [1042, 537] width 39 height 17
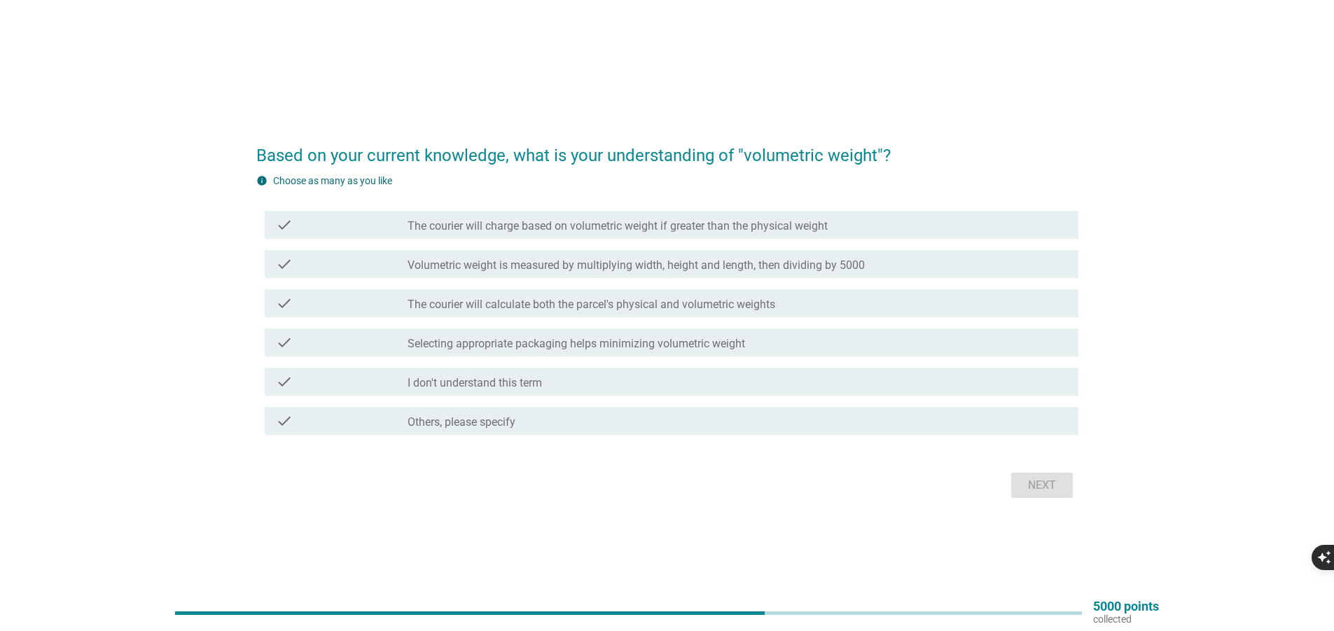
click at [413, 567] on div "Based on your current knowledge, what is your understanding of "volumetric weig…" at bounding box center [667, 315] width 1334 height 631
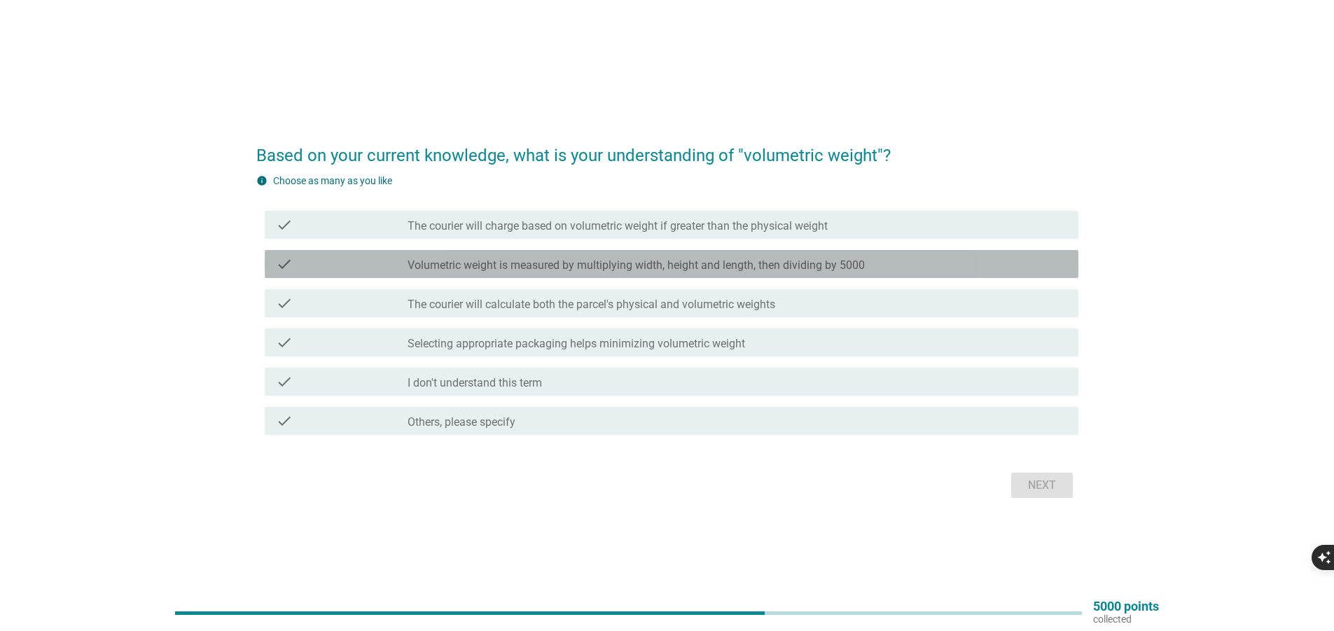
click at [619, 270] on label "Volumetric weight is measured by multiplying width, height and length, then div…" at bounding box center [636, 265] width 457 height 14
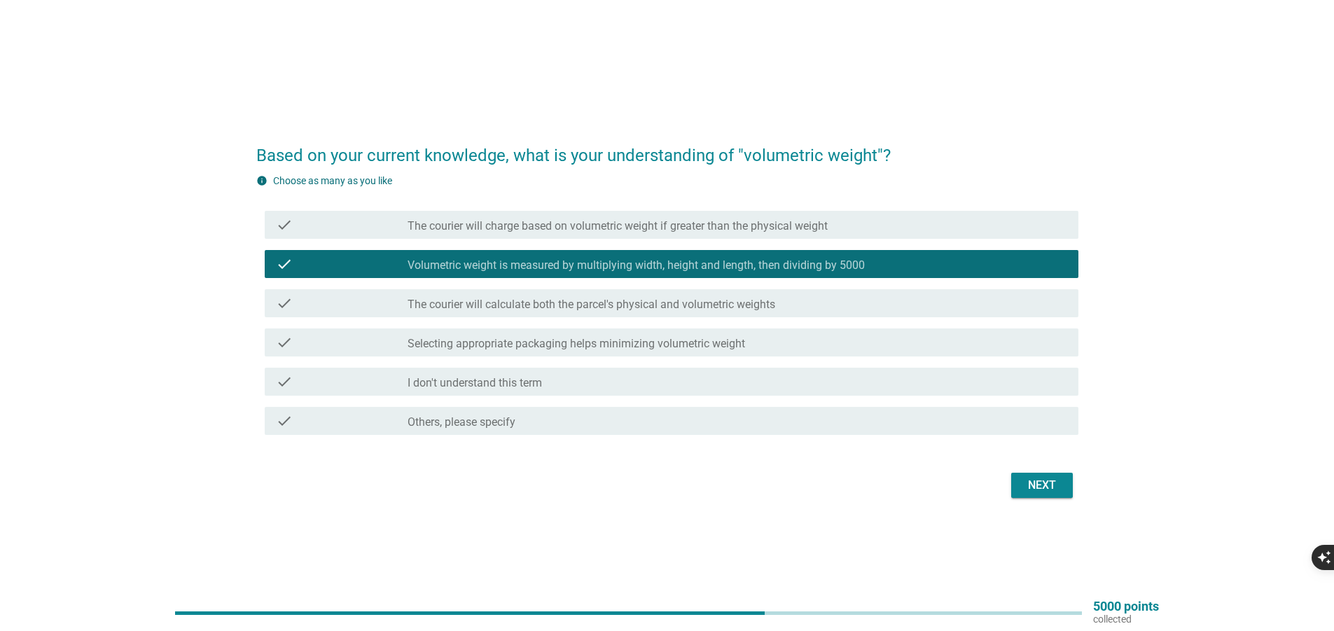
click at [701, 226] on label "The courier will charge based on volumetric weight if greater than the physical…" at bounding box center [618, 226] width 420 height 14
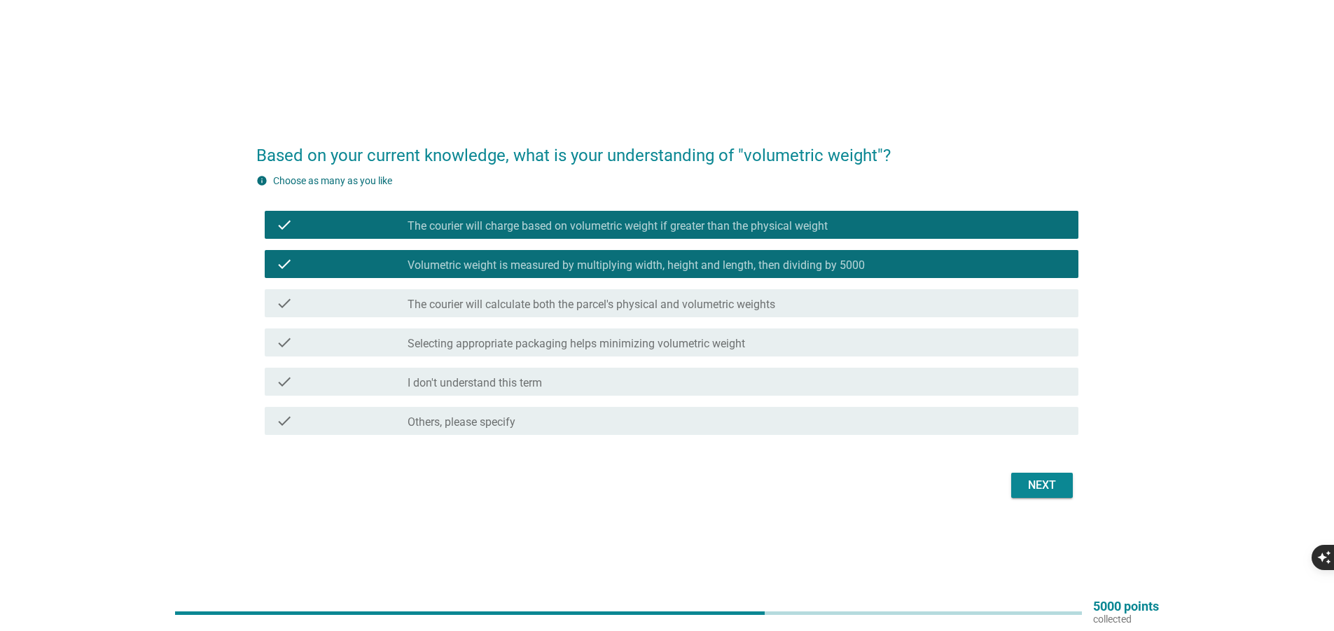
click at [1046, 478] on div "Next" at bounding box center [1042, 485] width 39 height 17
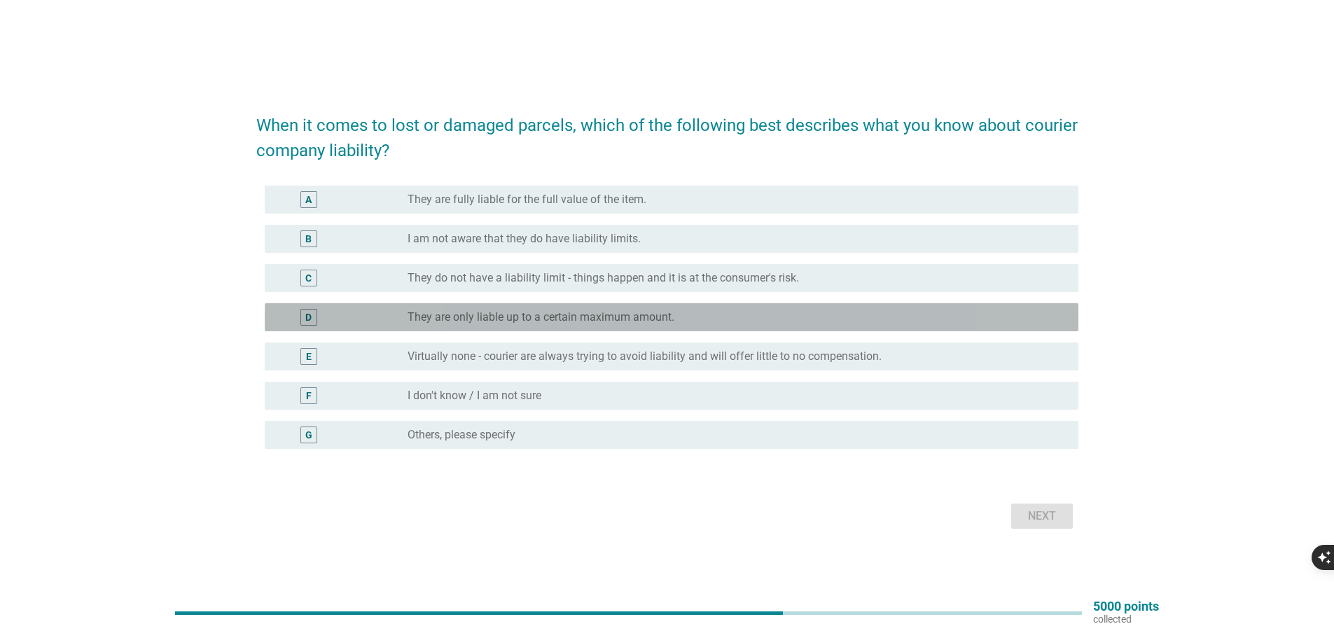
click at [586, 321] on label "They are only liable up to a certain maximum amount." at bounding box center [541, 317] width 267 height 14
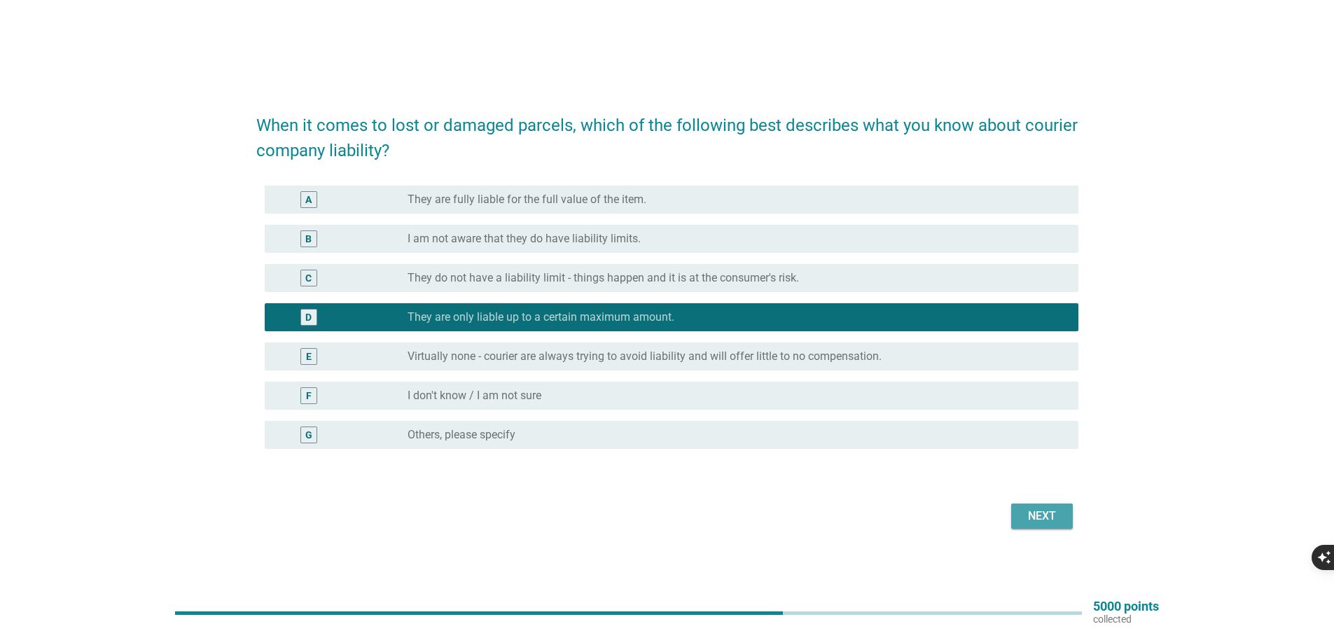
click at [1051, 514] on div "Next" at bounding box center [1042, 516] width 39 height 17
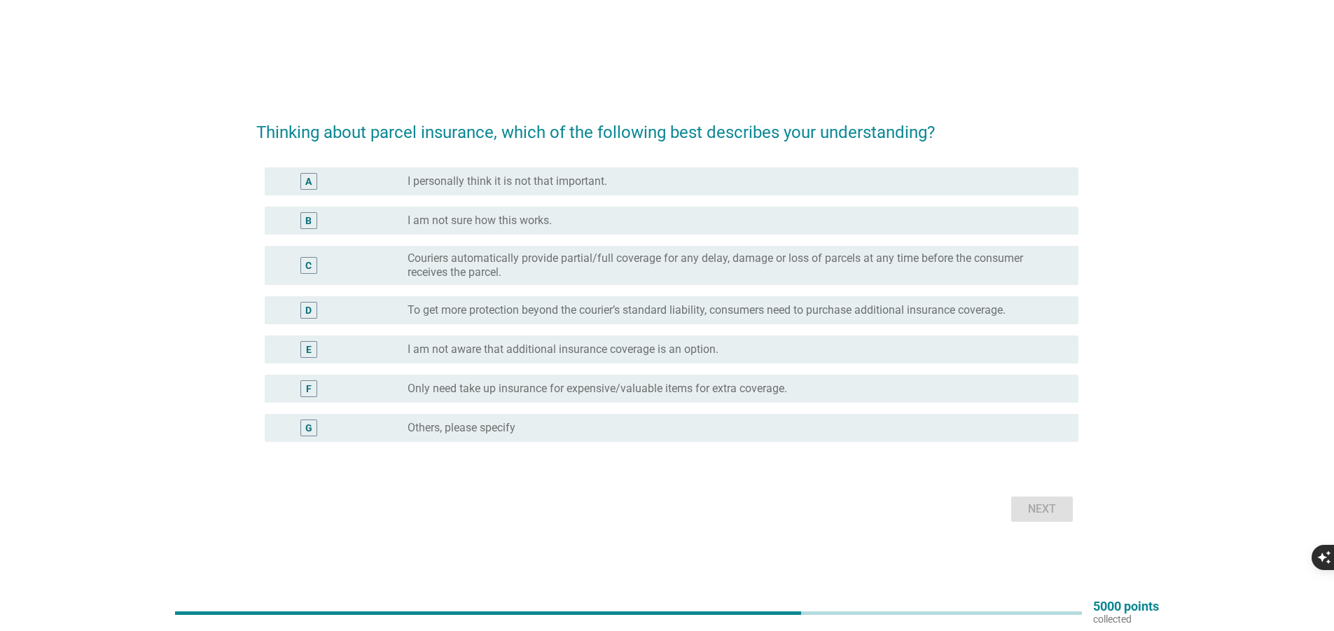
click at [693, 310] on label "To get more protection beyond the courier’s standard liability, consumers need …" at bounding box center [707, 310] width 598 height 14
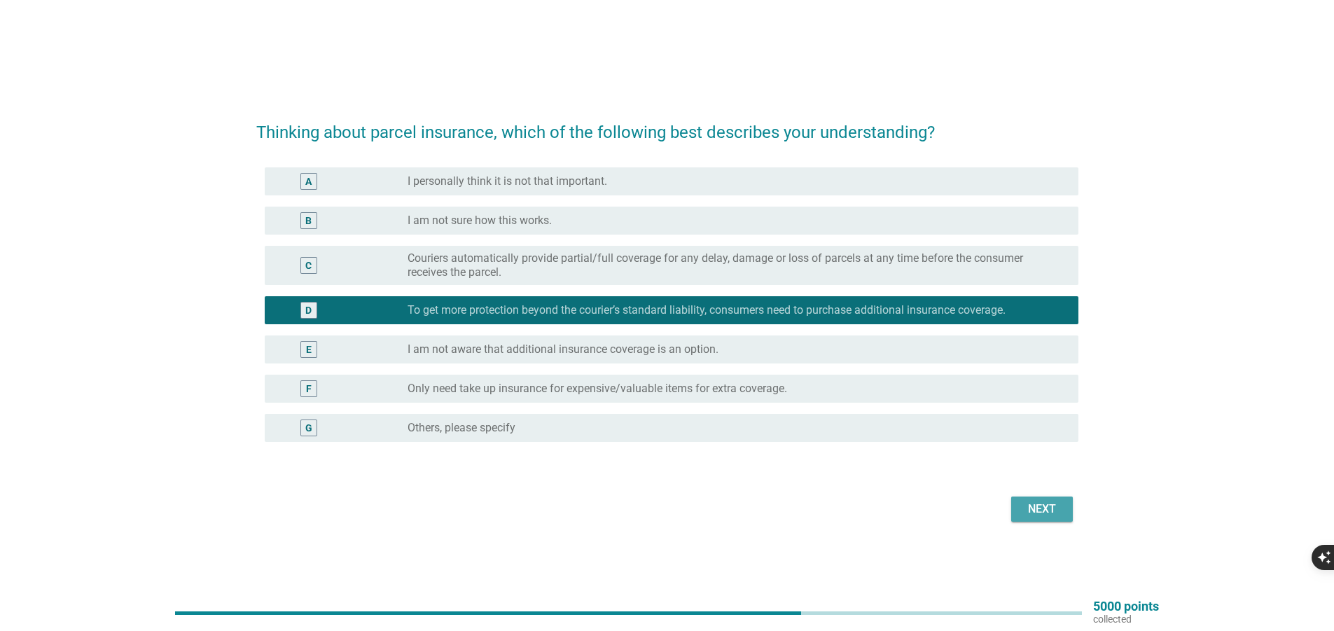
click at [1044, 518] on button "Next" at bounding box center [1042, 509] width 62 height 25
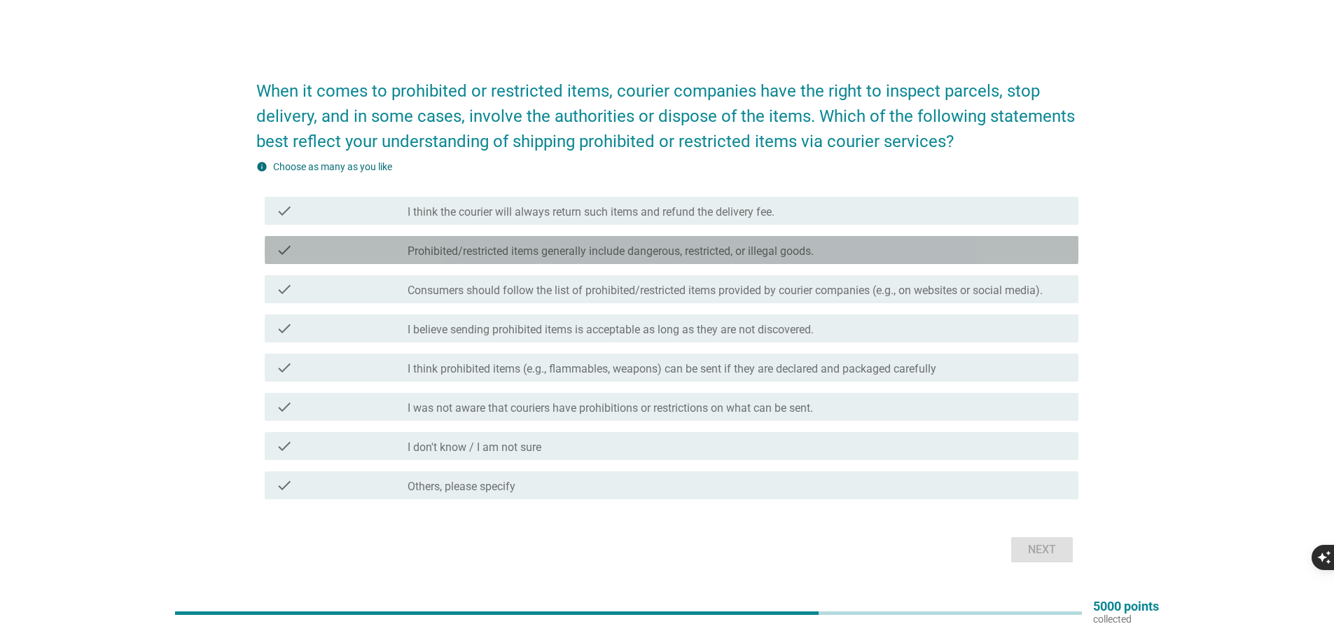
click at [642, 255] on label "Prohibited/restricted items generally include dangerous, restricted, or illegal…" at bounding box center [611, 251] width 406 height 14
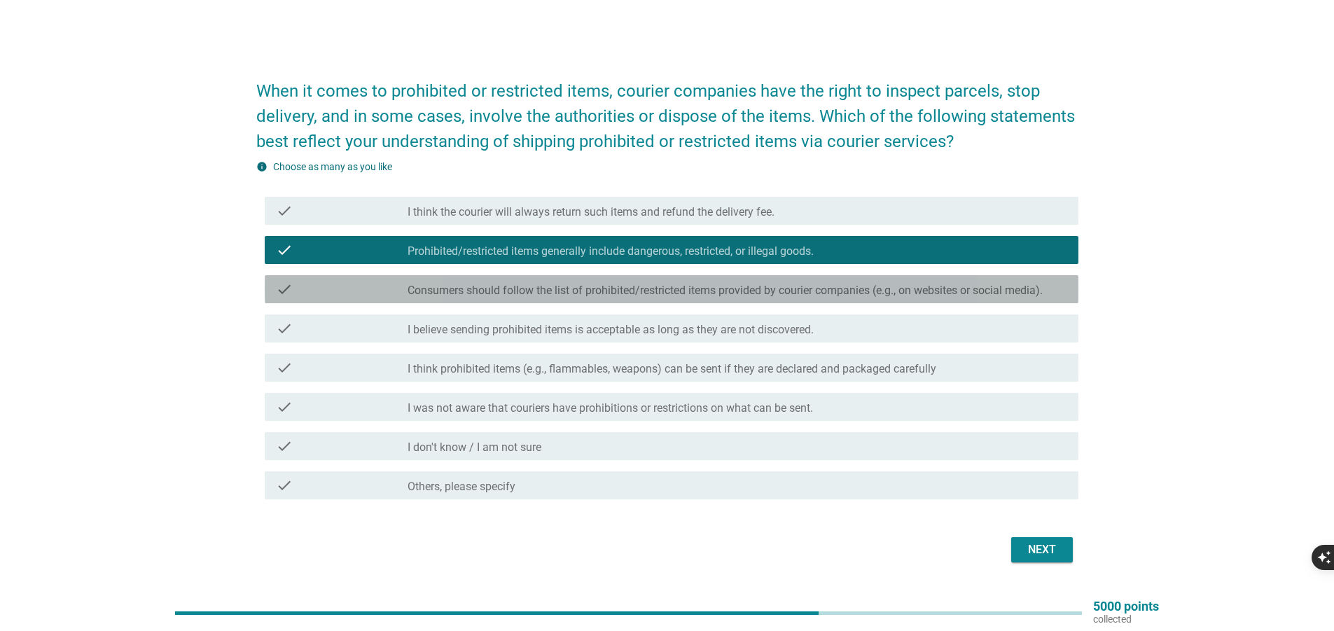
click at [634, 296] on label "Consumers should follow the list of prohibited/restricted items provided by cou…" at bounding box center [725, 291] width 635 height 14
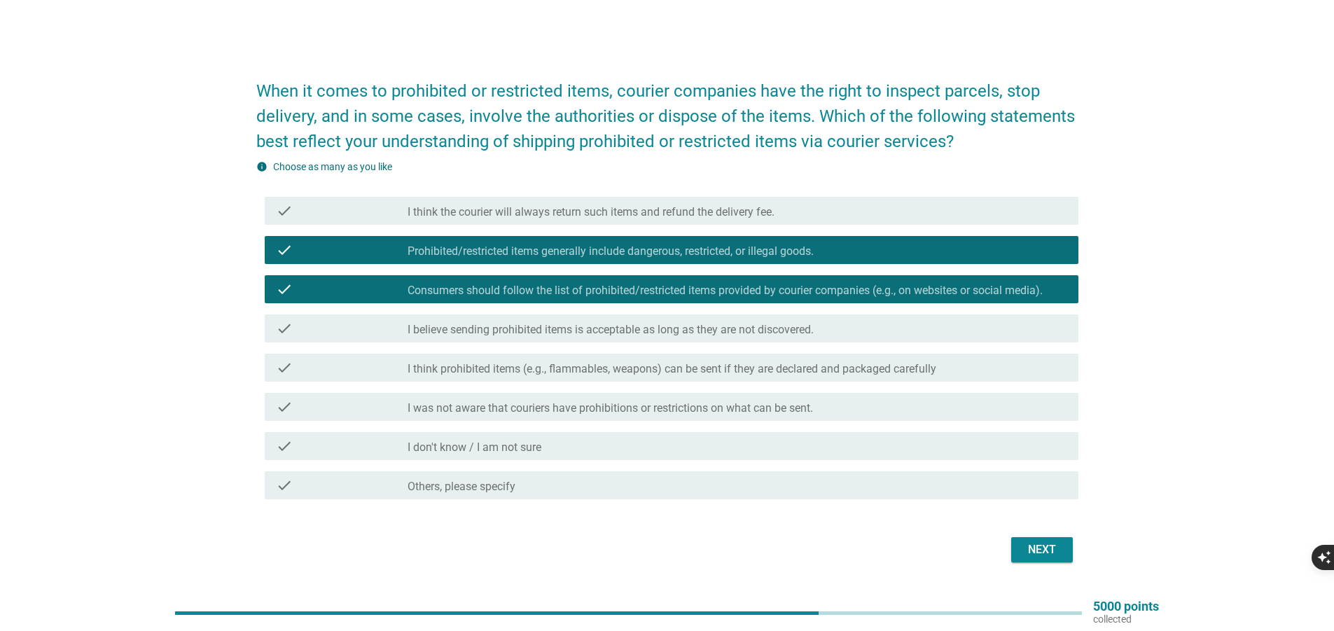
click at [616, 362] on label "I think prohibited items (e.g., flammables, weapons) can be sent if they are de…" at bounding box center [672, 369] width 529 height 14
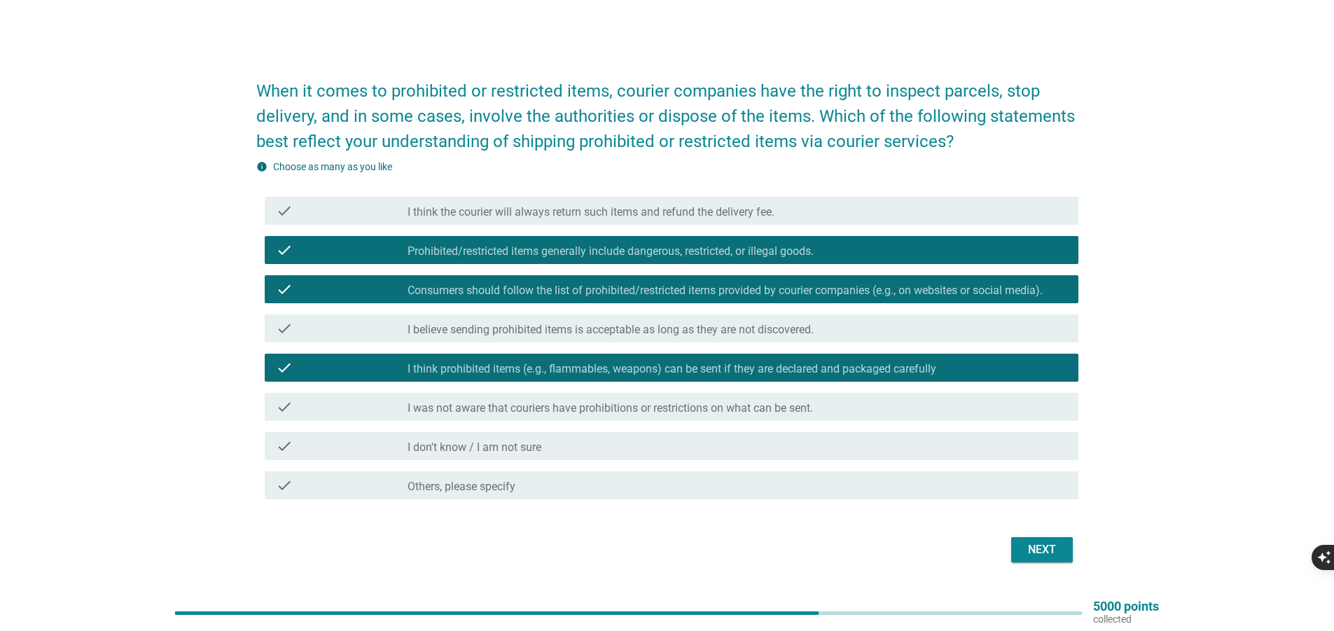
click at [1045, 552] on div "Next" at bounding box center [1042, 549] width 39 height 17
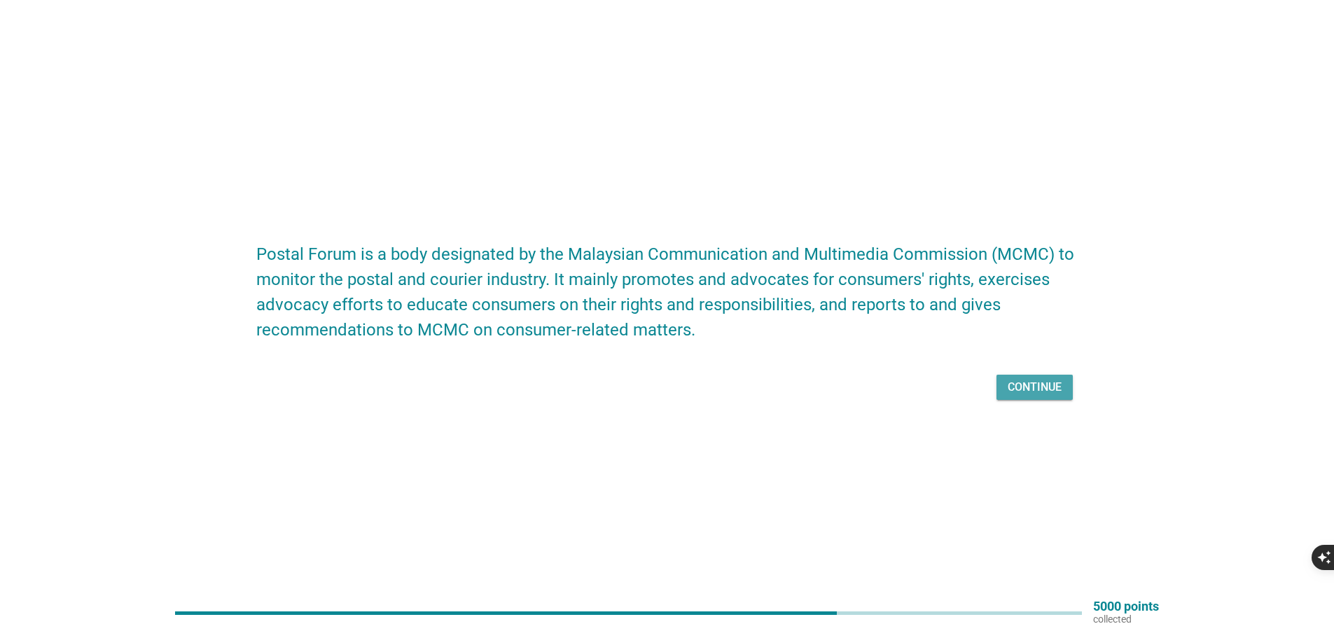
click at [1026, 388] on div "Continue" at bounding box center [1035, 387] width 54 height 17
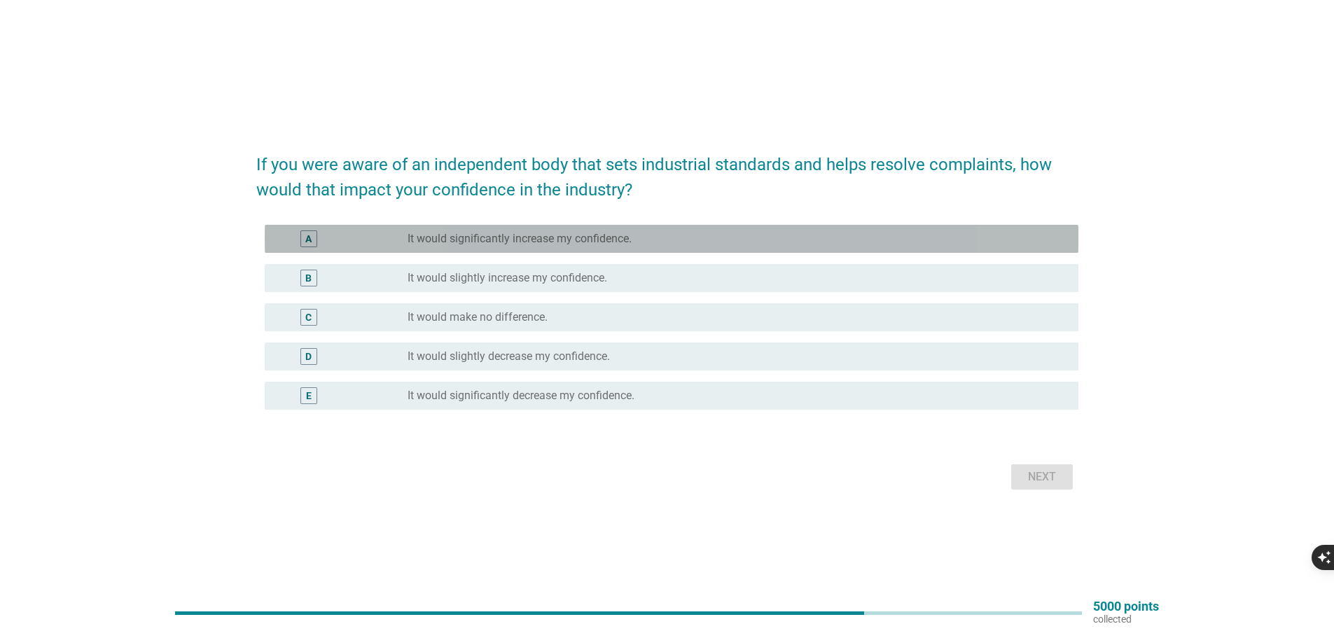
click at [563, 236] on label "It would significantly increase my confidence." at bounding box center [520, 239] width 224 height 14
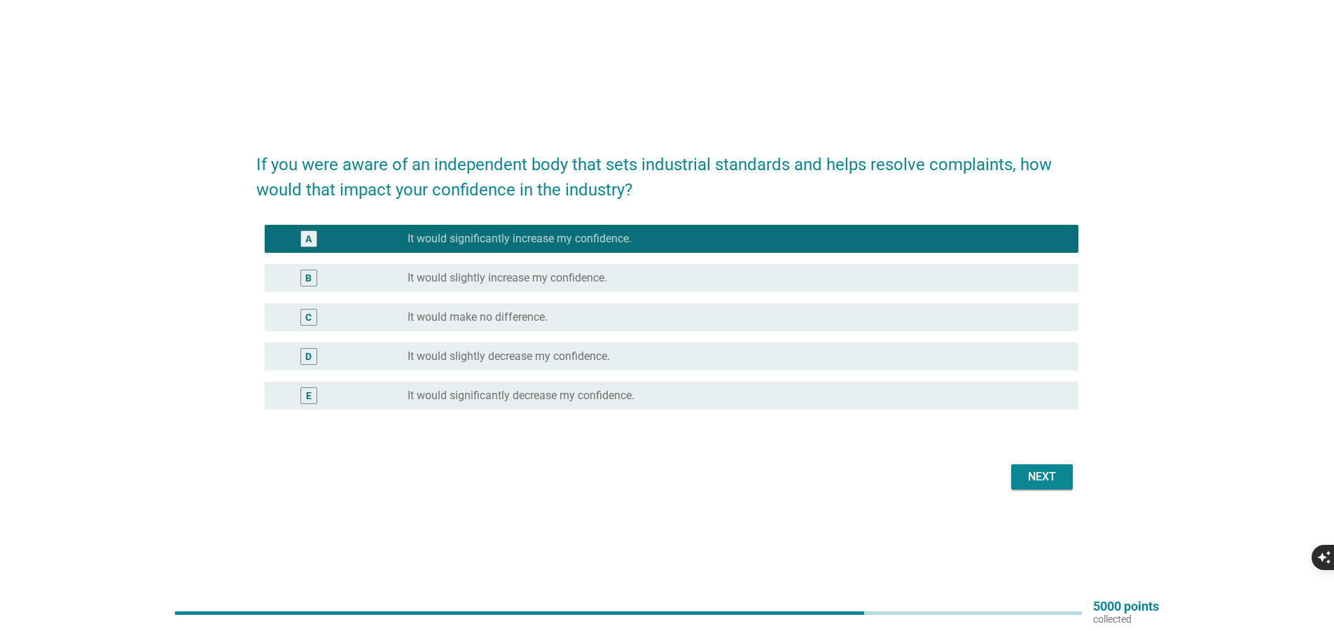
click at [1025, 475] on div "Next" at bounding box center [1042, 477] width 39 height 17
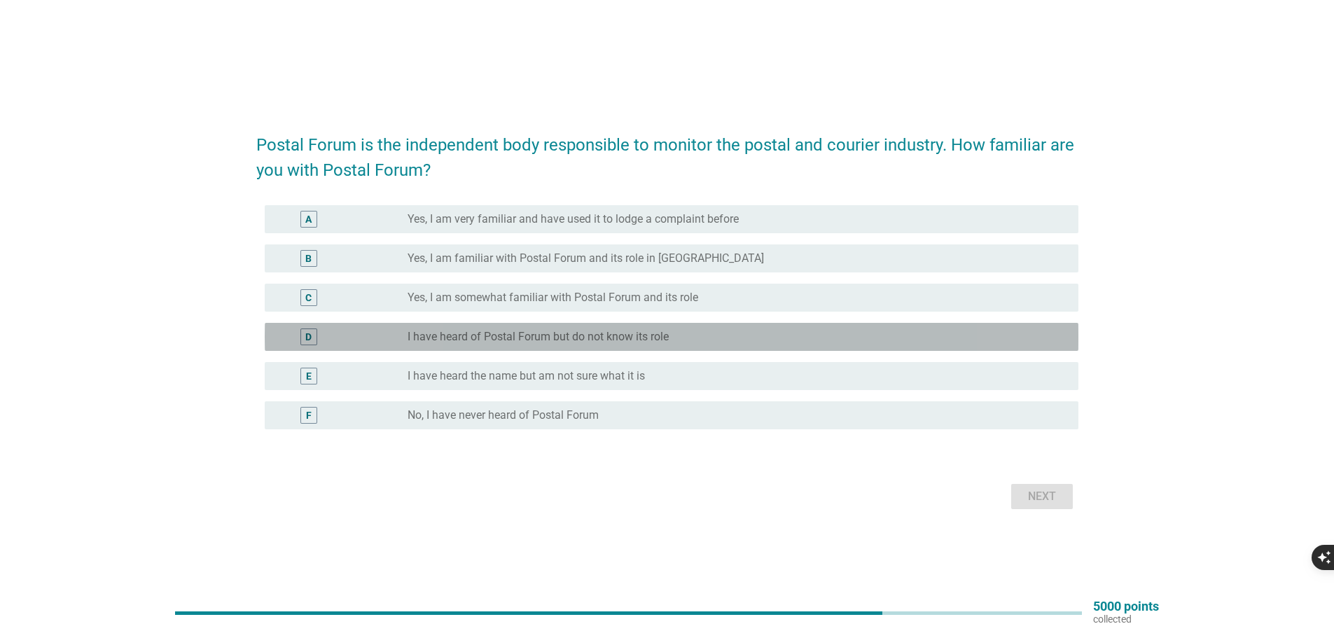
click at [546, 338] on label "I have heard of Postal Forum but do not know its role" at bounding box center [538, 337] width 261 height 14
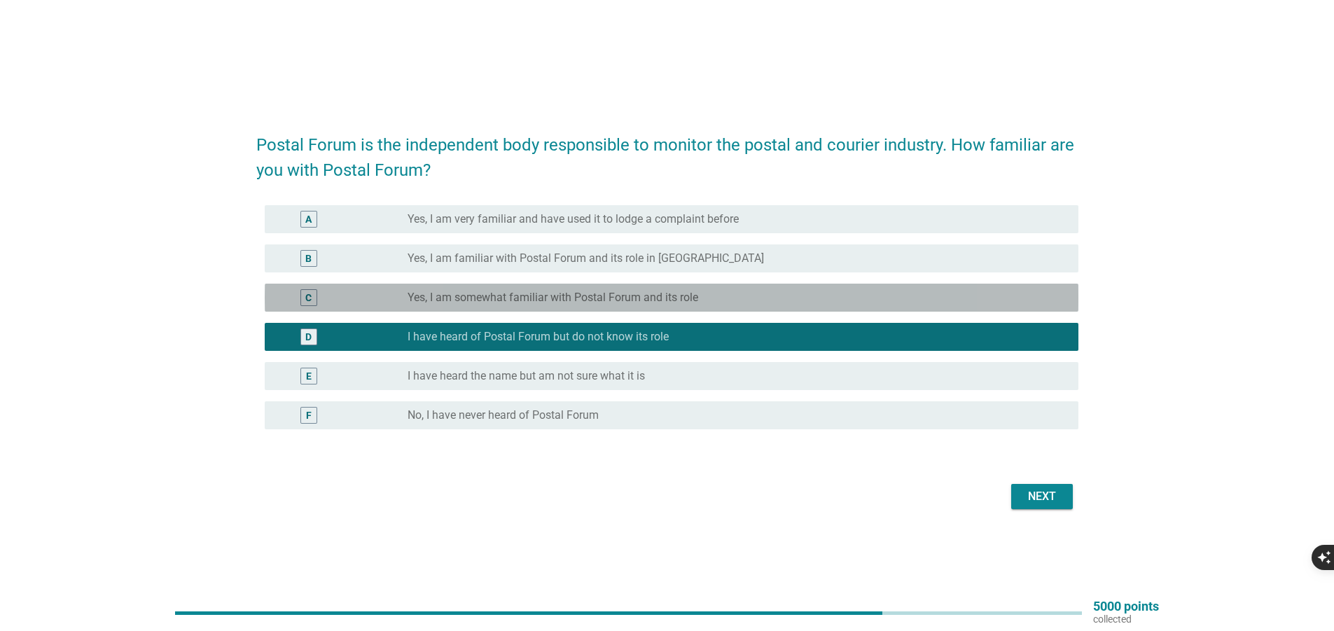
click at [585, 297] on label "Yes, I am somewhat familiar with Postal Forum and its role" at bounding box center [553, 298] width 291 height 14
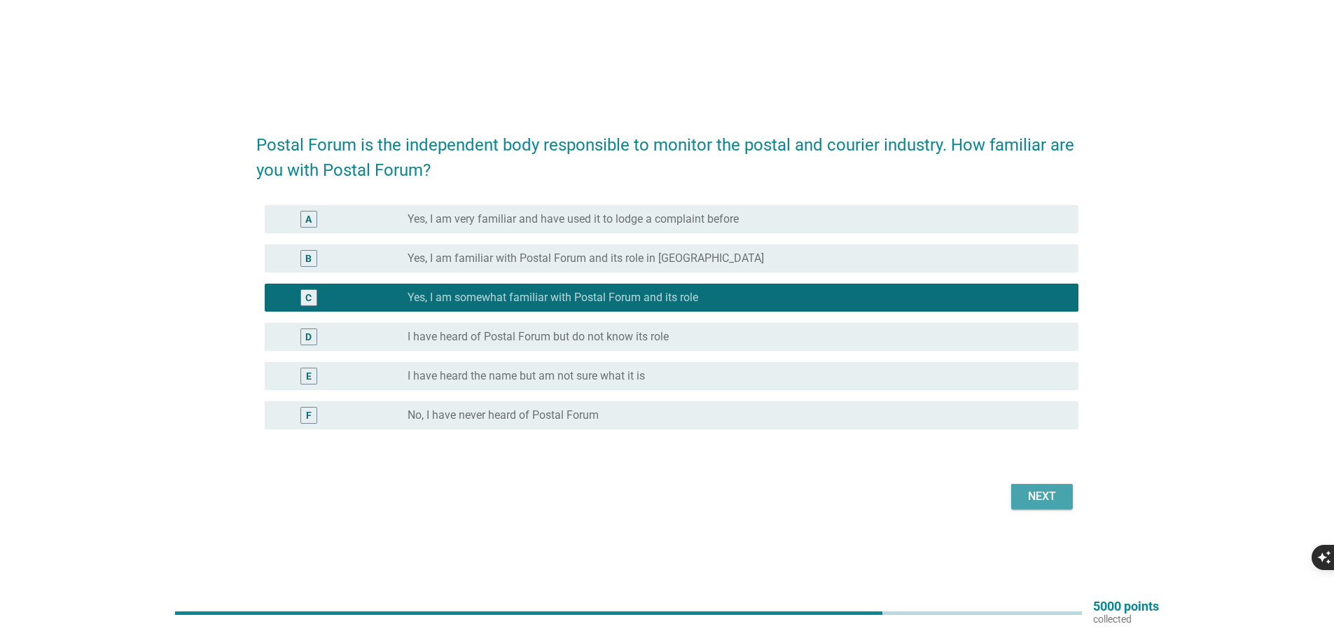
click at [1037, 495] on div "Next" at bounding box center [1042, 496] width 39 height 17
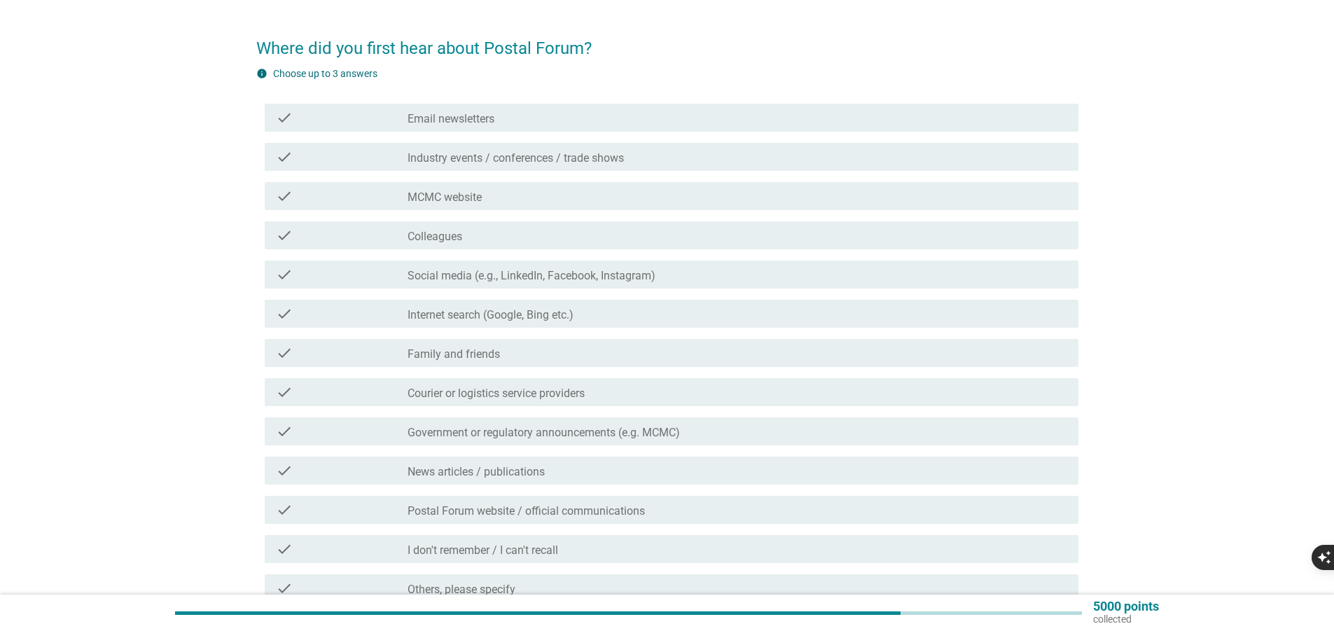
scroll to position [70, 0]
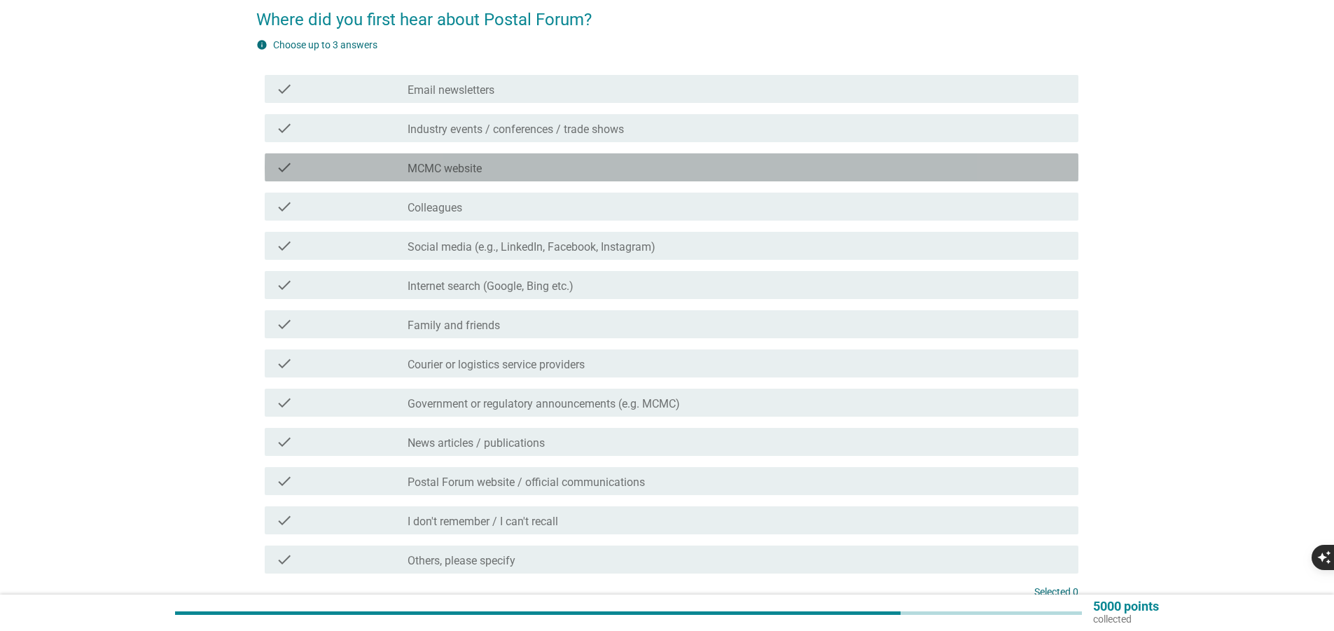
click at [429, 171] on label "MCMC website" at bounding box center [445, 169] width 74 height 14
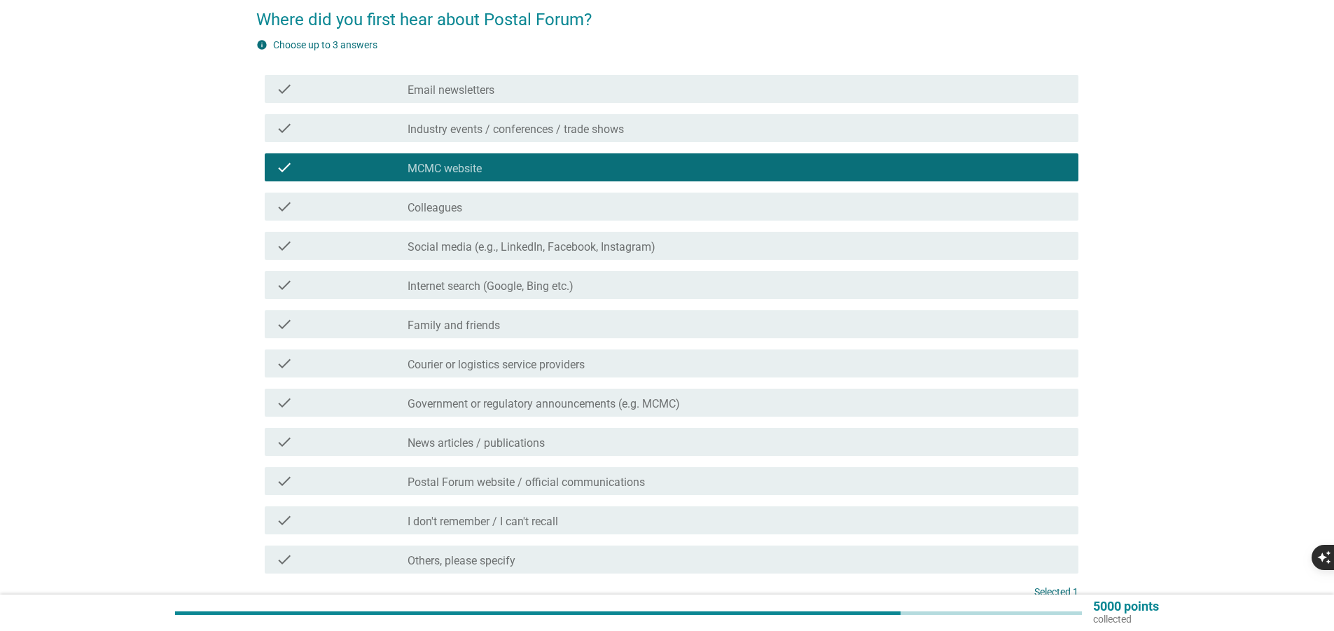
click at [472, 483] on label "Postal Forum website / official communications" at bounding box center [526, 483] width 237 height 14
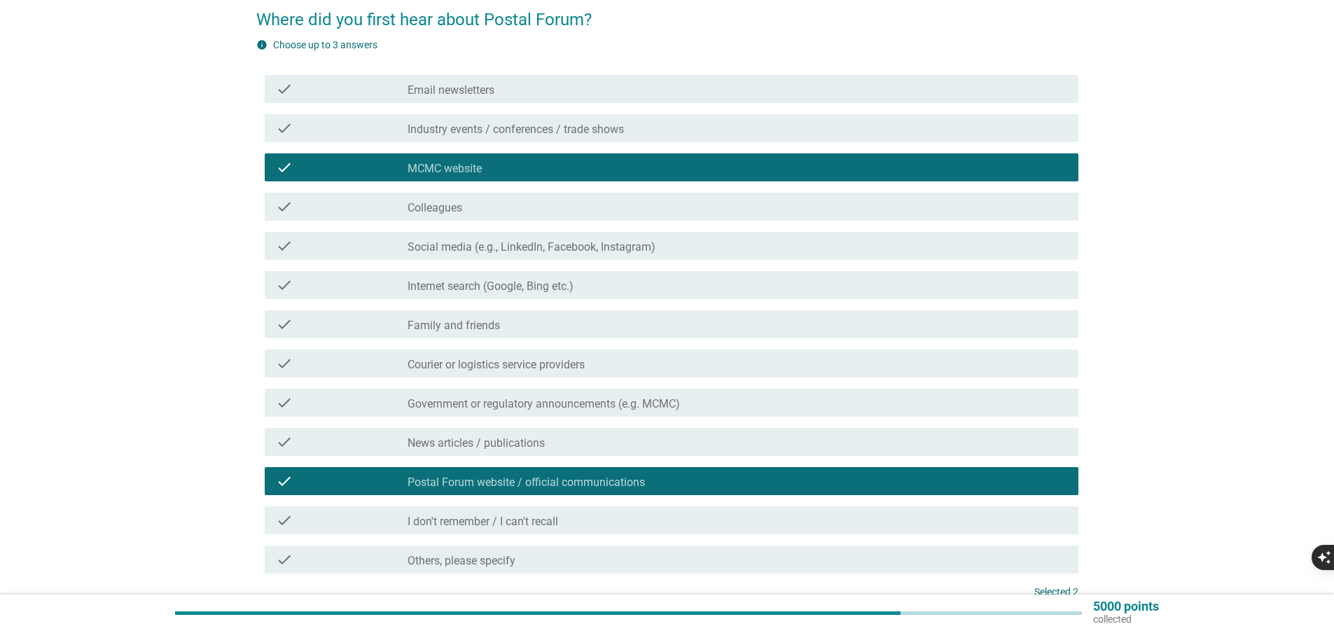
click at [488, 405] on label "Government or regulatory announcements (e.g. MCMC)" at bounding box center [544, 404] width 272 height 14
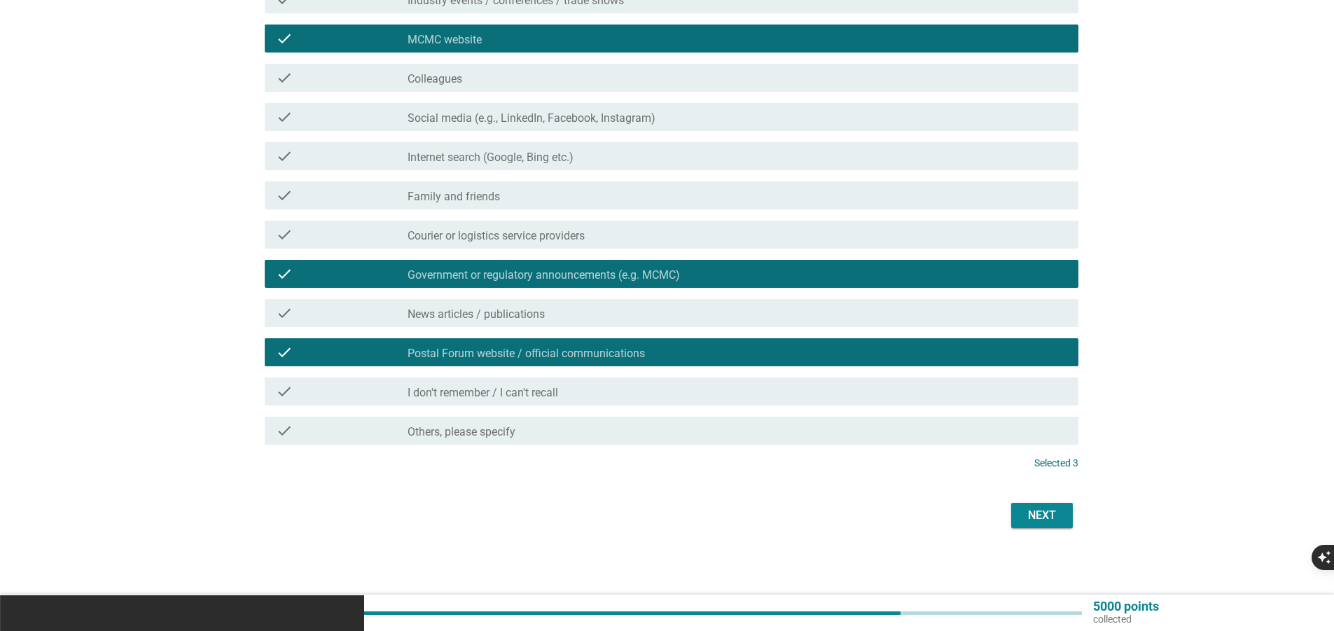
scroll to position [200, 0]
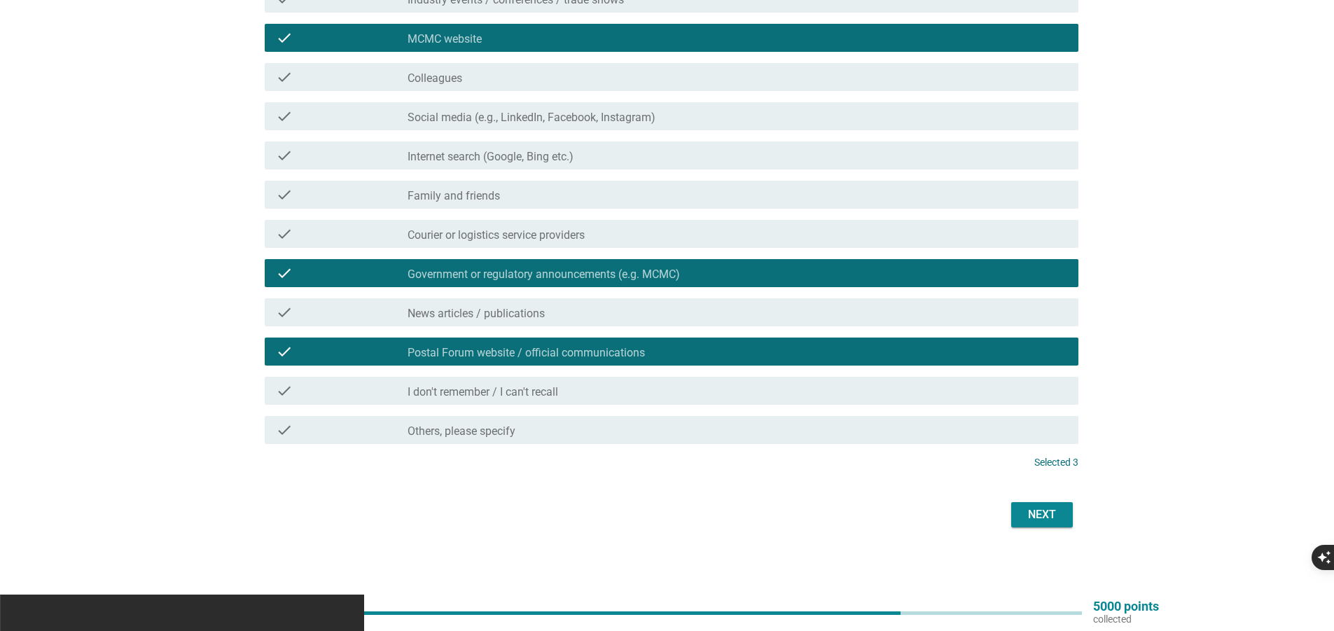
click at [1053, 525] on button "Next" at bounding box center [1042, 514] width 62 height 25
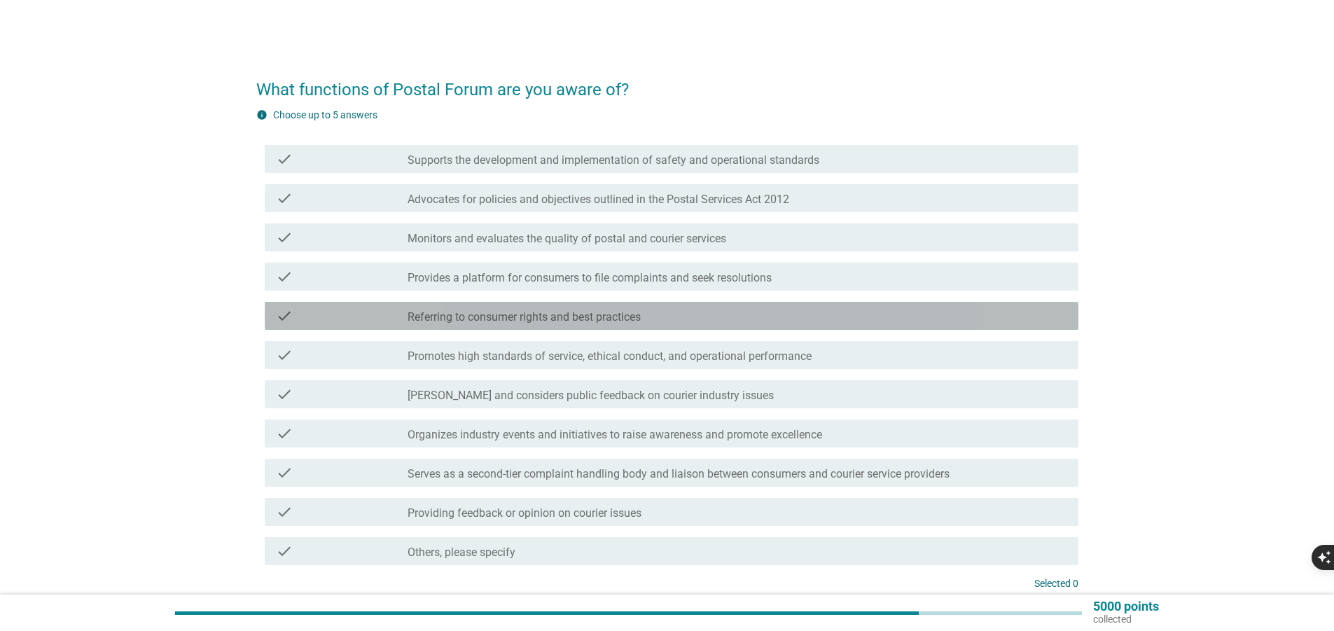
click at [503, 316] on label "Referring to consumer rights and best practices" at bounding box center [524, 317] width 233 height 14
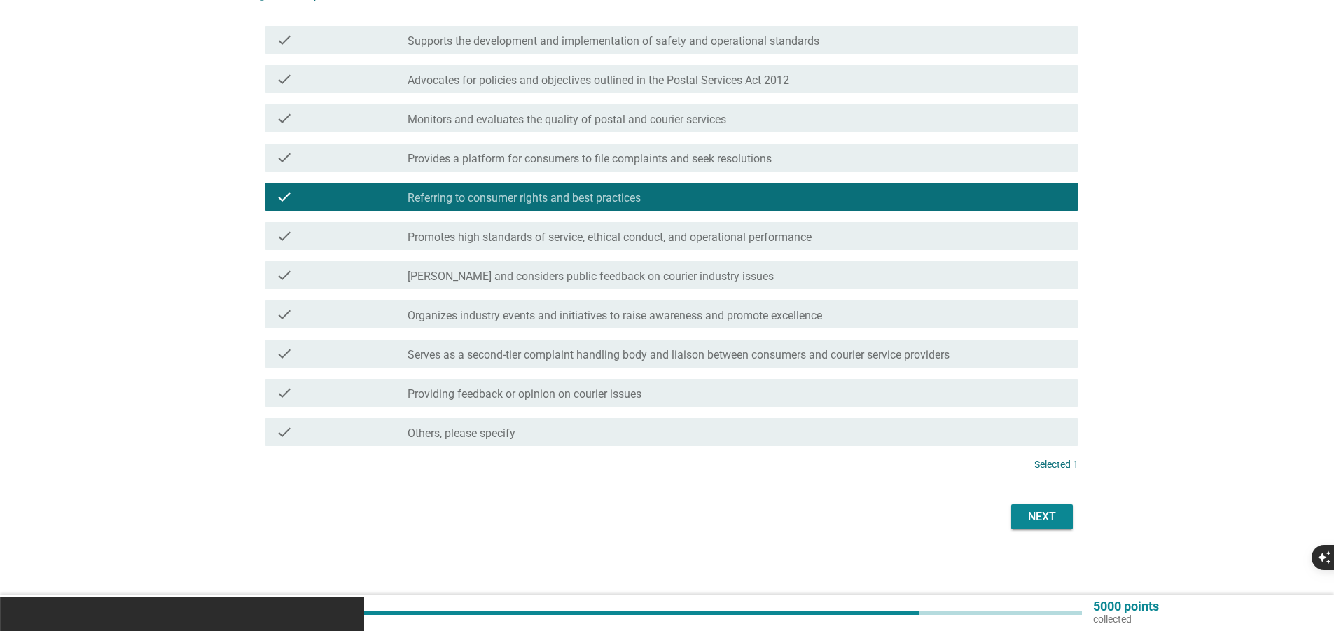
scroll to position [121, 0]
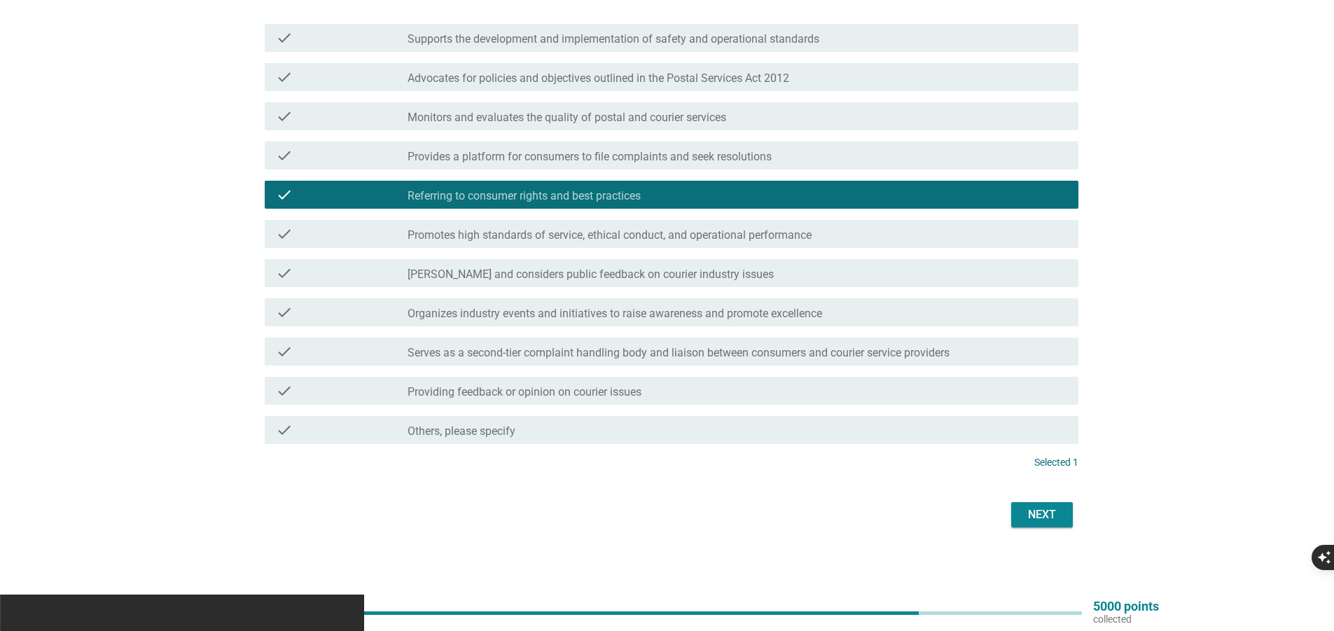
click at [1053, 508] on div "Next" at bounding box center [1042, 514] width 39 height 17
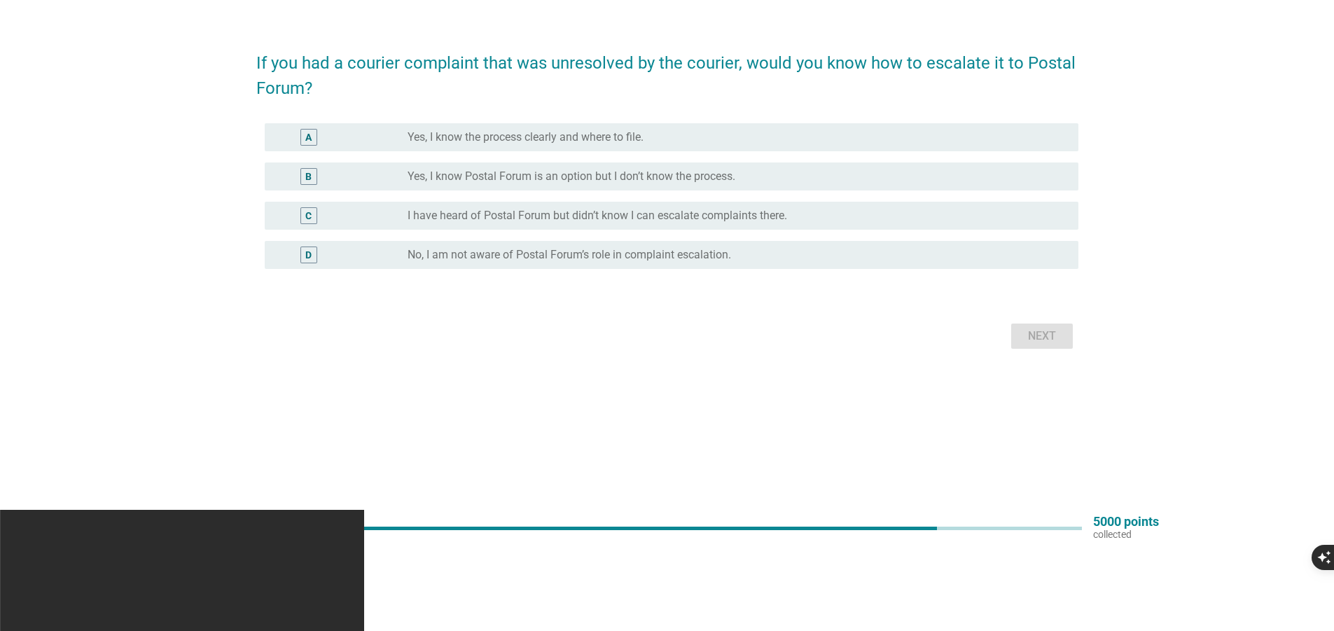
scroll to position [0, 0]
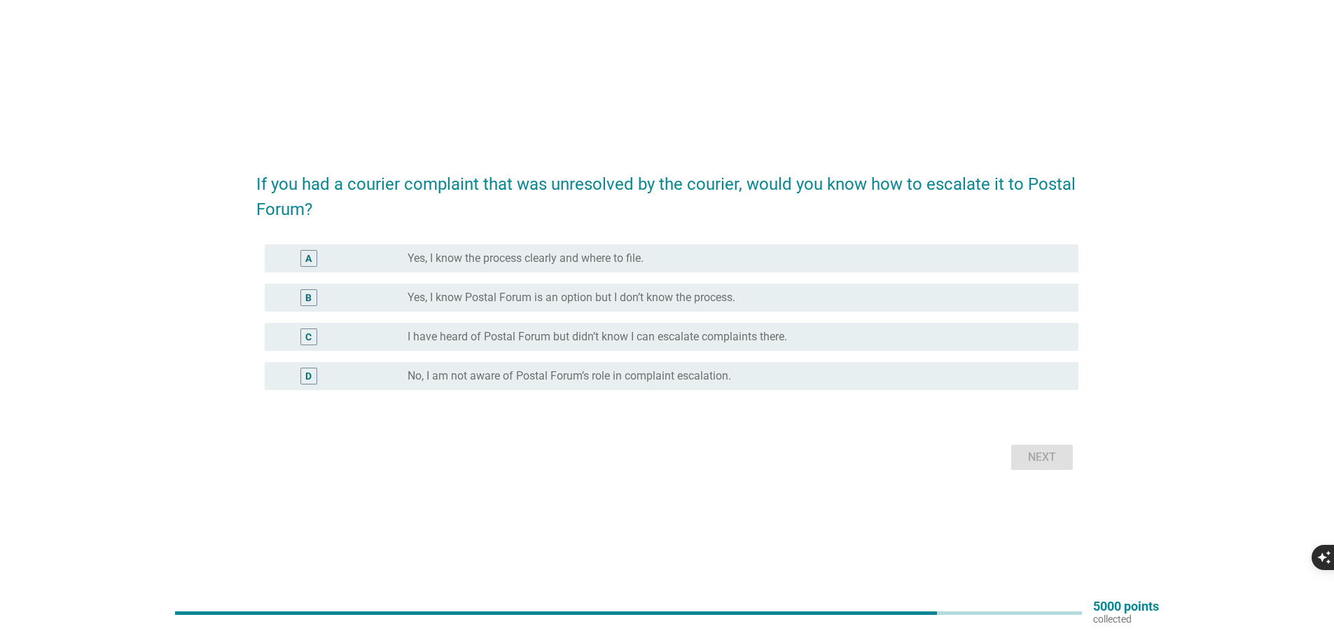
click at [504, 299] on label "Yes, I know Postal Forum is an option but I don’t know the process." at bounding box center [572, 298] width 328 height 14
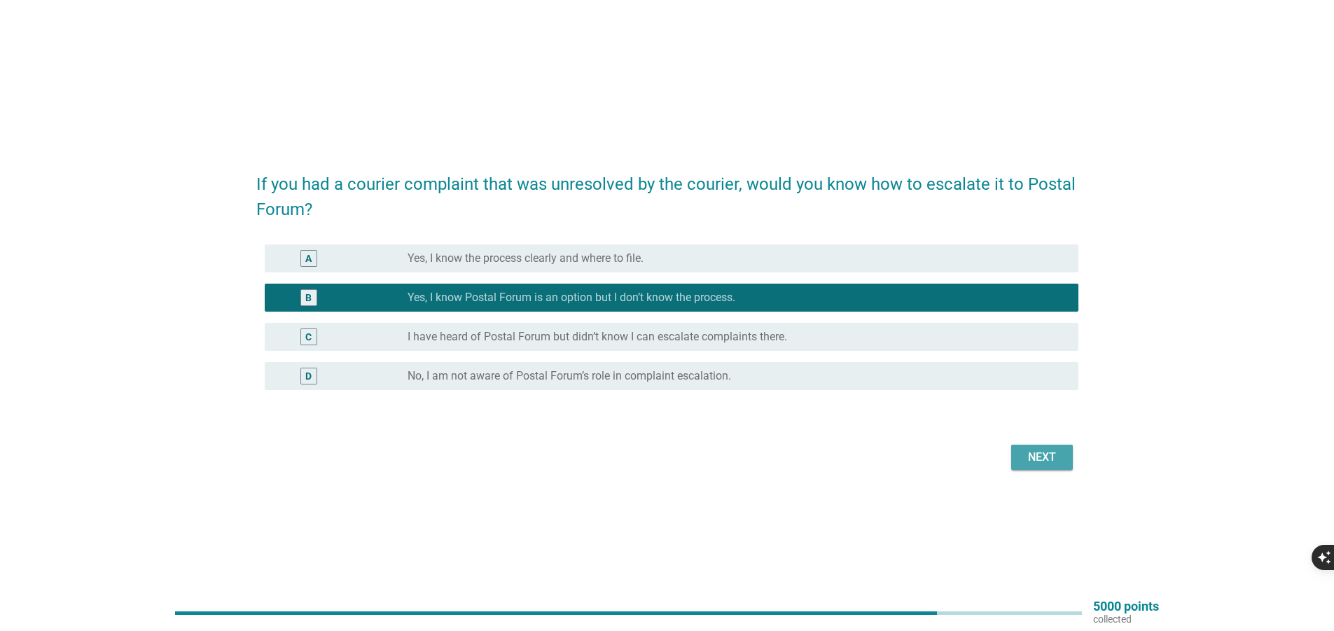
click at [1032, 455] on div "Next" at bounding box center [1042, 457] width 39 height 17
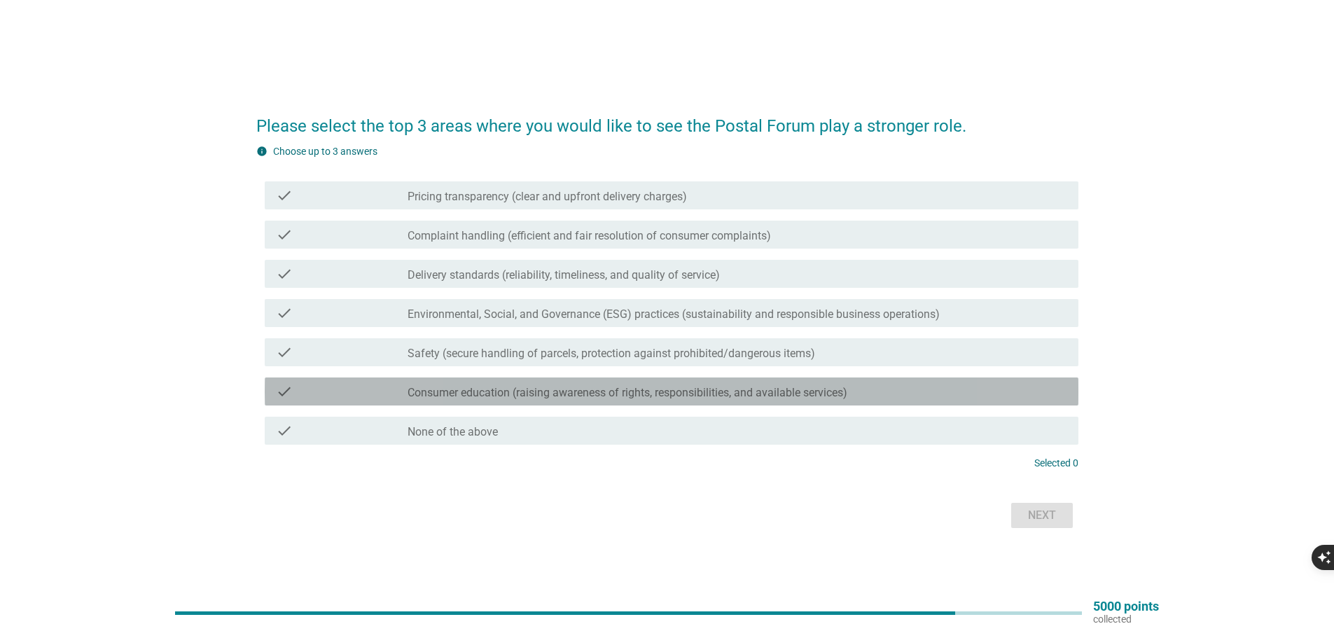
click at [494, 387] on label "Consumer education (raising awareness of rights, responsibilities, and availabl…" at bounding box center [628, 393] width 440 height 14
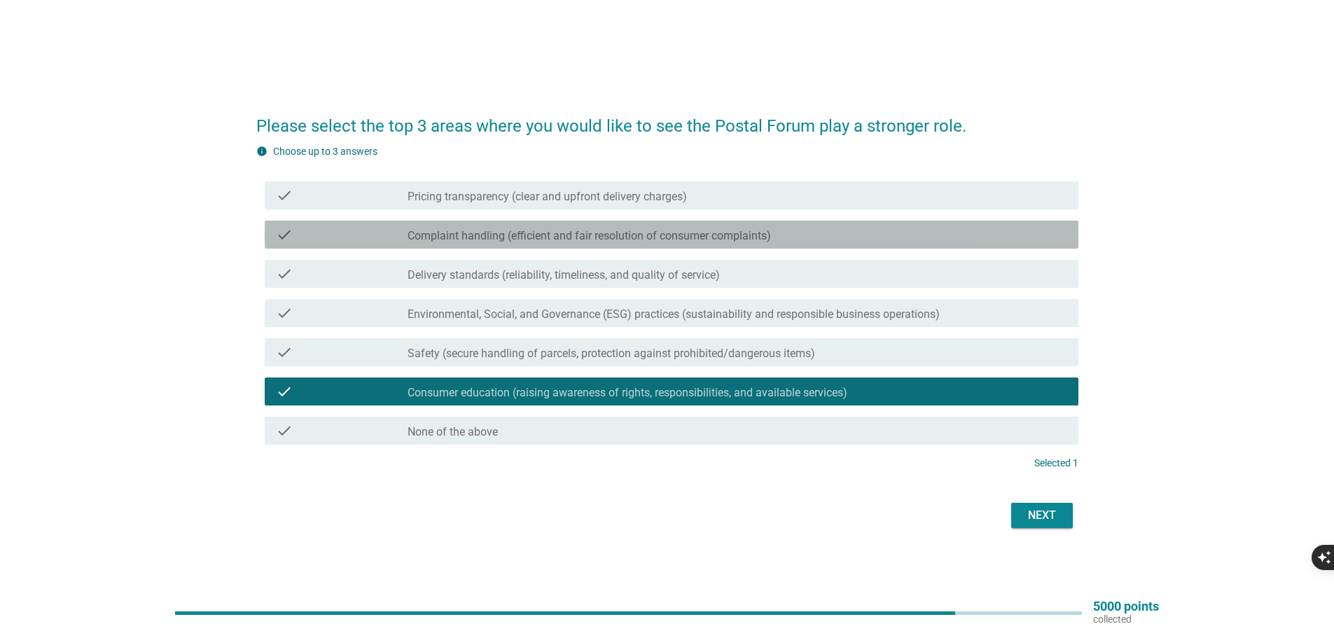
click at [463, 235] on label "Complaint handling (efficient and fair resolution of consumer complaints)" at bounding box center [590, 236] width 364 height 14
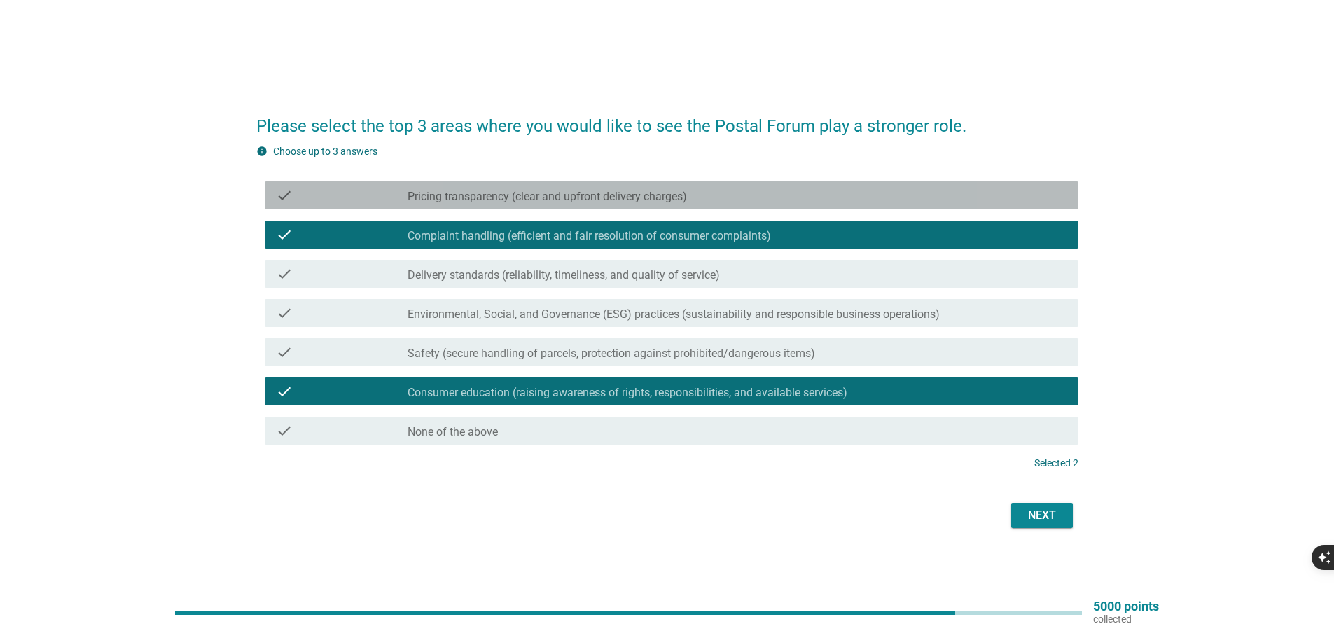
click at [510, 190] on label "Pricing transparency (clear and upfront delivery charges)" at bounding box center [547, 197] width 279 height 14
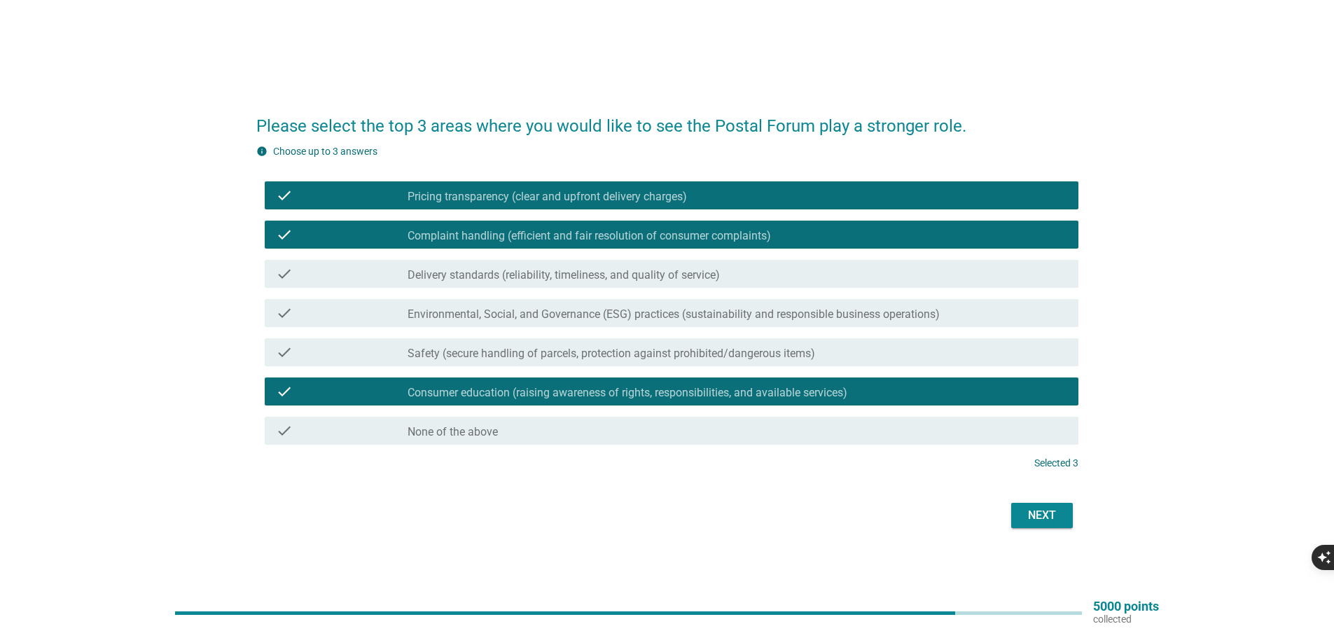
click at [1039, 513] on div "Next" at bounding box center [1042, 515] width 39 height 17
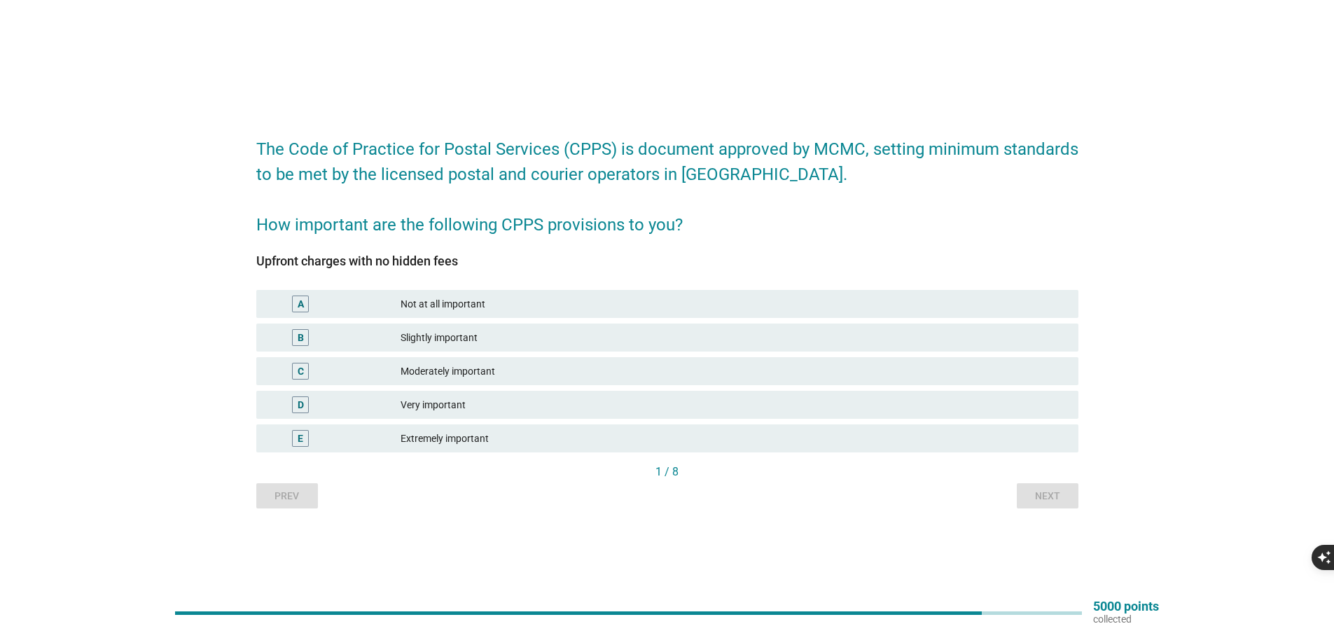
click at [525, 436] on div "Extremely important" at bounding box center [734, 438] width 667 height 17
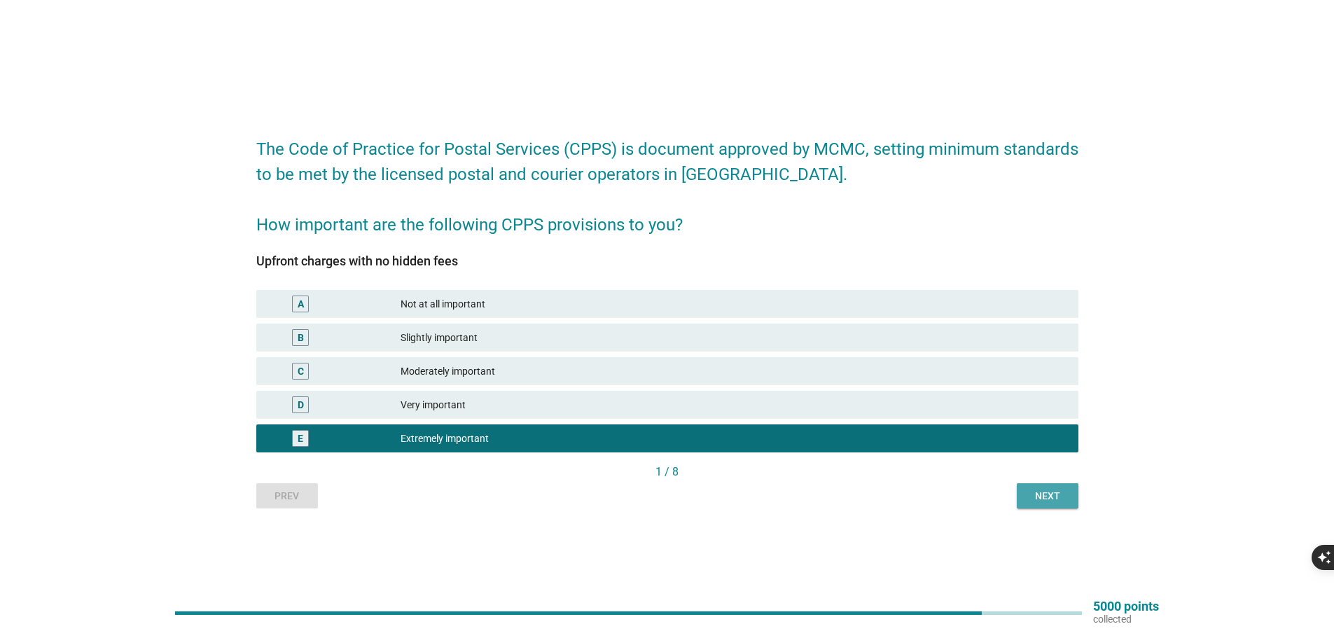
click at [1052, 495] on div "Next" at bounding box center [1047, 496] width 39 height 15
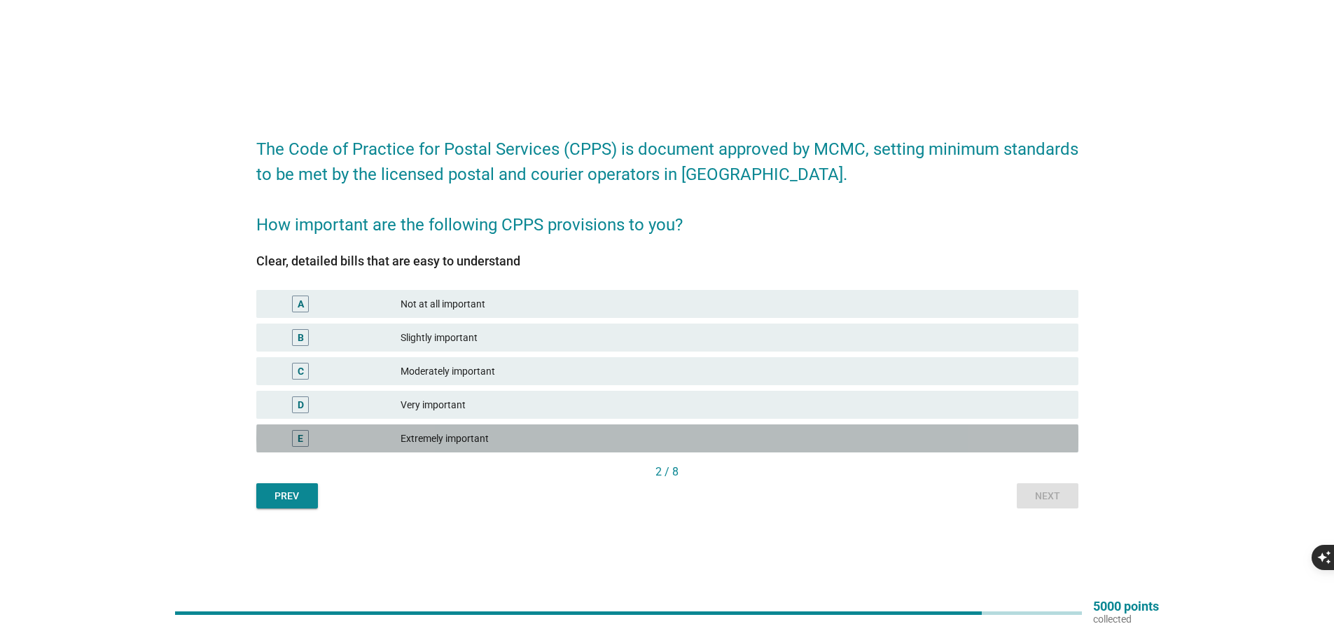
click at [999, 434] on div "Extremely important" at bounding box center [734, 438] width 667 height 17
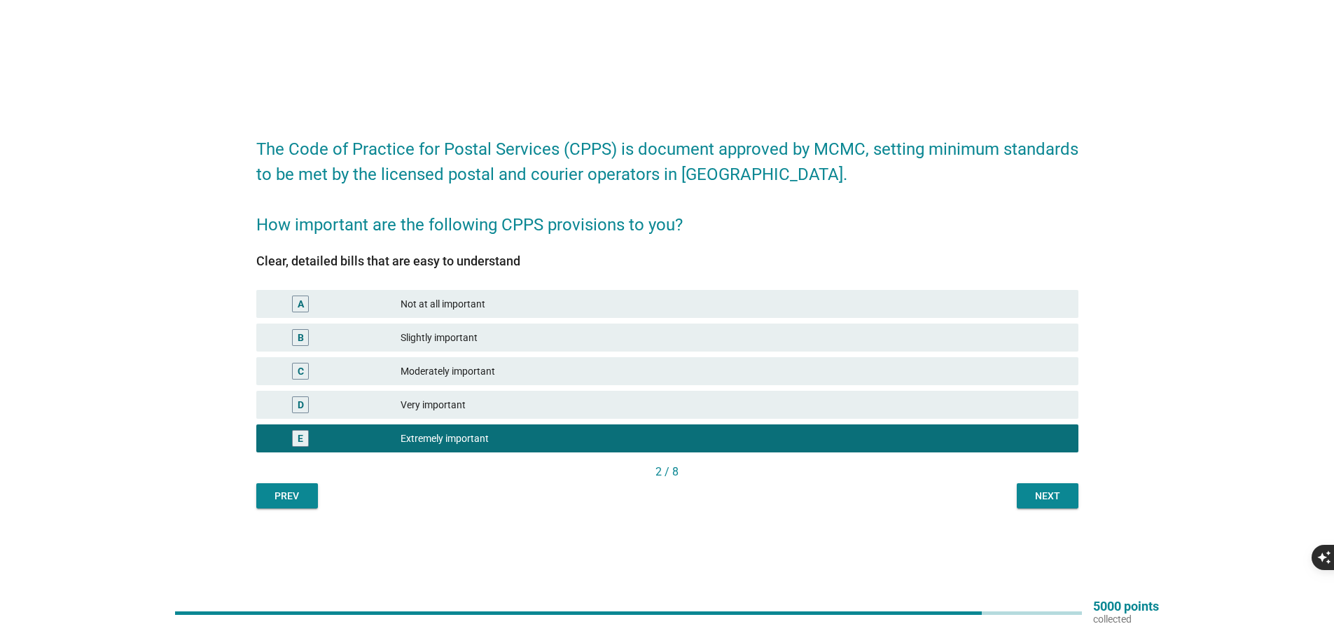
click at [1044, 492] on div "Next" at bounding box center [1047, 496] width 39 height 15
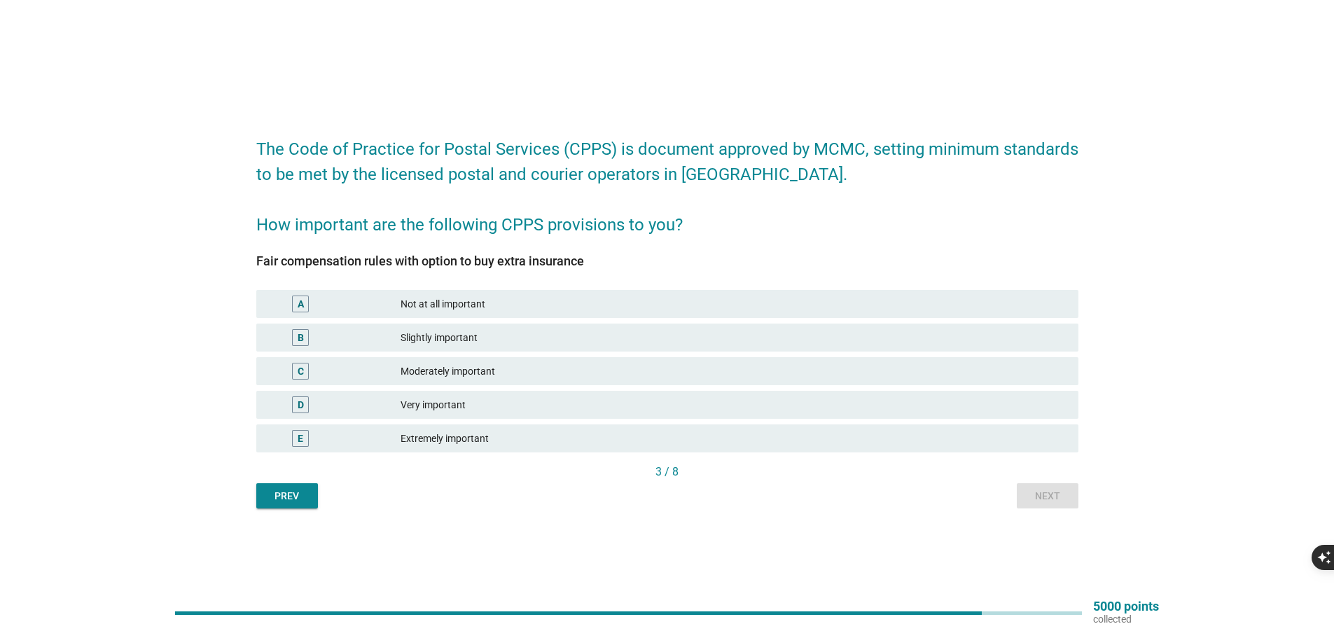
click at [1037, 432] on div "Extremely important" at bounding box center [734, 438] width 667 height 17
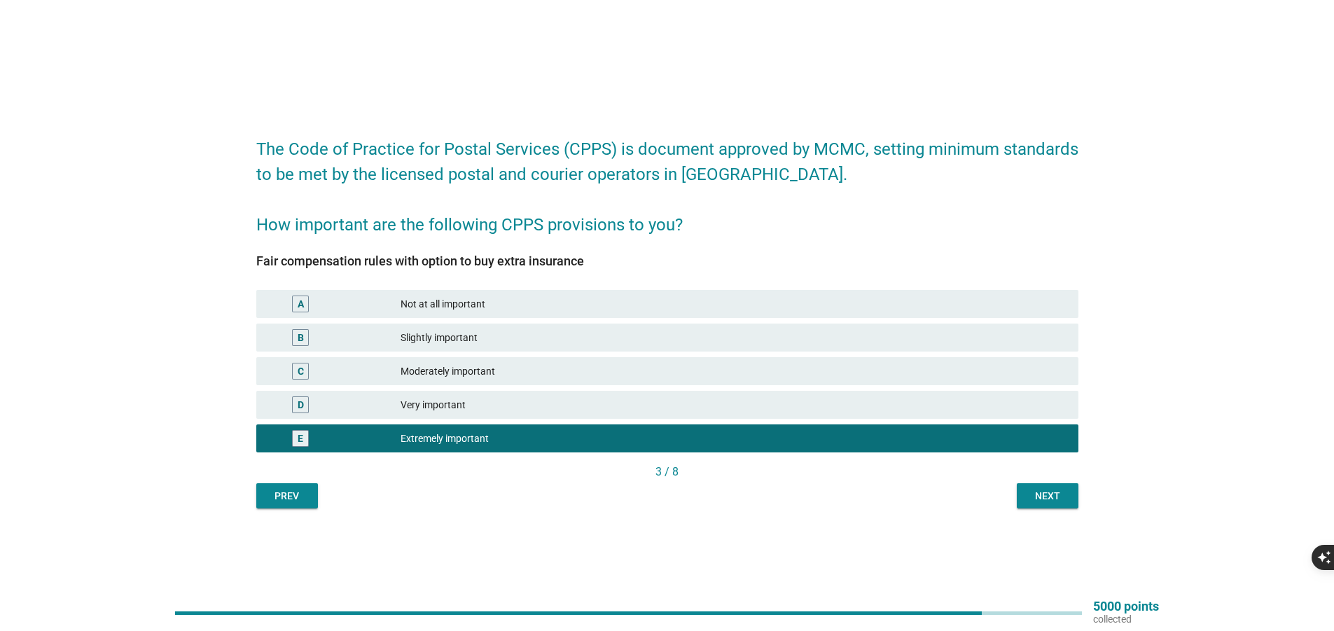
click at [1049, 505] on button "Next" at bounding box center [1048, 495] width 62 height 25
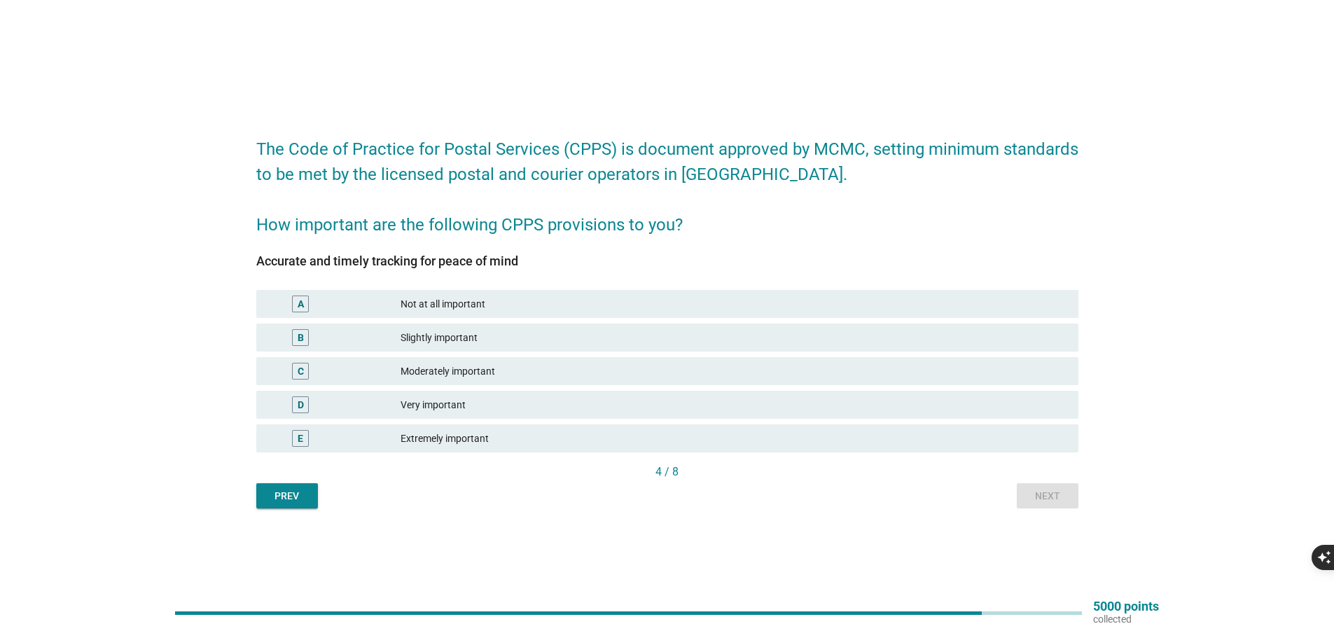
click at [923, 434] on div "Extremely important" at bounding box center [734, 438] width 667 height 17
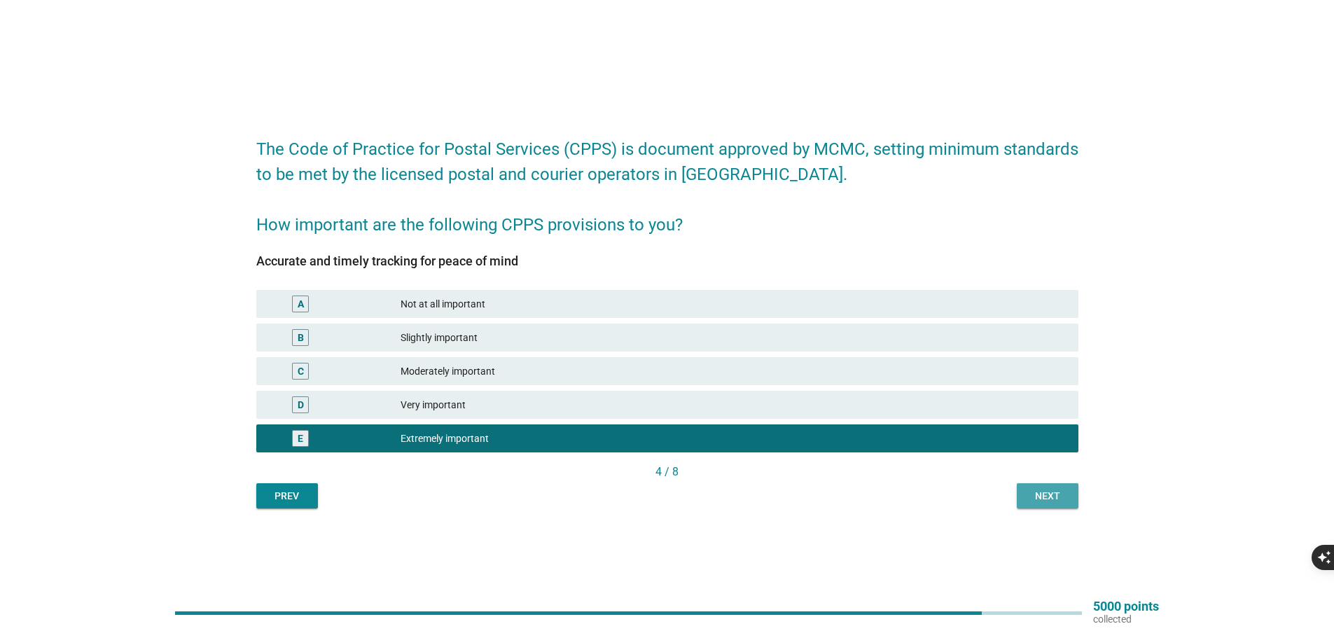
click at [1027, 495] on button "Next" at bounding box center [1048, 495] width 62 height 25
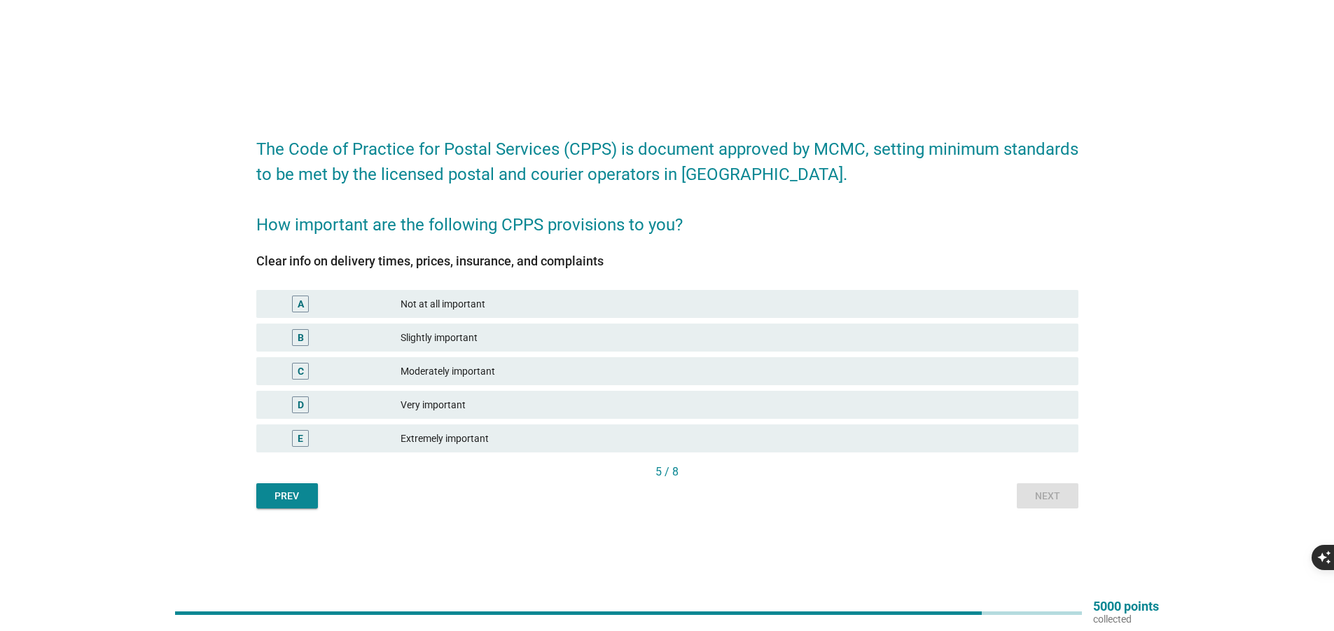
click at [679, 443] on div "Extremely important" at bounding box center [734, 438] width 667 height 17
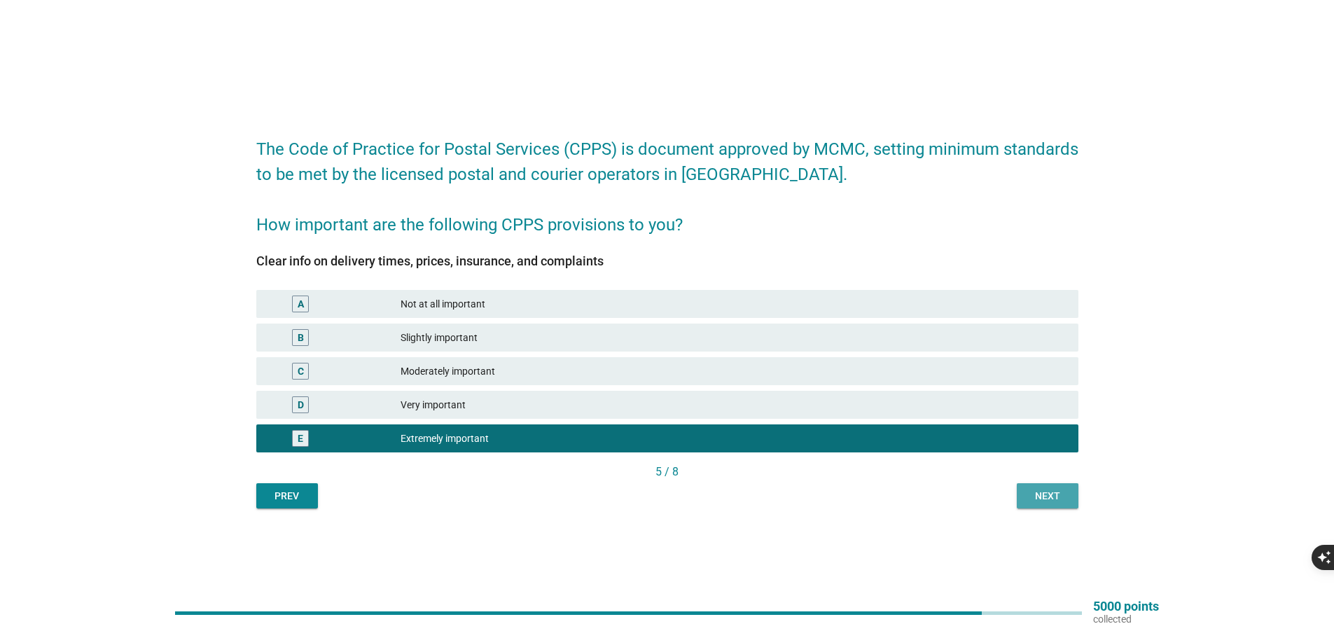
click at [1053, 494] on div "Next" at bounding box center [1047, 496] width 39 height 15
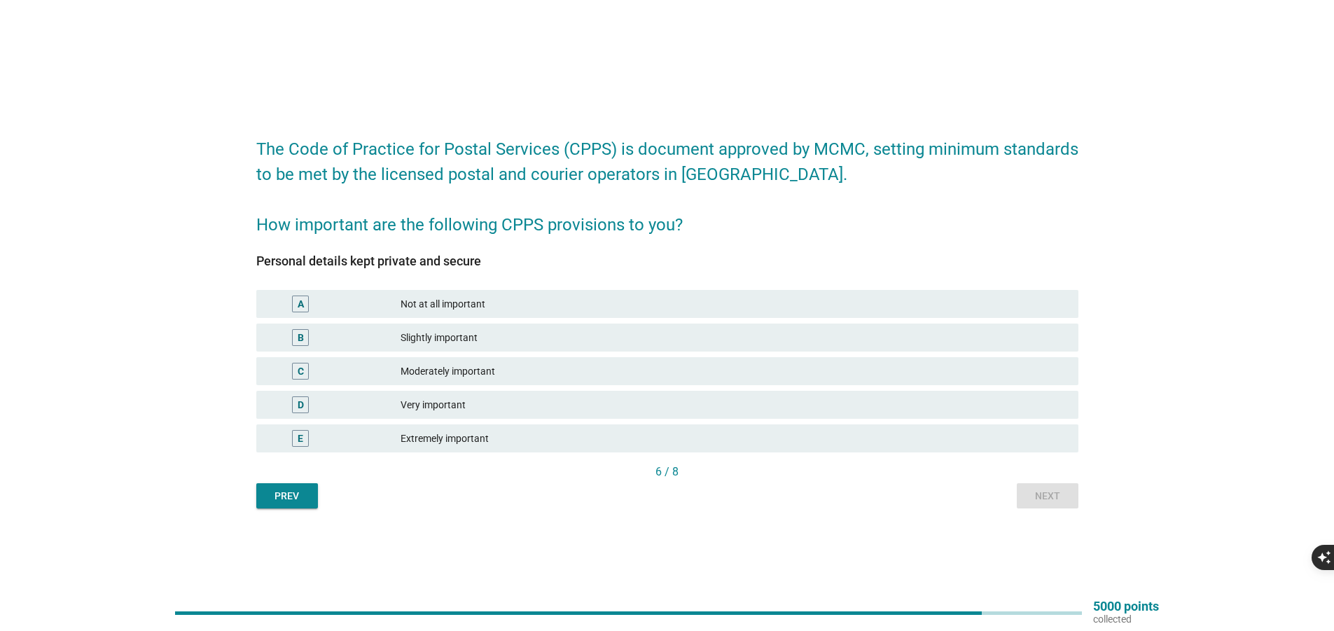
click at [843, 430] on div "Extremely important" at bounding box center [734, 438] width 667 height 17
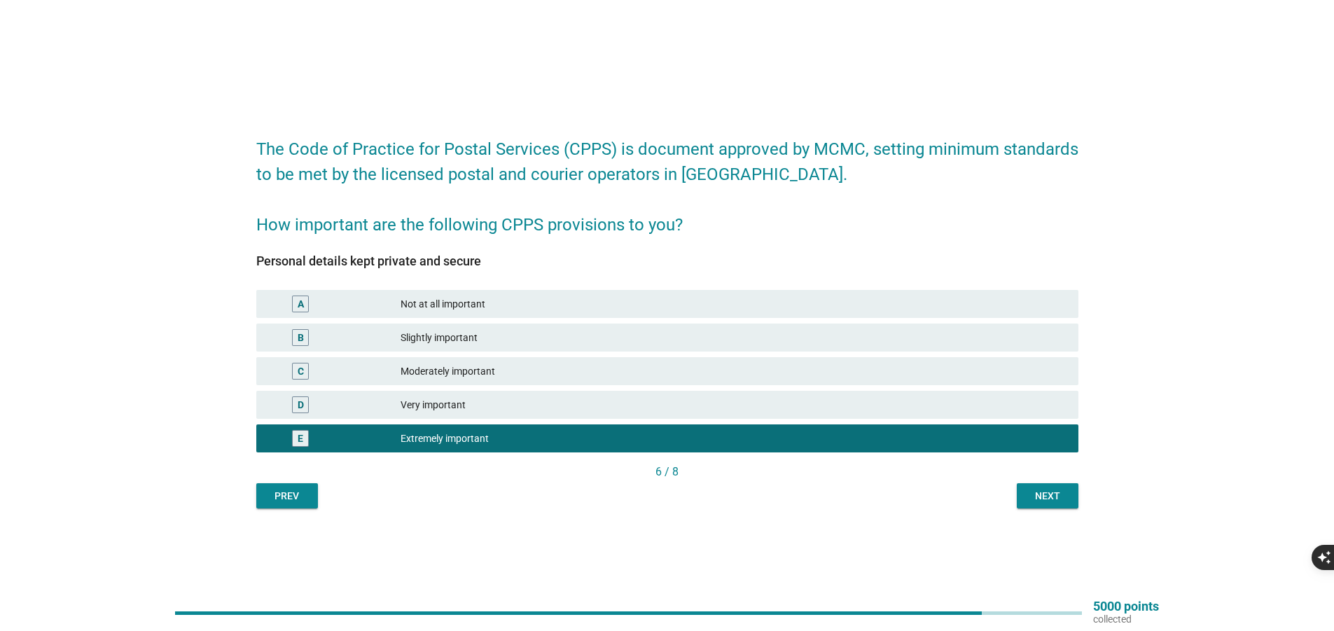
click at [1035, 495] on div "Next" at bounding box center [1047, 496] width 39 height 15
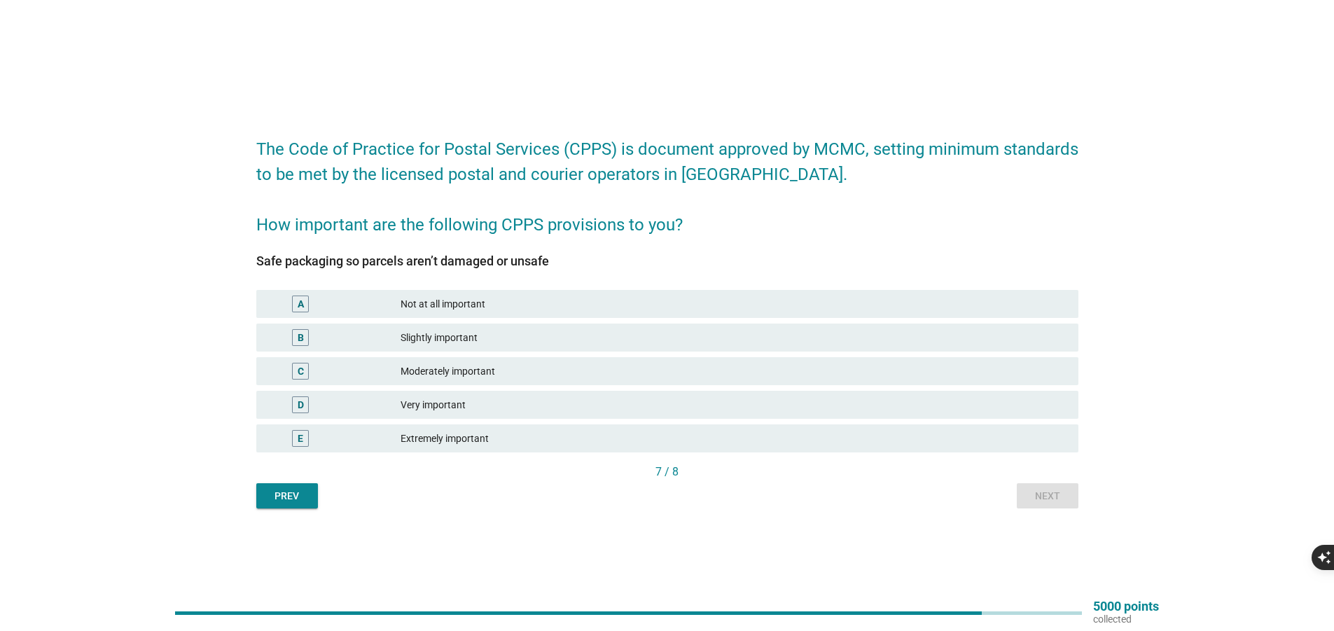
click at [829, 436] on div "Extremely important" at bounding box center [734, 438] width 667 height 17
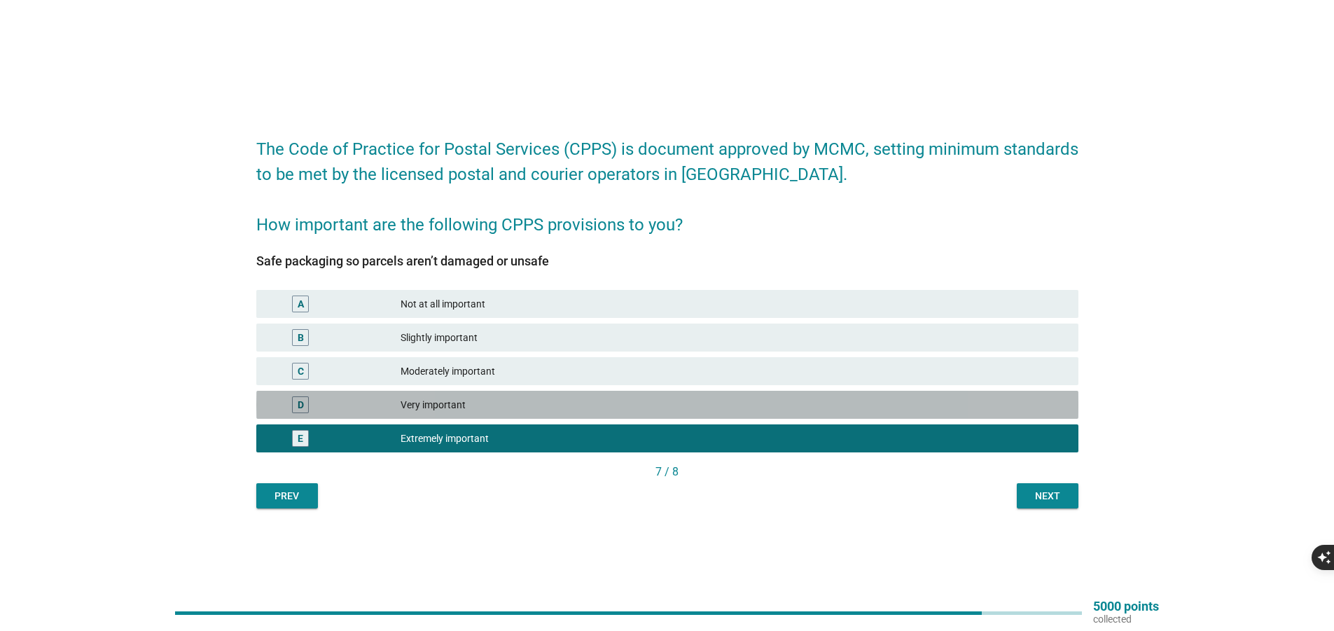
click at [995, 404] on div "Very important" at bounding box center [734, 404] width 667 height 17
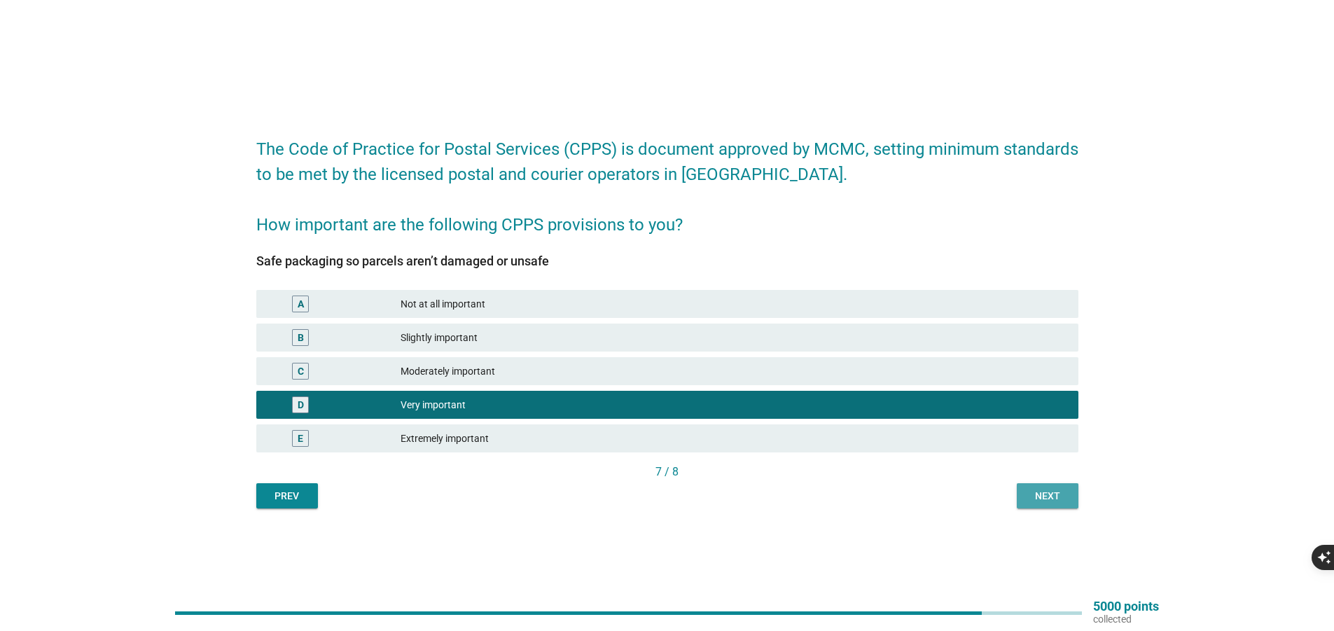
click at [1053, 494] on div "Next" at bounding box center [1047, 496] width 39 height 15
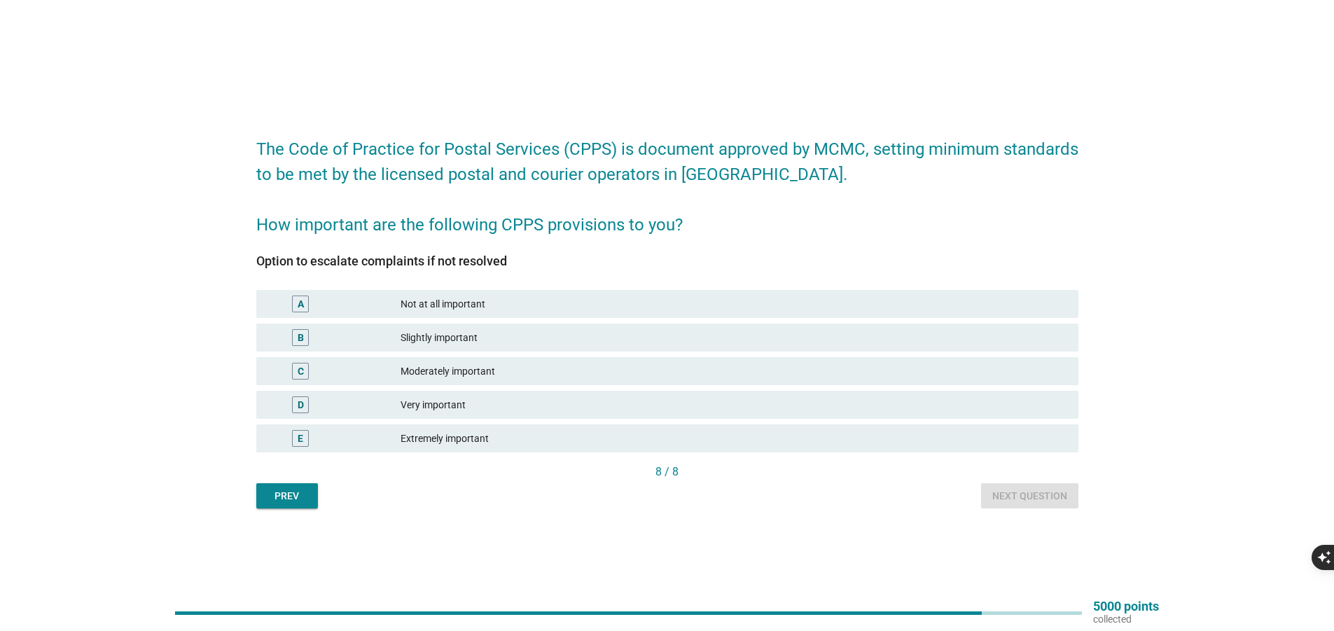
click at [738, 435] on div "Extremely important" at bounding box center [734, 438] width 667 height 17
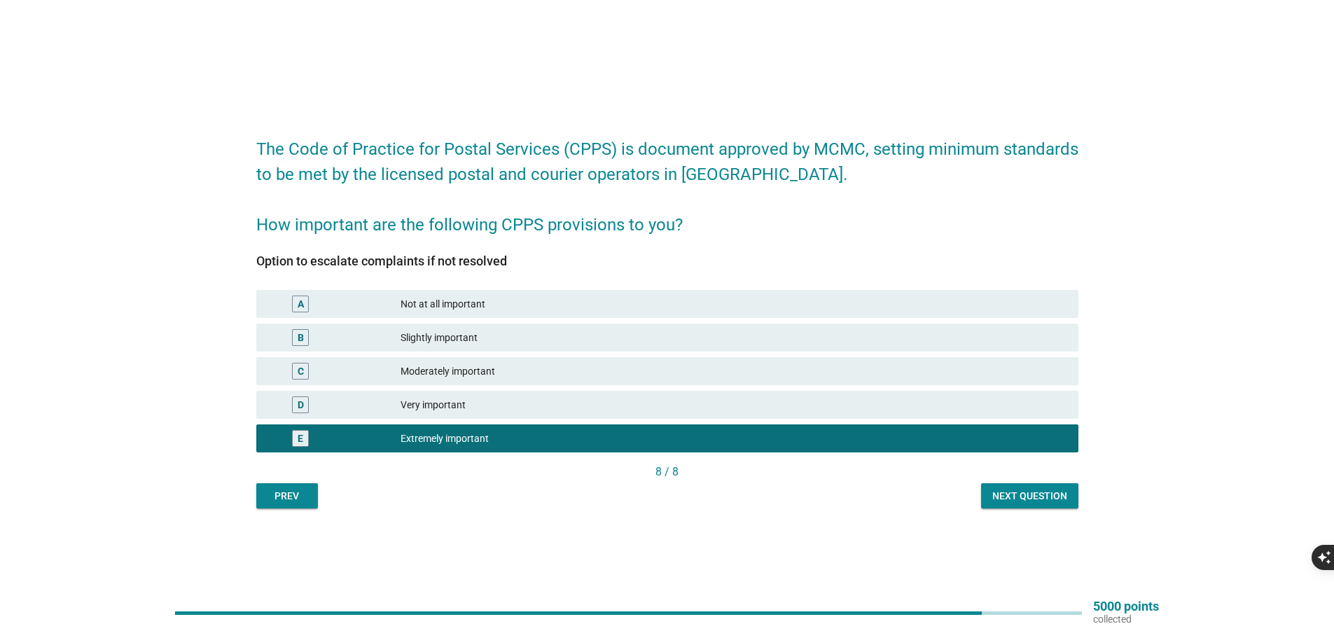
click at [1044, 497] on div "Next question" at bounding box center [1029, 496] width 75 height 15
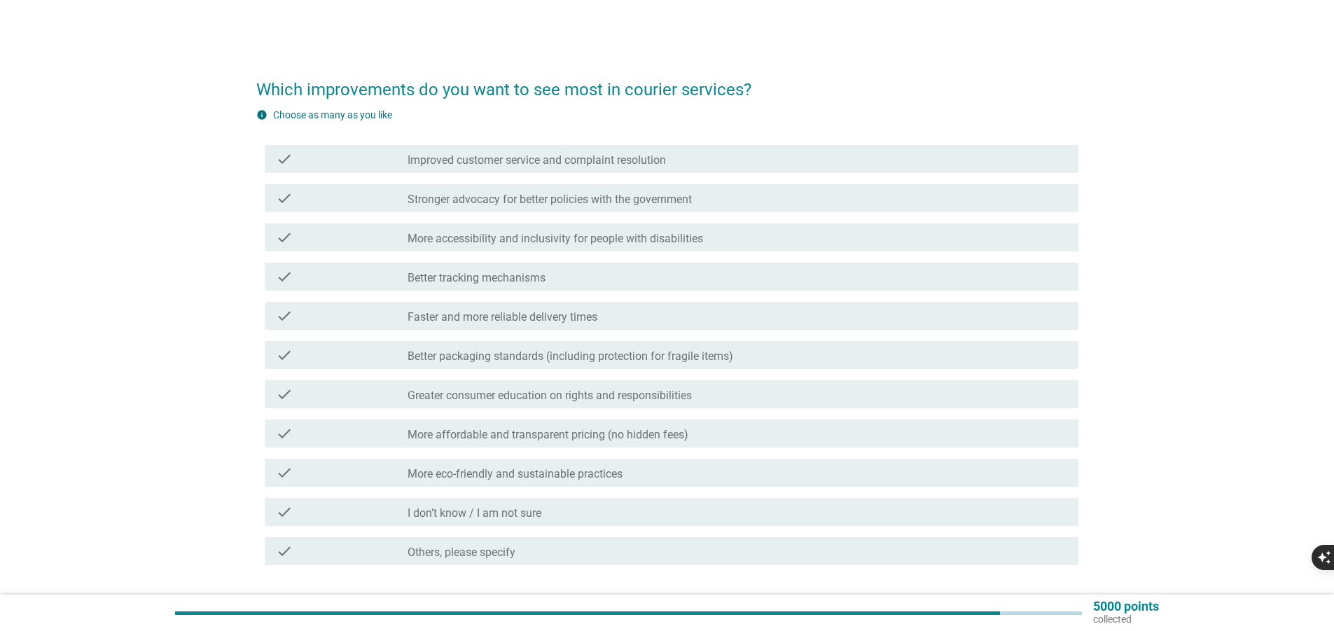
click at [651, 161] on label "Improved customer service and complaint resolution" at bounding box center [537, 160] width 258 height 14
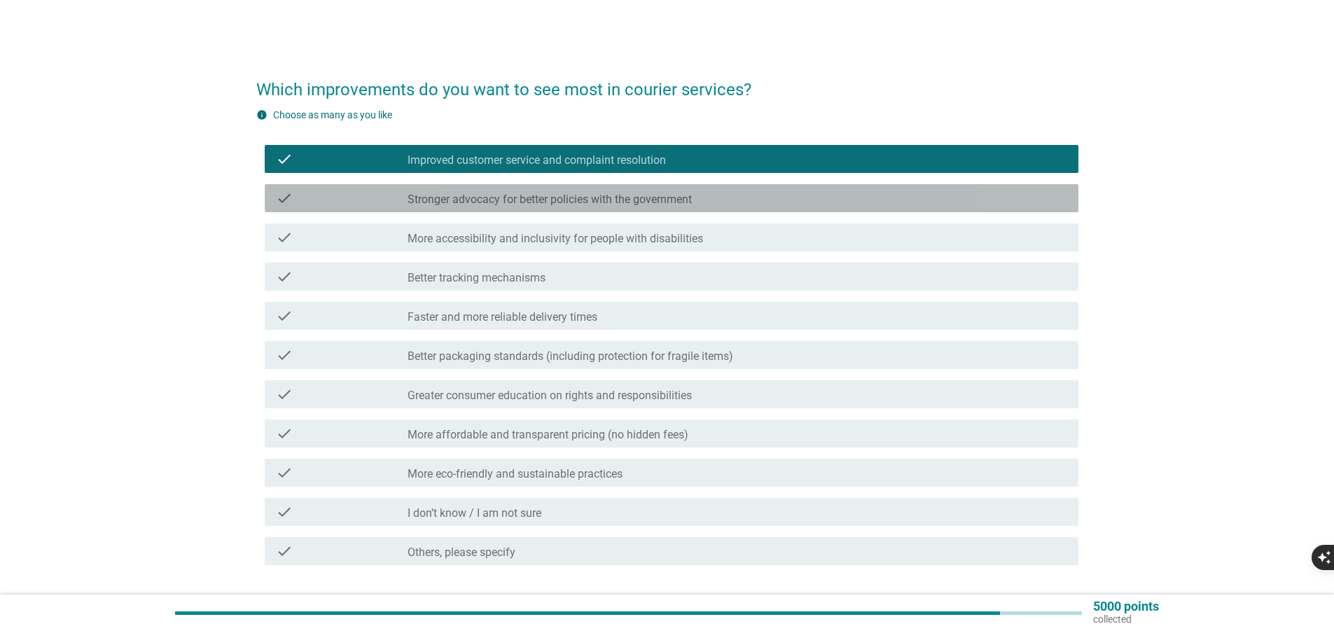
click at [658, 194] on label "Stronger advocacy for better policies with the government" at bounding box center [550, 200] width 284 height 14
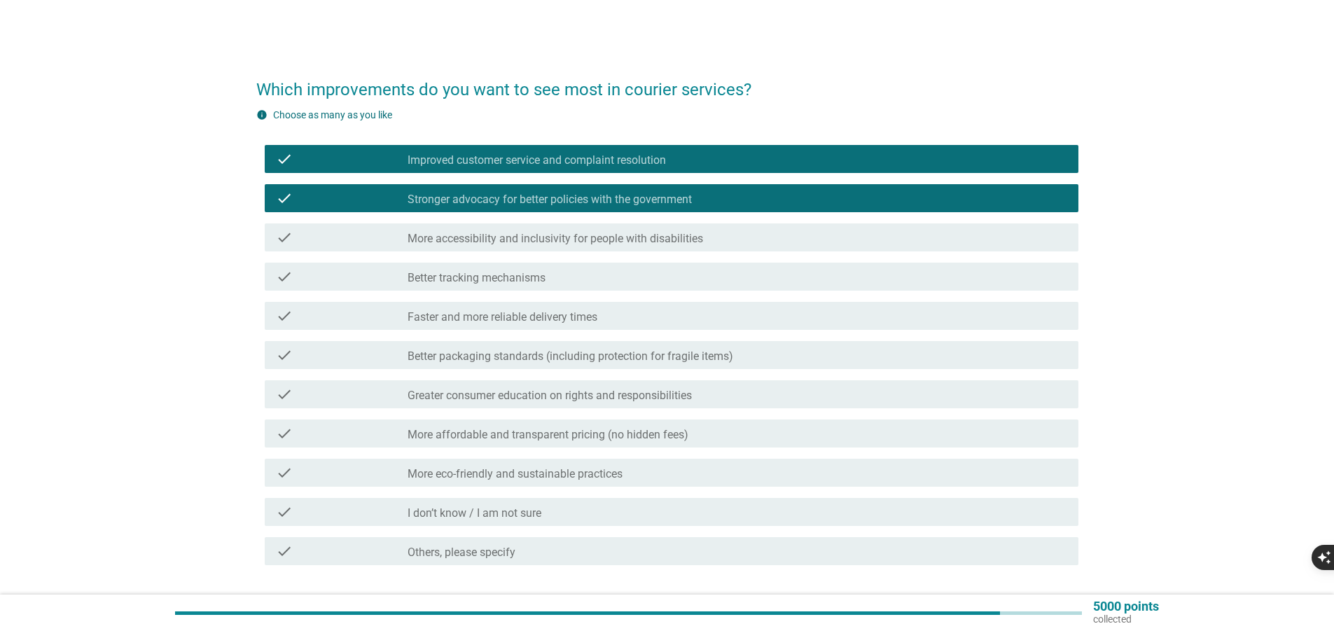
click at [664, 238] on label "More accessibility and inclusivity for people with disabilities" at bounding box center [556, 239] width 296 height 14
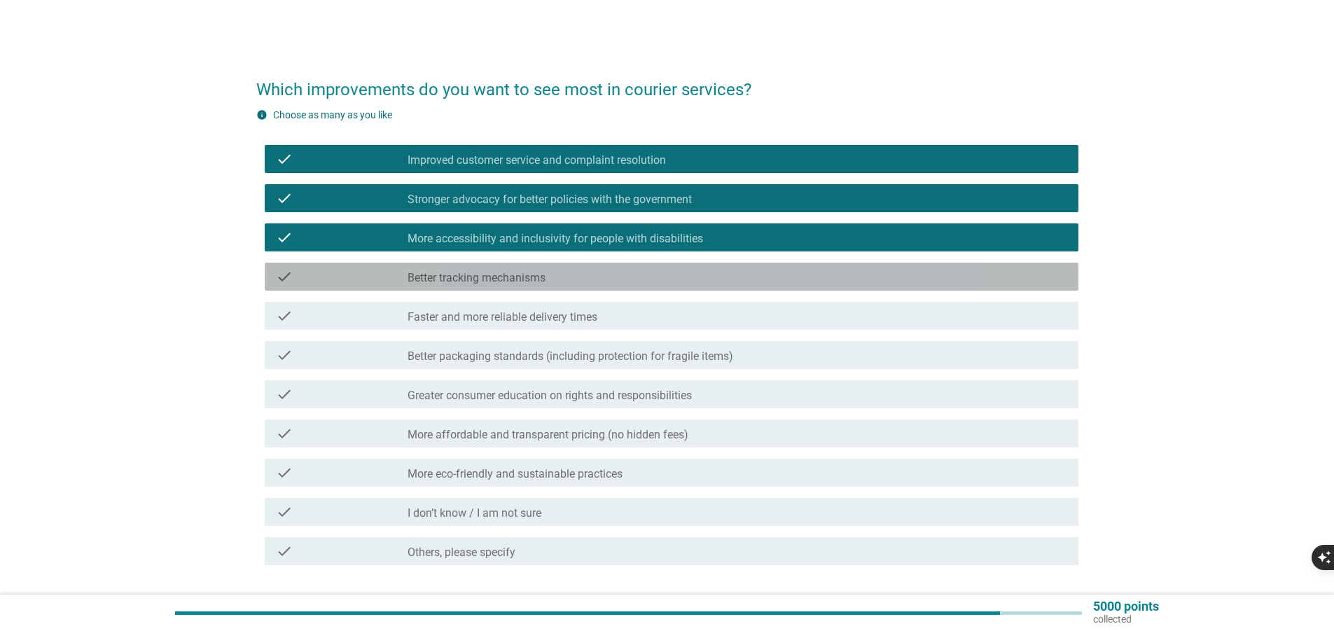
click at [639, 268] on div "check_box_outline_blank Better tracking mechanisms" at bounding box center [738, 276] width 660 height 17
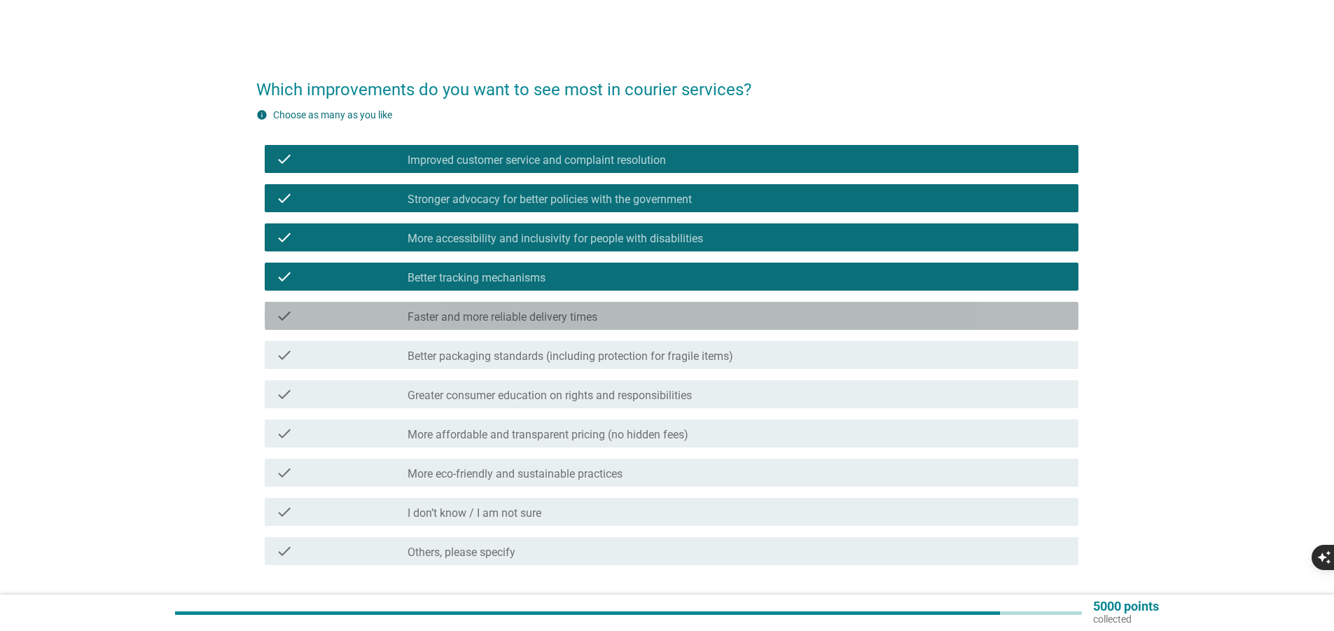
click at [634, 309] on div "check_box_outline_blank Faster and more reliable delivery times" at bounding box center [738, 315] width 660 height 17
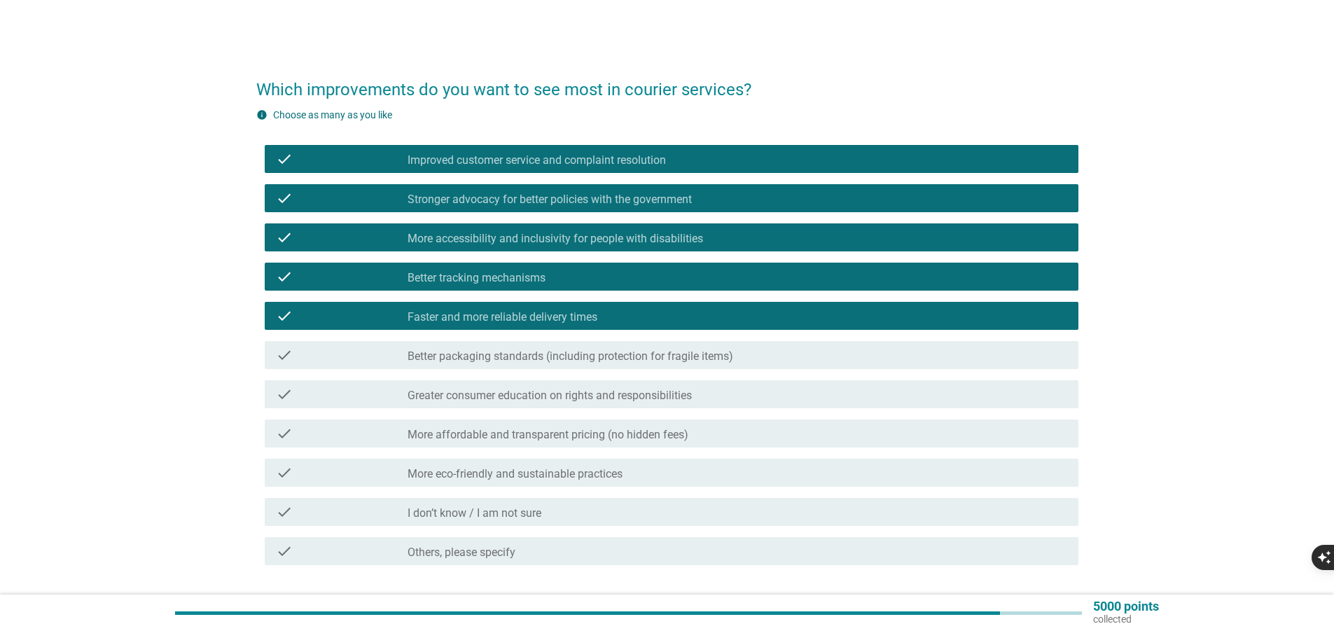
click at [674, 370] on div "check check_box_outline_blank Better packaging standards (including protection …" at bounding box center [667, 354] width 822 height 39
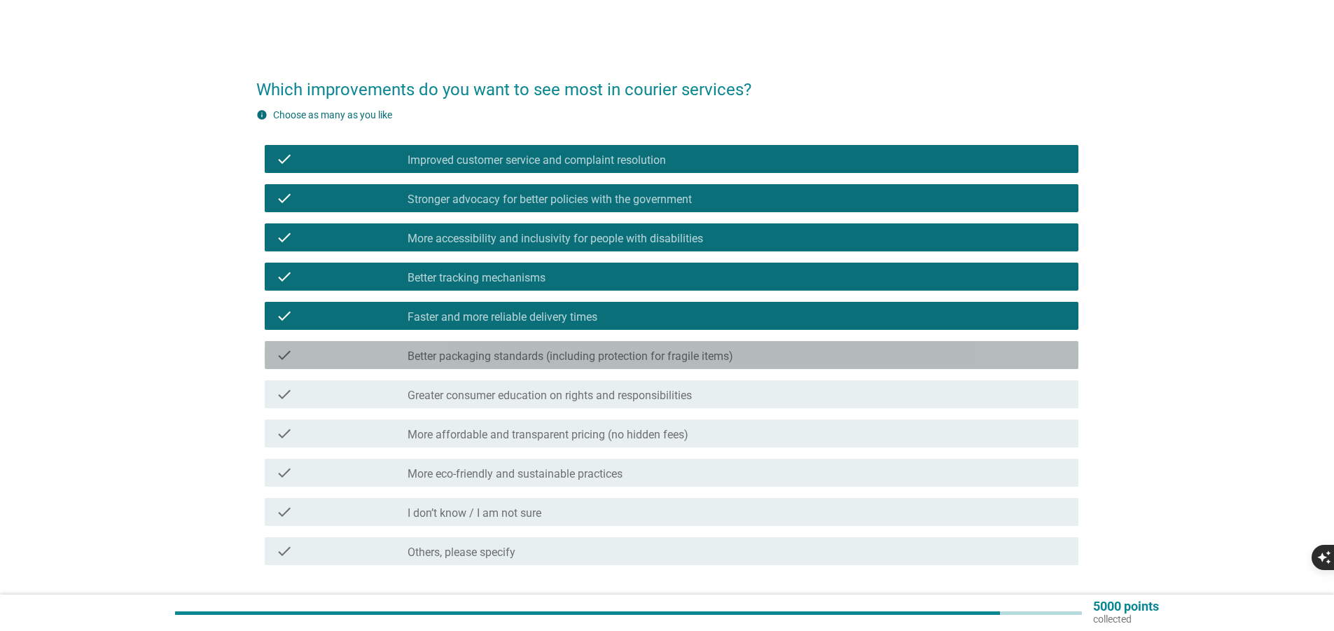
click at [672, 363] on label "Better packaging standards (including protection for fragile items)" at bounding box center [571, 356] width 326 height 14
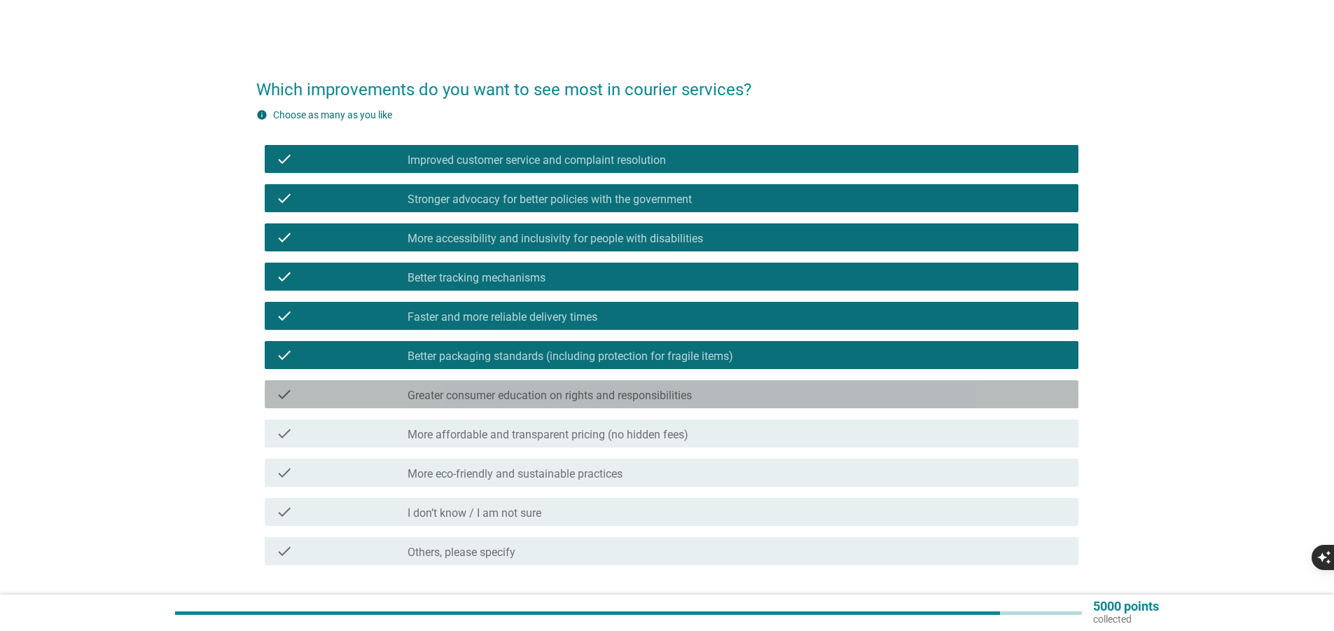
click at [674, 390] on label "Greater consumer education on rights and responsibilities" at bounding box center [550, 396] width 284 height 14
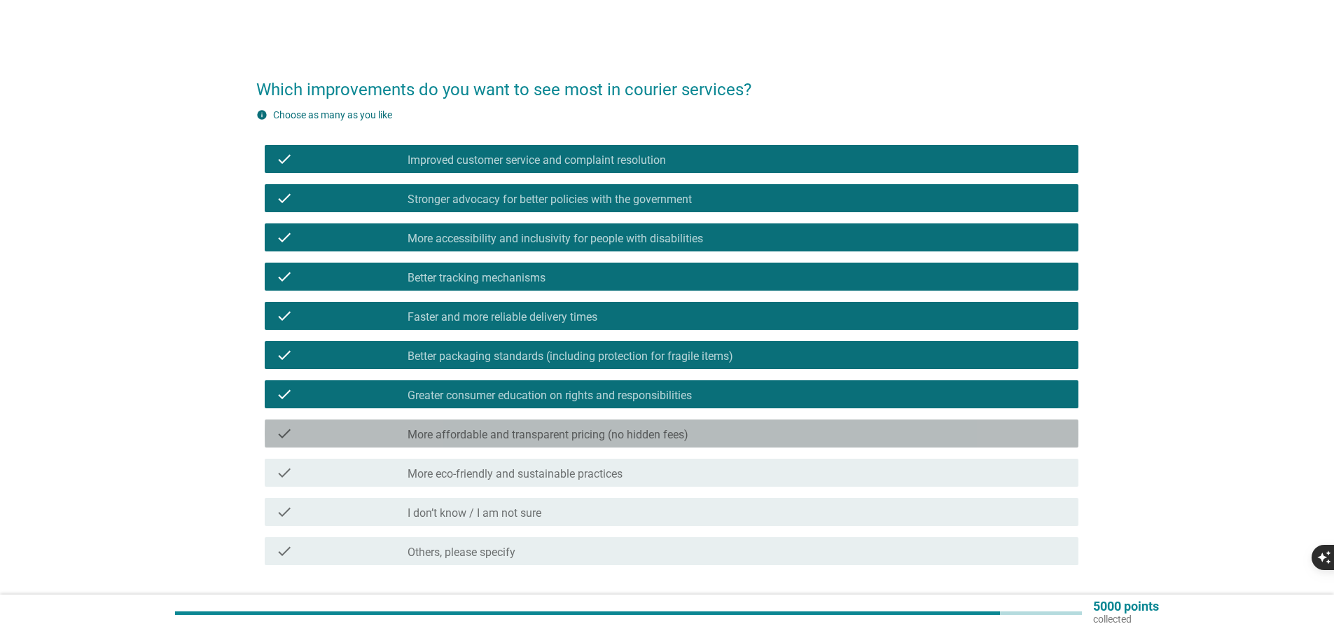
click at [655, 429] on label "More affordable and transparent pricing (no hidden fees)" at bounding box center [548, 435] width 281 height 14
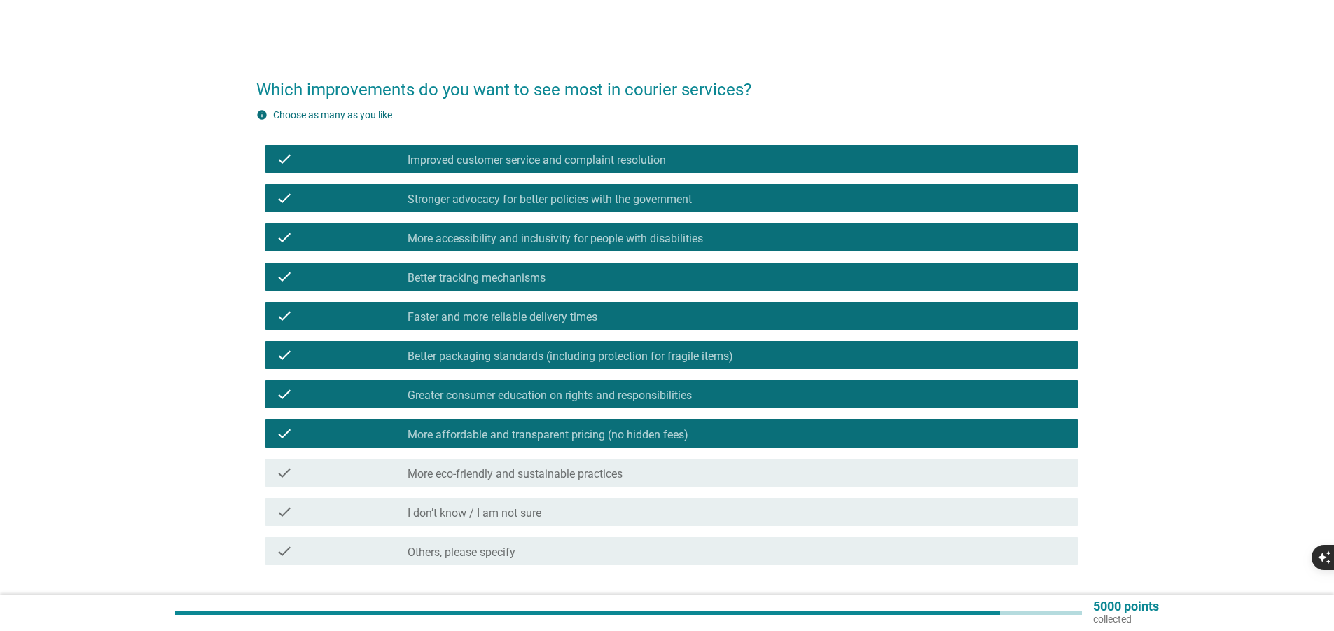
click at [659, 456] on div "check check_box_outline_blank More eco-friendly and sustainable practices" at bounding box center [667, 472] width 822 height 39
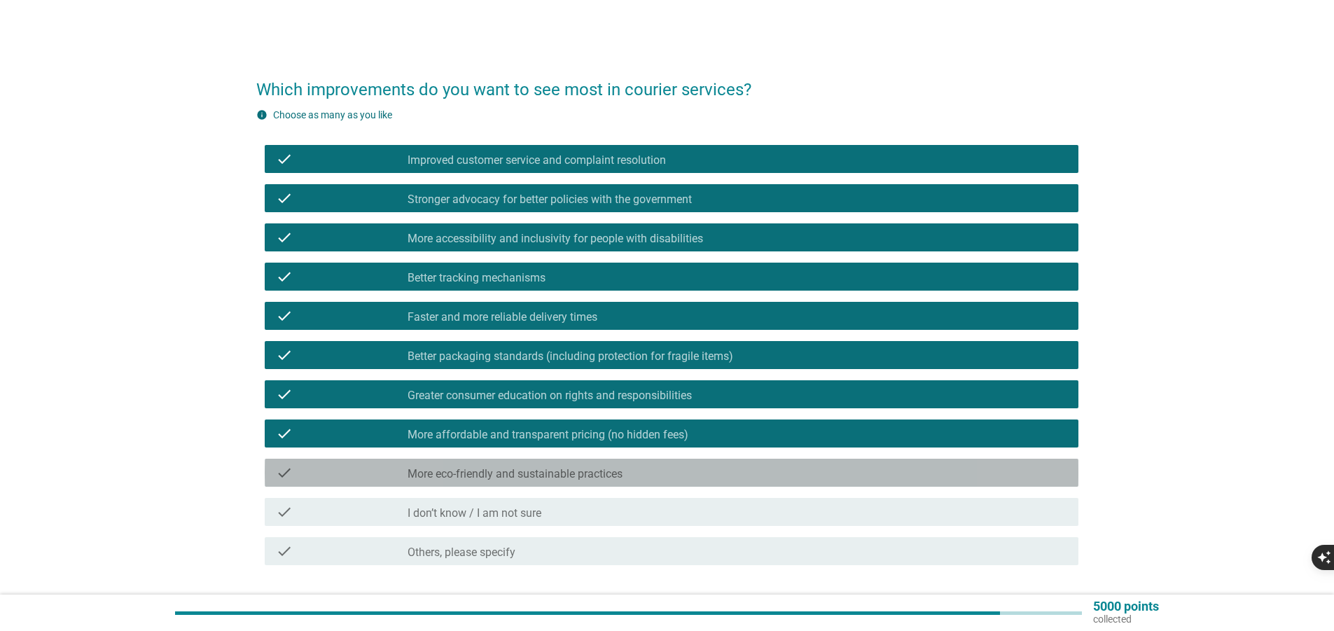
click at [640, 472] on div "check_box_outline_blank More eco-friendly and sustainable practices" at bounding box center [738, 472] width 660 height 17
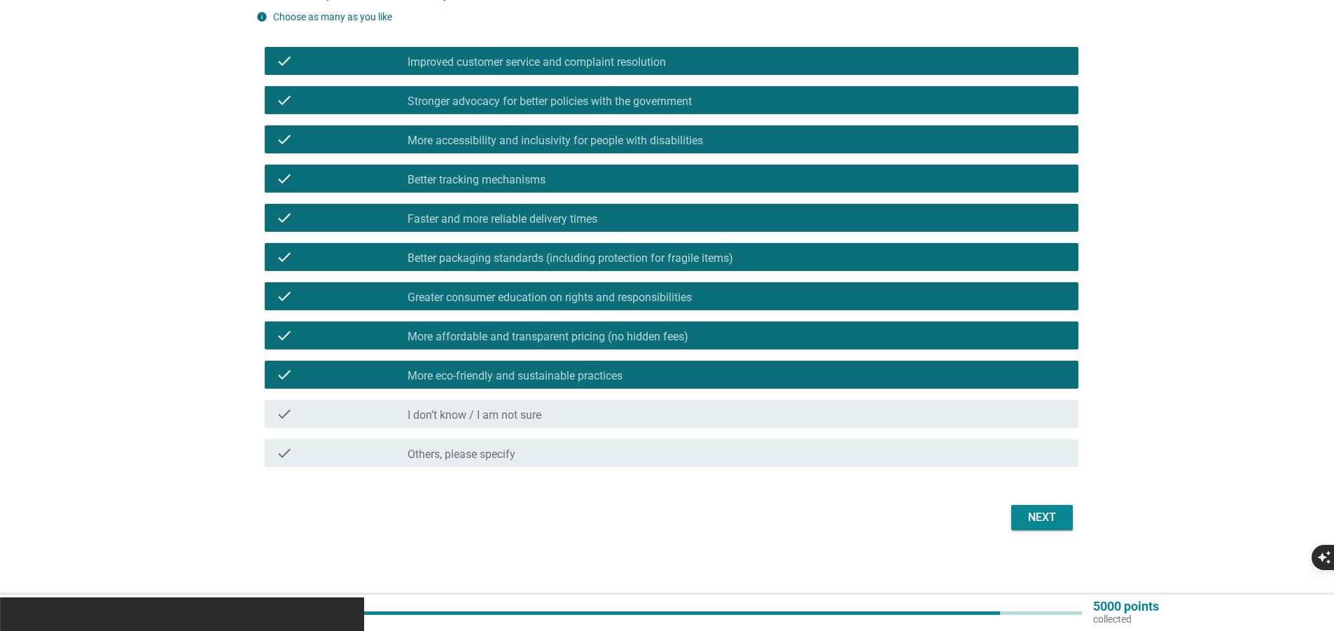
scroll to position [101, 0]
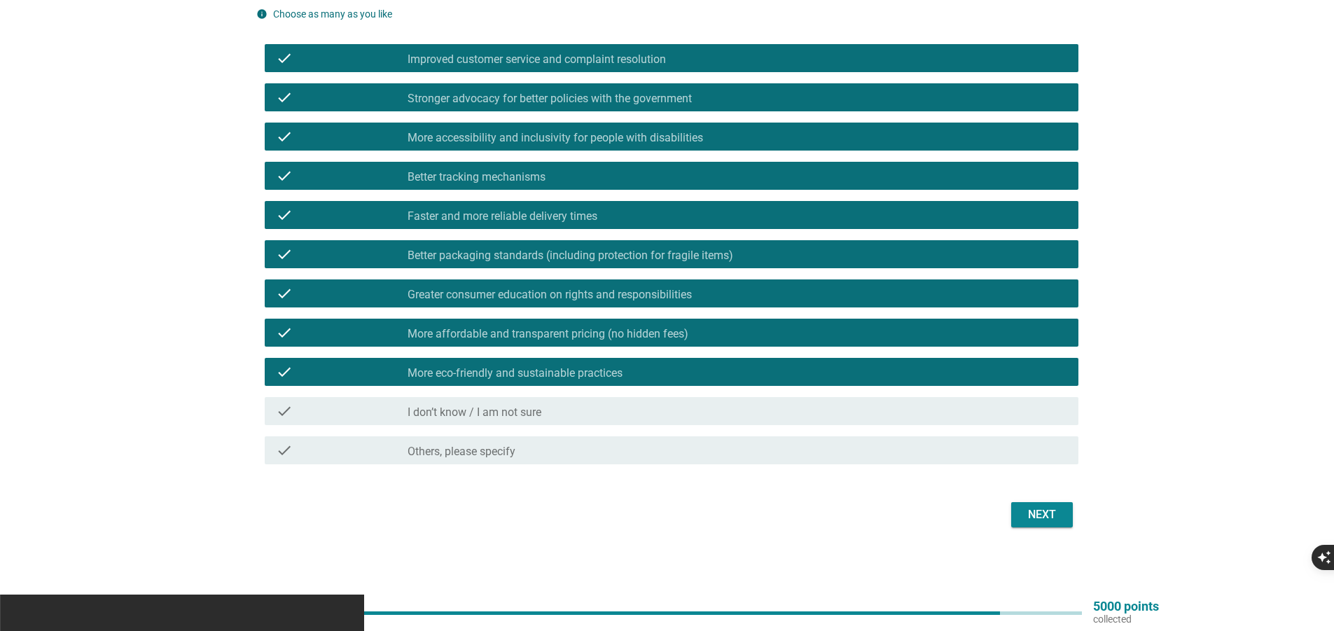
click at [1056, 520] on div "Next" at bounding box center [1042, 514] width 39 height 17
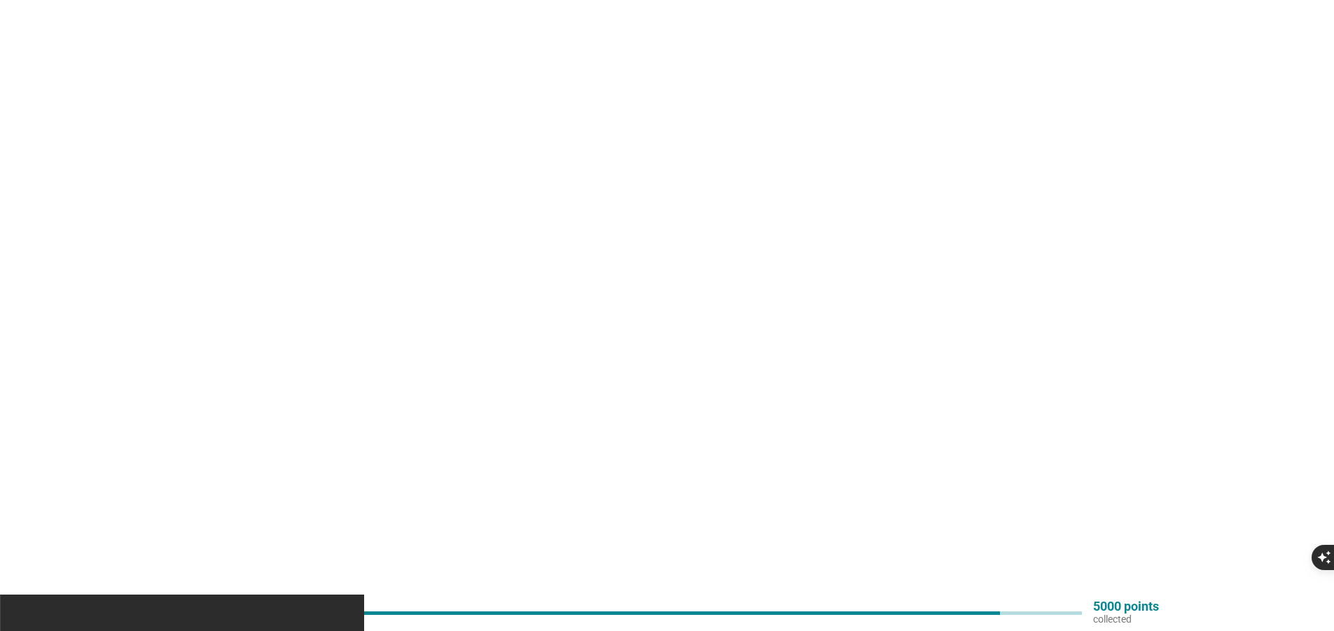
scroll to position [0, 0]
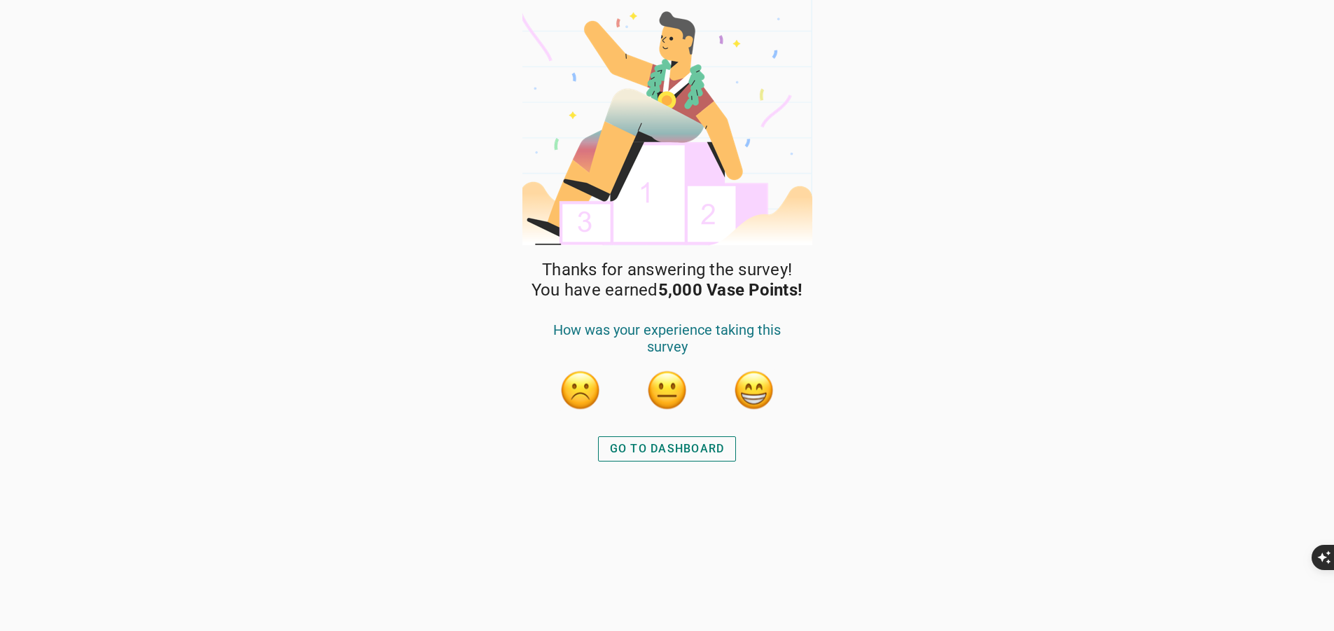
click at [661, 452] on div "GO TO DASHBOARD" at bounding box center [667, 449] width 115 height 17
